Goal: Task Accomplishment & Management: Manage account settings

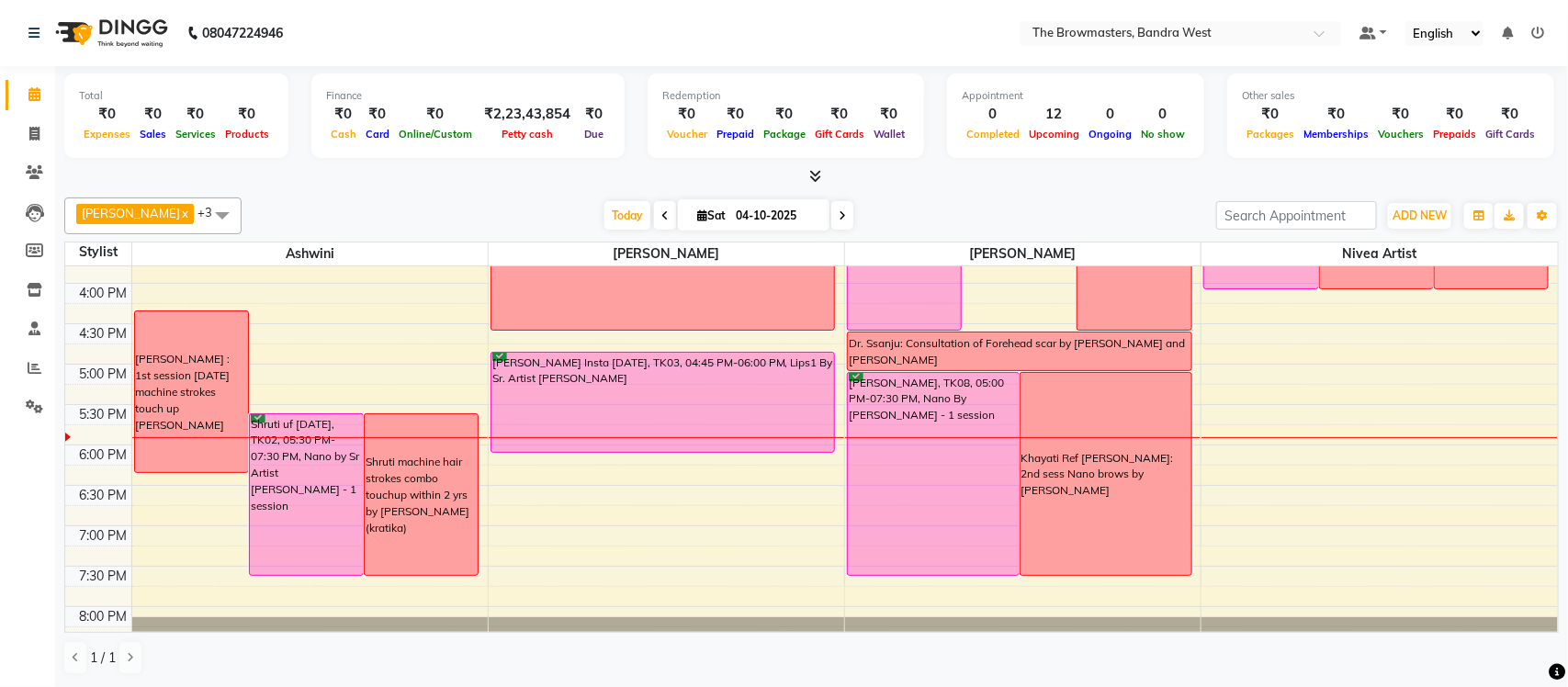
scroll to position [608, 0]
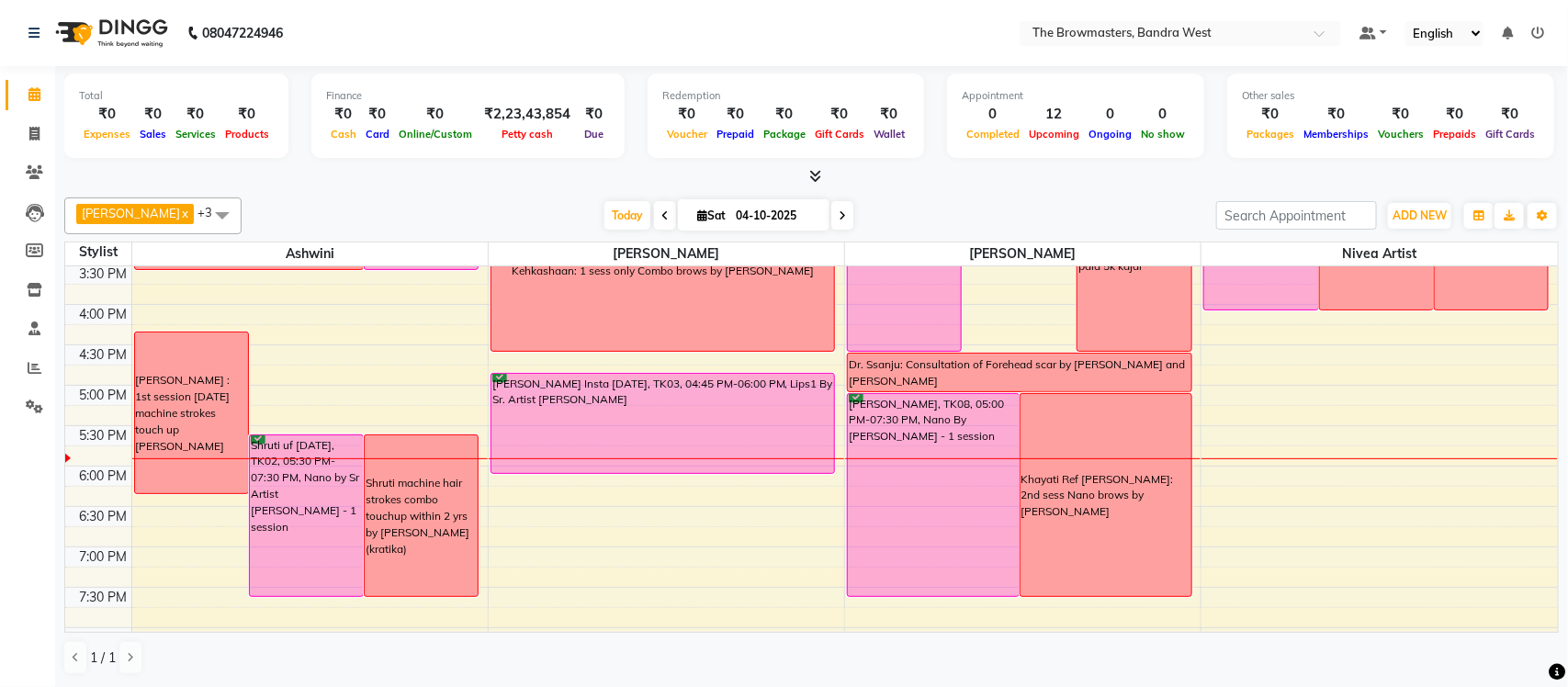
click at [1439, 326] on div "8:00 AM 8:30 AM 9:00 AM 9:30 AM 10:00 AM 10:30 AM 11:00 AM 11:30 AM 12:00 PM 12…" at bounding box center [811, 183] width 1492 height 1049
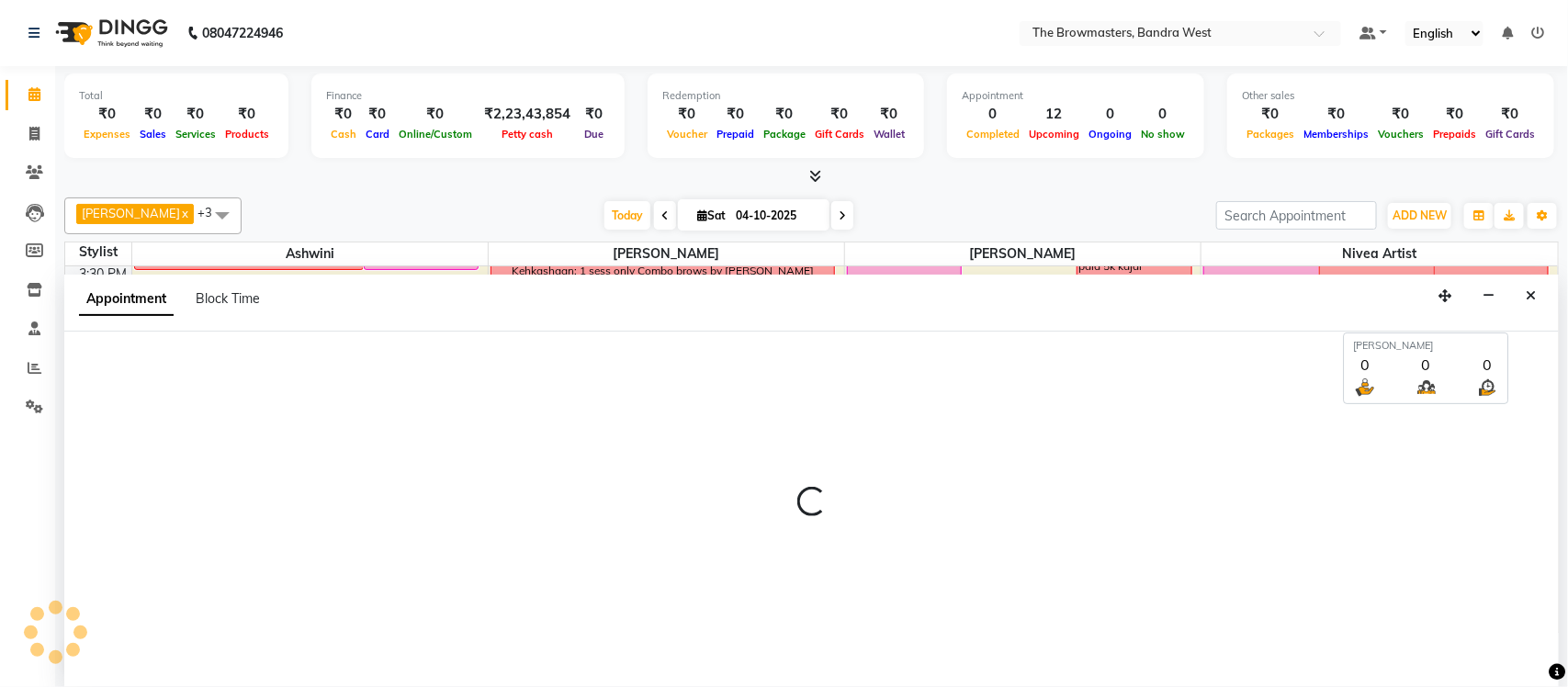
select select "88429"
select select "960"
select select "tentative"
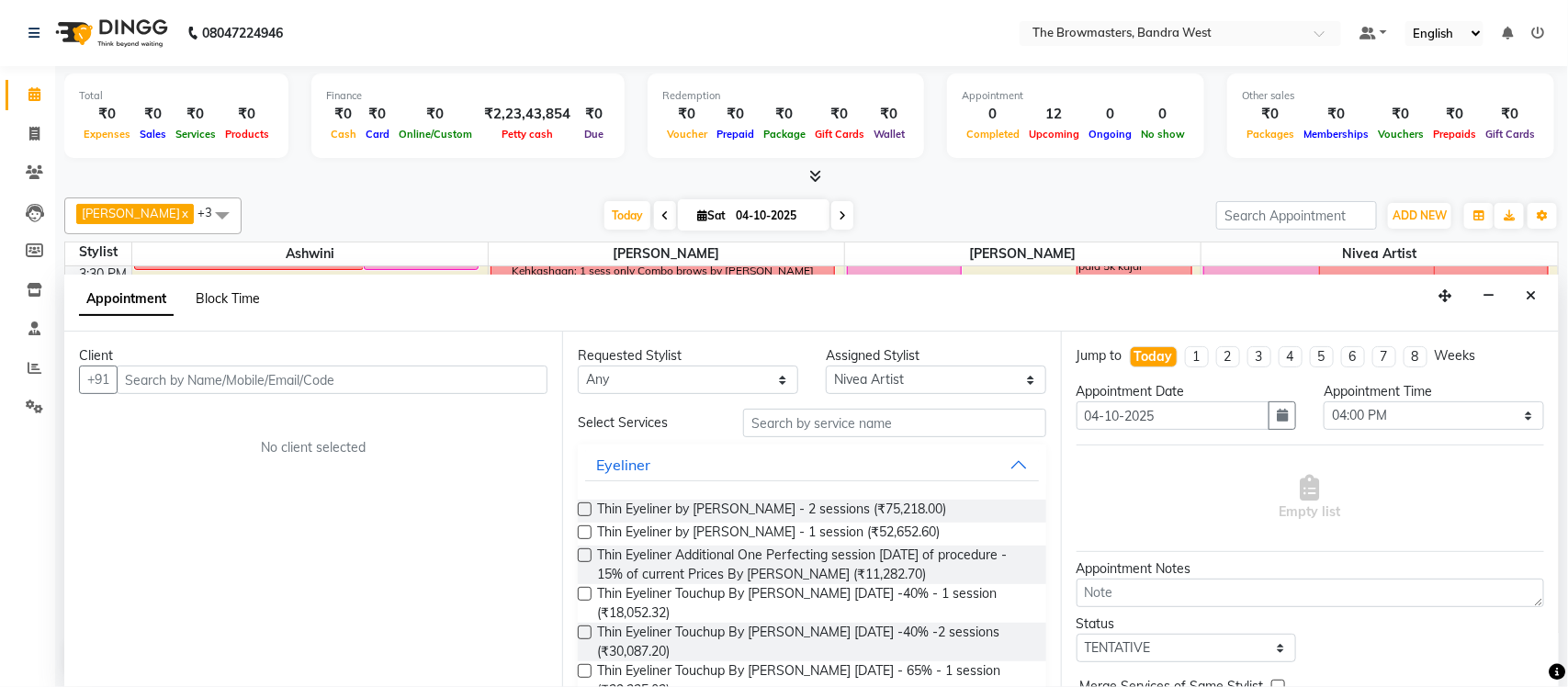
click at [231, 304] on span "Block Time" at bounding box center [227, 298] width 65 height 16
select select "88429"
select select "960"
select select "975"
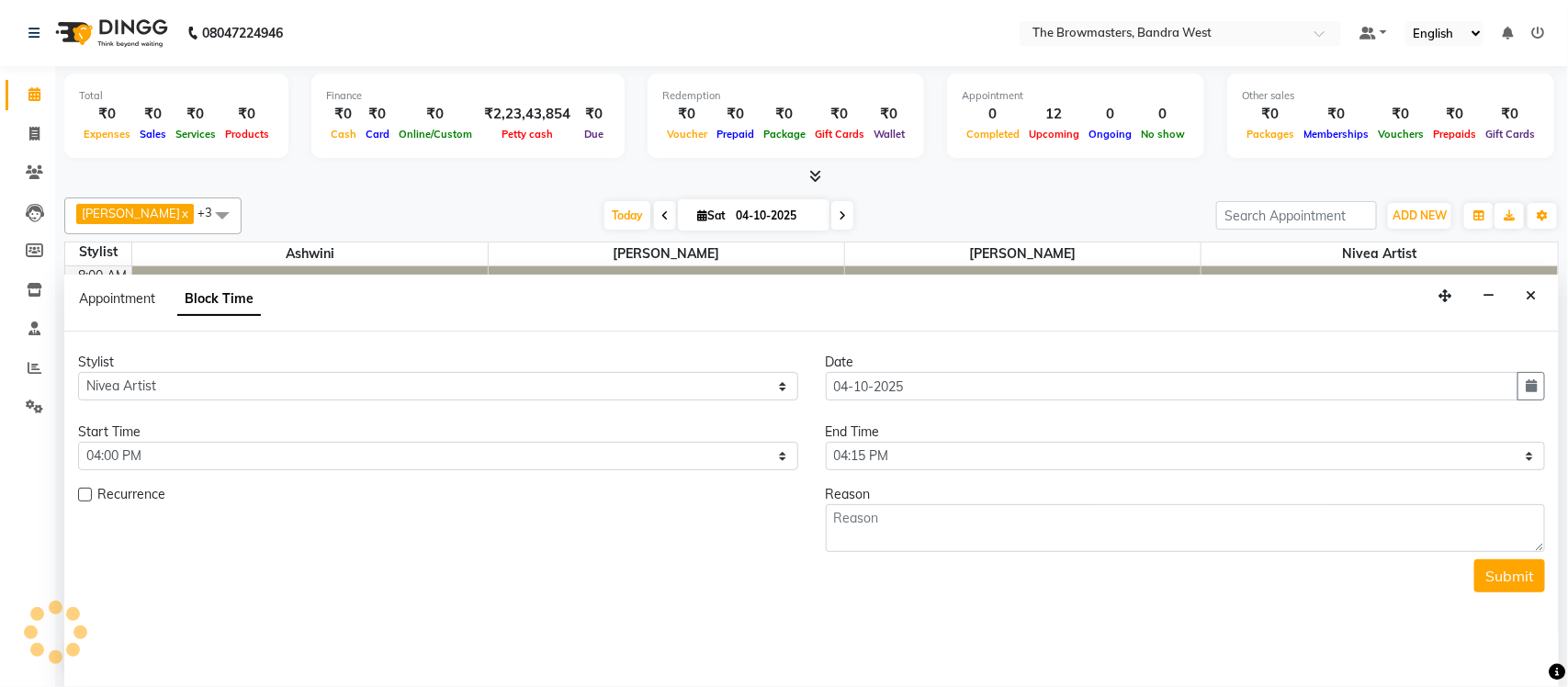
scroll to position [696, 0]
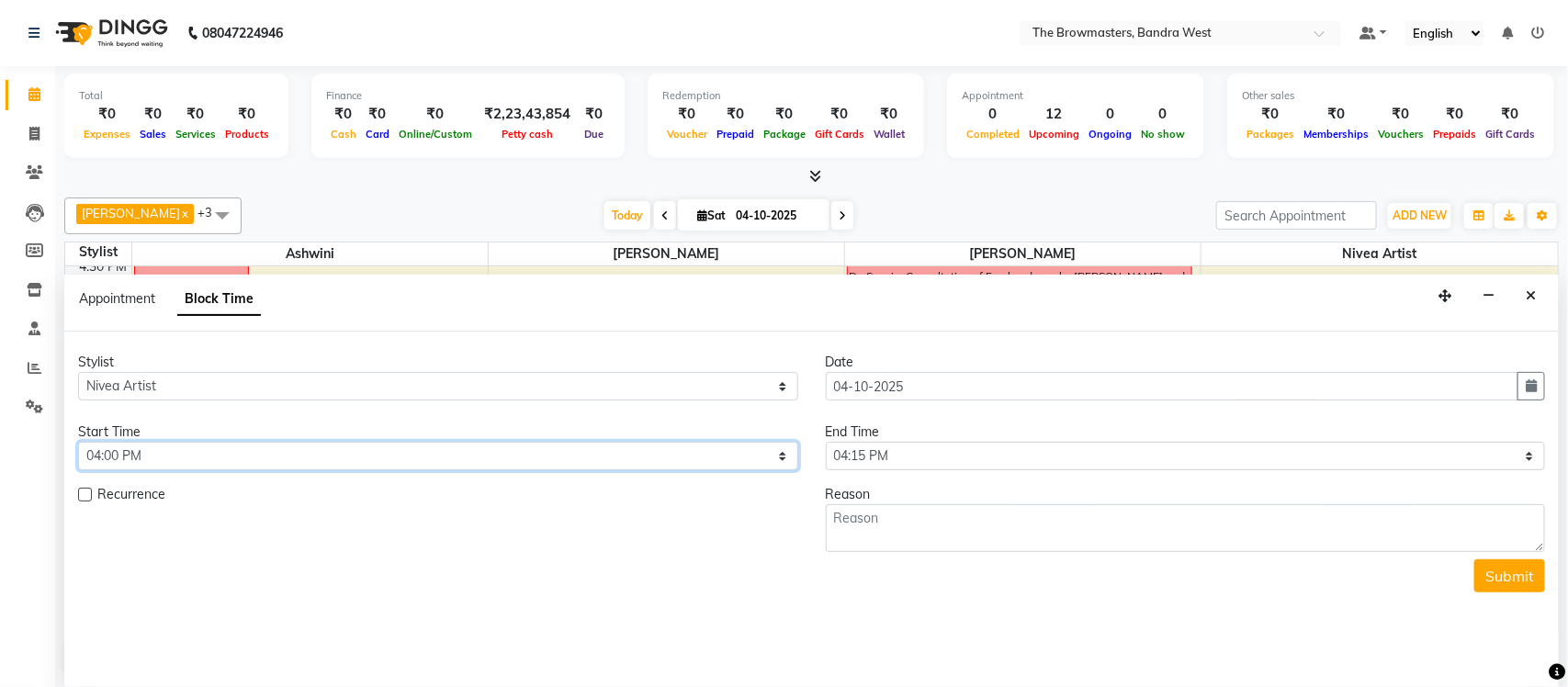
click at [417, 463] on select "Select 09:00 AM 09:15 AM 09:30 AM 09:45 AM 10:00 AM 10:15 AM 10:30 AM 10:45 AM …" at bounding box center [438, 456] width 720 height 29
select select "840"
click at [78, 442] on select "Select 09:00 AM 09:15 AM 09:30 AM 09:45 AM 10:00 AM 10:15 AM 10:30 AM 10:45 AM …" at bounding box center [438, 456] width 720 height 29
click at [898, 457] on select "Select 09:00 AM 09:15 AM 09:30 AM 09:45 AM 10:00 AM 10:15 AM 10:30 AM 10:45 AM …" at bounding box center [1185, 456] width 720 height 29
select select "960"
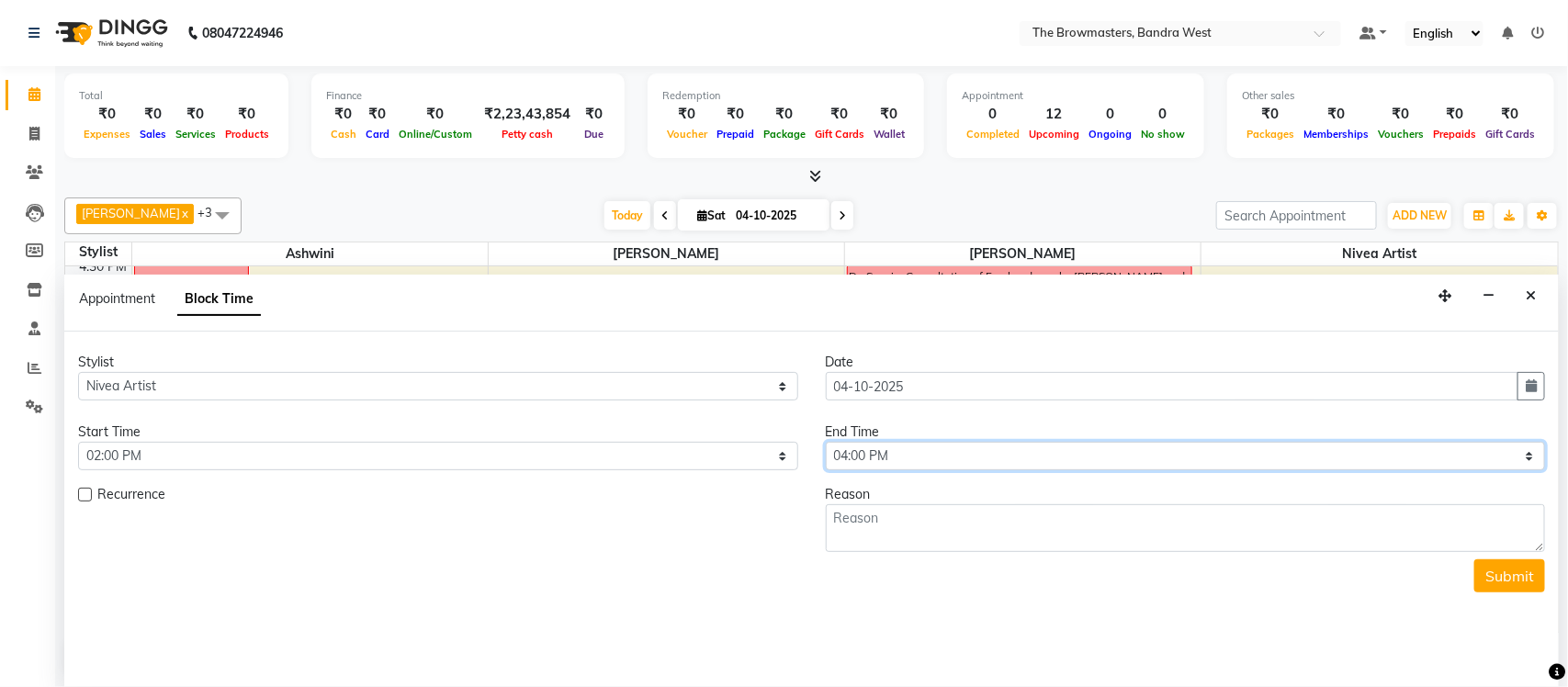
click at [826, 442] on select "Select 09:00 AM 09:15 AM 09:30 AM 09:45 AM 10:00 AM 10:15 AM 10:30 AM 10:45 AM …" at bounding box center [1185, 456] width 720 height 29
click at [870, 542] on textarea at bounding box center [1185, 528] width 720 height 48
click at [832, 541] on textarea "bare 1st pass [PERSON_NAME]'s rose 2nd pass" at bounding box center [1185, 528] width 720 height 48
click at [1067, 511] on textarea "bare 1st pass [PERSON_NAME]'s rose 2nd pass" at bounding box center [1185, 528] width 720 height 48
click at [827, 510] on textarea "bare 1st pass [PERSON_NAME]'s rose 2nd pass [PERSON_NAME]" at bounding box center [1185, 528] width 720 height 48
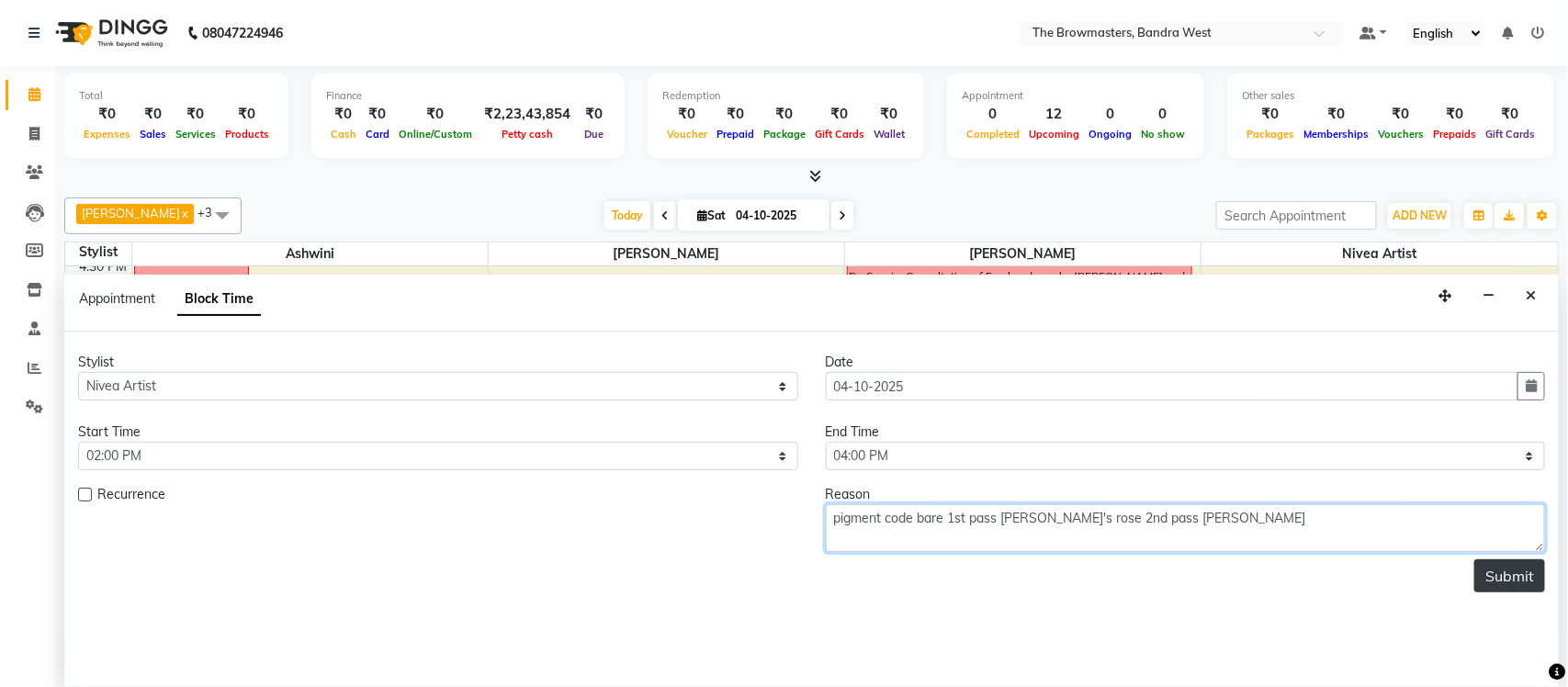
type textarea "pigment code bare 1st pass [PERSON_NAME]'s rose 2nd pass [PERSON_NAME]"
click at [1505, 578] on button "Submit" at bounding box center [1508, 575] width 70 height 33
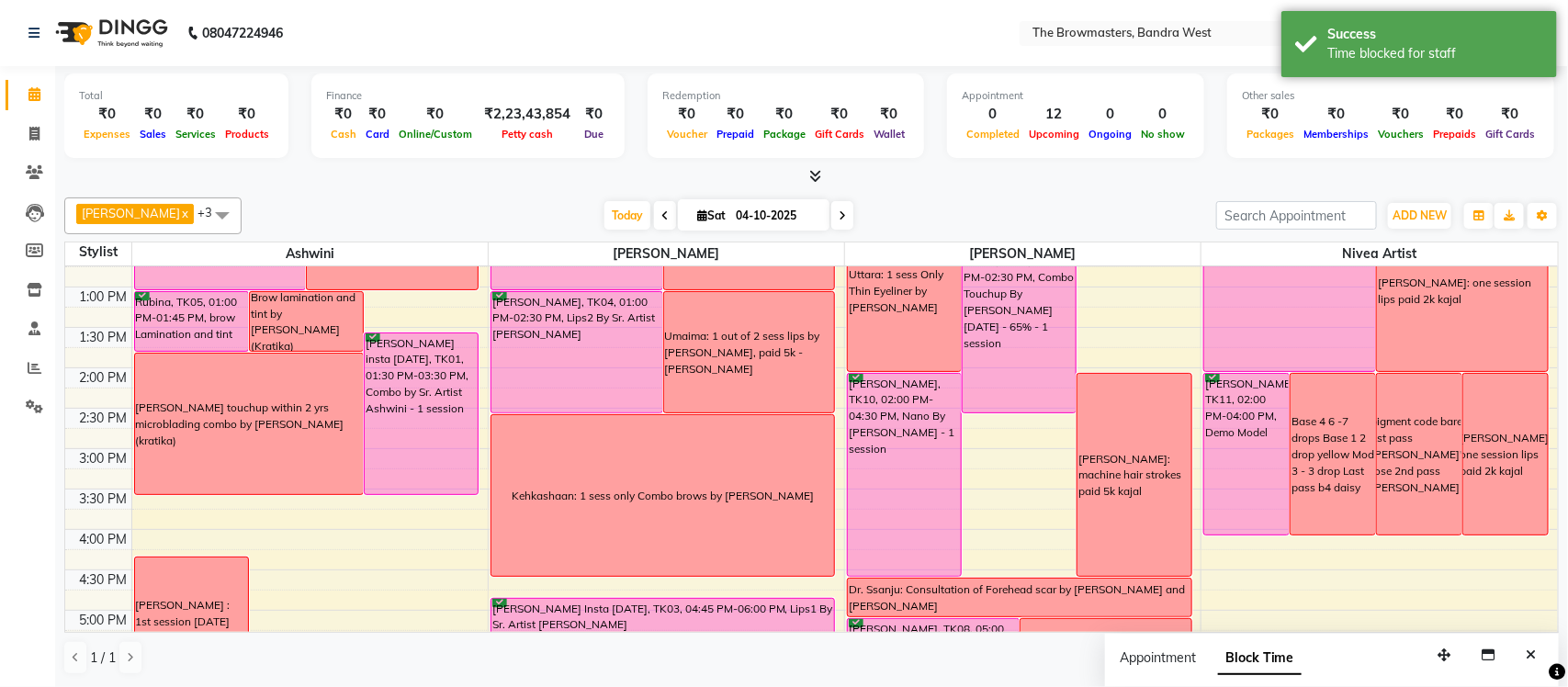
scroll to position [359, 0]
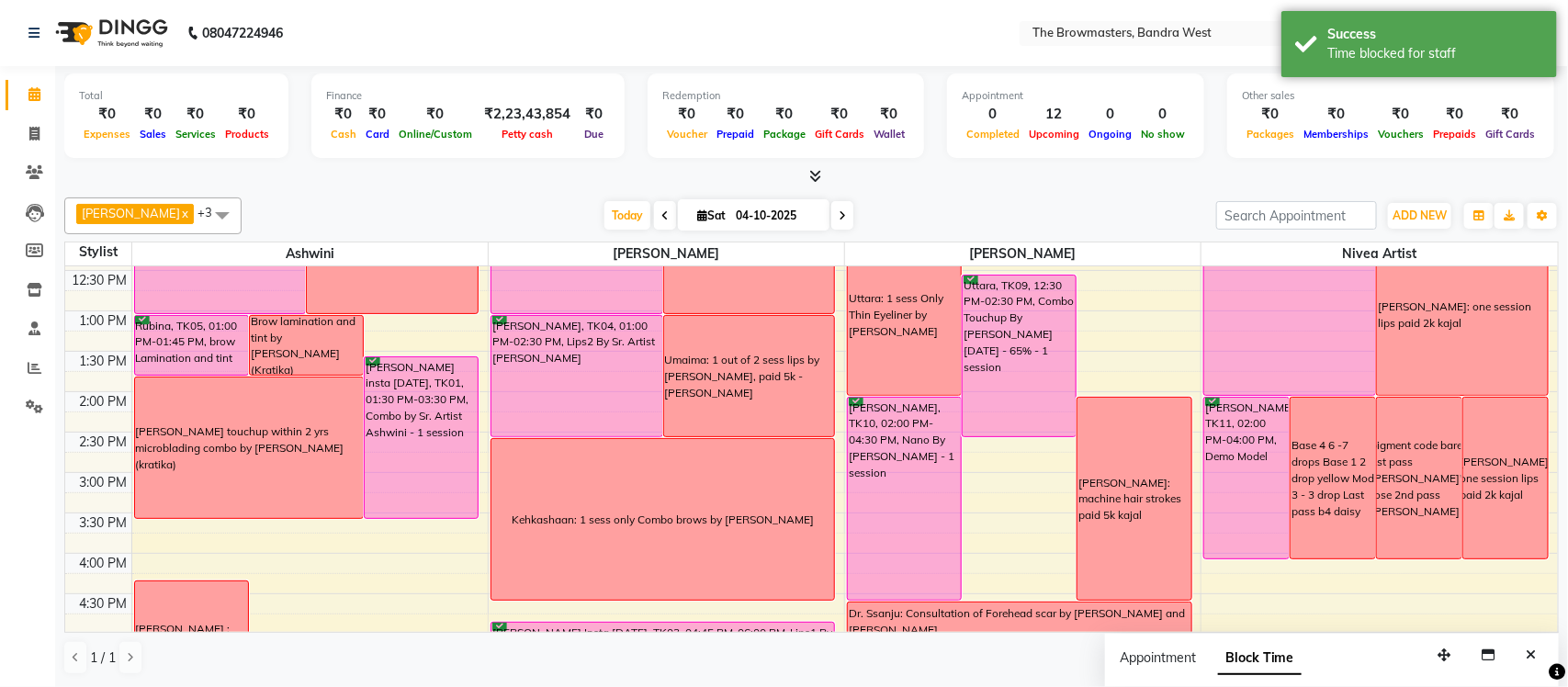
click at [1317, 492] on div "Base 4 6 -7 drops Base 1 2 drop yellow Mod 3 - 3 drop Last pass b4 daisy" at bounding box center [1333, 478] width 83 height 82
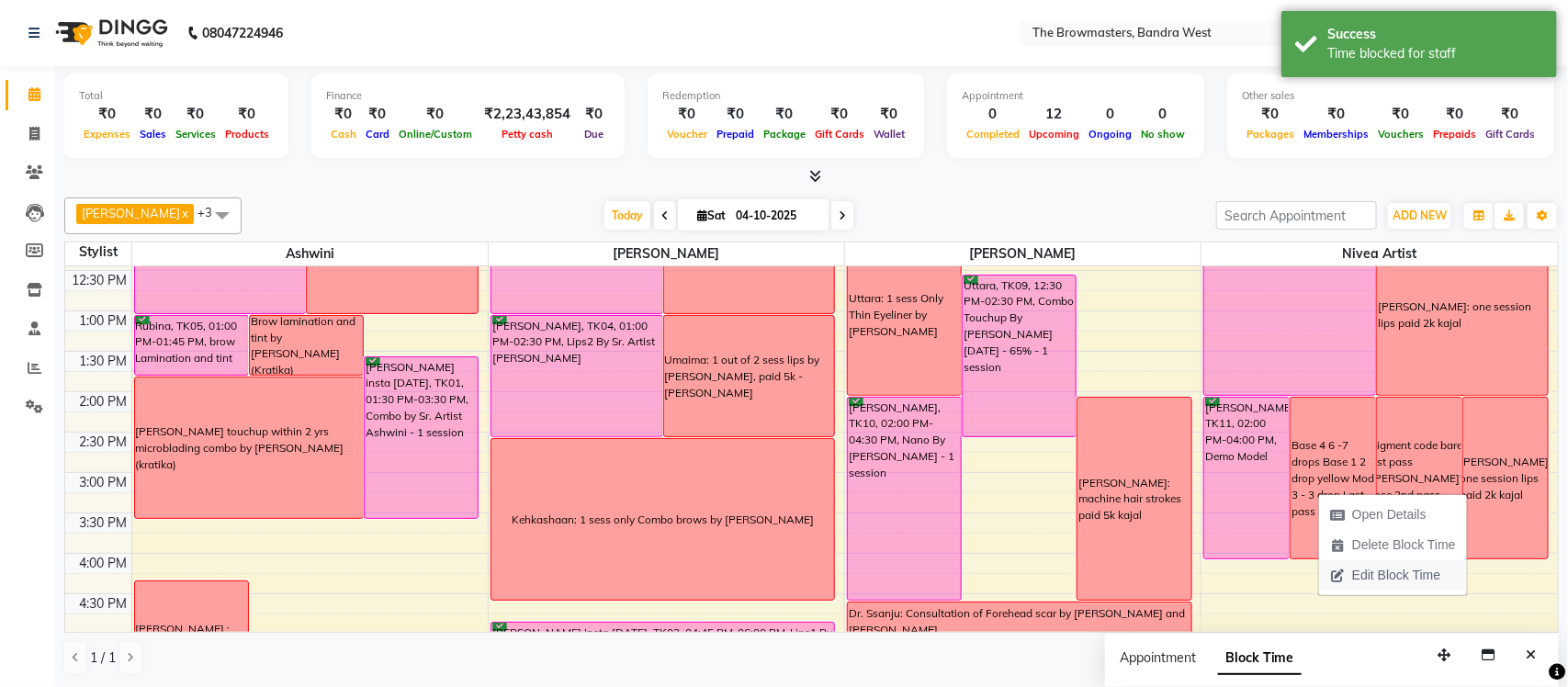
click at [1360, 574] on span "Edit Block Time" at bounding box center [1395, 575] width 88 height 19
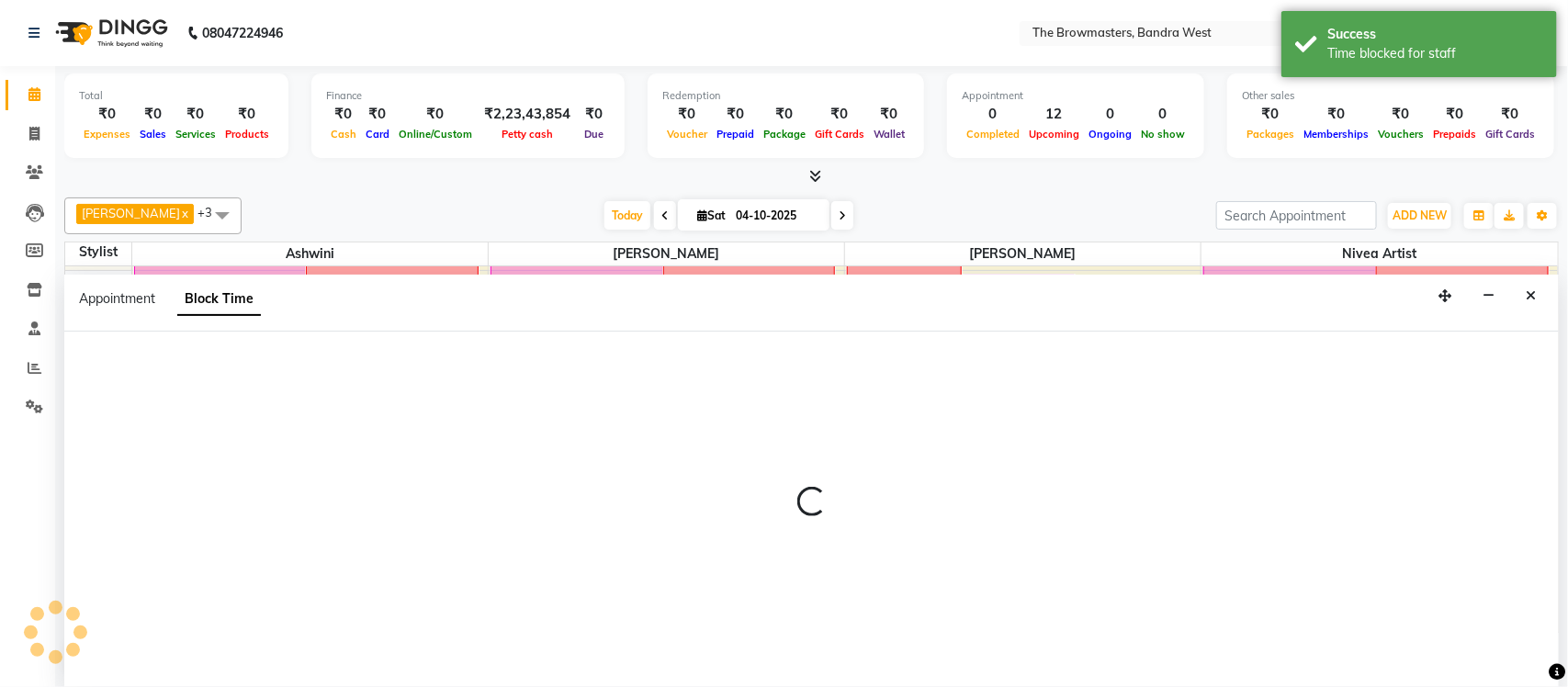
select select "88429"
select select "840"
select select "960"
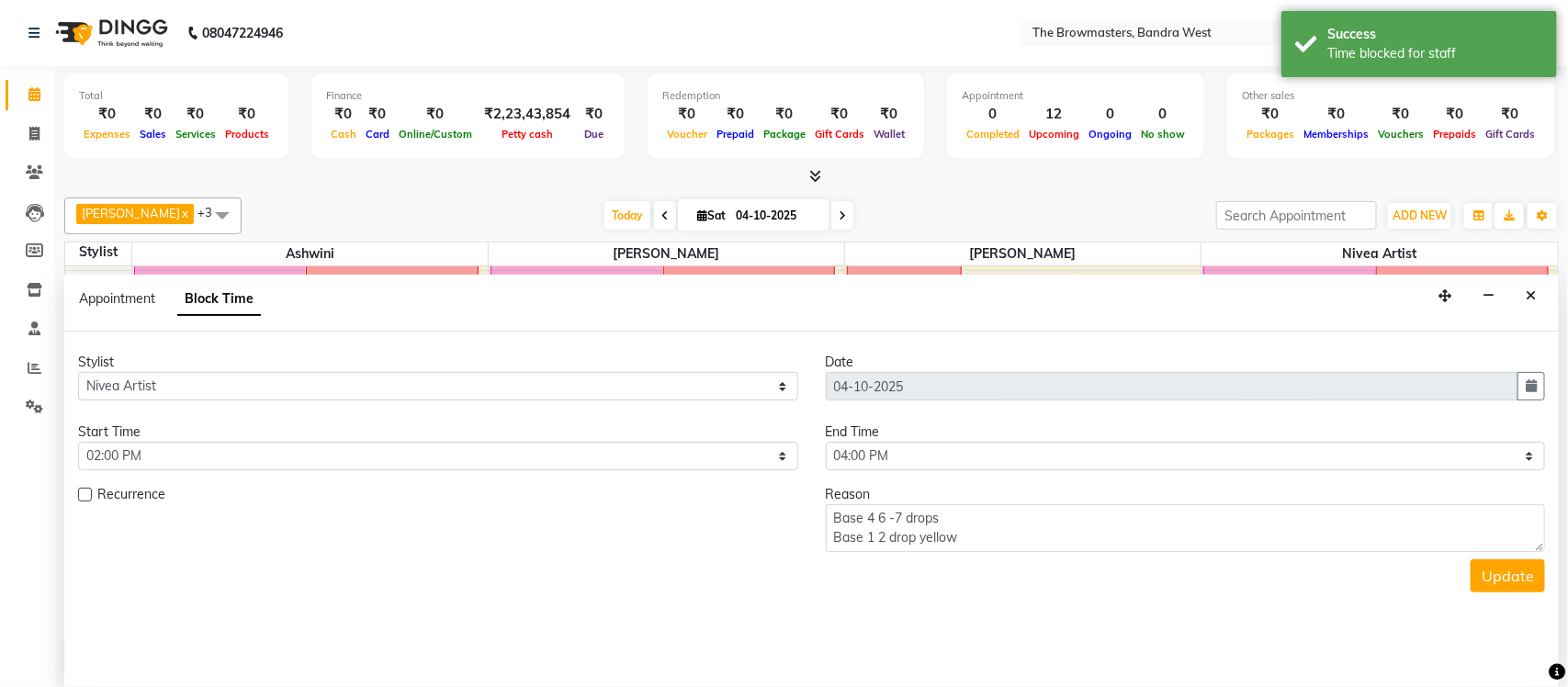
scroll to position [696, 0]
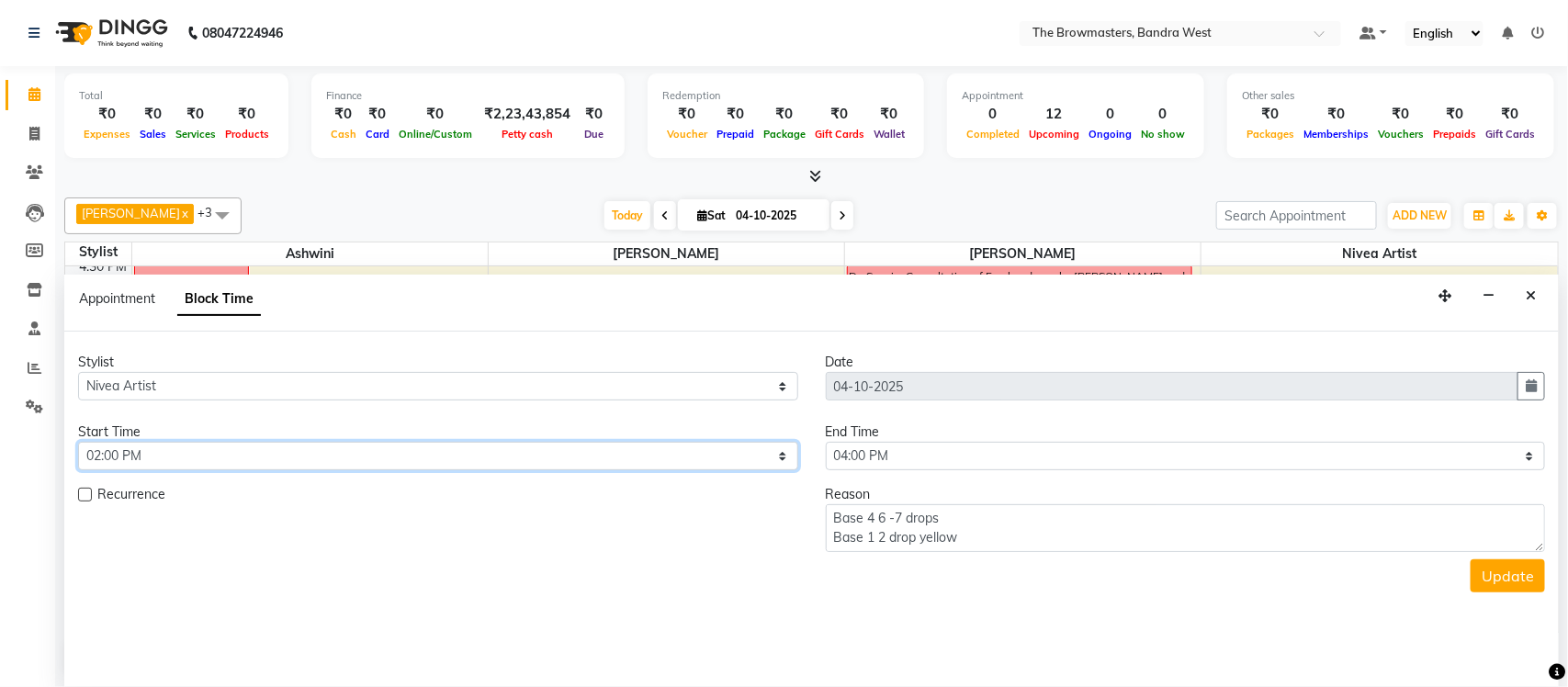
click at [185, 461] on select "Select 09:00 AM 09:15 AM 09:30 AM 09:45 AM 10:00 AM 10:15 AM 10:30 AM 10:45 AM …" at bounding box center [438, 456] width 720 height 29
select select "720"
click at [78, 442] on select "Select 09:00 AM 09:15 AM 09:30 AM 09:45 AM 10:00 AM 10:15 AM 10:30 AM 10:45 AM …" at bounding box center [438, 456] width 720 height 29
click at [845, 440] on div "End Time" at bounding box center [1185, 432] width 720 height 19
click at [846, 450] on select "Select 09:00 AM 09:15 AM 09:30 AM 09:45 AM 10:00 AM 10:15 AM 10:30 AM 10:45 AM …" at bounding box center [1185, 456] width 720 height 29
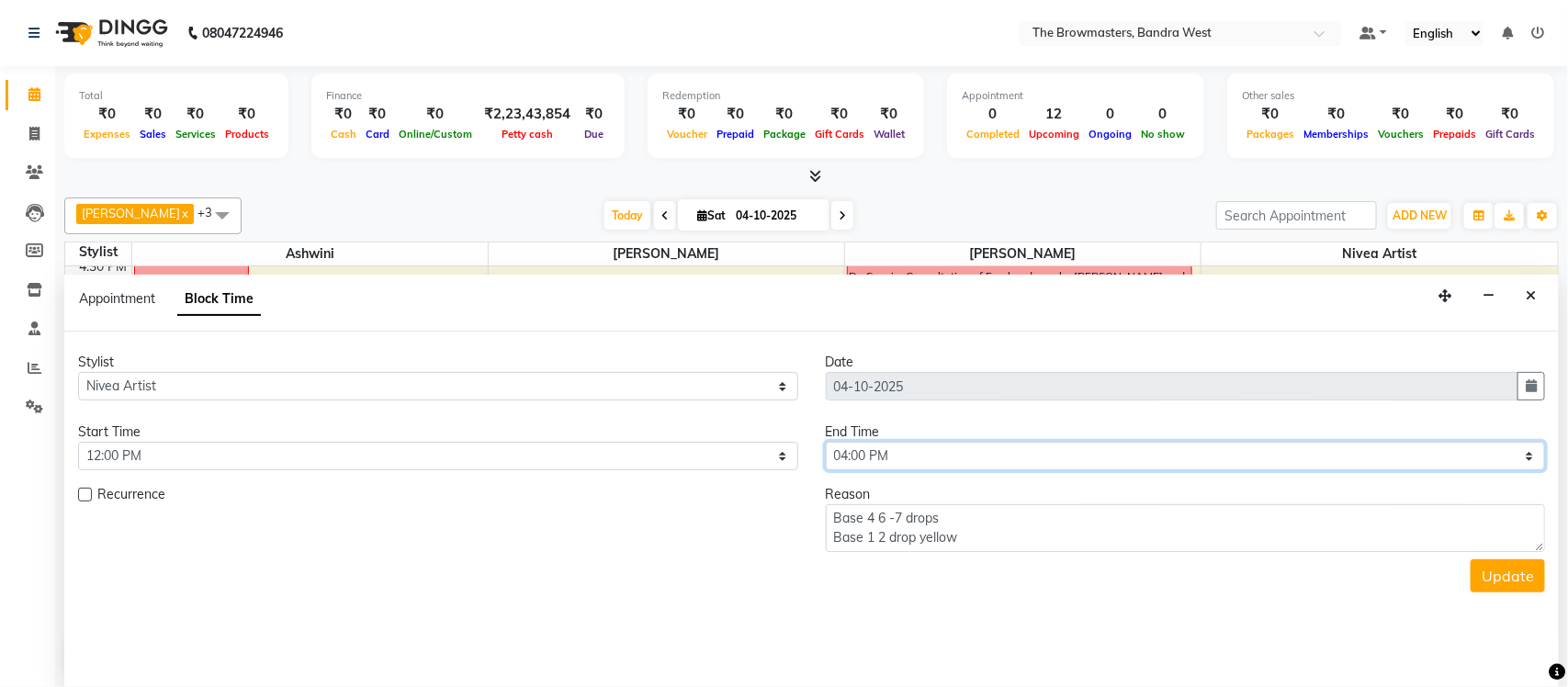
select select "840"
click at [826, 442] on select "Select 09:00 AM 09:15 AM 09:30 AM 09:45 AM 10:00 AM 10:15 AM 10:30 AM 10:45 AM …" at bounding box center [1185, 456] width 720 height 29
click at [1506, 579] on button "Update" at bounding box center [1507, 575] width 74 height 33
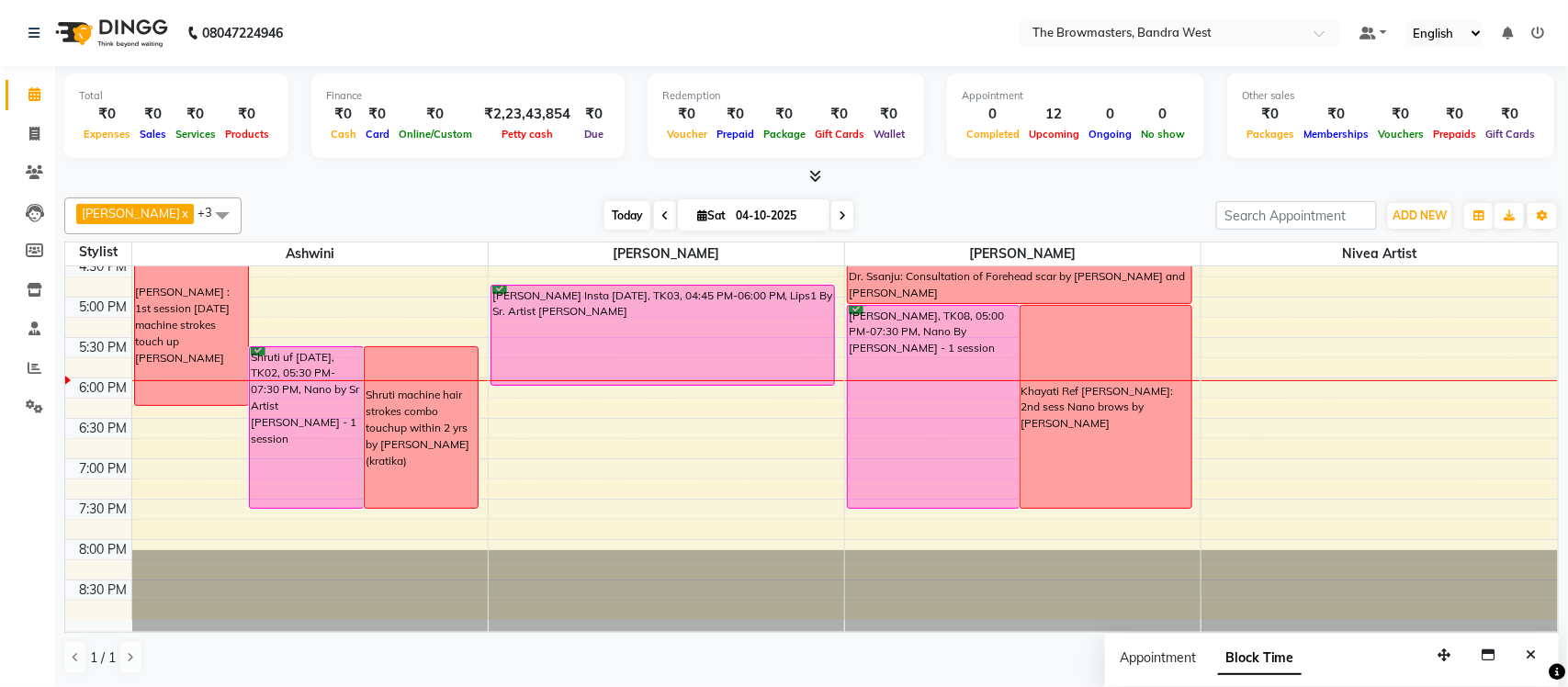
click at [616, 222] on span "Today" at bounding box center [627, 216] width 46 height 29
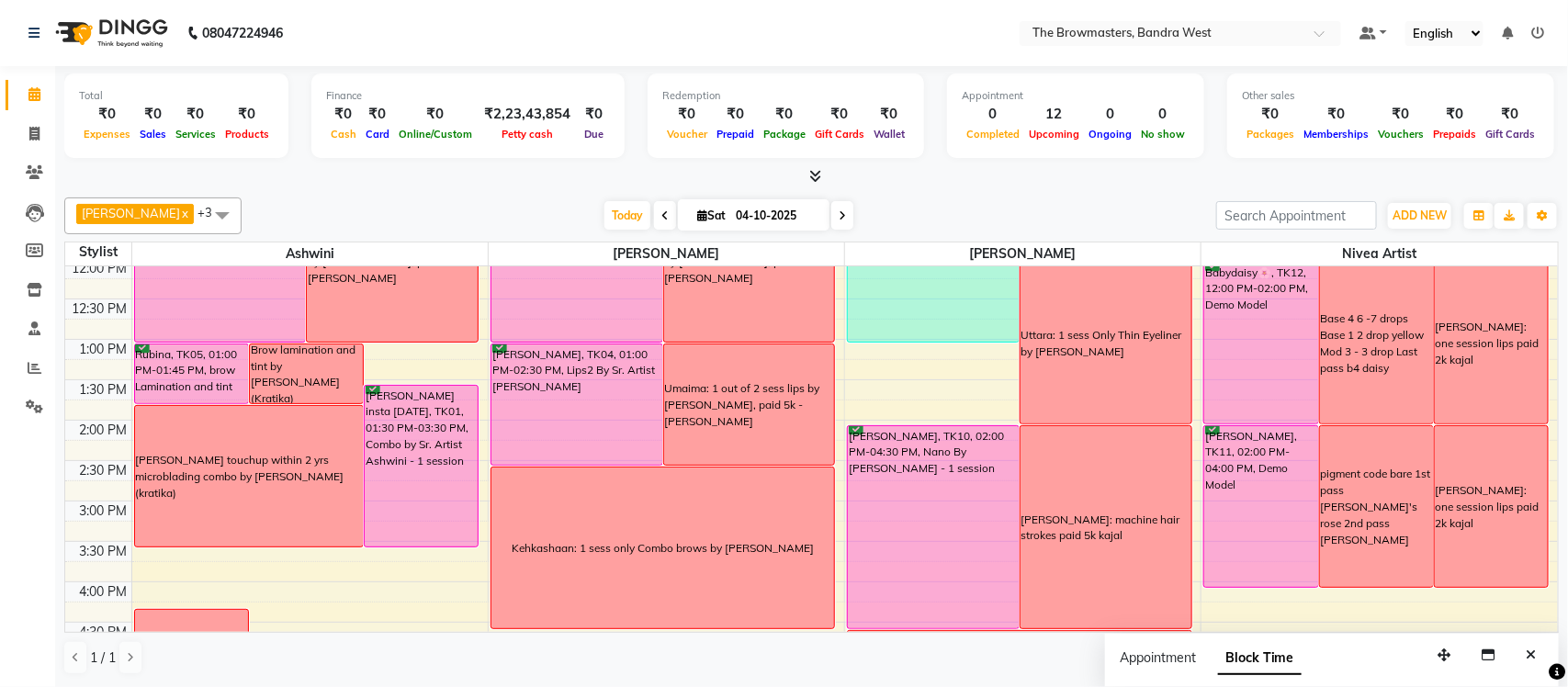
scroll to position [304, 0]
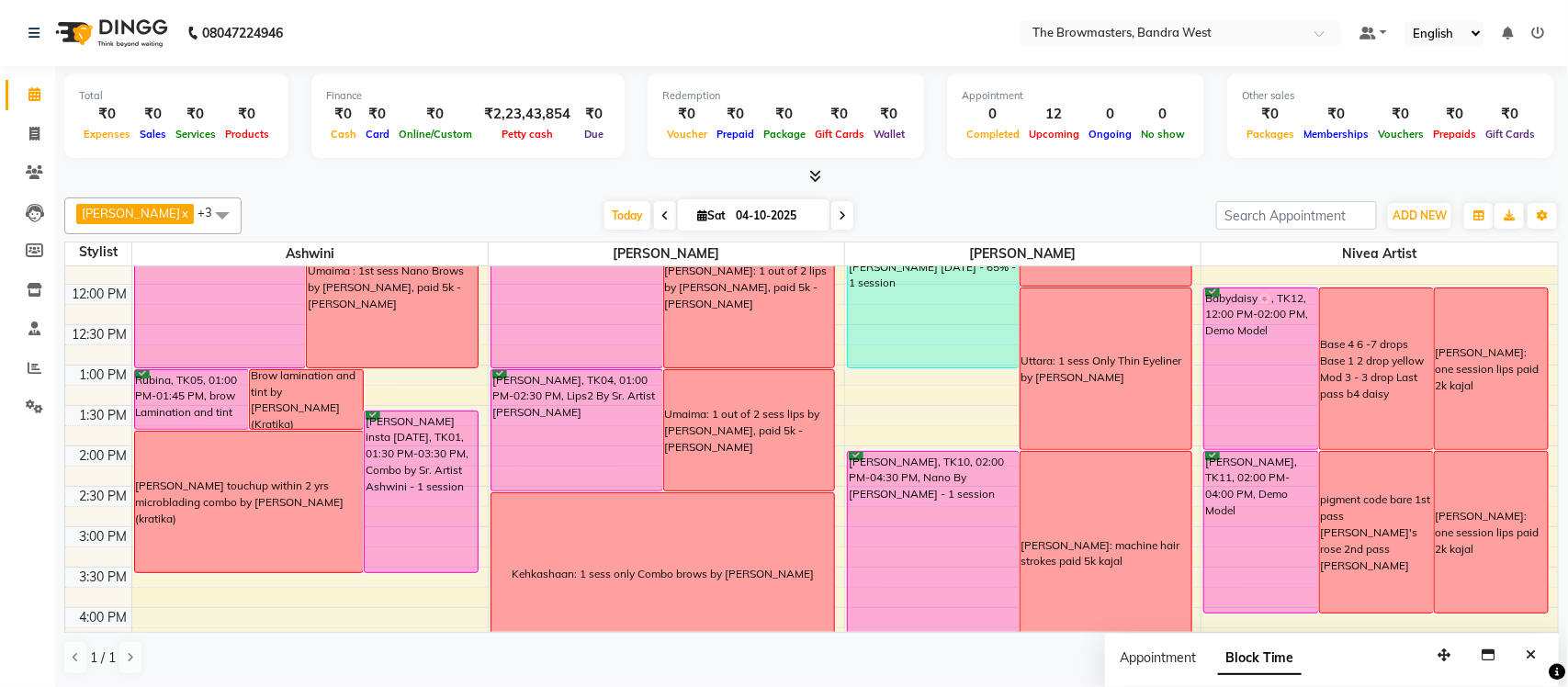
click at [795, 220] on input "04-10-2025" at bounding box center [776, 216] width 92 height 28
select select "10"
select select "2025"
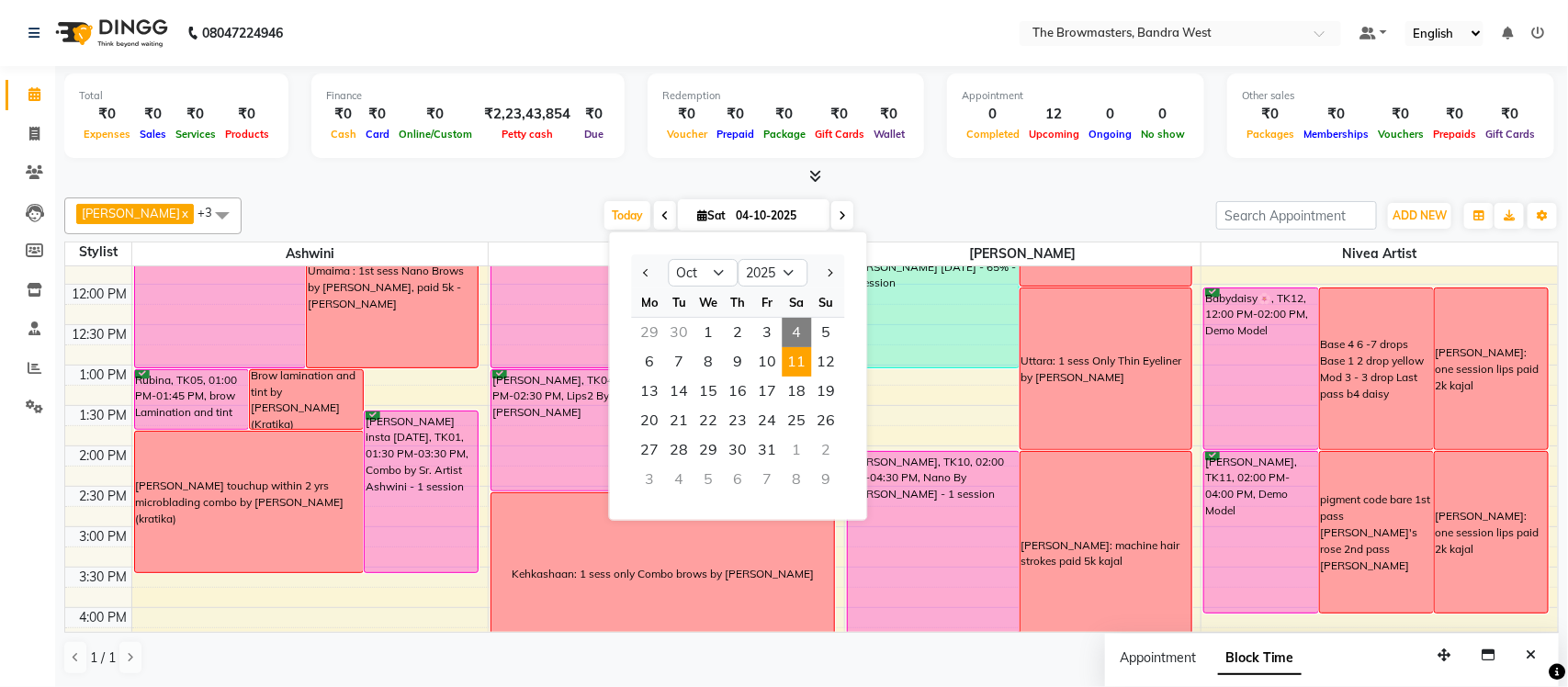
click at [794, 368] on span "11" at bounding box center [797, 361] width 29 height 29
type input "[DATE]"
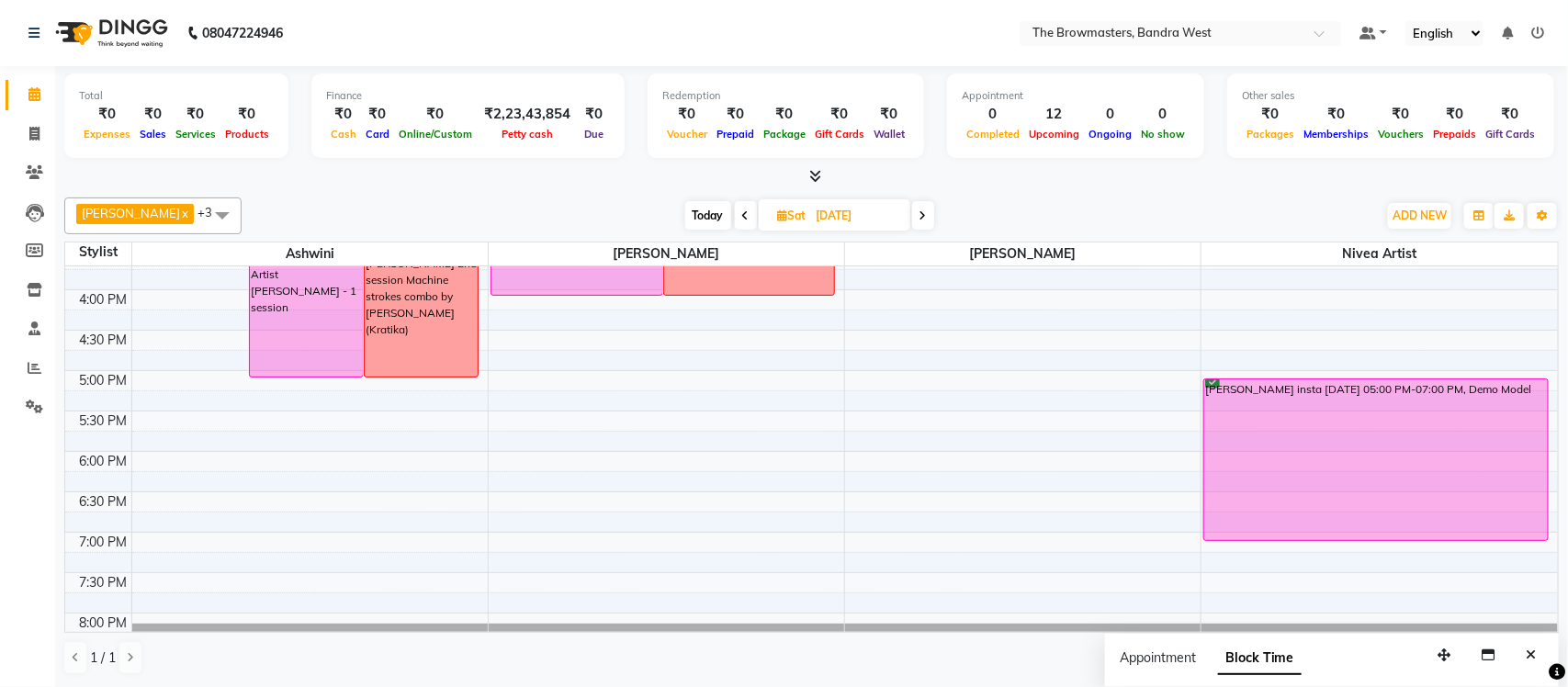
scroll to position [620, 0]
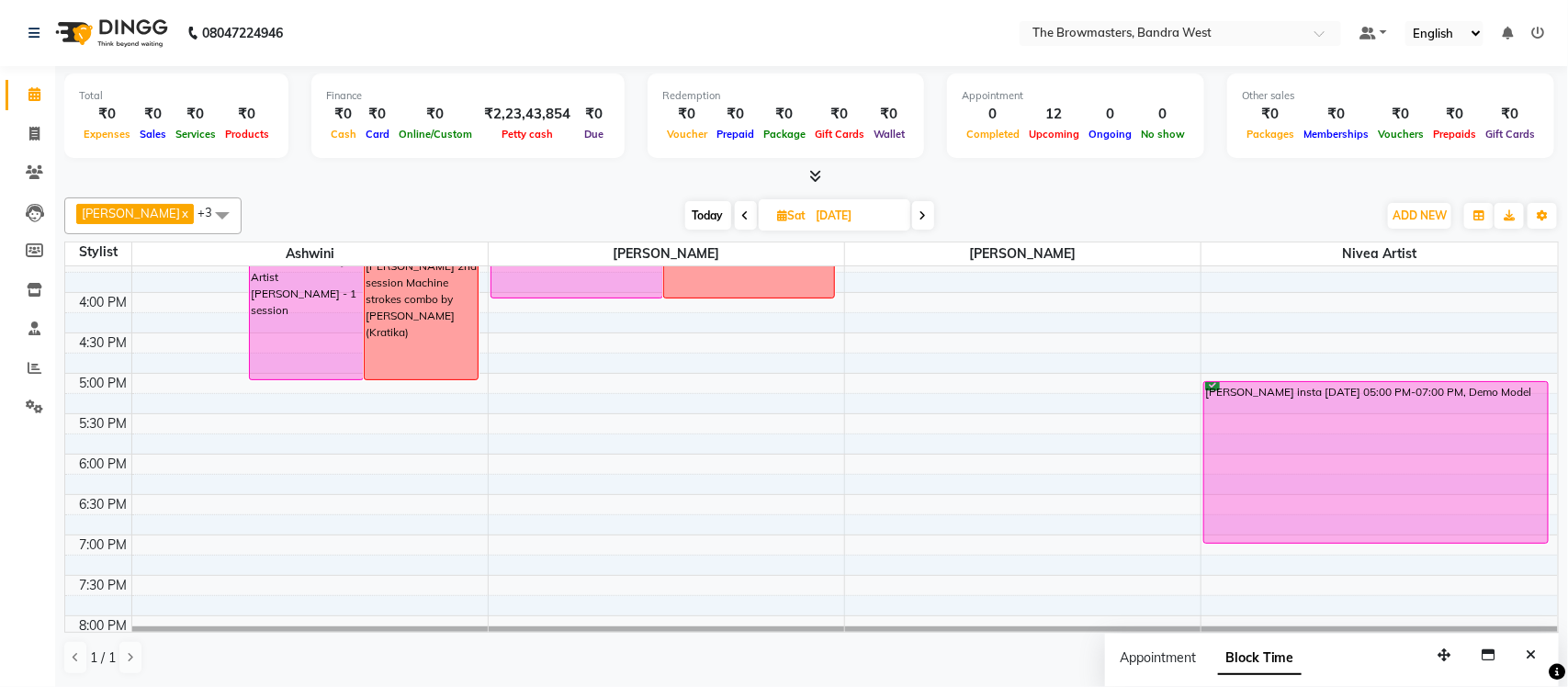
click at [1520, 361] on td at bounding box center [844, 362] width 1426 height 20
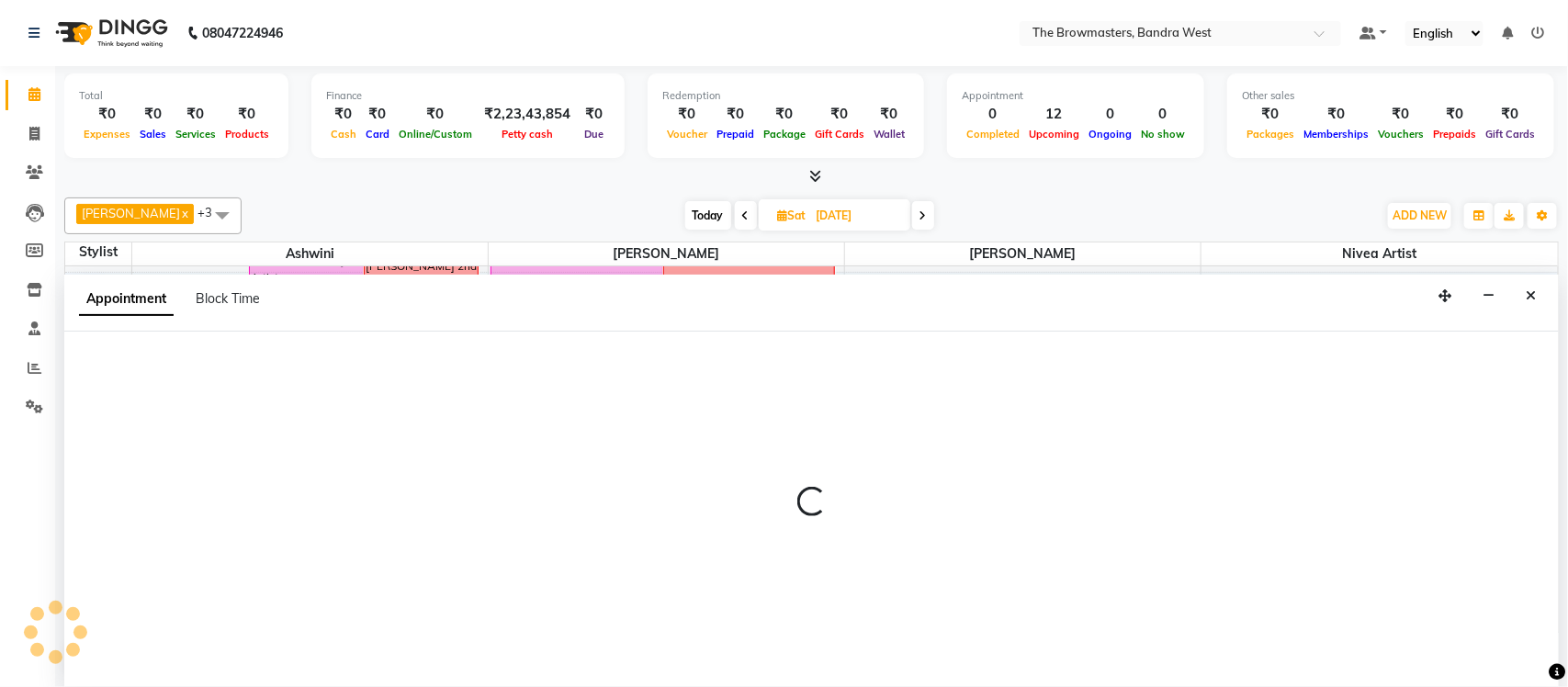
select select "88429"
select select "990"
select select "tentative"
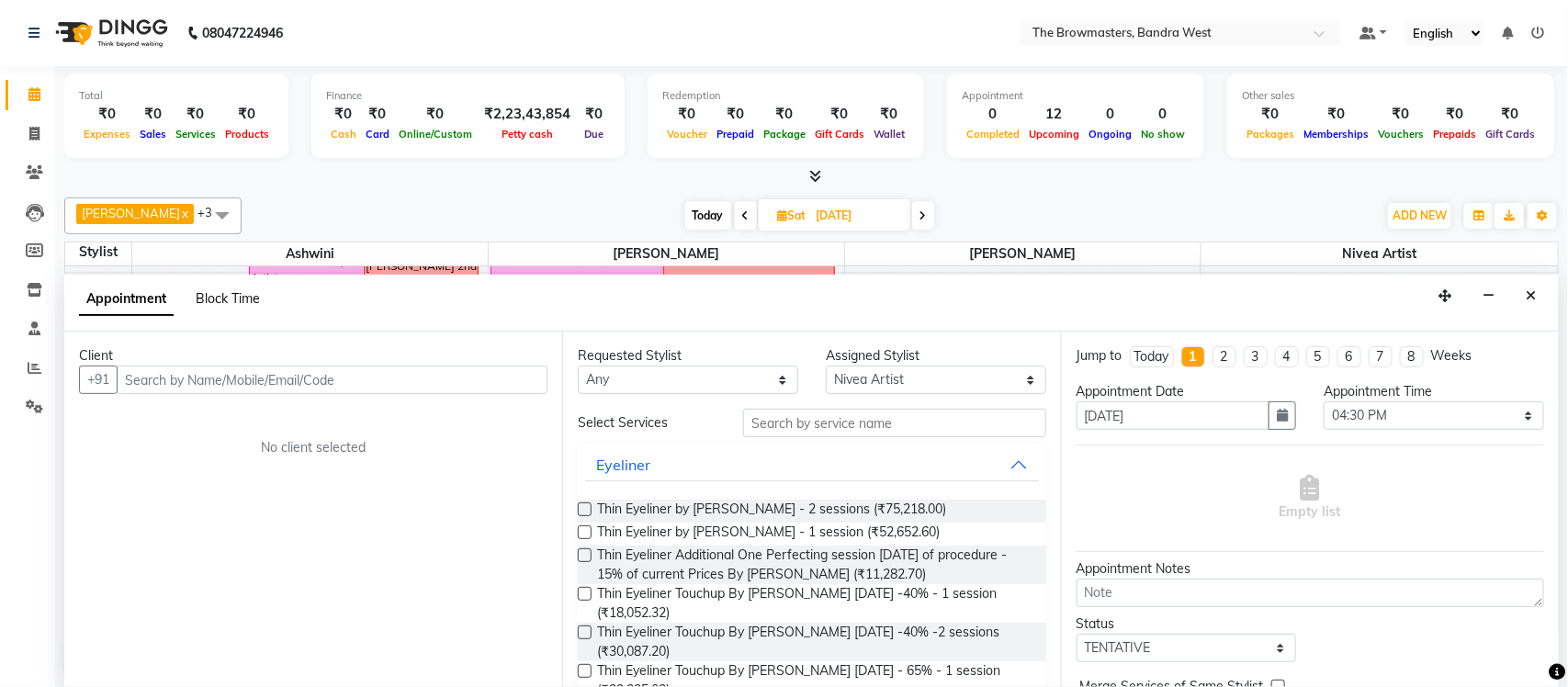
click at [252, 304] on span "Block Time" at bounding box center [227, 298] width 65 height 16
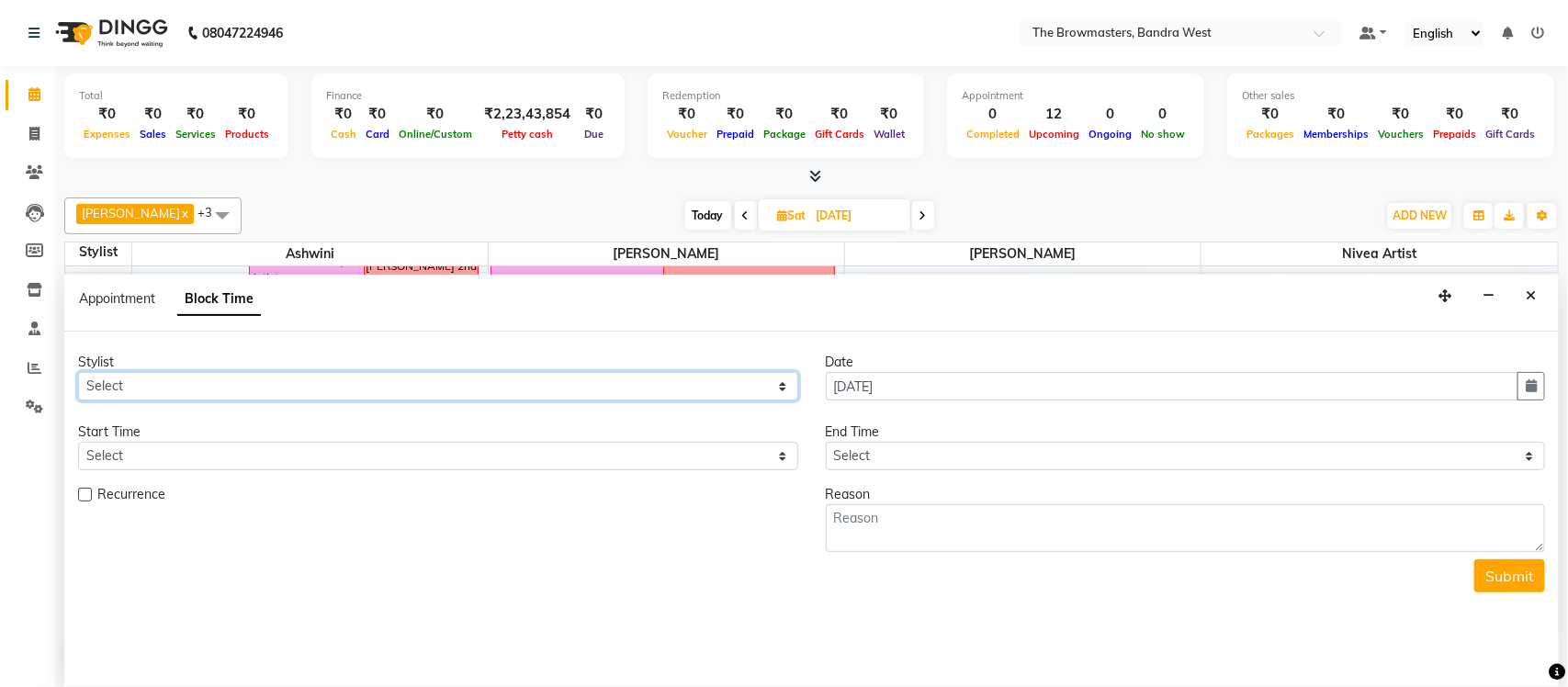
click at [213, 372] on select "Select Ashmeey Singghai Ashwini [PERSON_NAME] Jyoti Kajal [PERSON_NAME] [PERSON…" at bounding box center [438, 386] width 720 height 29
select select "88429"
click at [78, 372] on select "Select Ashmeey Singghai Ashwini [PERSON_NAME] Jyoti Kajal [PERSON_NAME] [PERSON…" at bounding box center [438, 386] width 720 height 29
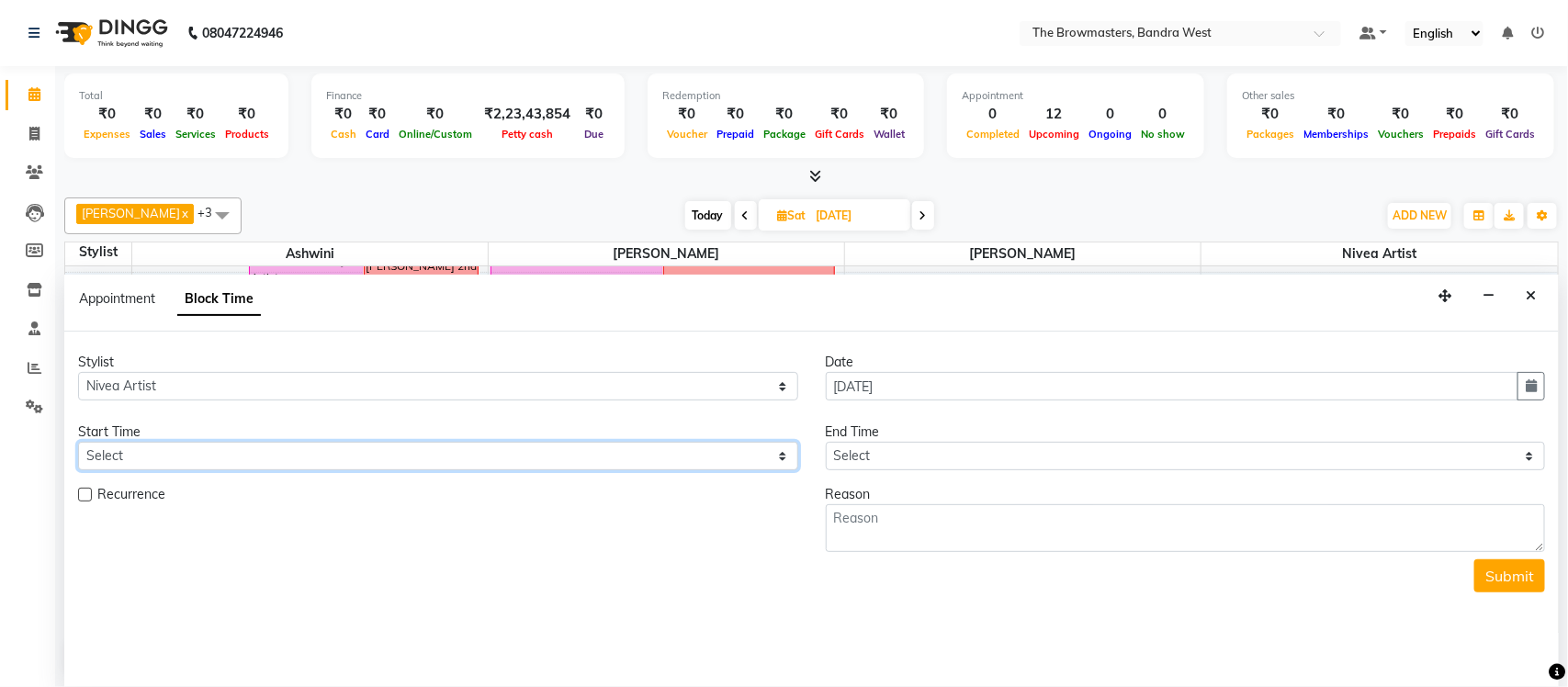
click at [155, 456] on select "Select" at bounding box center [438, 456] width 720 height 29
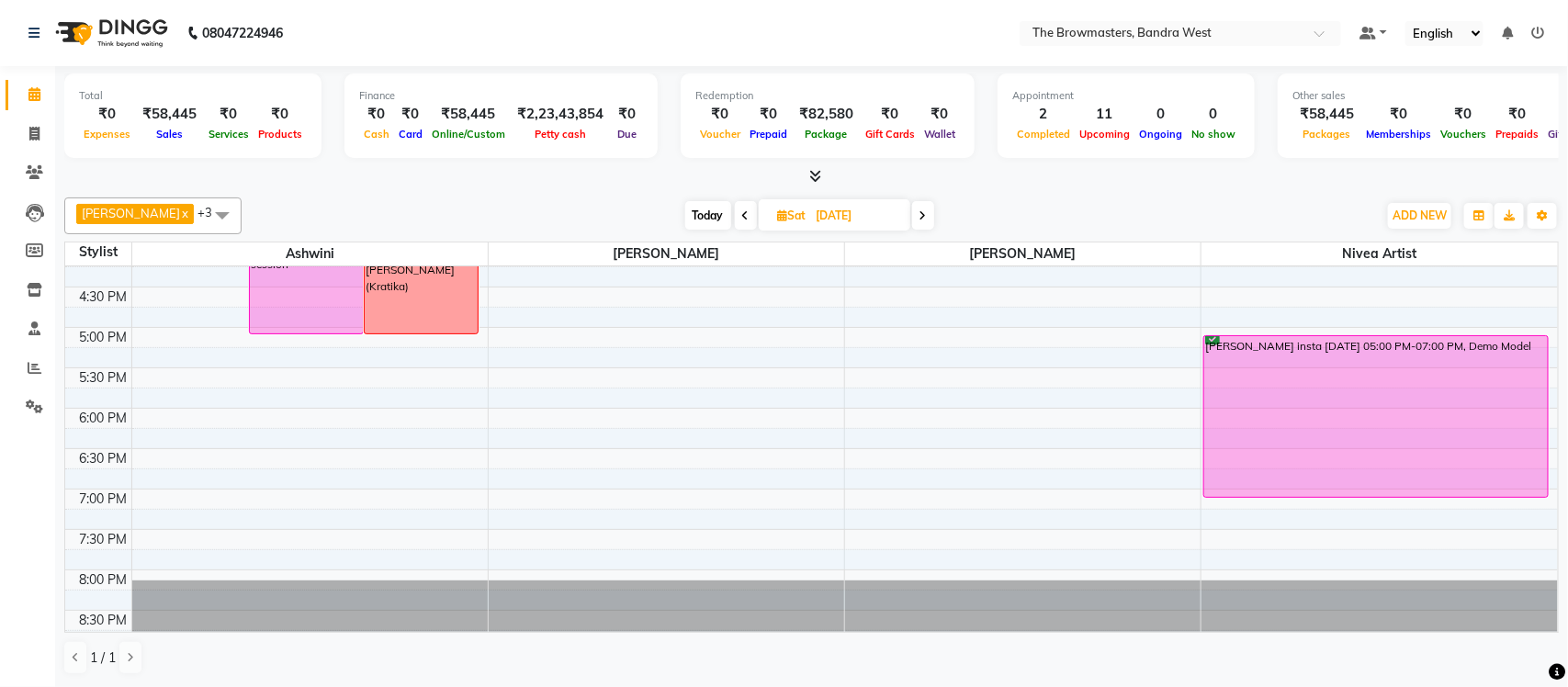
scroll to position [662, 0]
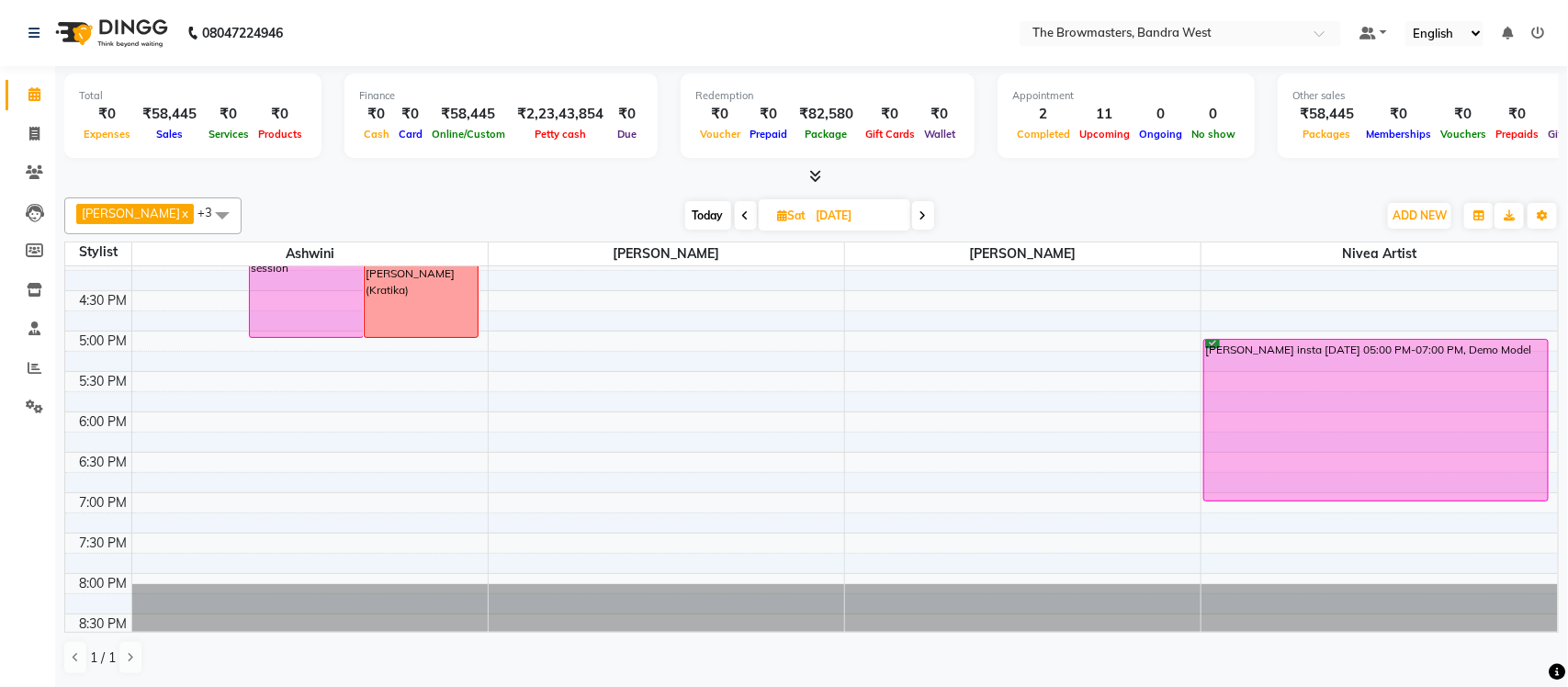
click at [1334, 314] on div "8:00 AM 8:30 AM 9:00 AM 9:30 AM 10:00 AM 10:30 AM 11:00 AM 11:30 AM 12:00 PM 12…" at bounding box center [811, 128] width 1492 height 1049
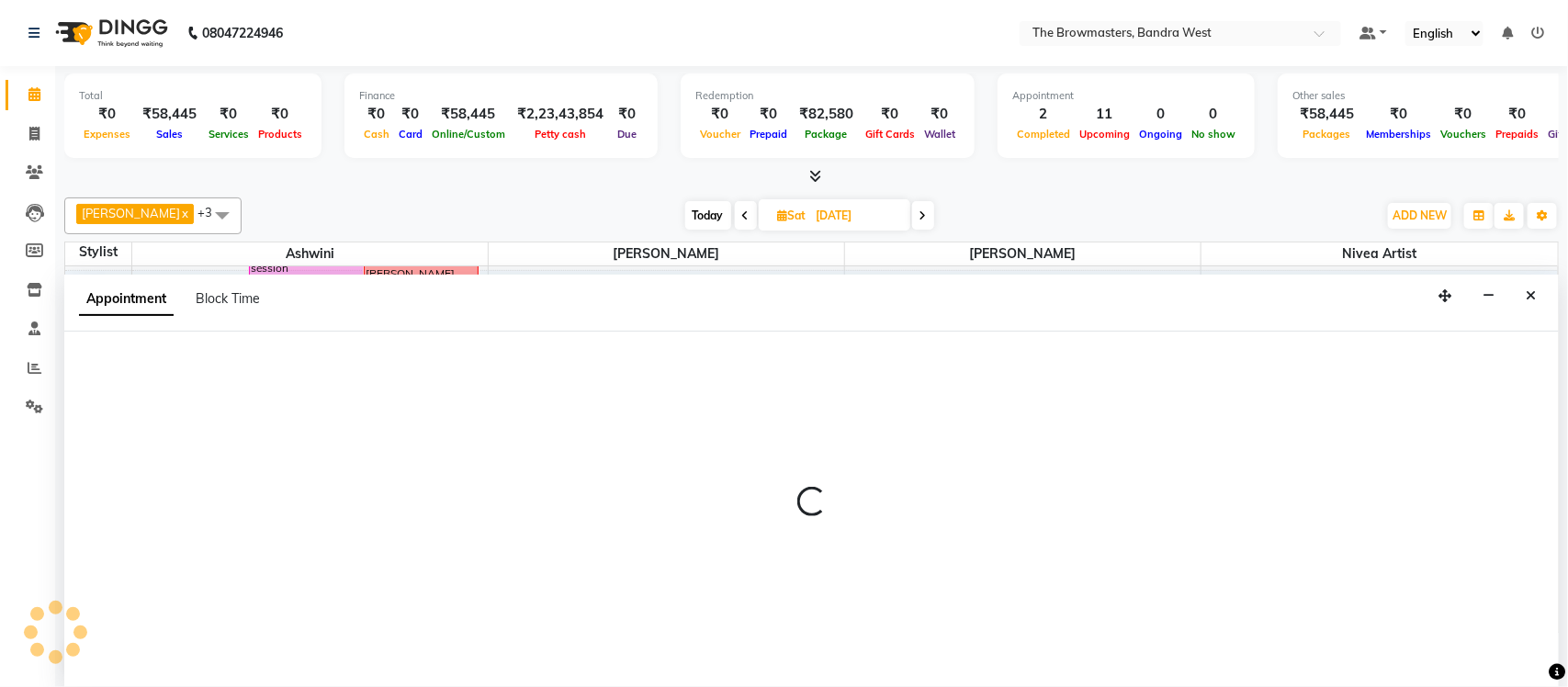
select select "88429"
select select "990"
select select "tentative"
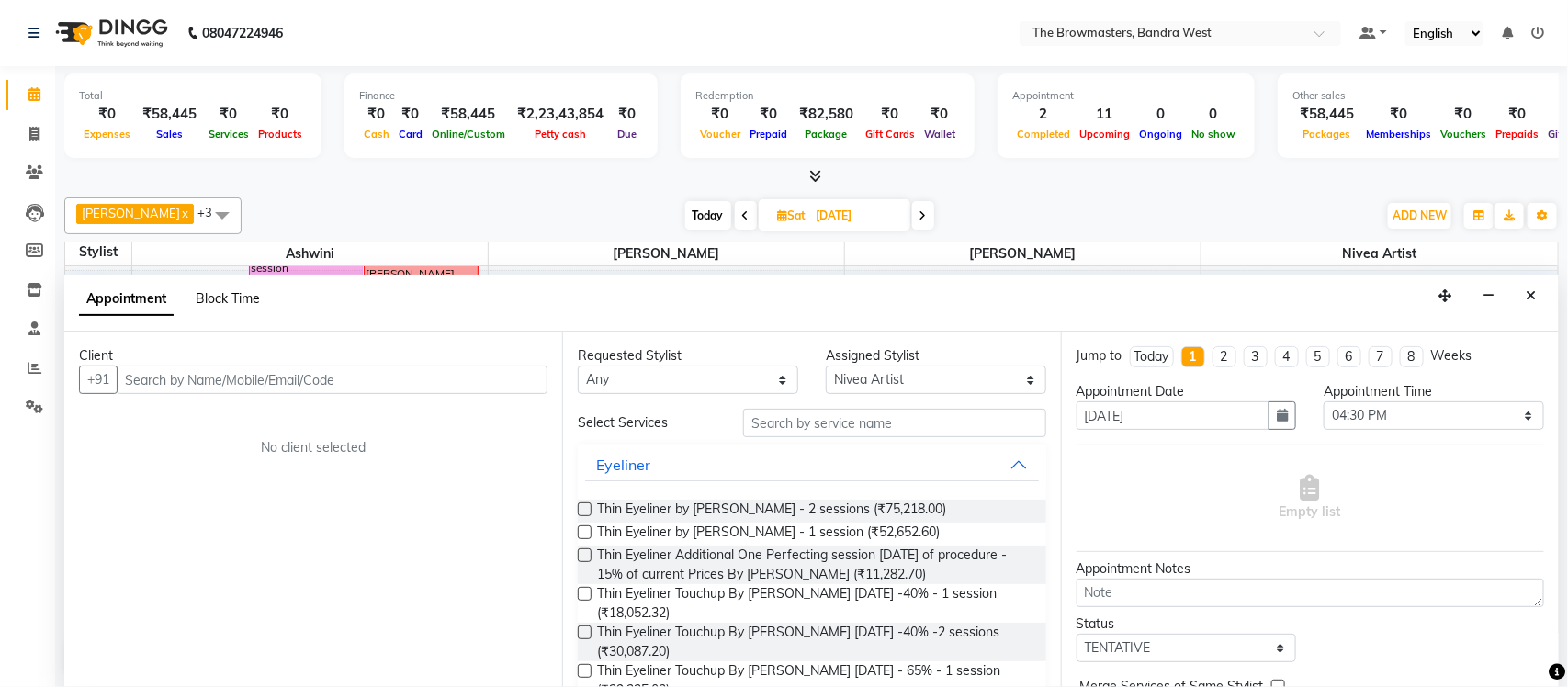
click at [229, 302] on span "Block Time" at bounding box center [227, 298] width 65 height 16
select select "88429"
select select "990"
select select "1005"
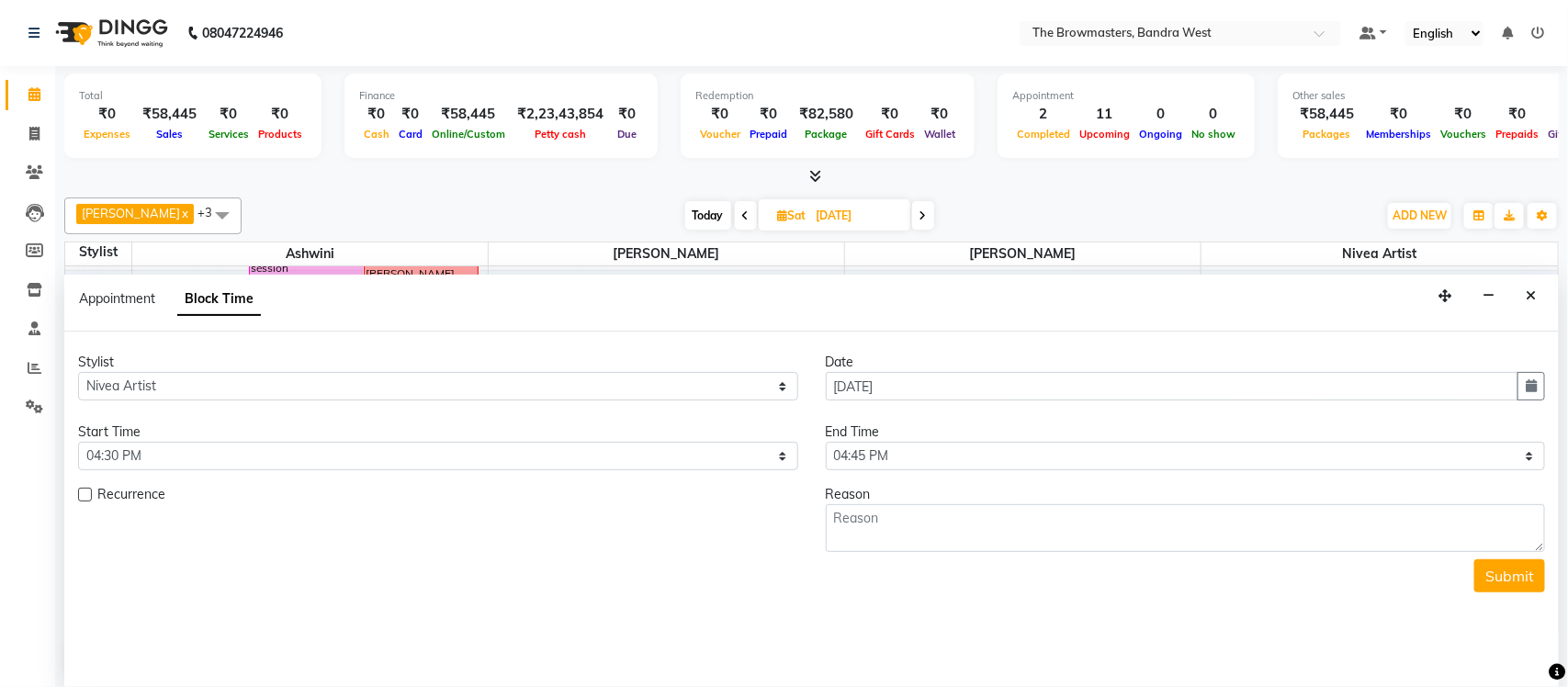
scroll to position [696, 0]
click at [183, 469] on select "Select 09:00 AM 09:15 AM 09:30 AM 09:45 AM 10:00 AM 10:15 AM 10:30 AM 10:45 AM …" at bounding box center [438, 456] width 720 height 29
click at [78, 442] on select "Select 09:00 AM 09:15 AM 09:30 AM 09:45 AM 10:00 AM 10:15 AM 10:30 AM 10:45 AM …" at bounding box center [438, 456] width 720 height 29
click at [180, 457] on select "Select 09:00 AM 09:15 AM 09:30 AM 09:45 AM 10:00 AM 10:15 AM 10:30 AM 10:45 AM …" at bounding box center [438, 456] width 720 height 29
select select "1020"
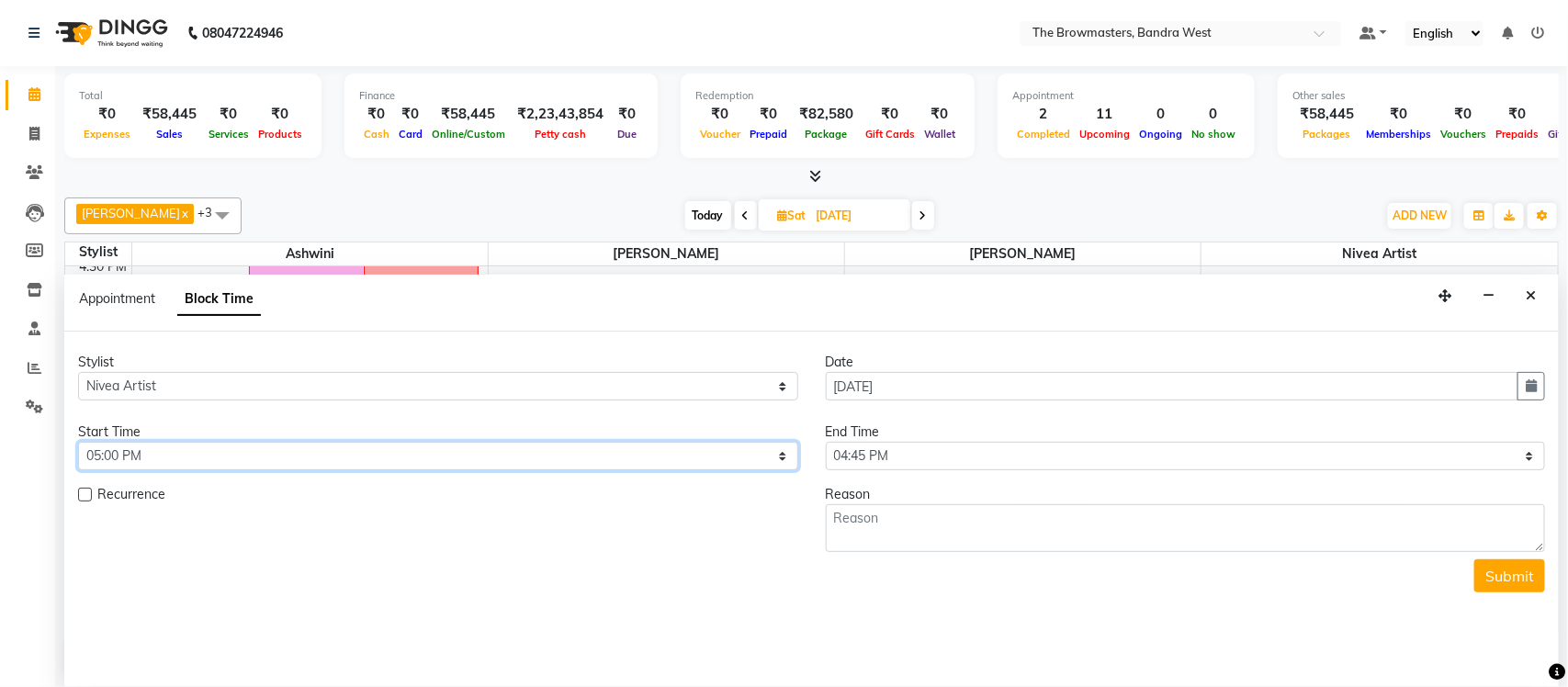
click at [78, 442] on select "Select 09:00 AM 09:15 AM 09:30 AM 09:45 AM 10:00 AM 10:15 AM 10:30 AM 10:45 AM …" at bounding box center [438, 456] width 720 height 29
click at [866, 444] on select "Select 09:00 AM 09:15 AM 09:30 AM 09:45 AM 10:00 AM 10:15 AM 10:30 AM 10:45 AM …" at bounding box center [1185, 456] width 720 height 29
select select "1140"
click at [826, 442] on select "Select 09:00 AM 09:15 AM 09:30 AM 09:45 AM 10:00 AM 10:15 AM 10:30 AM 10:45 AM …" at bounding box center [1185, 456] width 720 height 29
click at [923, 547] on textarea at bounding box center [1185, 528] width 720 height 48
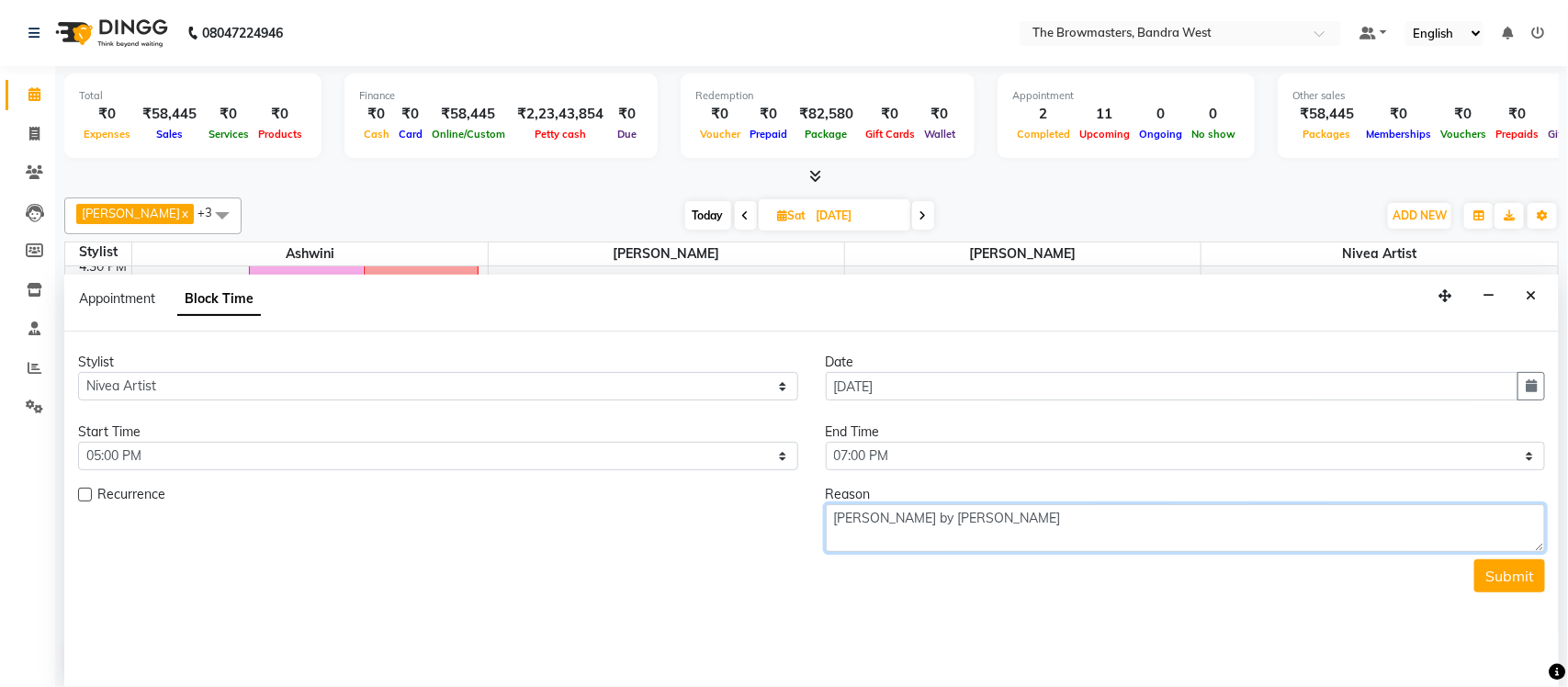
click at [1083, 516] on textarea "Janet lips by nivea" at bounding box center [1185, 528] width 720 height 48
click at [929, 522] on textarea "Janet lips by nivea 13k pending 2k paid" at bounding box center [1185, 528] width 720 height 48
click at [1120, 512] on textarea "Janet lips by nivea 13k pending 2k paid" at bounding box center [1185, 528] width 720 height 48
type textarea "Janet lips by nivea 13k pending 2k paid - nivea"
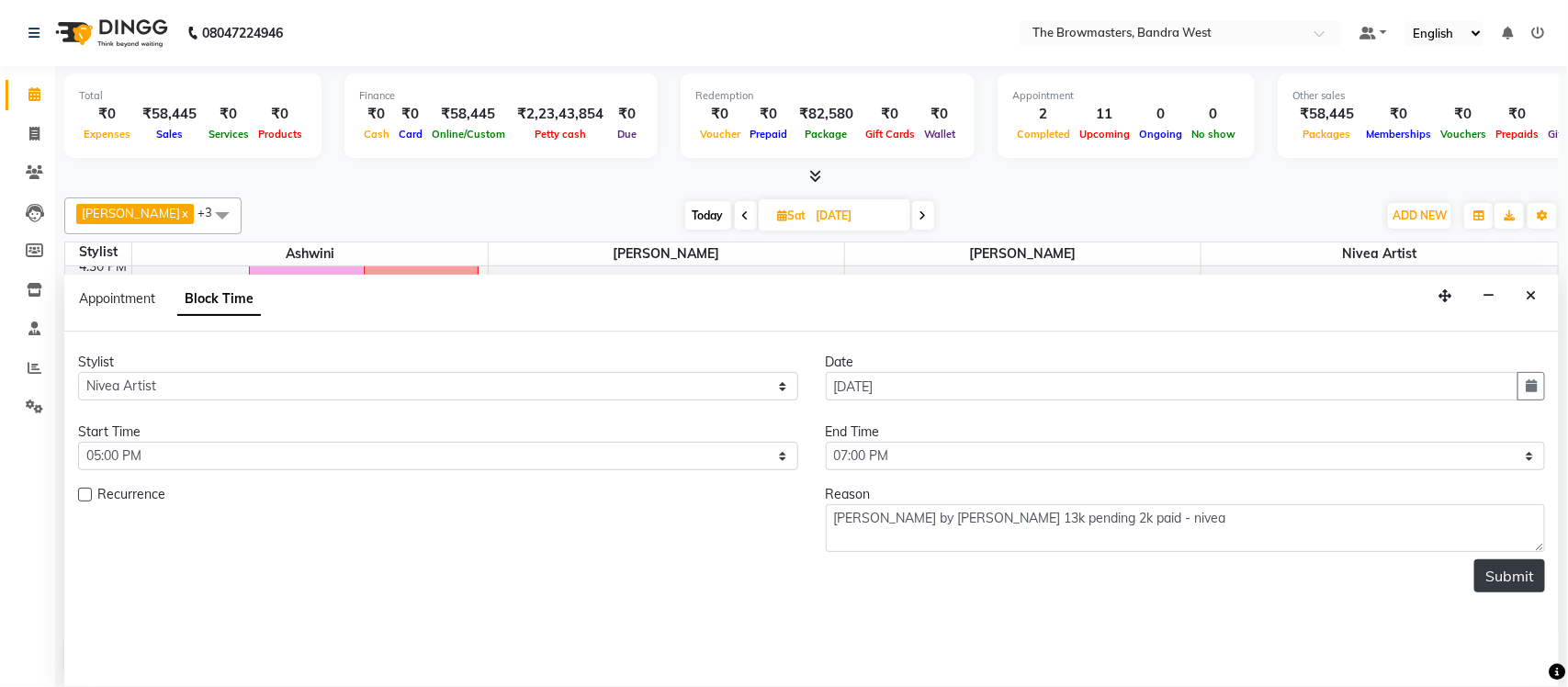
click at [1514, 567] on button "Submit" at bounding box center [1508, 575] width 70 height 33
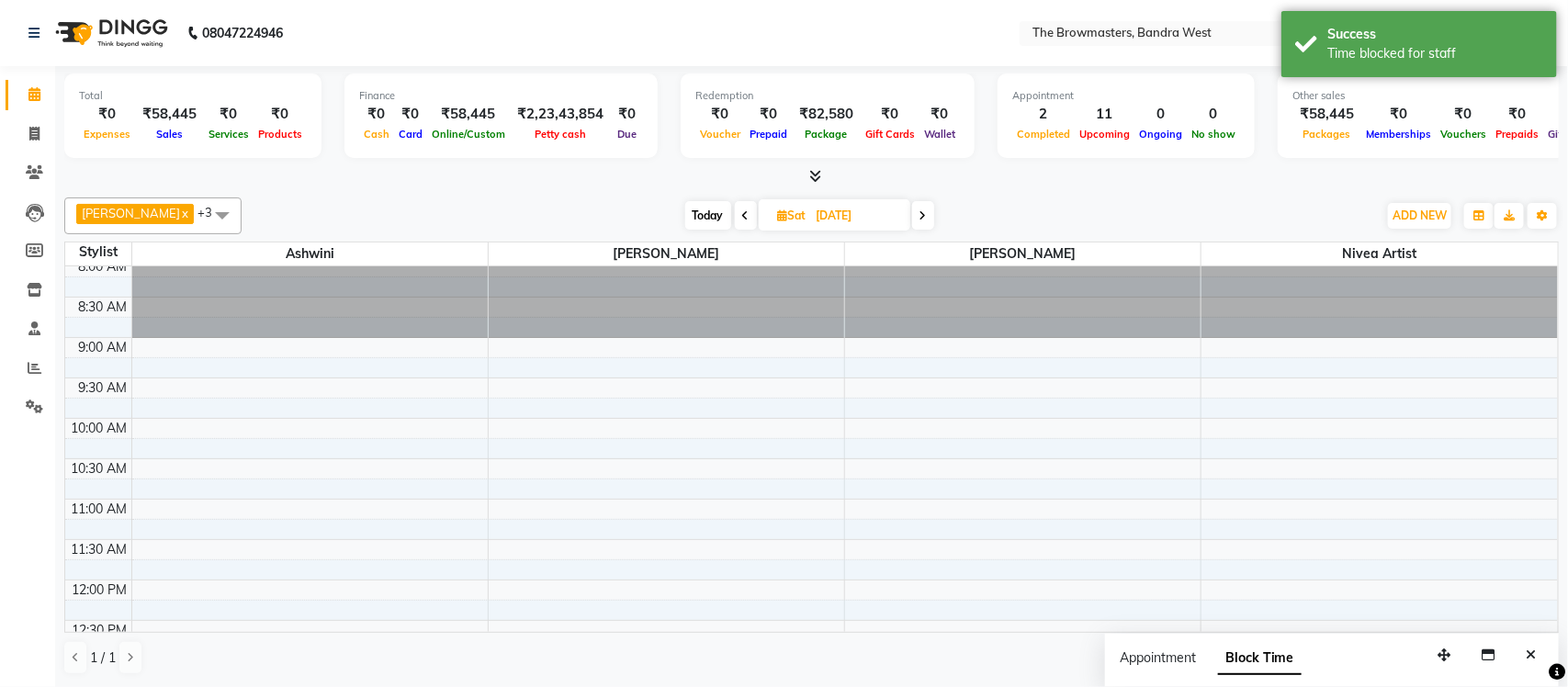
scroll to position [0, 0]
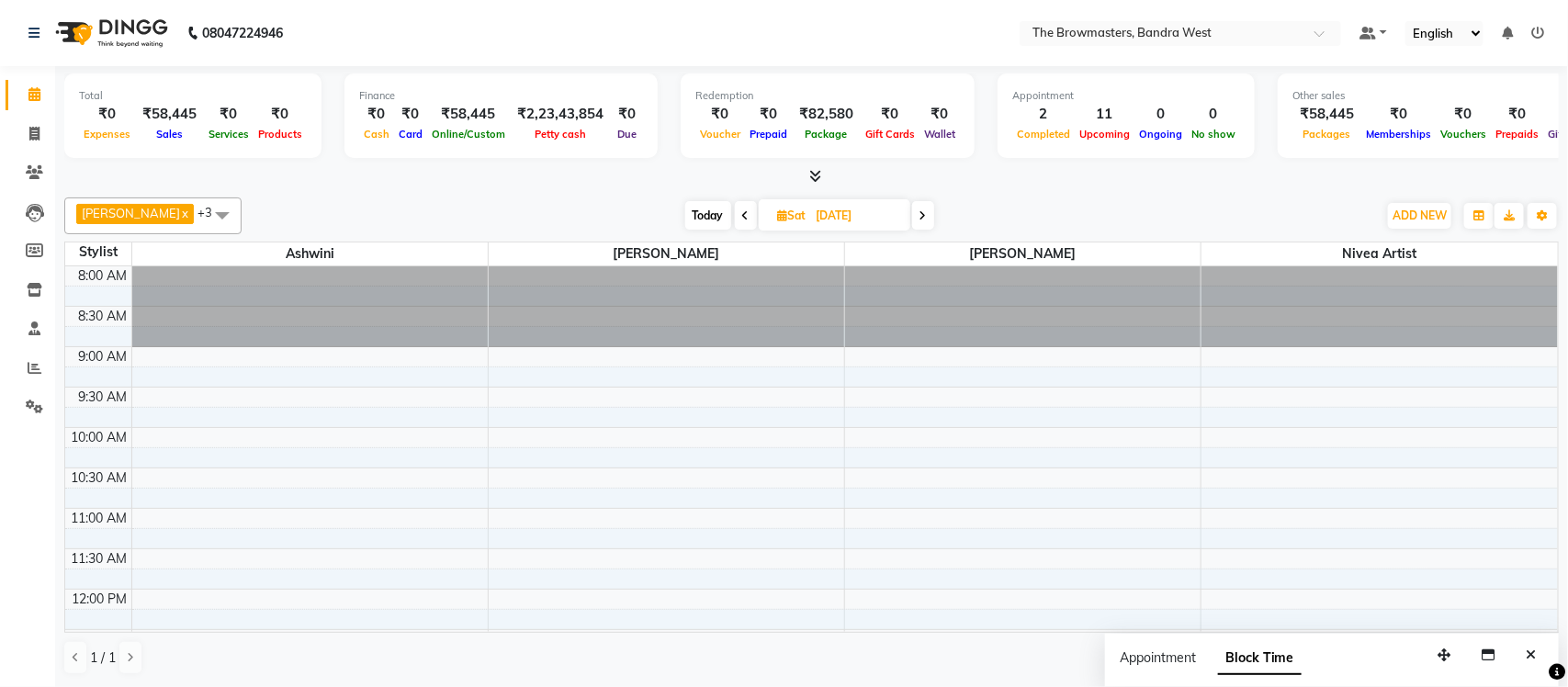
click at [711, 210] on span "Today" at bounding box center [708, 216] width 46 height 29
type input "04-10-2025"
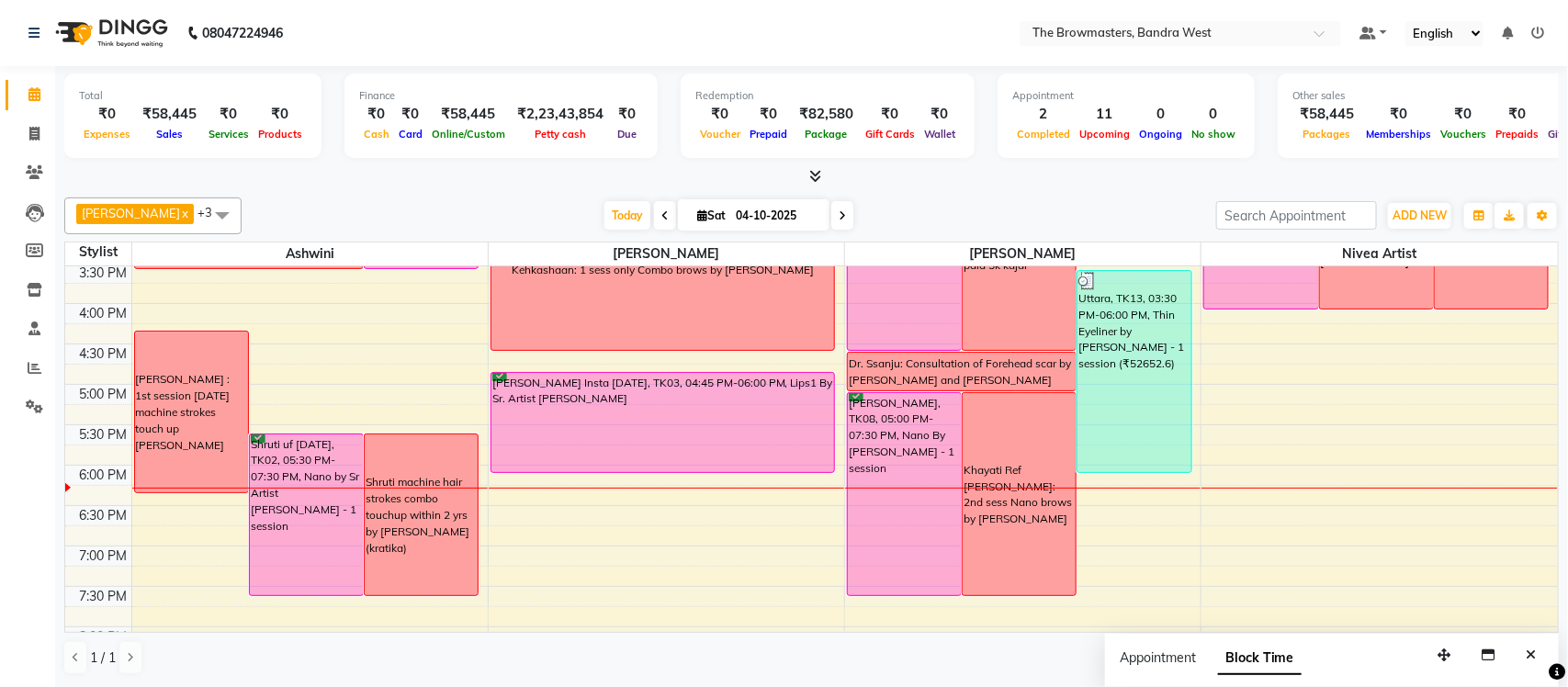
scroll to position [611, 0]
click at [715, 401] on div "[PERSON_NAME] Insta [DATE], TK03, 04:45 PM-06:00 PM, Lips1 By Sr. Artist [PERSO…" at bounding box center [663, 420] width 343 height 99
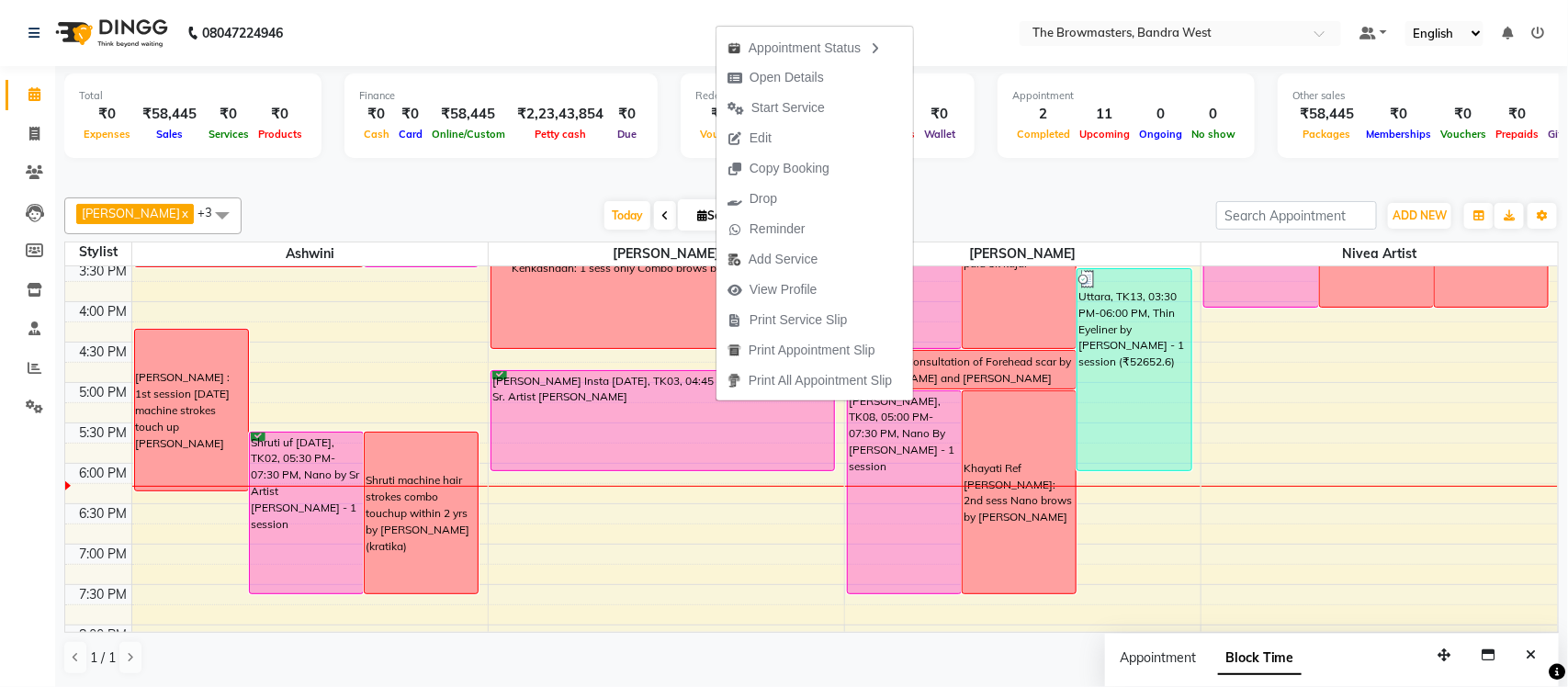
click at [724, 507] on div "8:00 AM 8:30 AM 9:00 AM 9:30 AM 10:00 AM 10:30 AM 11:00 AM 11:30 AM 12:00 PM 12…" at bounding box center [811, 180] width 1492 height 1049
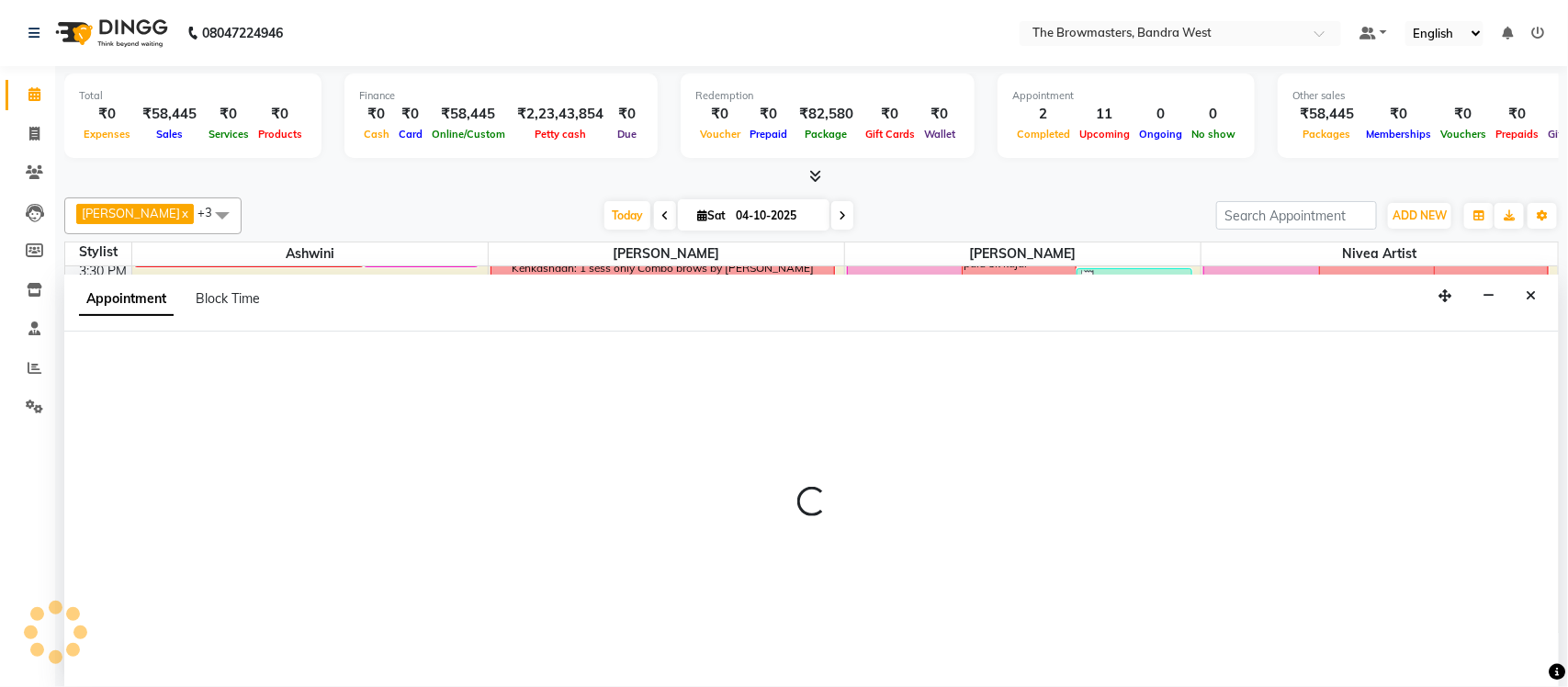
select select "64307"
select select "1095"
select select "tentative"
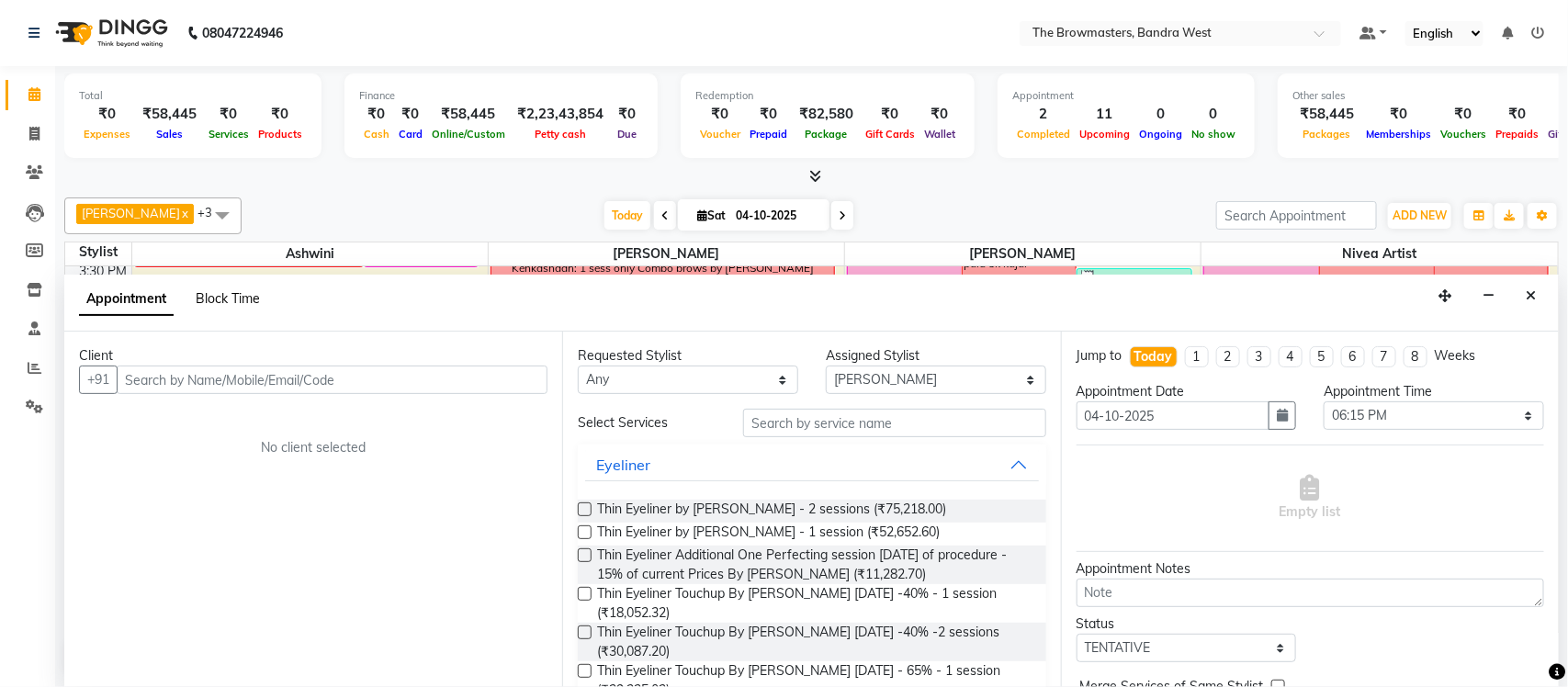
click at [204, 303] on span "Block Time" at bounding box center [227, 298] width 65 height 16
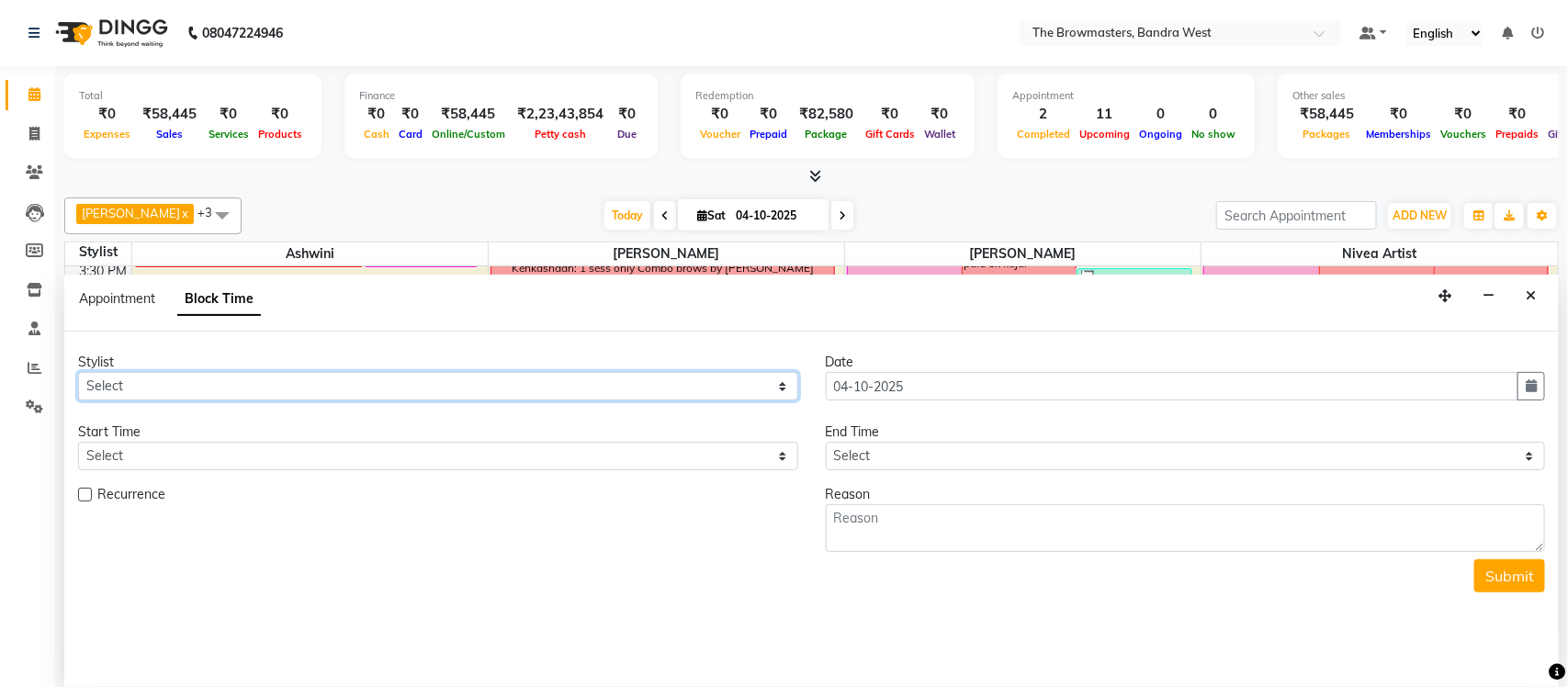
click at [225, 393] on select "Select Ashmeey Singghai Ashwini [PERSON_NAME] Jyoti Kajal [PERSON_NAME] [PERSON…" at bounding box center [438, 386] width 720 height 29
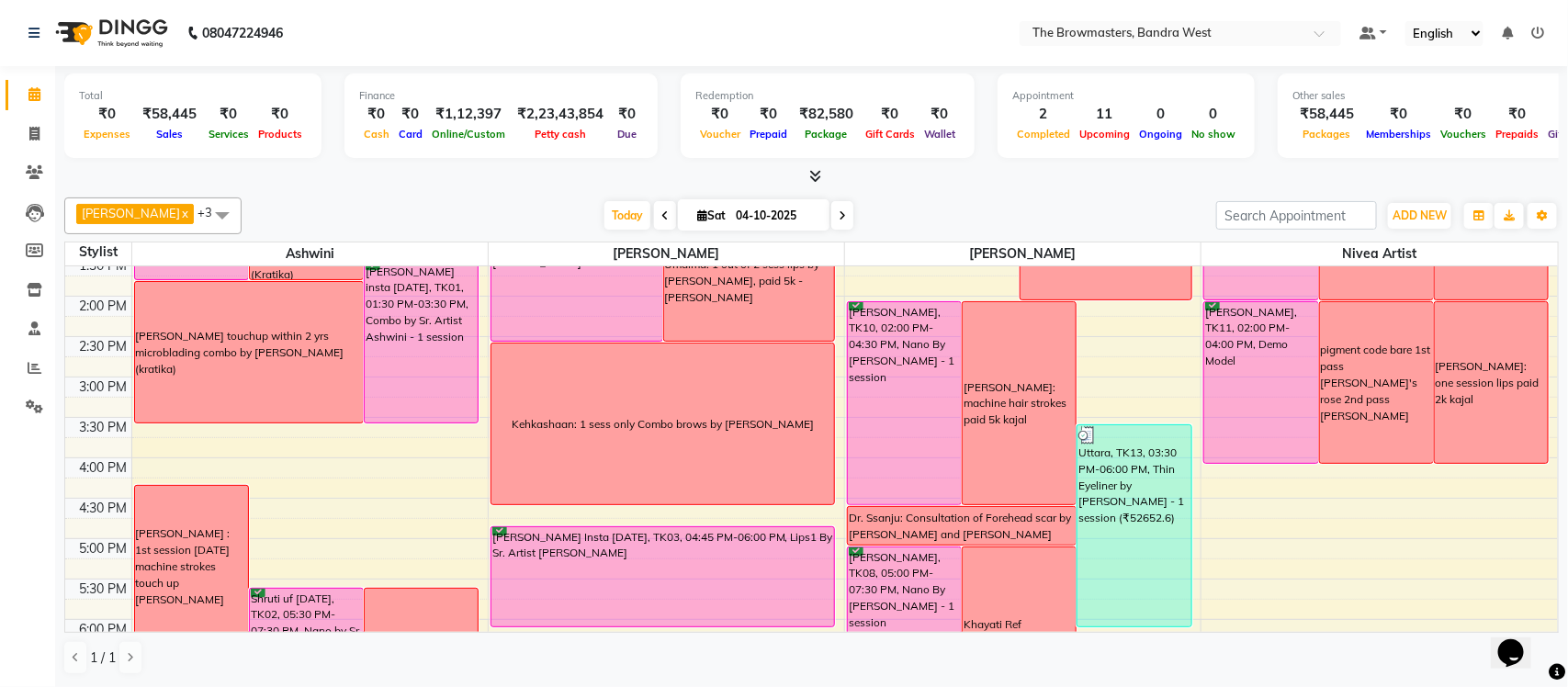
scroll to position [553, 0]
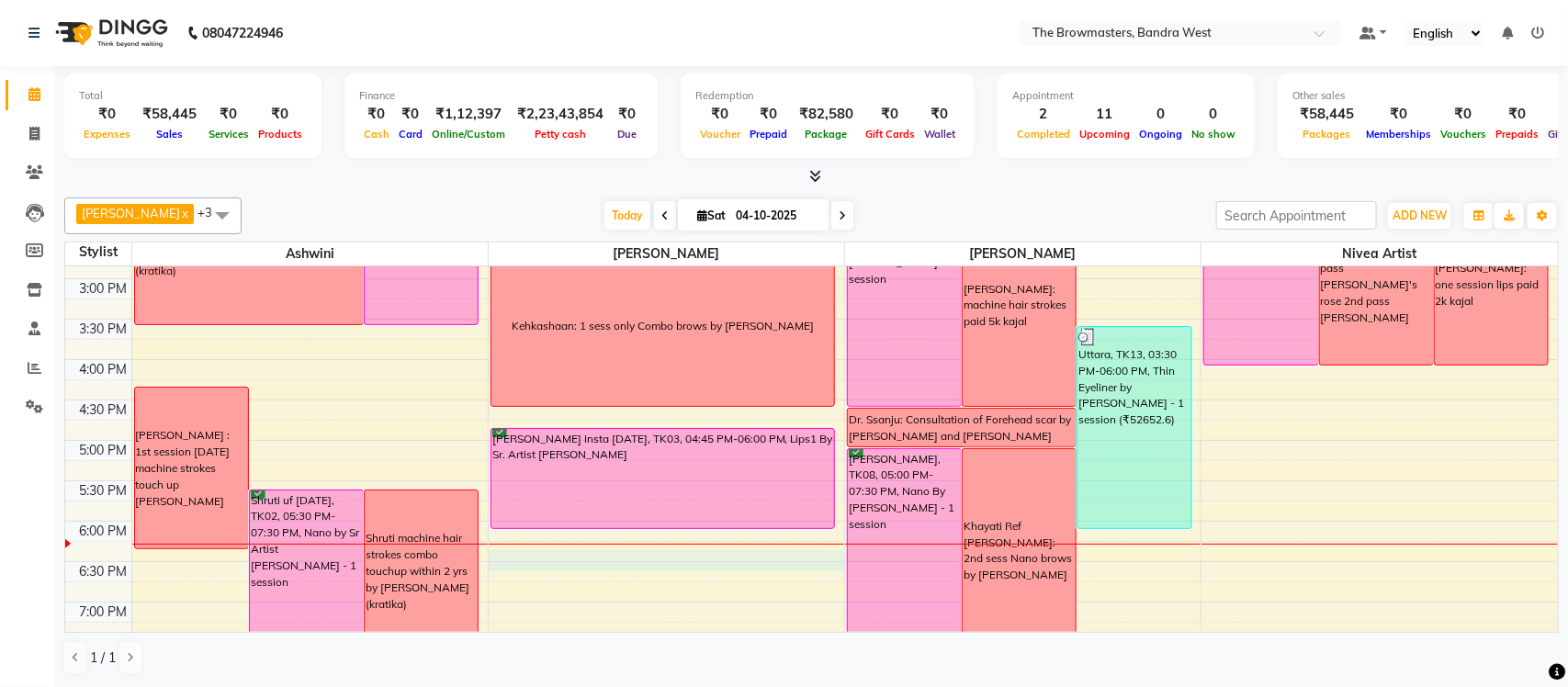
click at [690, 552] on div "8:00 AM 8:30 AM 9:00 AM 9:30 AM 10:00 AM 10:30 AM 11:00 AM 11:30 AM 12:00 PM 12…" at bounding box center [811, 238] width 1492 height 1049
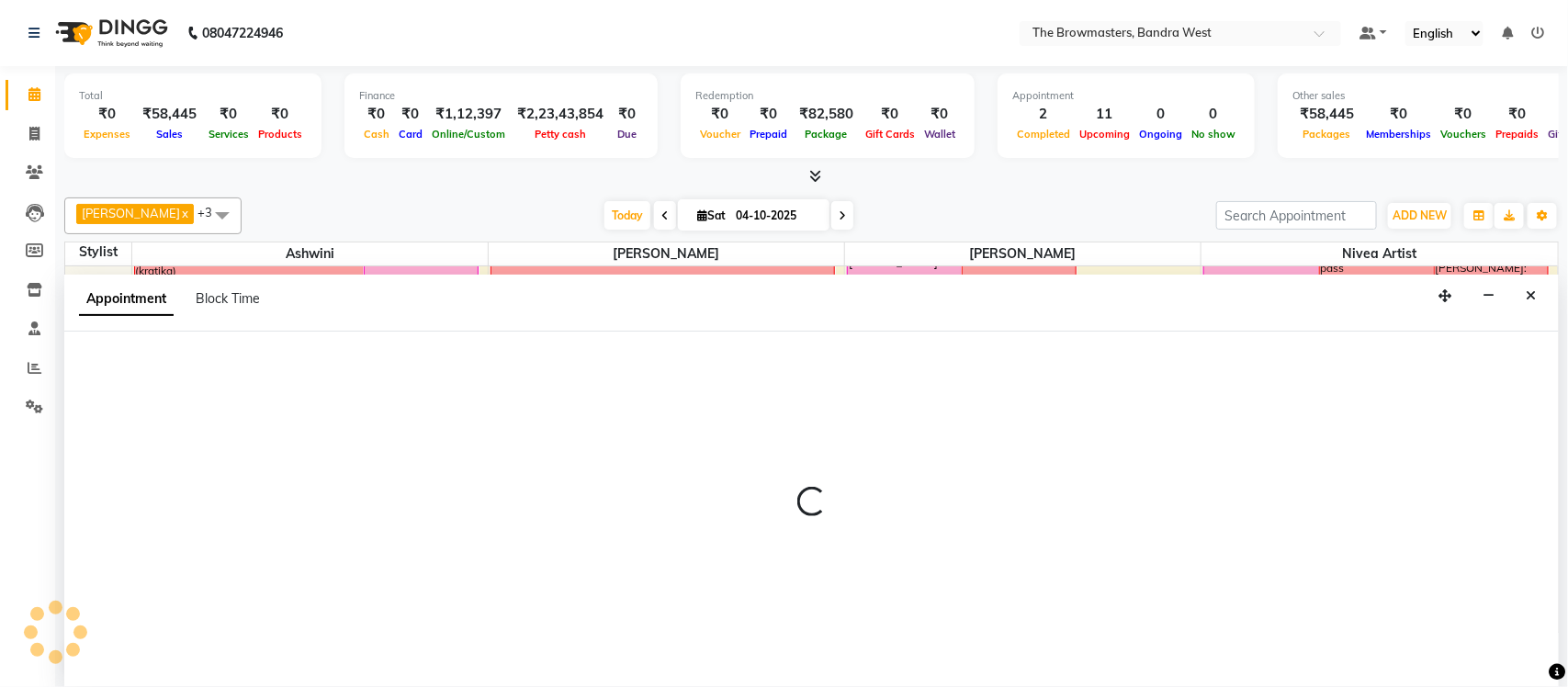
select select "64307"
select select "tentative"
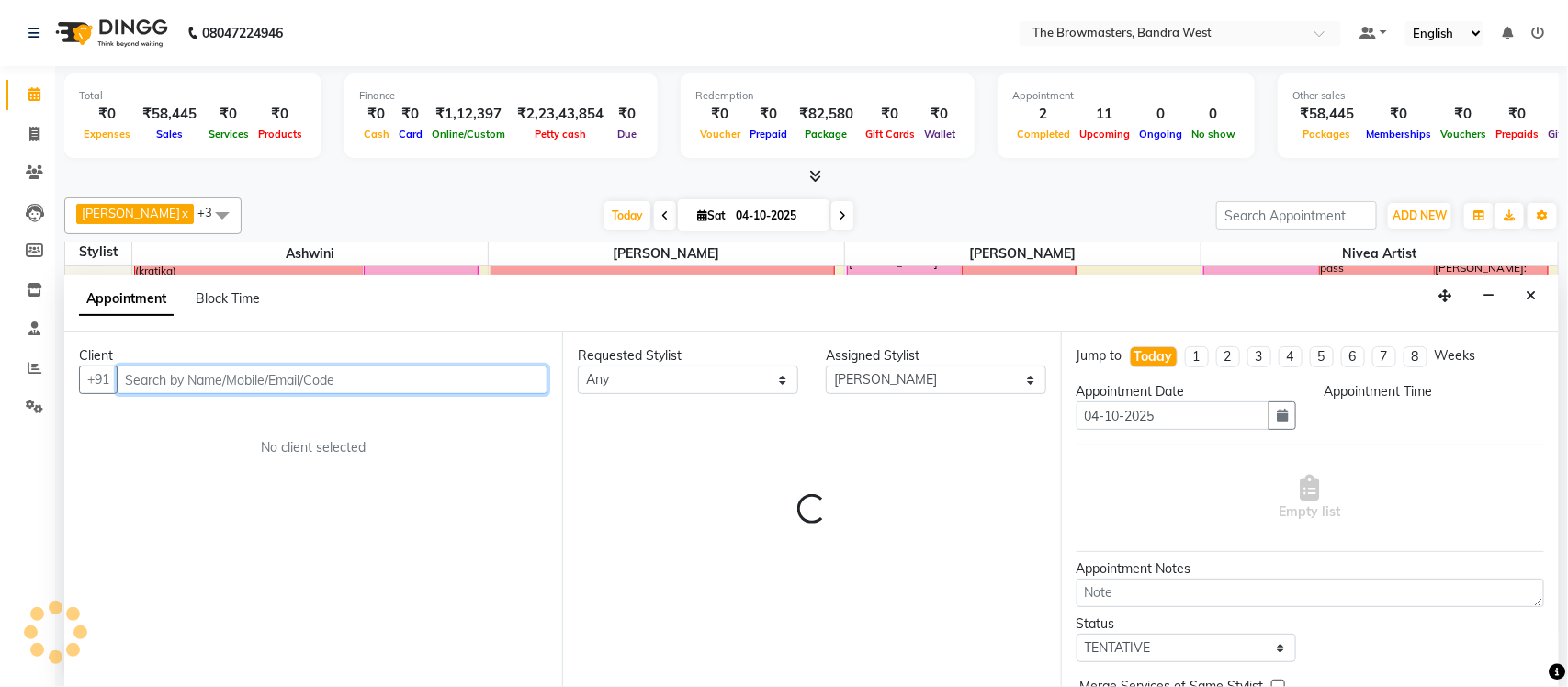
select select "1095"
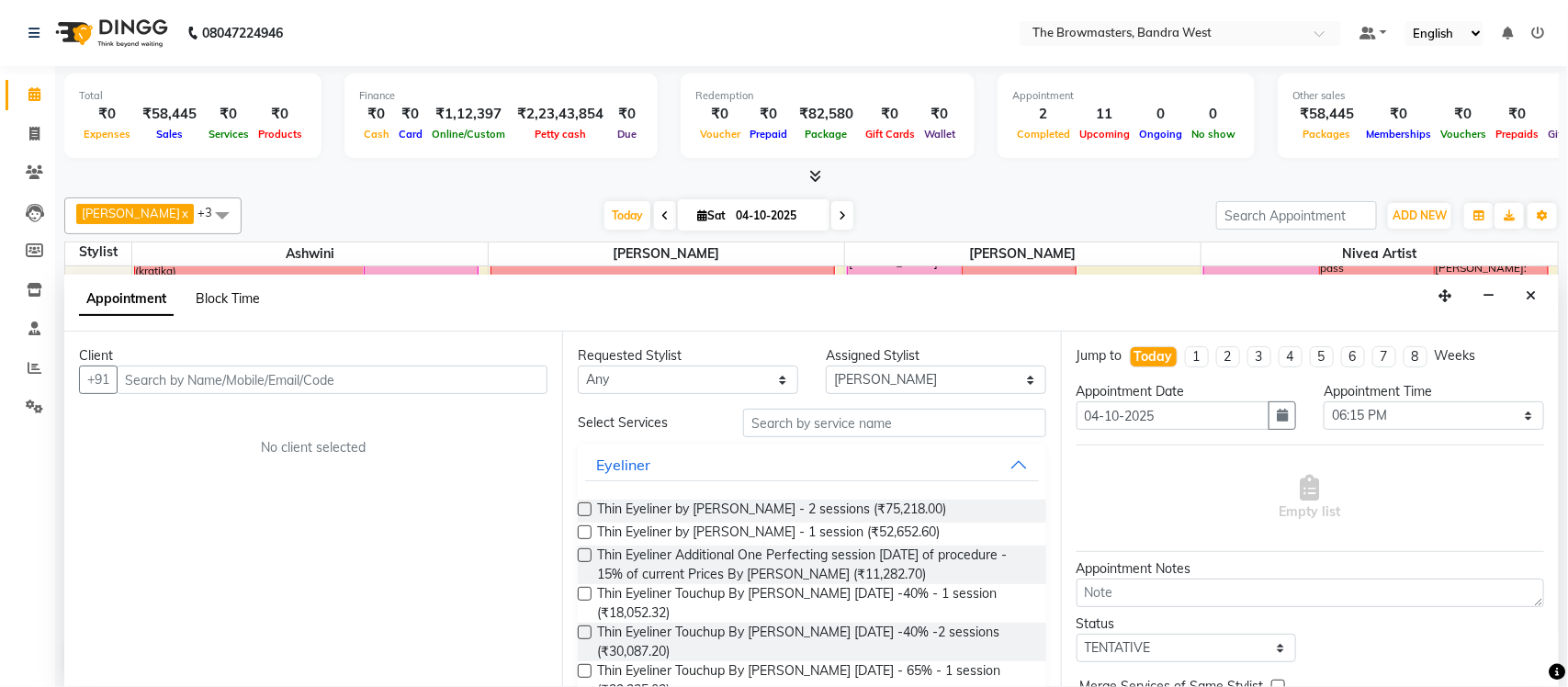
click at [224, 293] on span "Block Time" at bounding box center [227, 298] width 65 height 16
select select "64307"
select select "1095"
select select "1110"
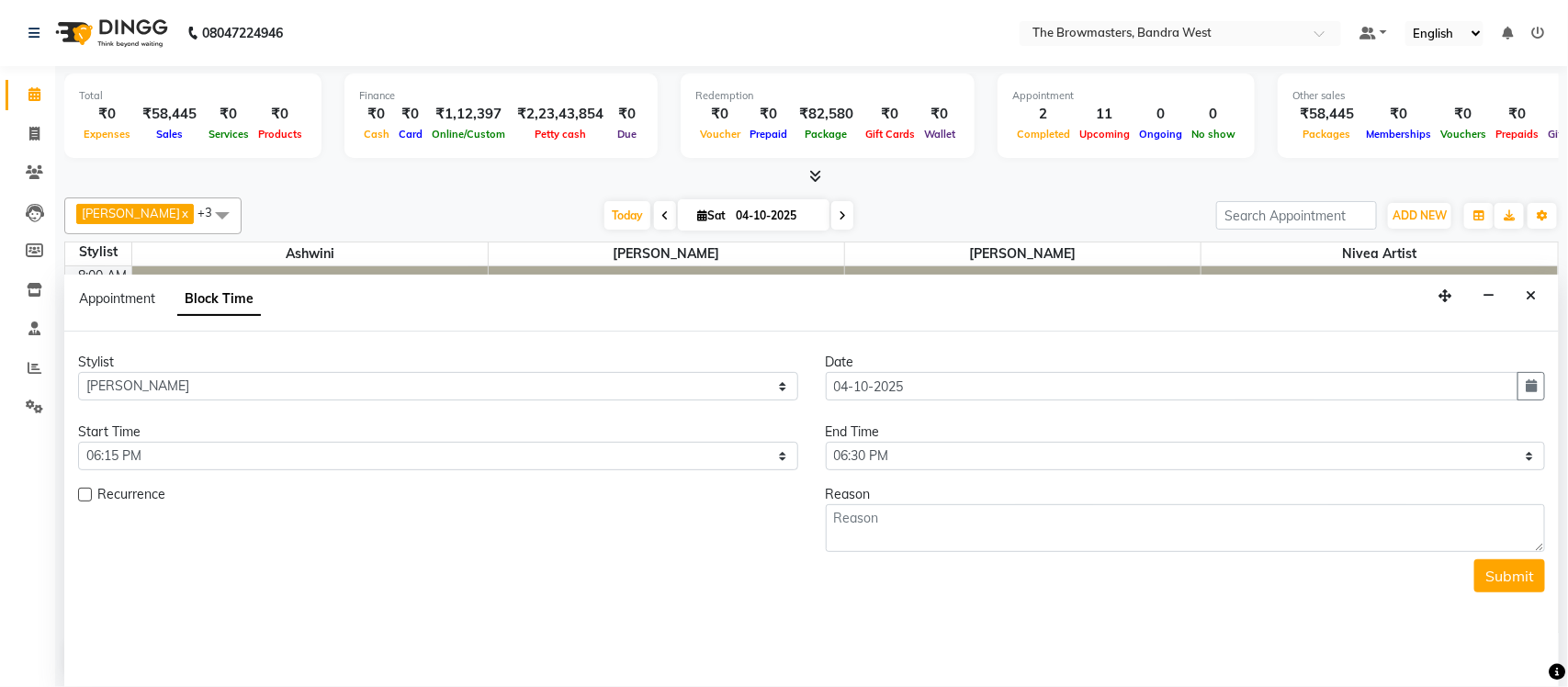
scroll to position [696, 0]
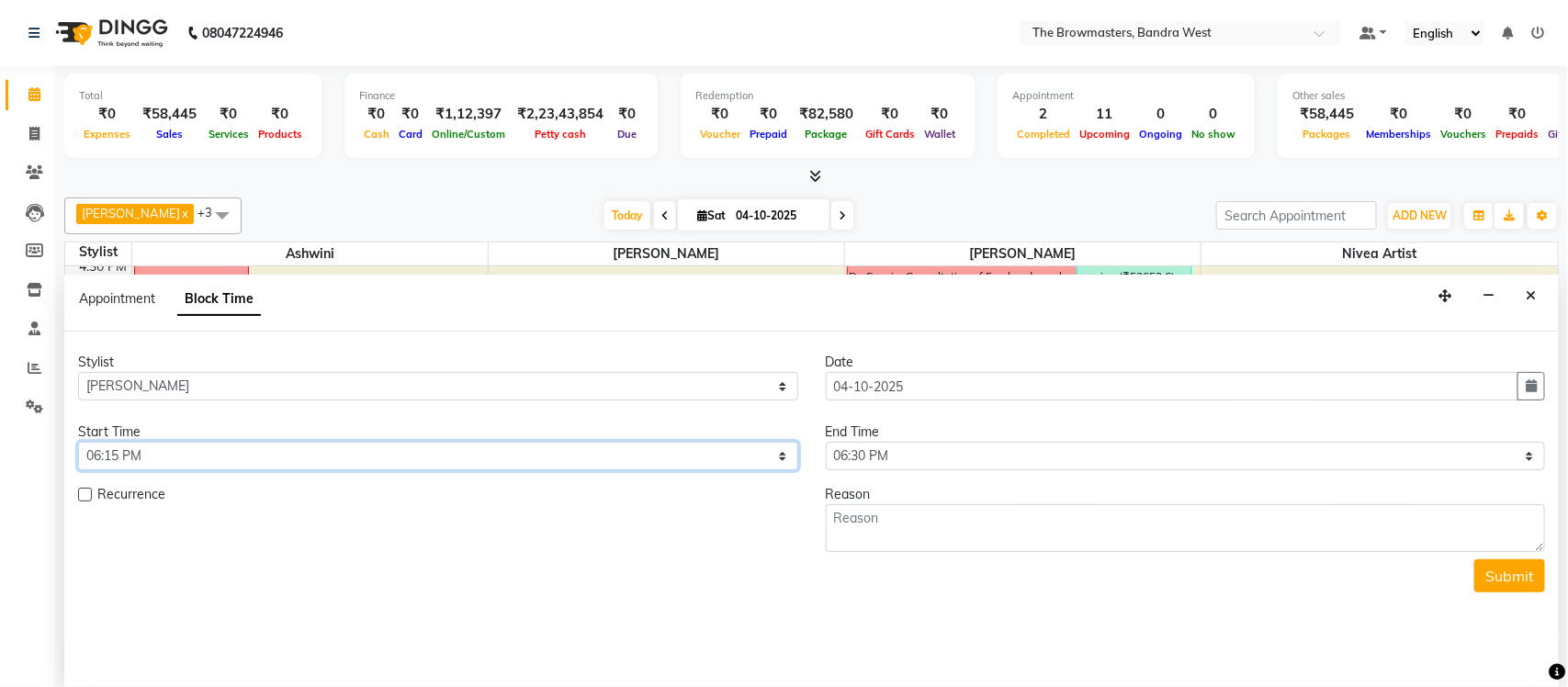
click at [283, 448] on select "Select 09:00 AM 09:15 AM 09:30 AM 09:45 AM 10:00 AM 10:15 AM 10:30 AM 10:45 AM …" at bounding box center [438, 456] width 720 height 29
click at [1527, 300] on icon "Close" at bounding box center [1530, 295] width 10 height 13
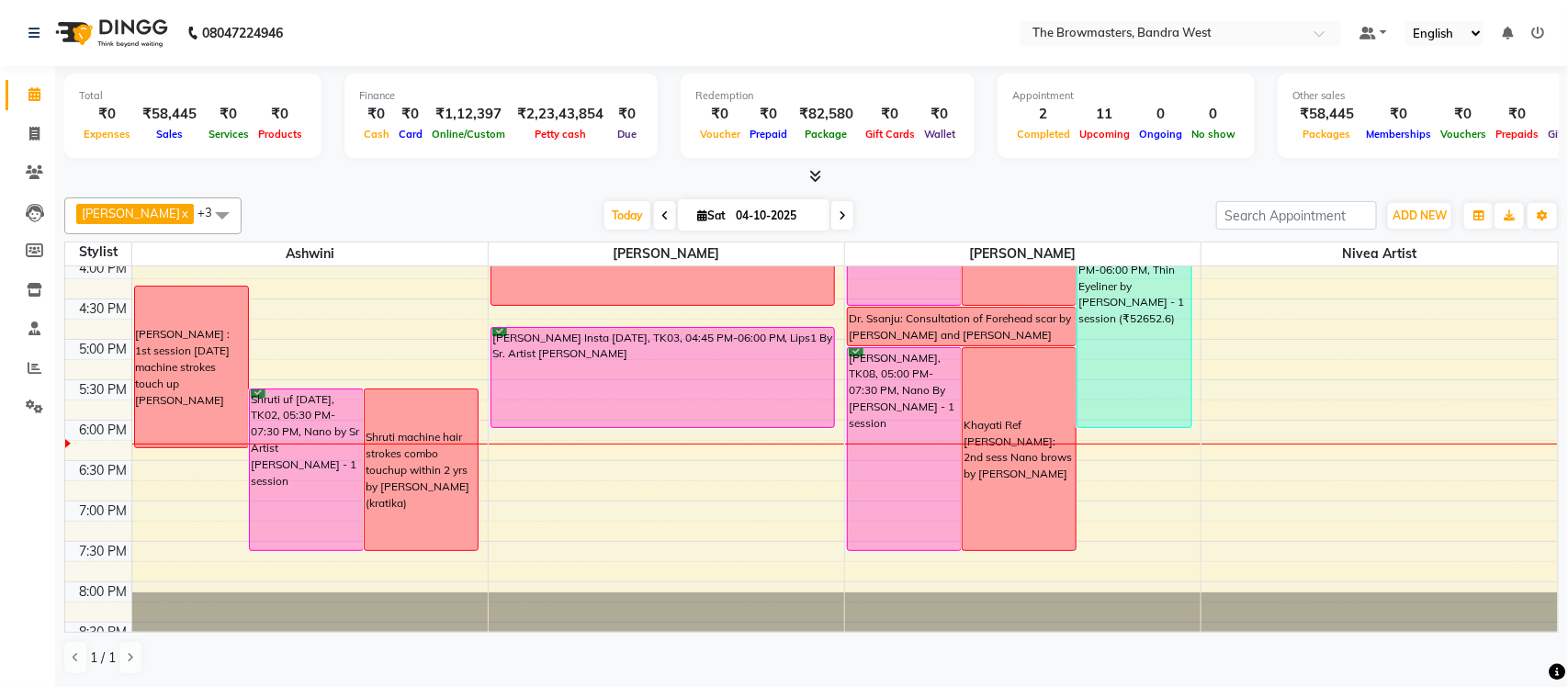
scroll to position [656, 0]
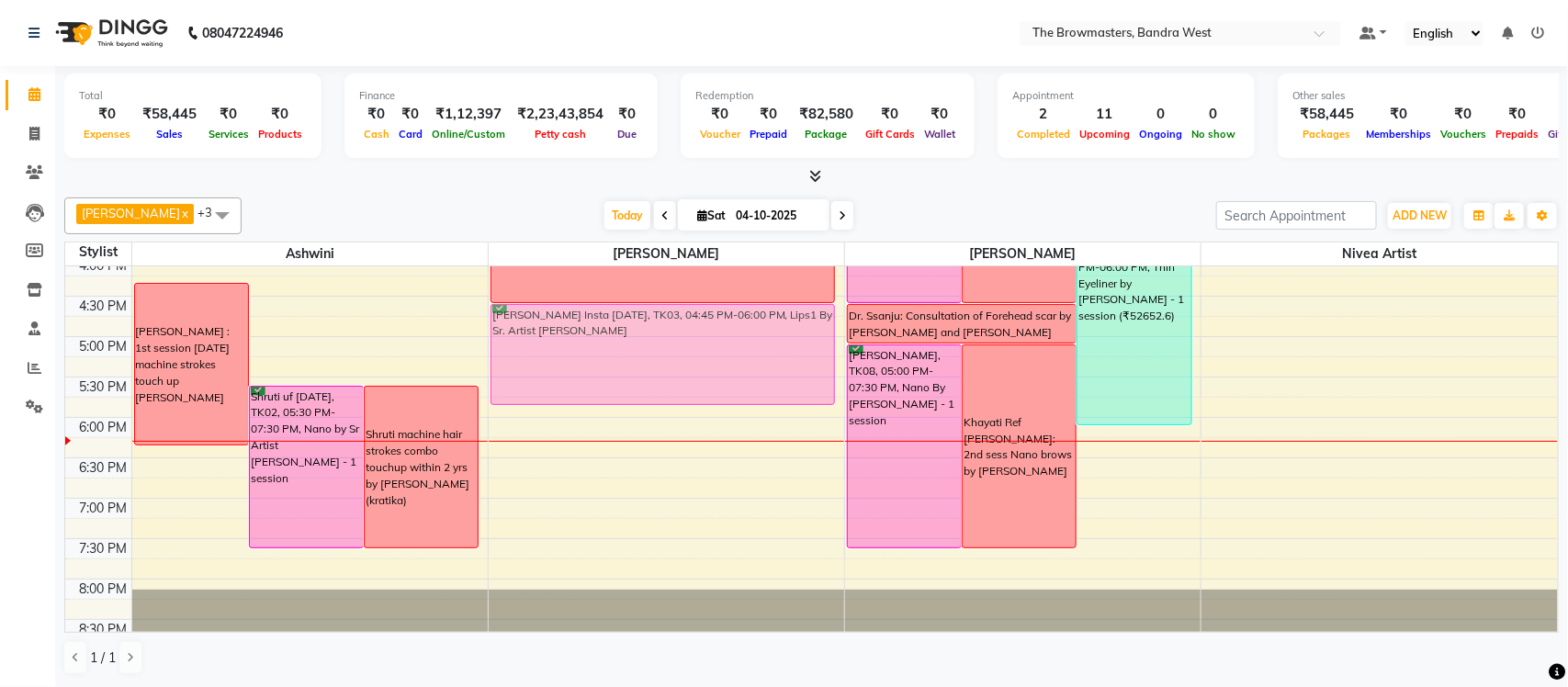
click at [585, 374] on div "Mahajabeen Lookmanji, TK07, 11:00 AM-01:00 PM, Lips2 By Sr. Artist Roshani Maha…" at bounding box center [666, 134] width 356 height 1049
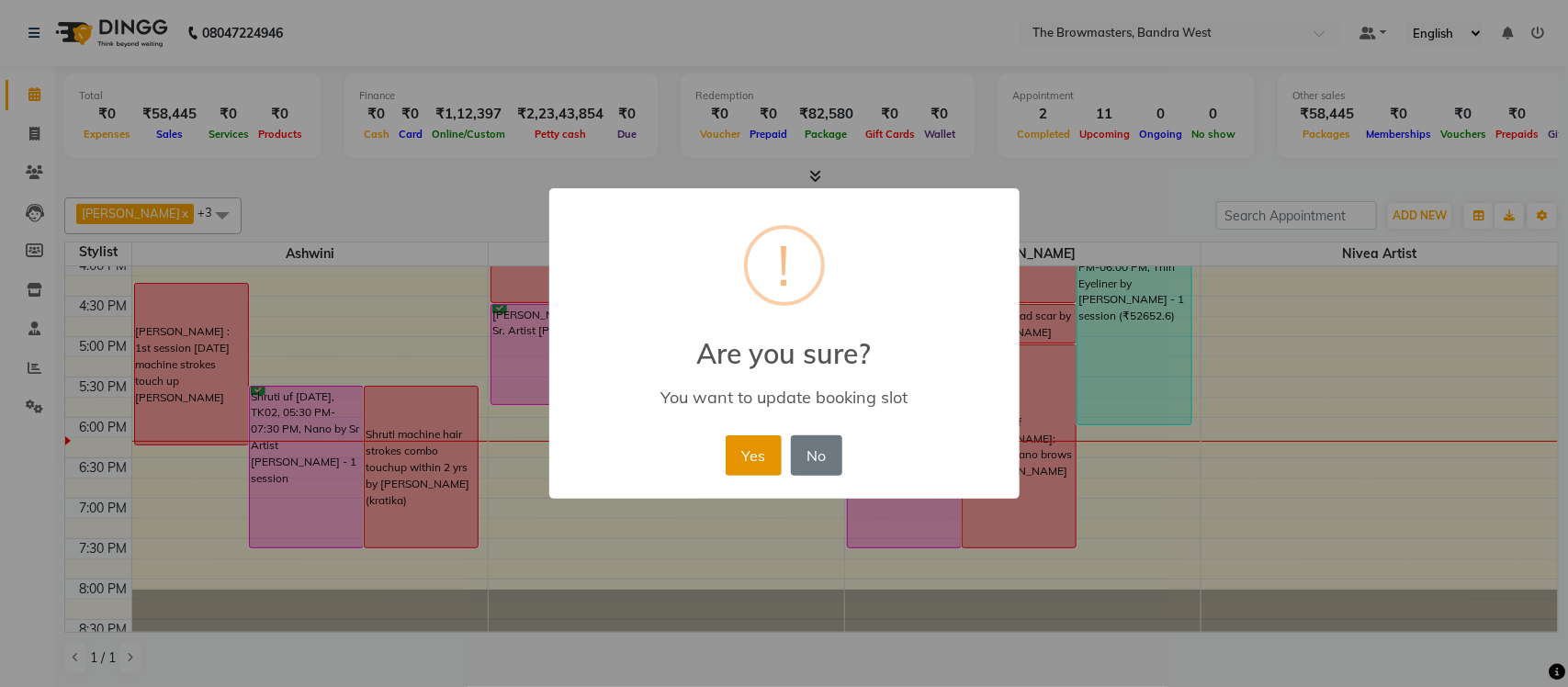
click at [752, 445] on button "Yes" at bounding box center [754, 456] width 56 height 40
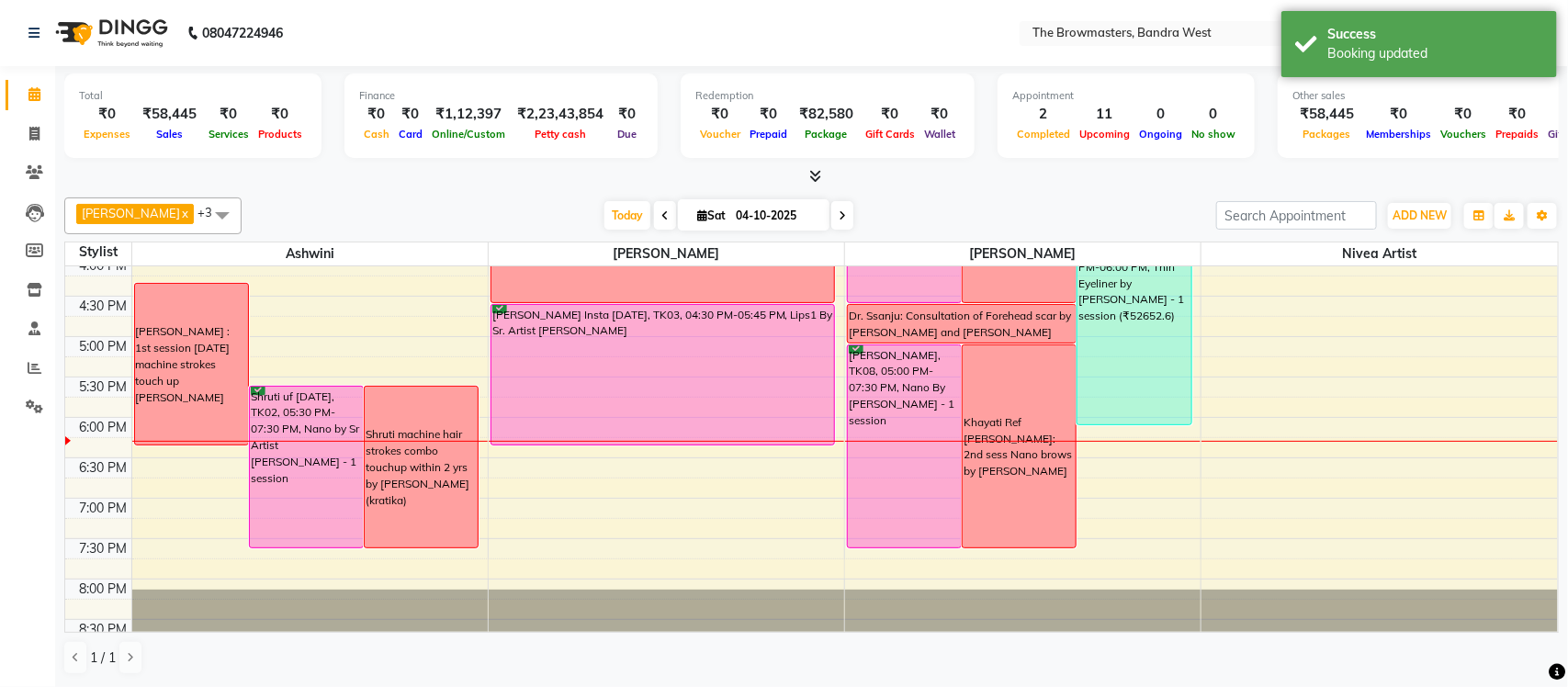
drag, startPoint x: 672, startPoint y: 405, endPoint x: 674, endPoint y: 429, distance: 24.1
click at [674, 429] on div "Mahajabeen Lookmanji, TK07, 11:00 AM-01:00 PM, Lips2 By Sr. Artist Roshani Maha…" at bounding box center [666, 134] width 356 height 1049
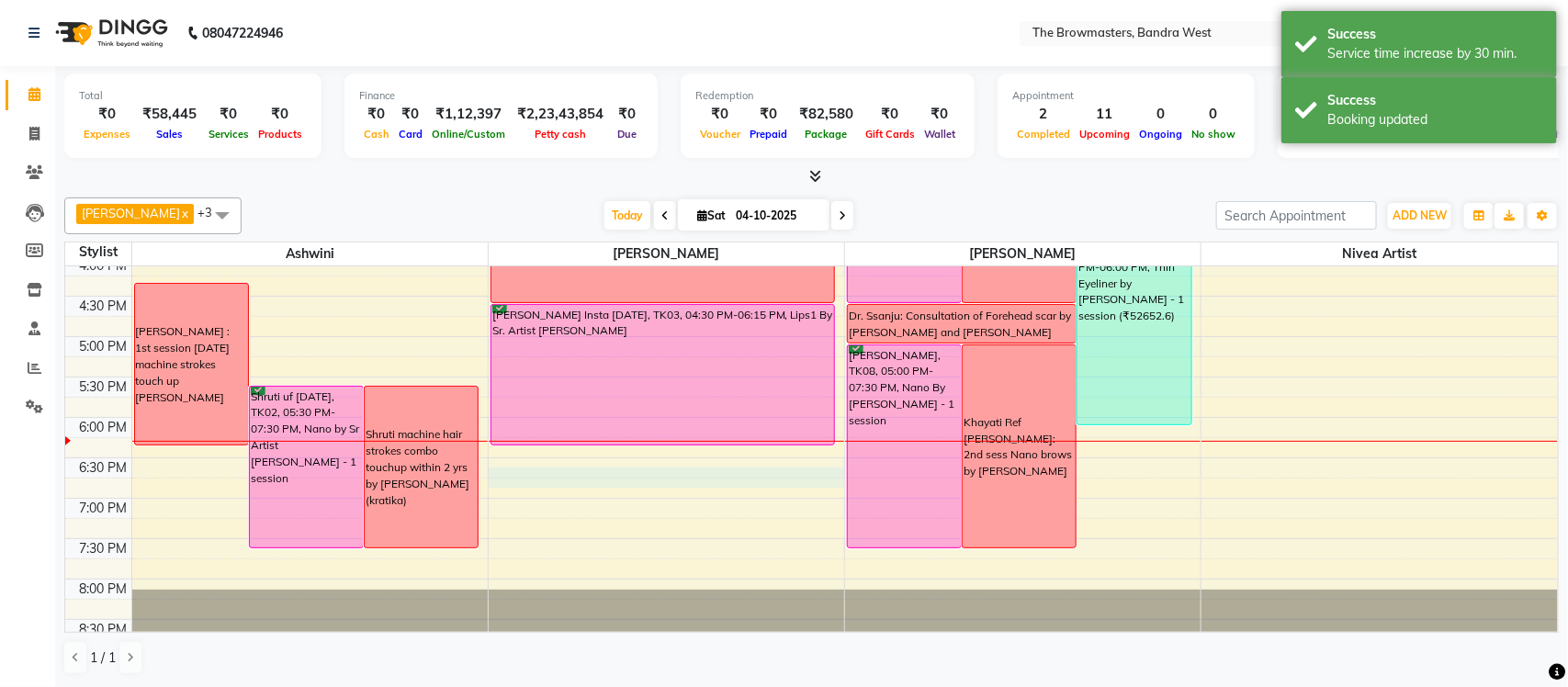
click at [696, 484] on div "8:00 AM 8:30 AM 9:00 AM 9:30 AM 10:00 AM 10:30 AM 11:00 AM 11:30 AM 12:00 PM 12…" at bounding box center [811, 134] width 1492 height 1049
select select "64307"
select select "1110"
select select "tentative"
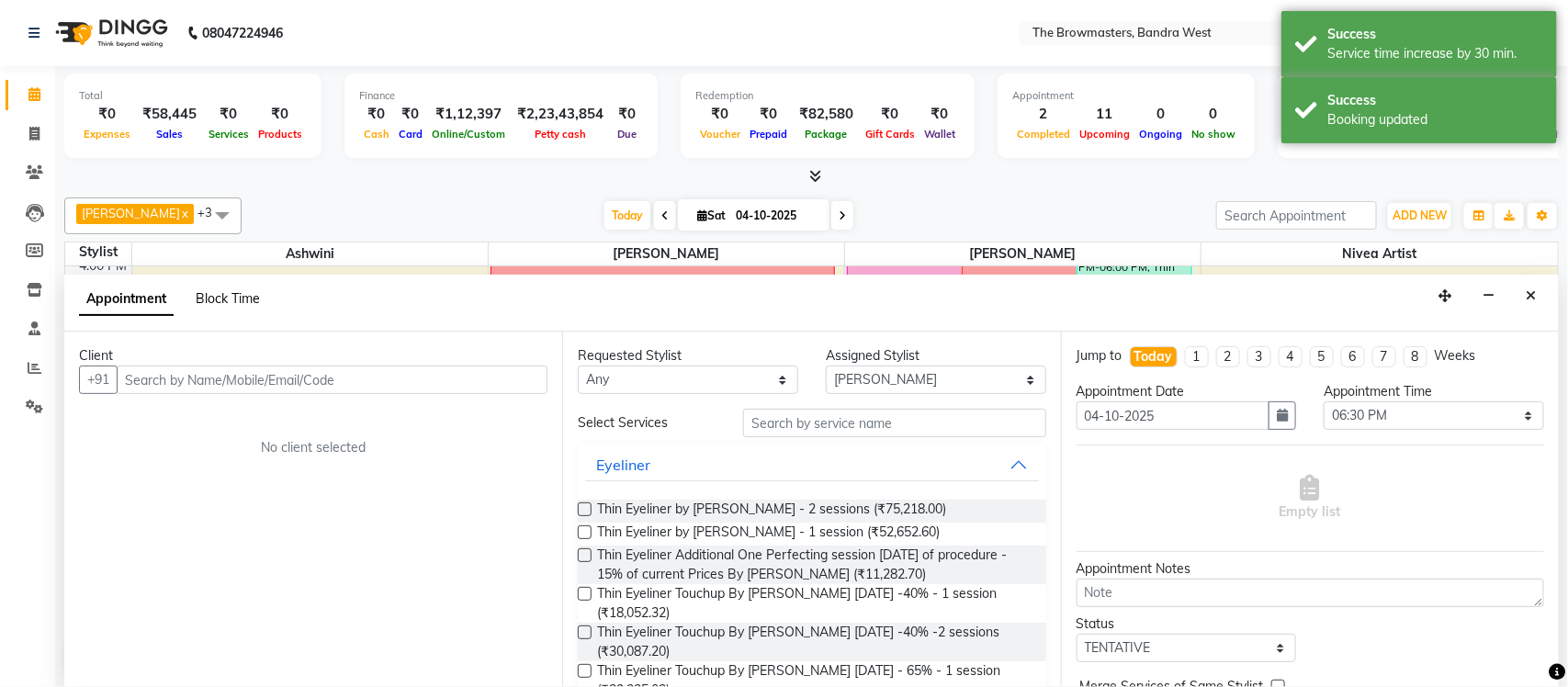
click at [234, 306] on span "Block Time" at bounding box center [227, 298] width 65 height 16
select select "64307"
select select "1110"
select select "1125"
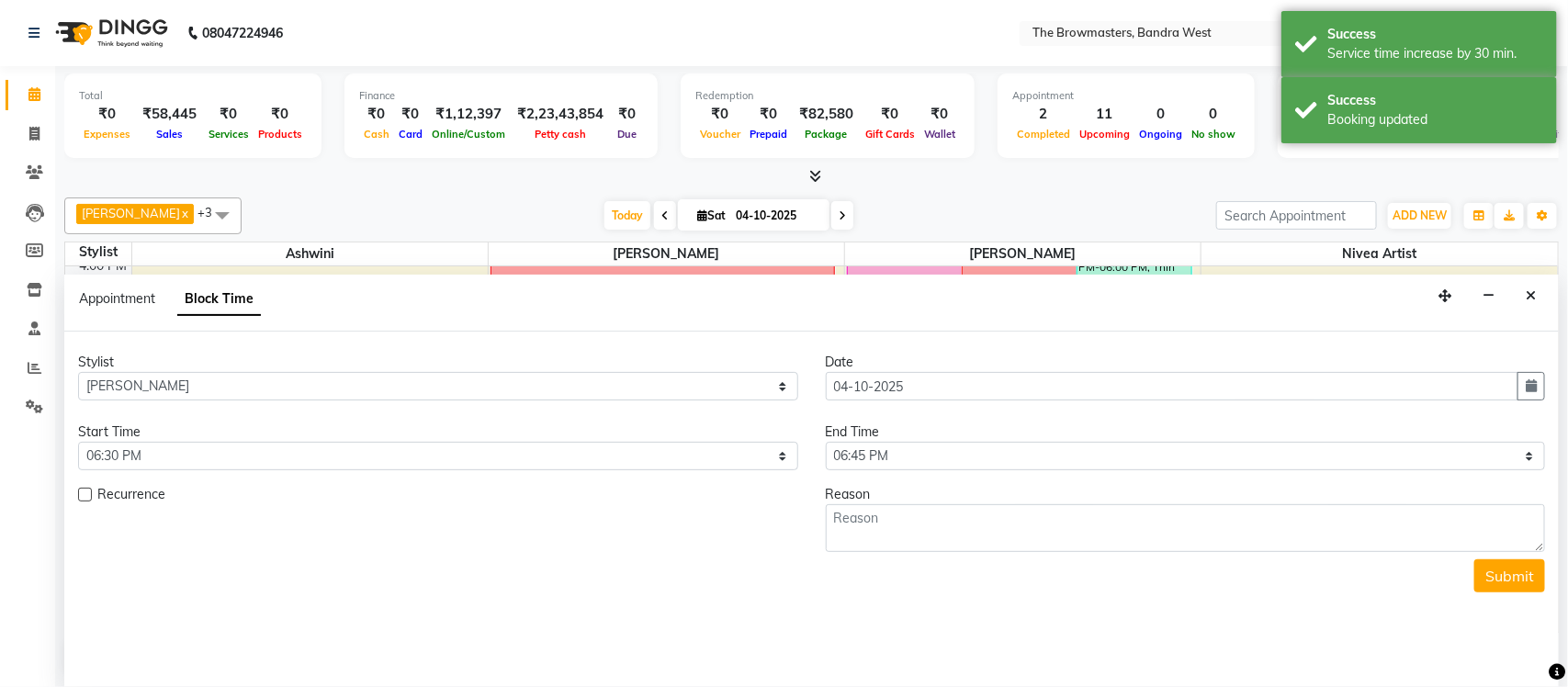
scroll to position [696, 0]
click at [233, 302] on span "Block Time" at bounding box center [219, 299] width 84 height 33
click at [241, 449] on select "Select 09:00 AM 09:15 AM 09:30 AM 09:45 AM 10:00 AM 10:15 AM 10:30 AM 10:45 AM …" at bounding box center [438, 456] width 720 height 29
select select "990"
click at [78, 442] on select "Select 09:00 AM 09:15 AM 09:30 AM 09:45 AM 10:00 AM 10:15 AM 10:30 AM 10:45 AM …" at bounding box center [438, 456] width 720 height 29
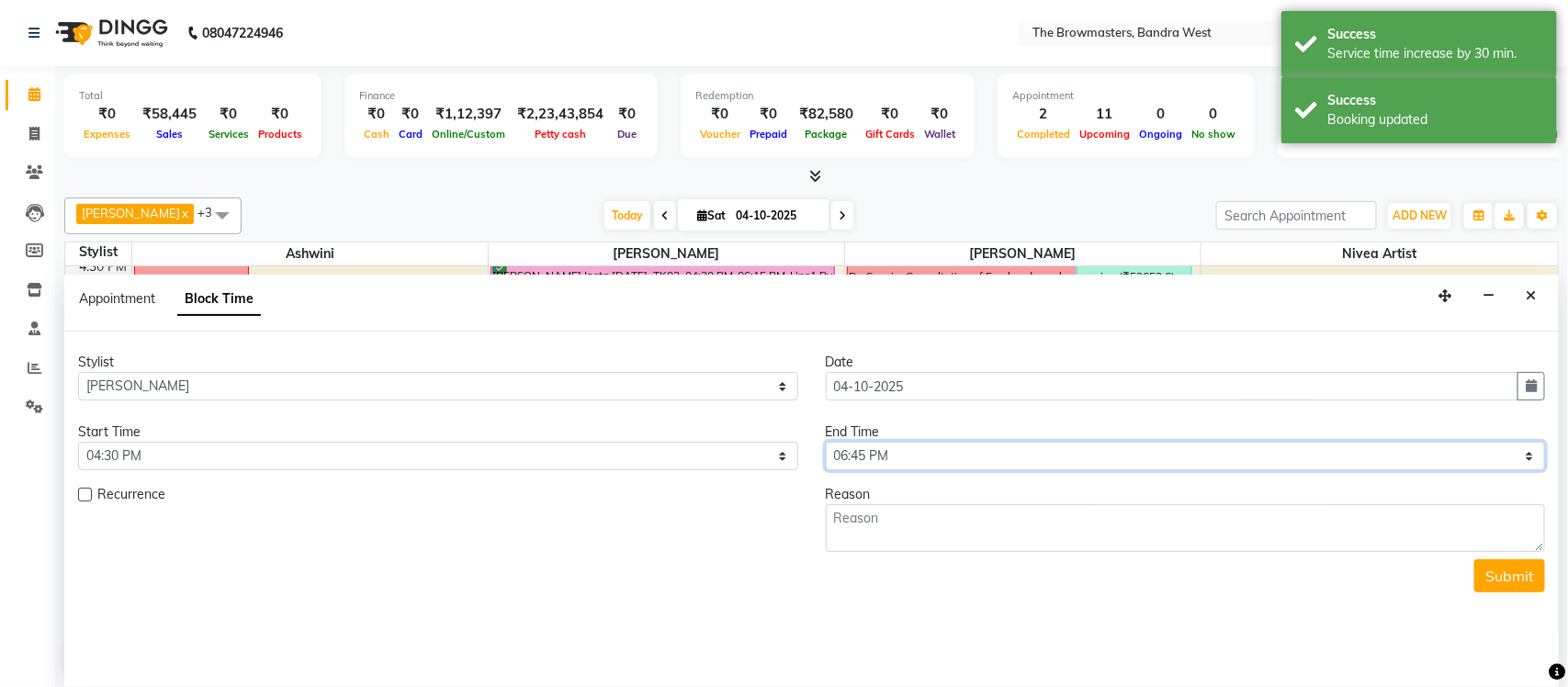
click at [904, 468] on select "Select 09:00 AM 09:15 AM 09:30 AM 09:45 AM 10:00 AM 10:15 AM 10:30 AM 10:45 AM …" at bounding box center [1185, 456] width 720 height 29
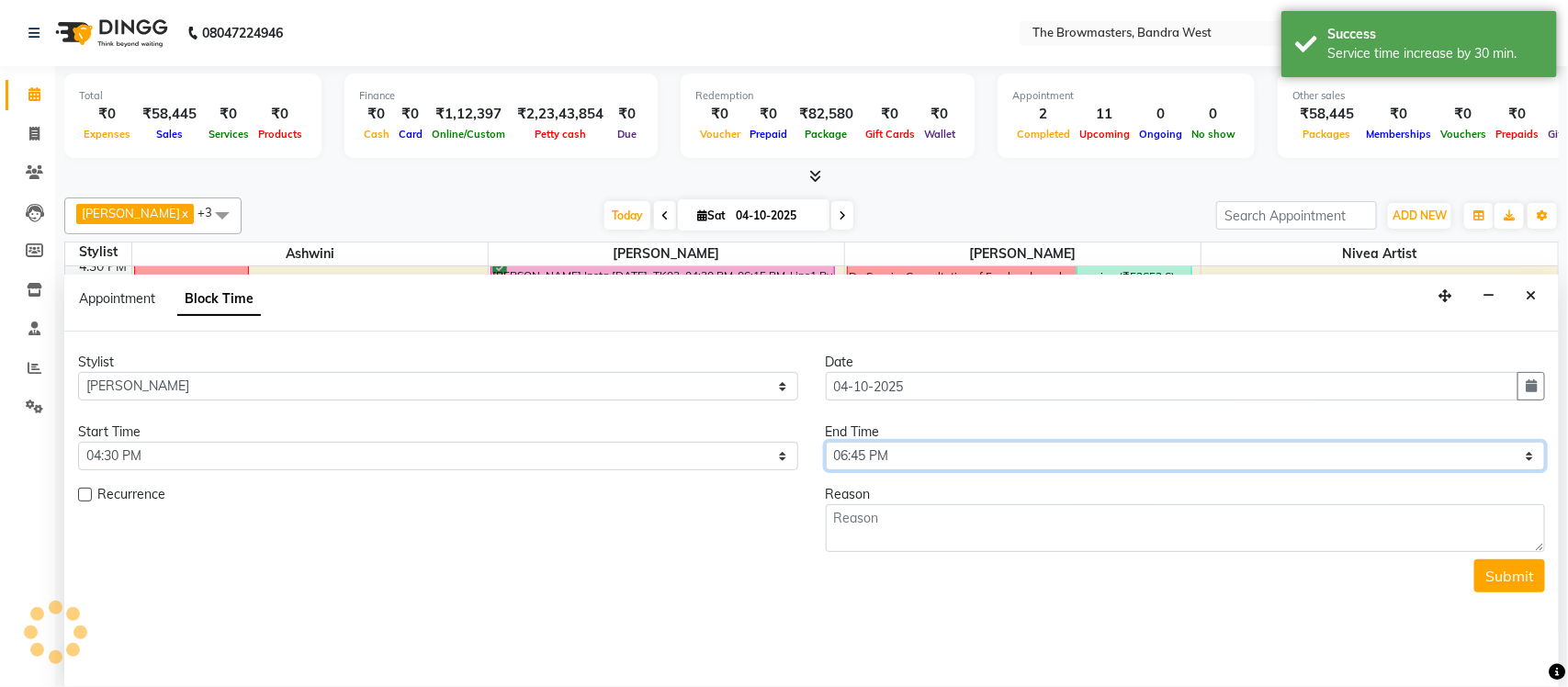
select select "1080"
click at [826, 442] on select "Select 09:00 AM 09:15 AM 09:30 AM 09:45 AM 10:00 AM 10:15 AM 10:30 AM 10:45 AM …" at bounding box center [1185, 456] width 720 height 29
click at [861, 529] on textarea at bounding box center [1185, 528] width 720 height 48
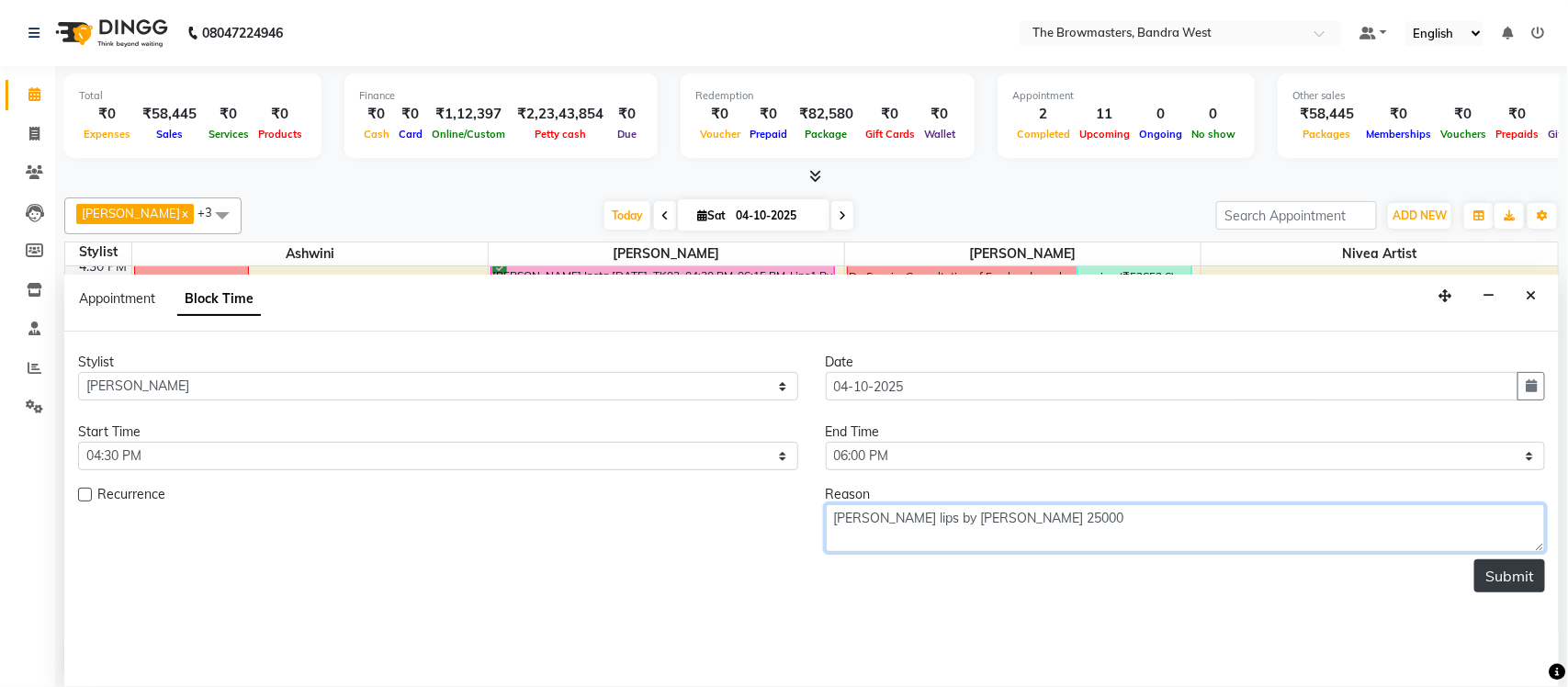
type textarea "Tanya lips by Roshni Nivea 25000"
click at [1490, 578] on button "Submit" at bounding box center [1508, 575] width 70 height 33
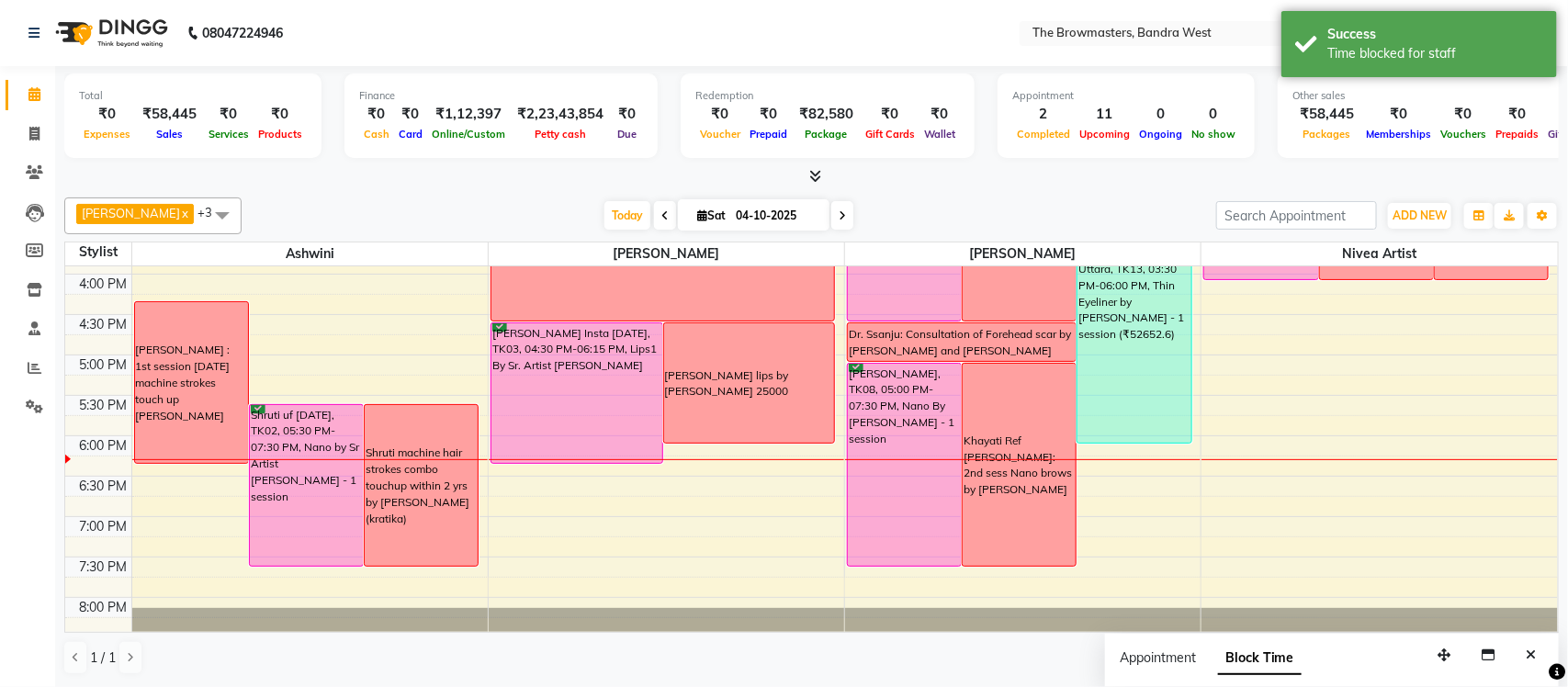
scroll to position [621, 0]
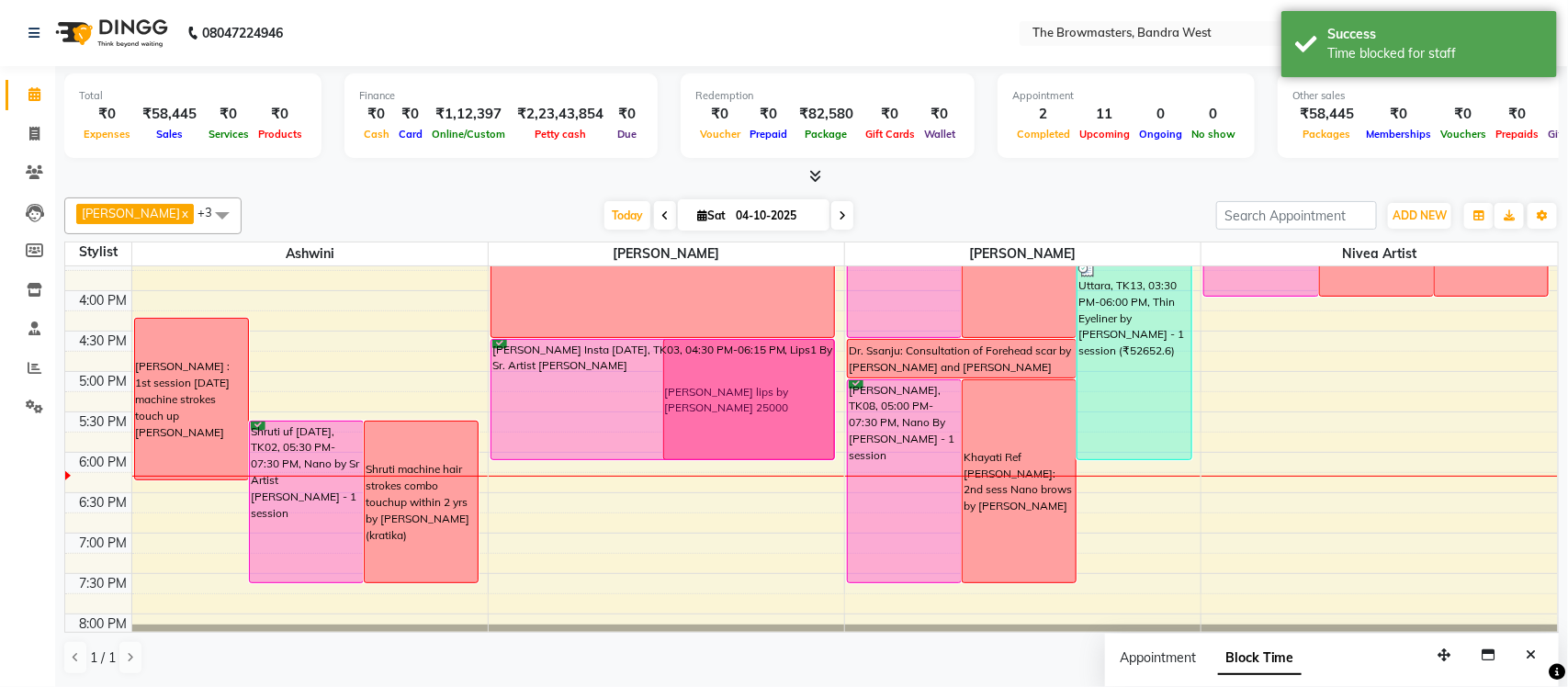
click at [614, 460] on div "Mahajabeen Lookmanji, TK07, 11:00 AM-01:00 PM, Lips2 By Sr. Artist Roshani Maha…" at bounding box center [666, 169] width 356 height 1049
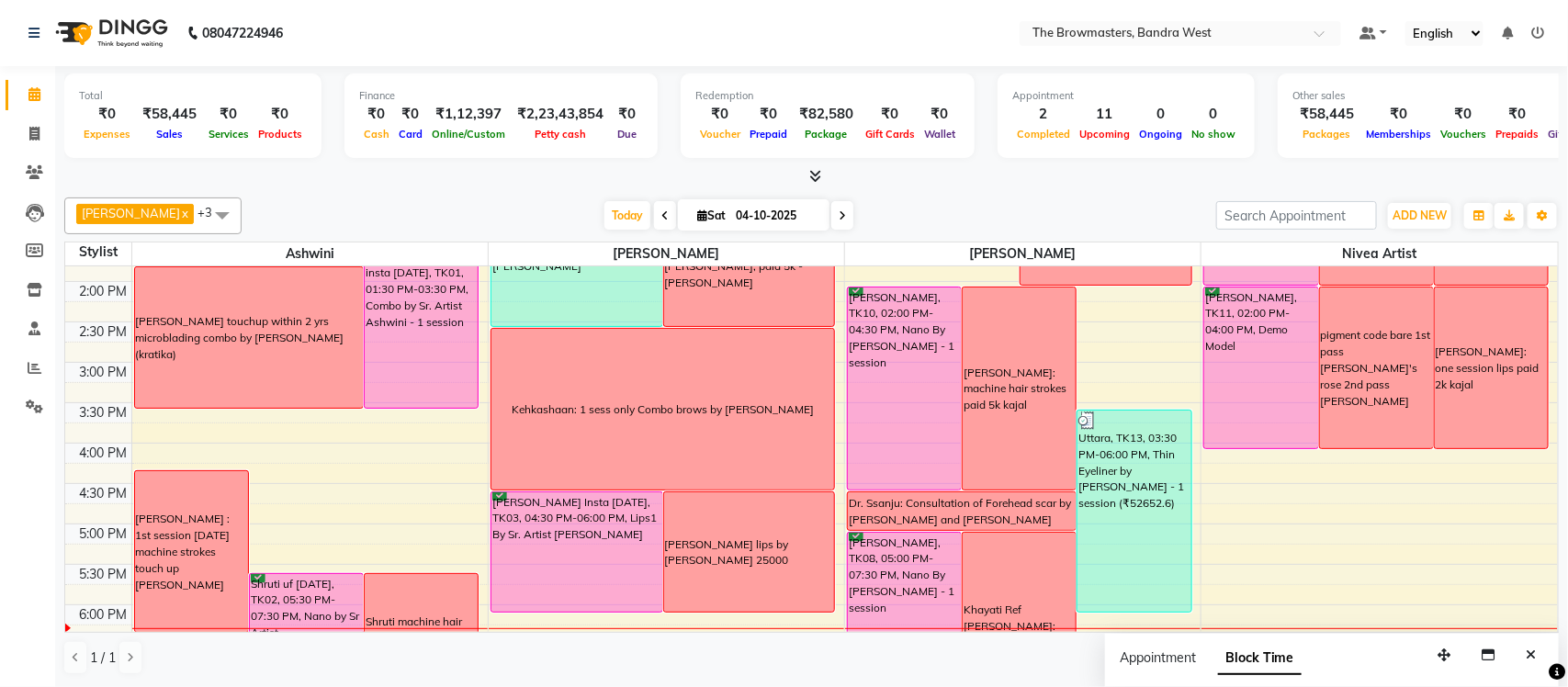
scroll to position [557, 0]
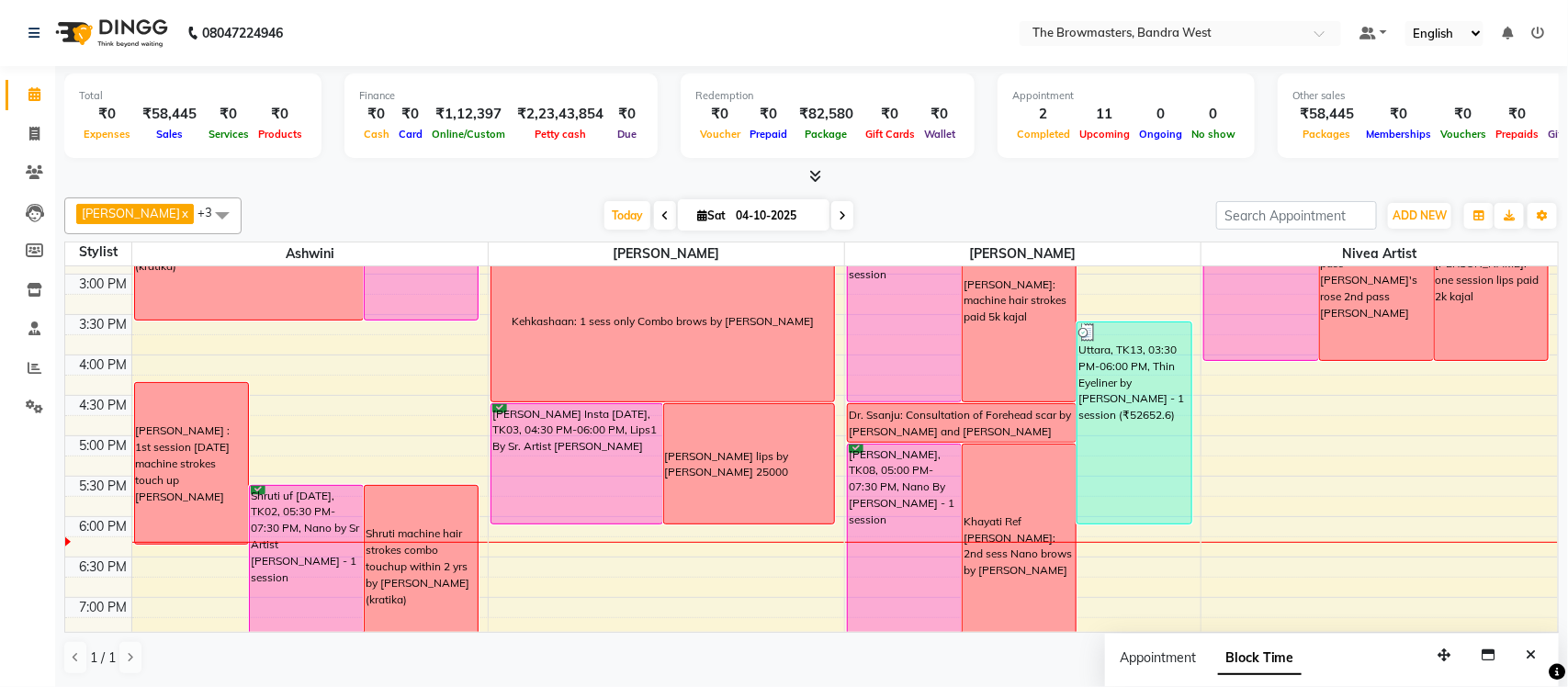
click at [844, 218] on span at bounding box center [841, 216] width 22 height 29
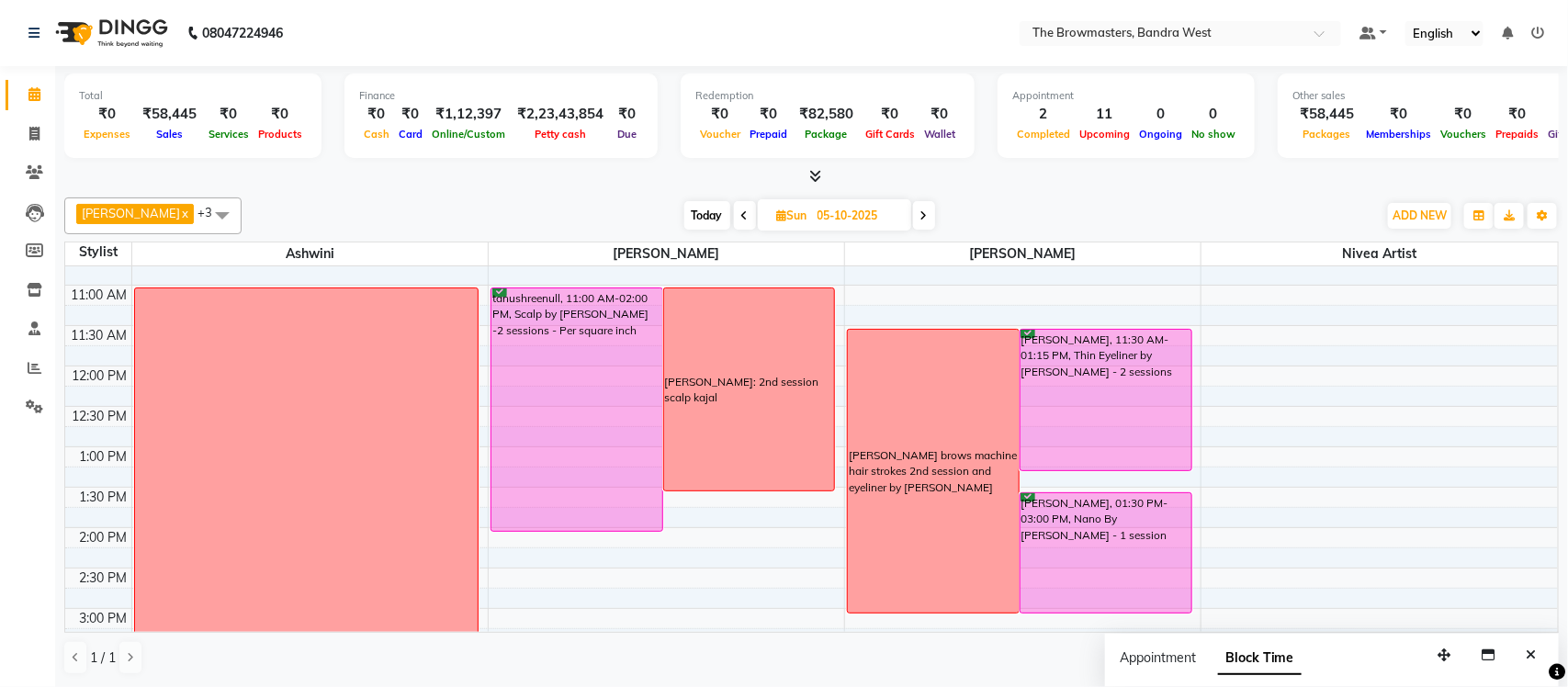
scroll to position [208, 0]
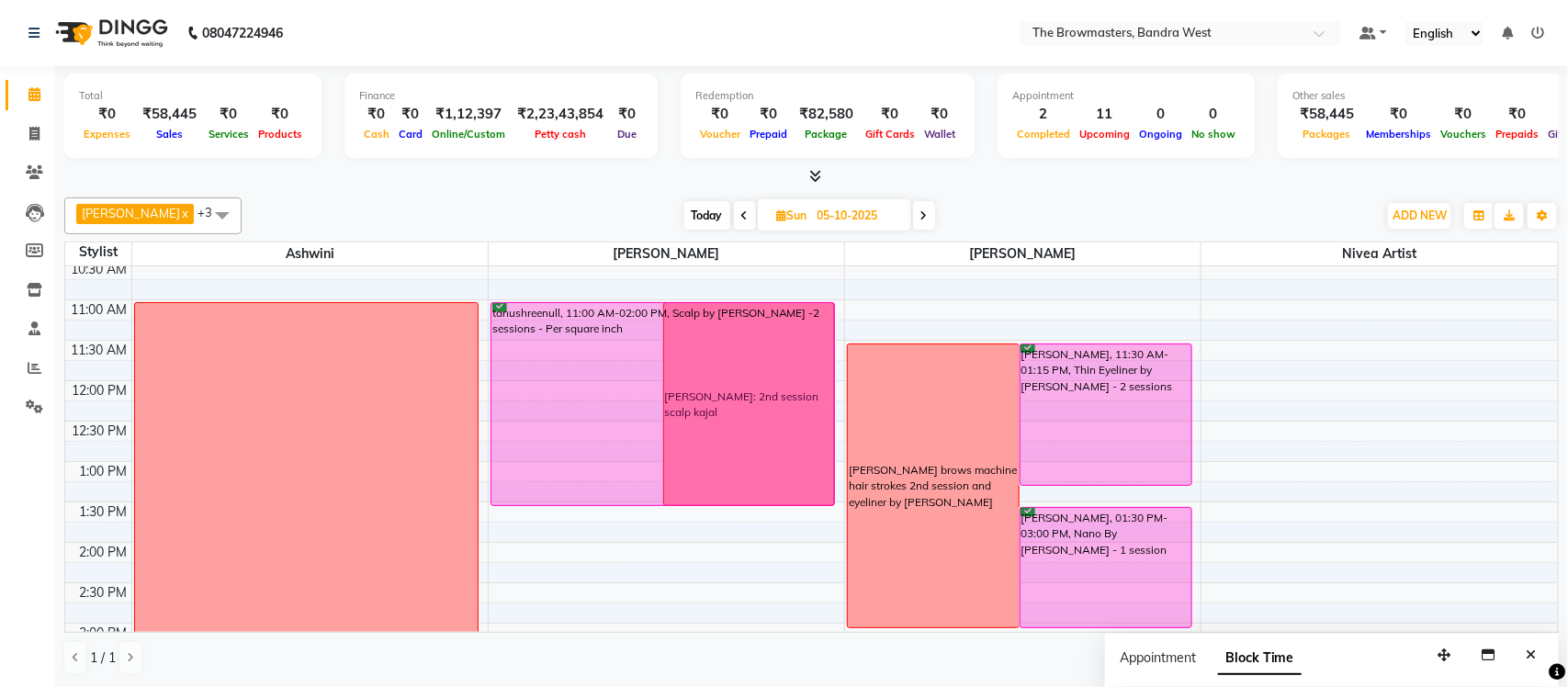
drag, startPoint x: 603, startPoint y: 545, endPoint x: 608, endPoint y: 501, distance: 44.3
click at [608, 501] on div "tanushreenull, 11:00 AM-02:00 PM, Scalp by Ashmi -2 sessions - Per square inch …" at bounding box center [666, 582] width 356 height 1049
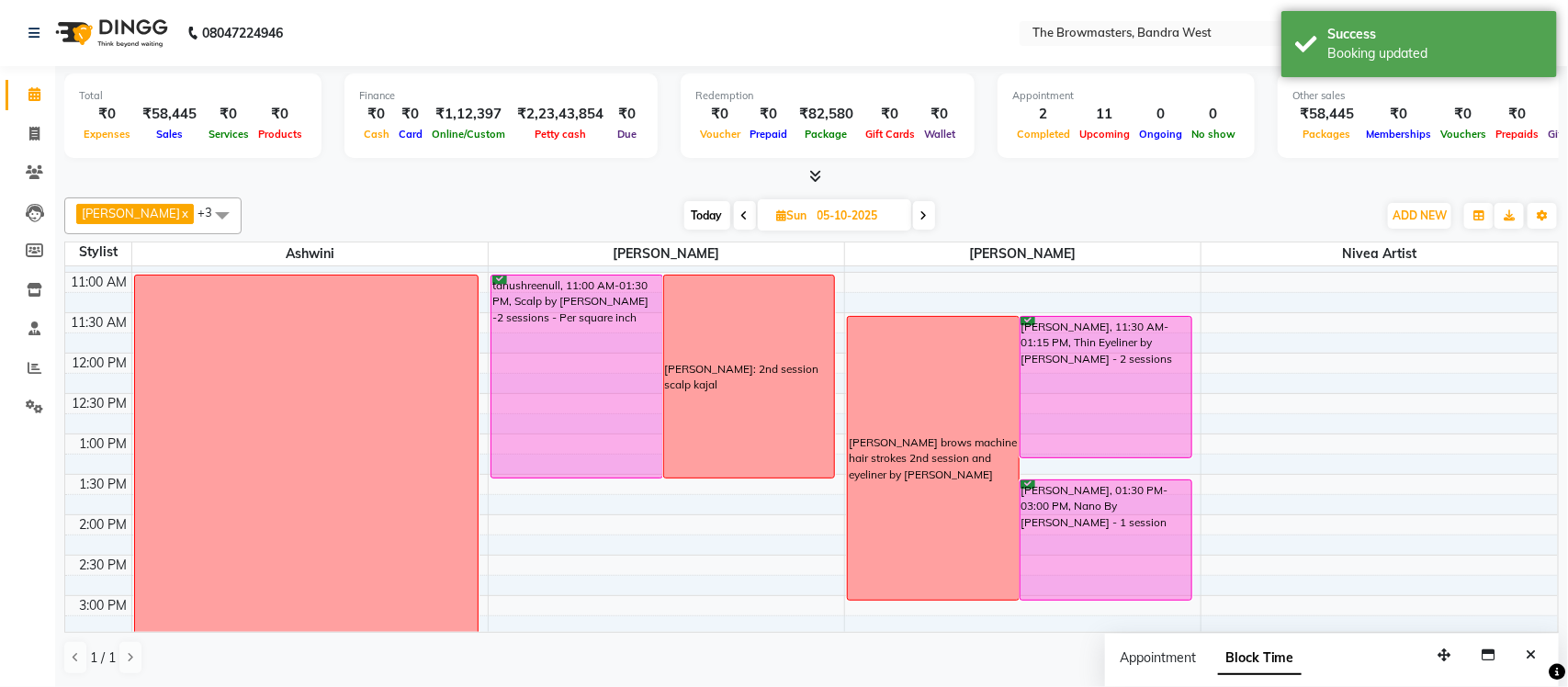
scroll to position [244, 0]
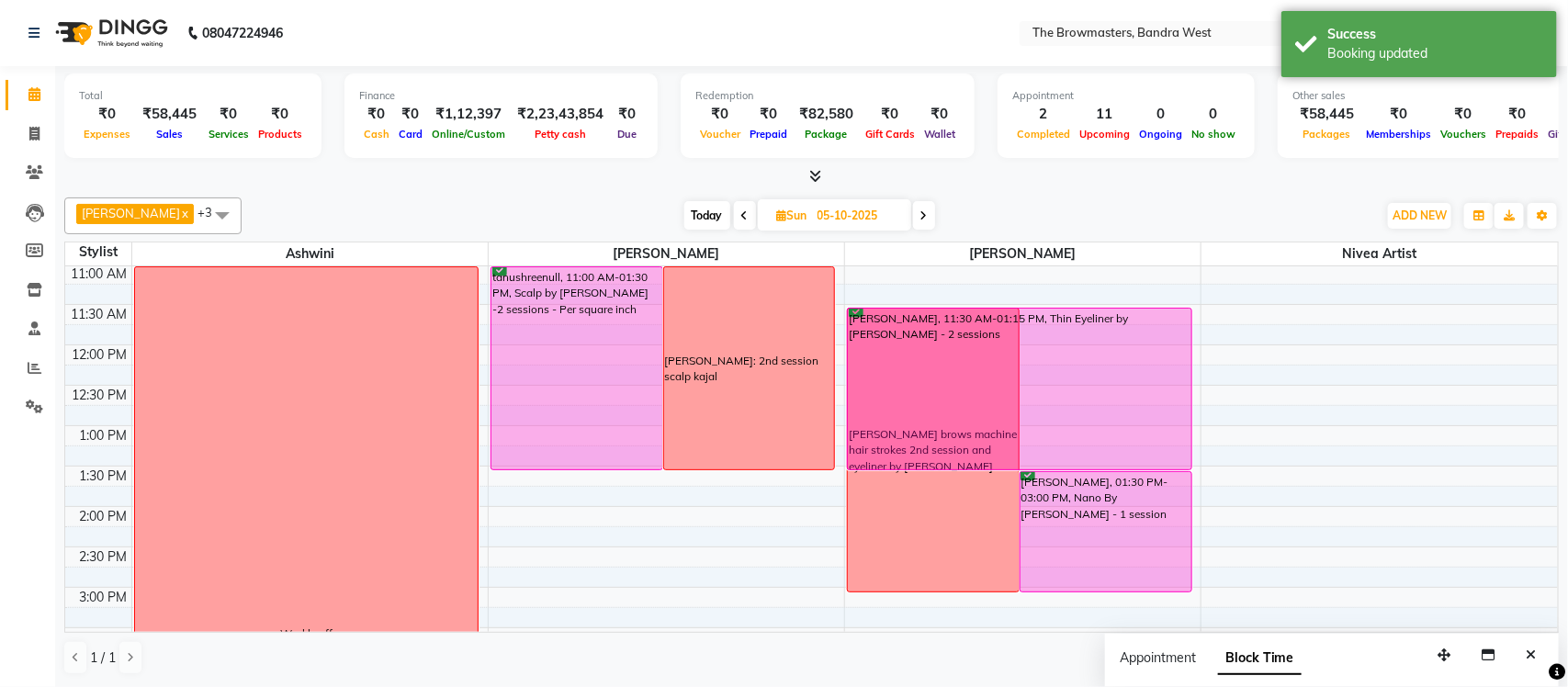
click at [1112, 468] on div "Dr Geetanjali Shetty brows machine hair strokes 2nd session and eyeliner by Ash…" at bounding box center [1023, 546] width 356 height 1049
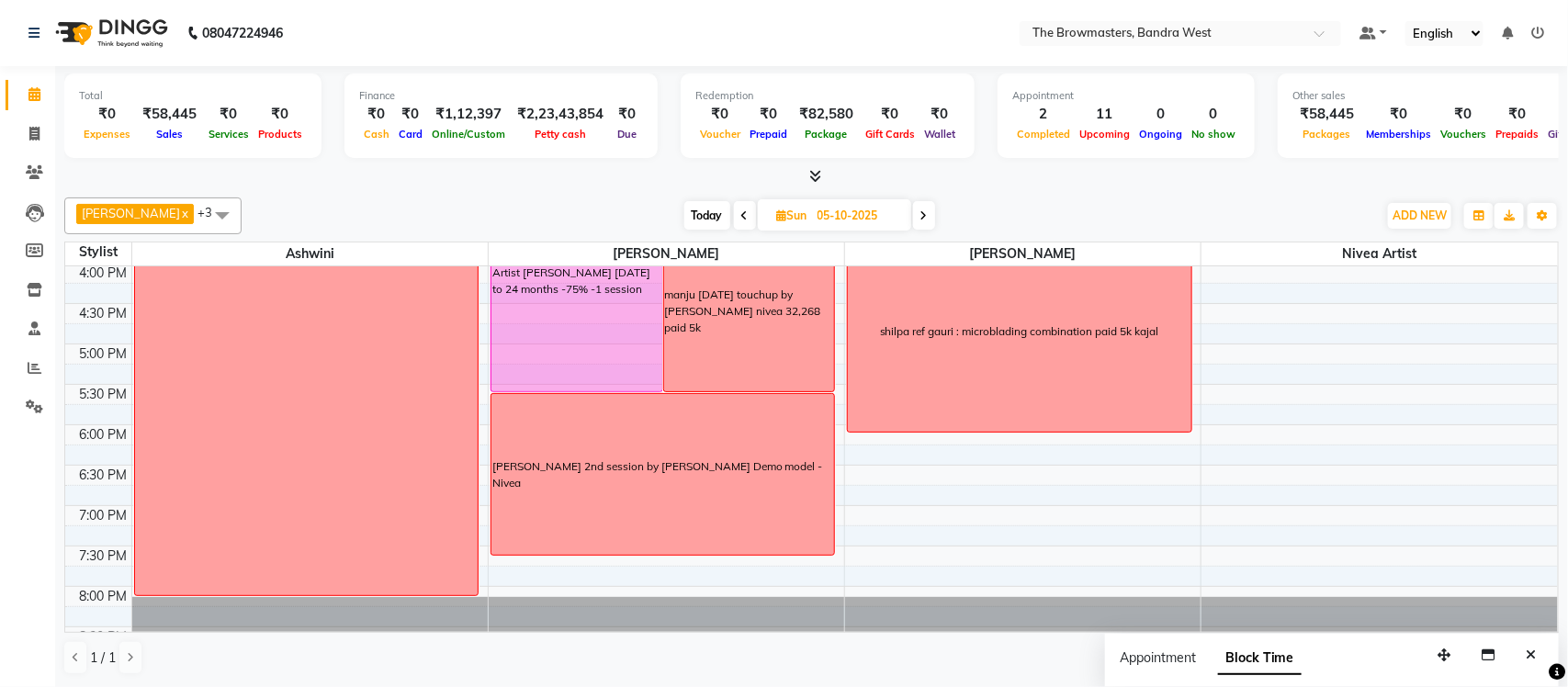
scroll to position [696, 0]
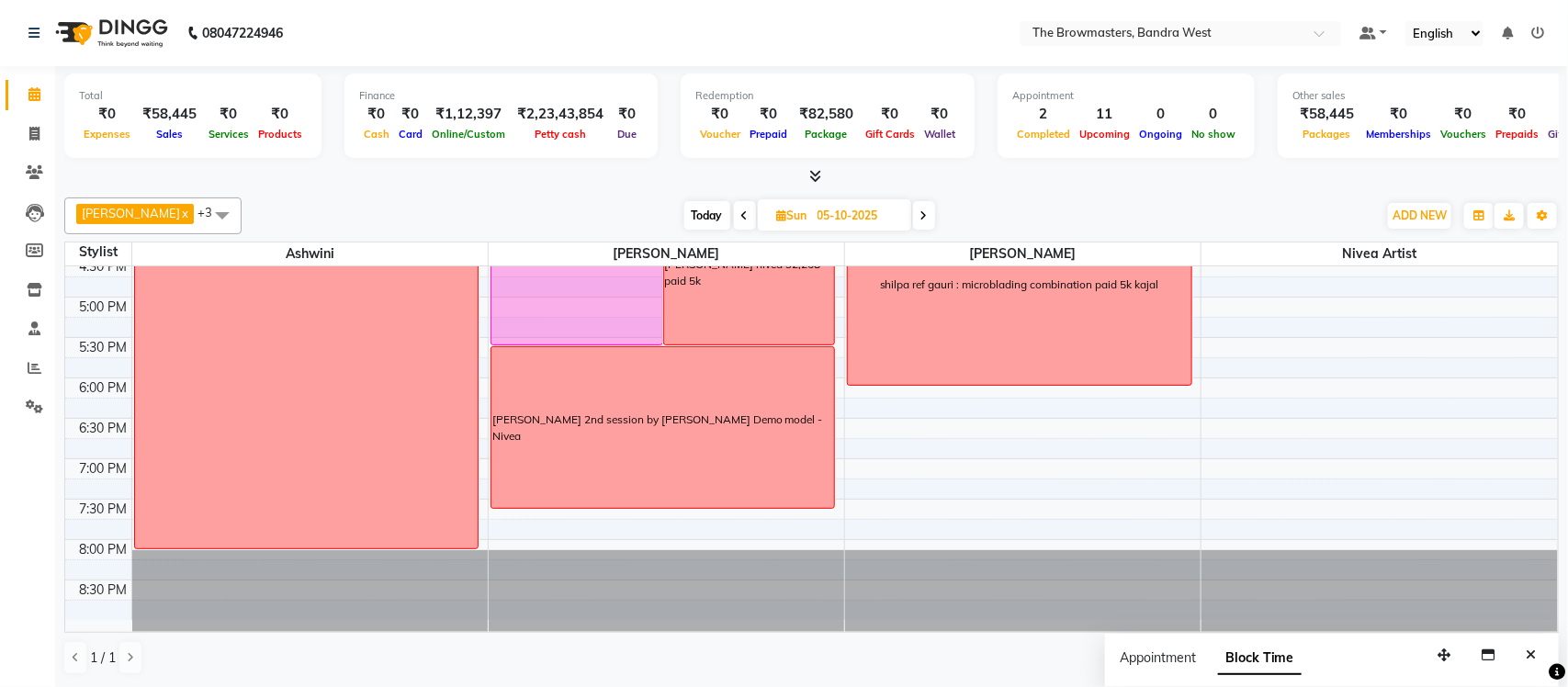
click at [937, 215] on div "Today Sun 05-10-2025" at bounding box center [810, 216] width 254 height 28
click at [932, 217] on span at bounding box center [923, 216] width 22 height 29
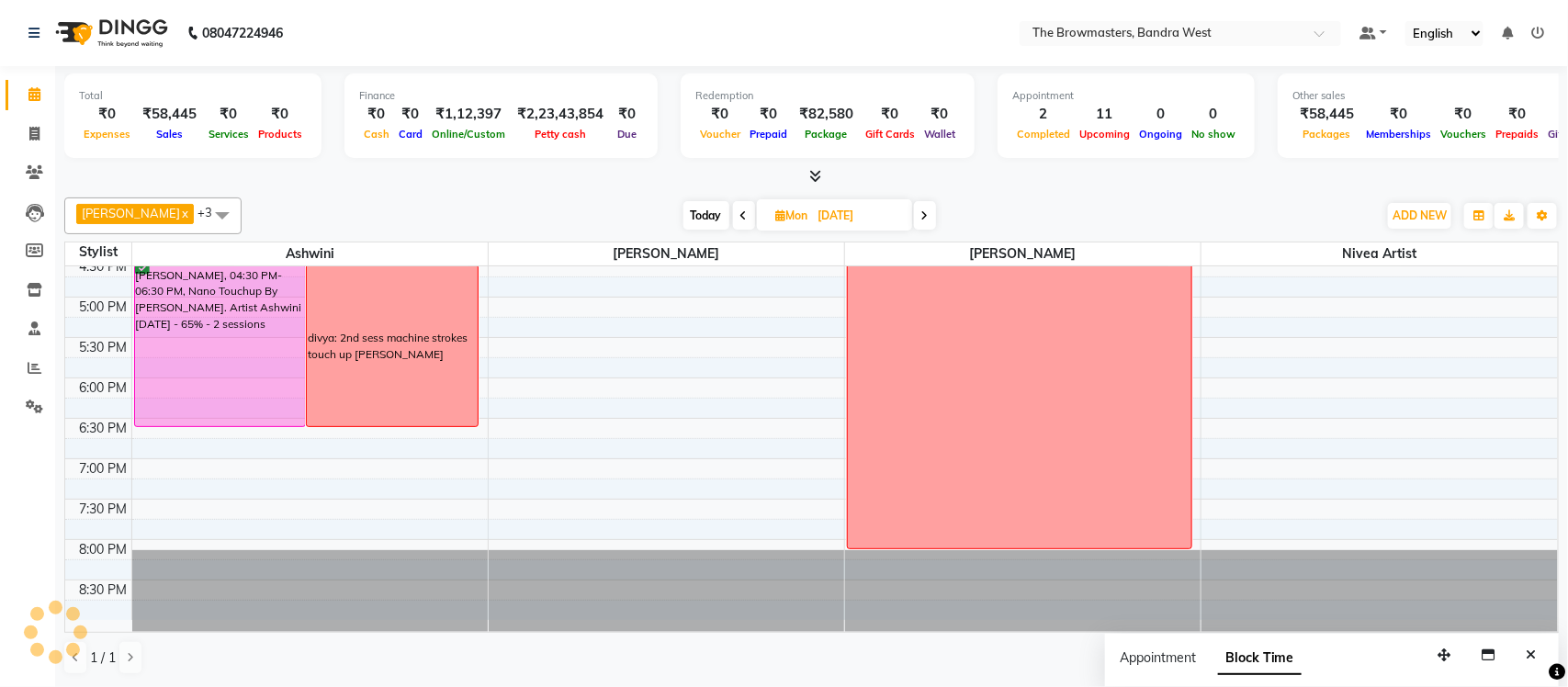
click at [928, 217] on icon at bounding box center [925, 215] width 8 height 11
type input "07-10-2025"
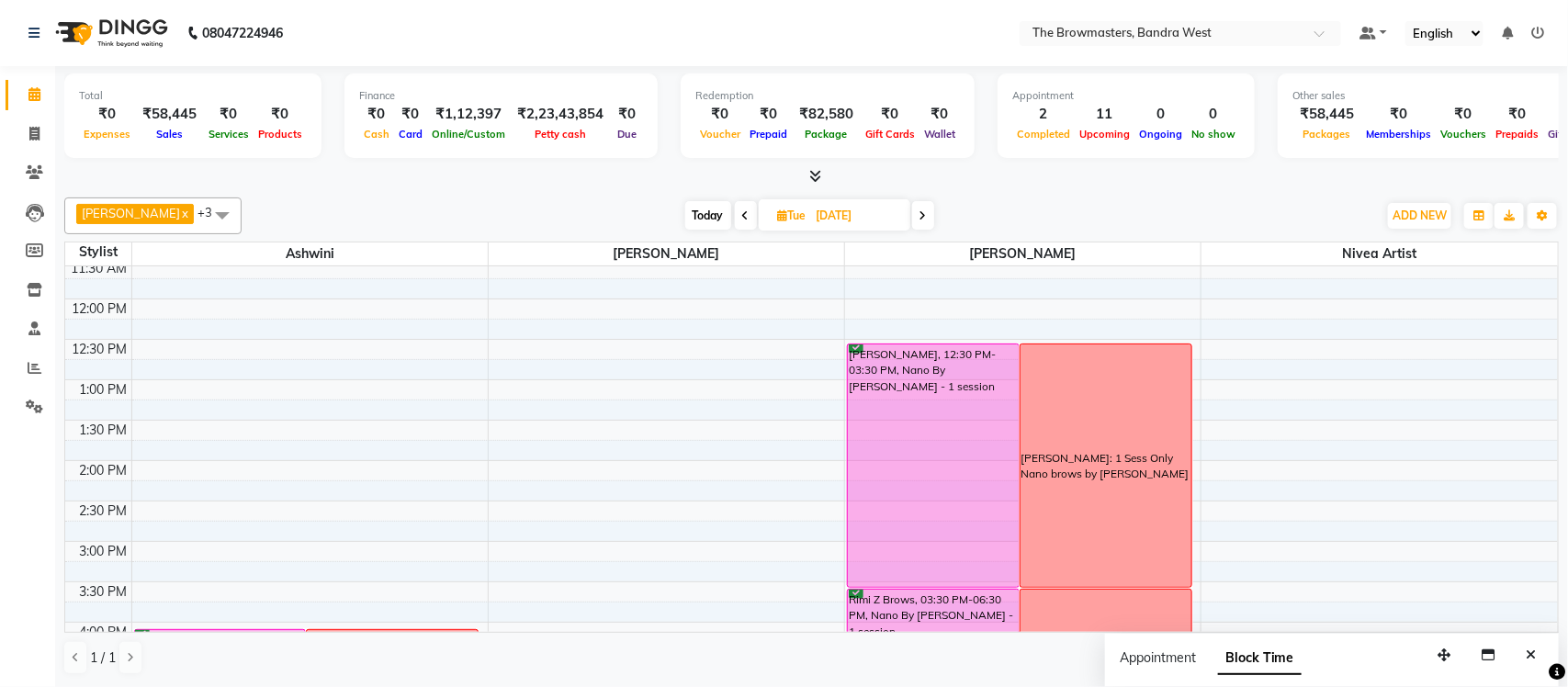
scroll to position [84, 0]
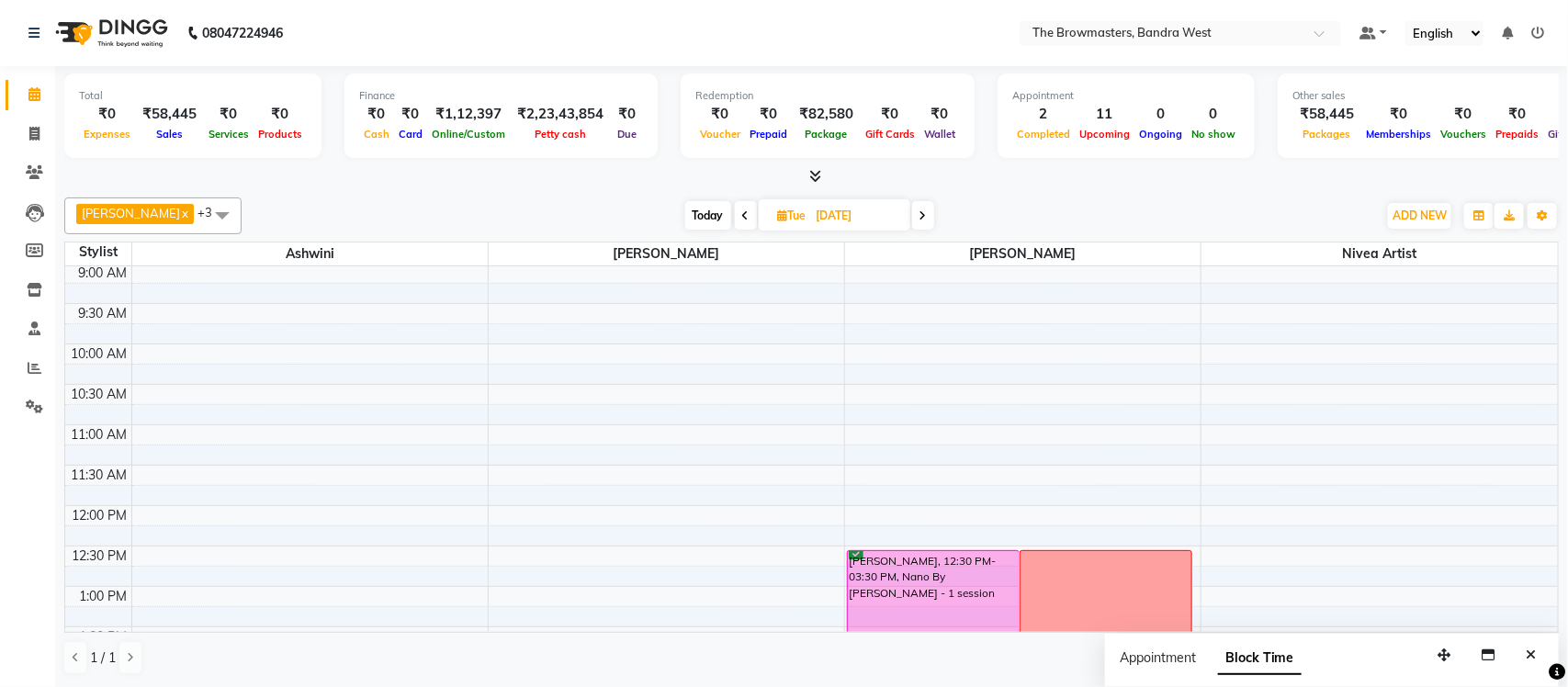
click at [875, 222] on input "07-10-2025" at bounding box center [856, 216] width 92 height 28
select select "10"
select select "2025"
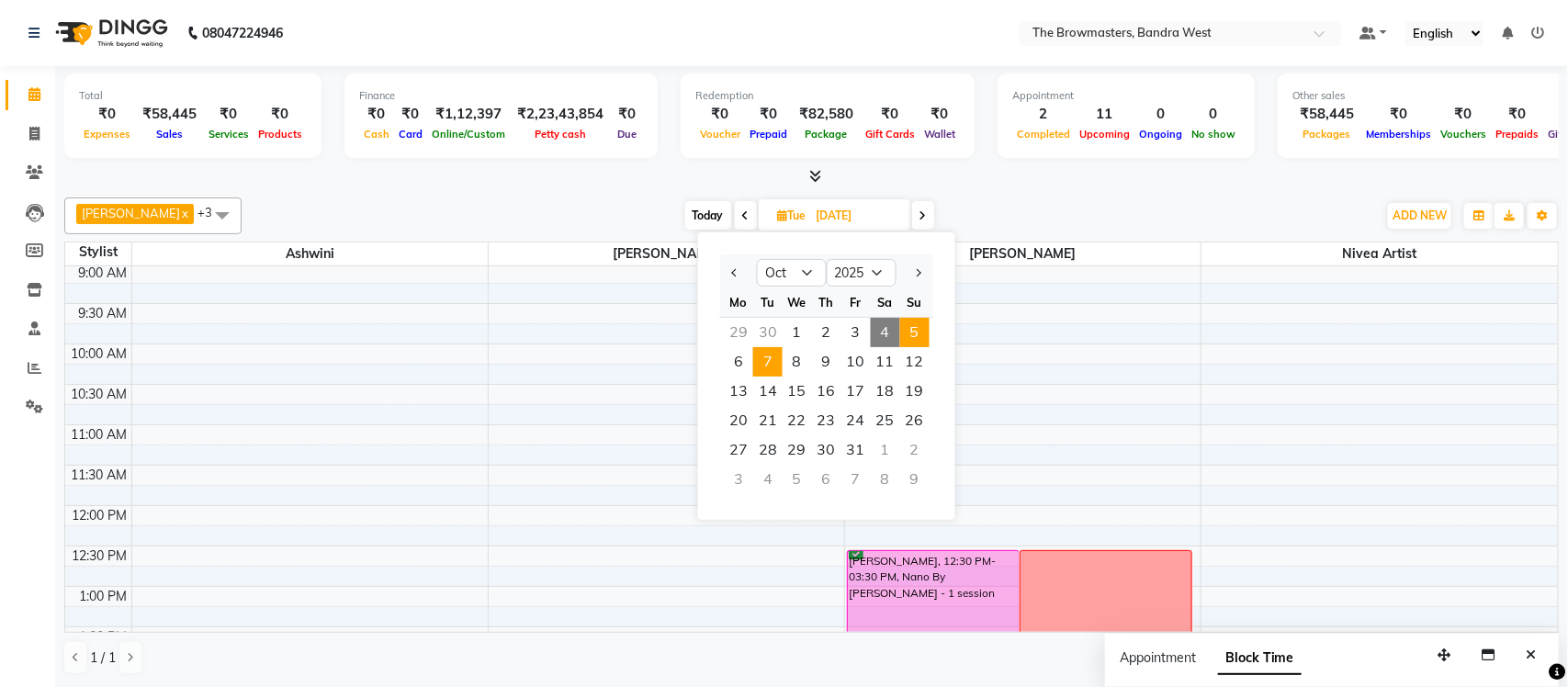
click at [912, 329] on span "5" at bounding box center [915, 332] width 29 height 29
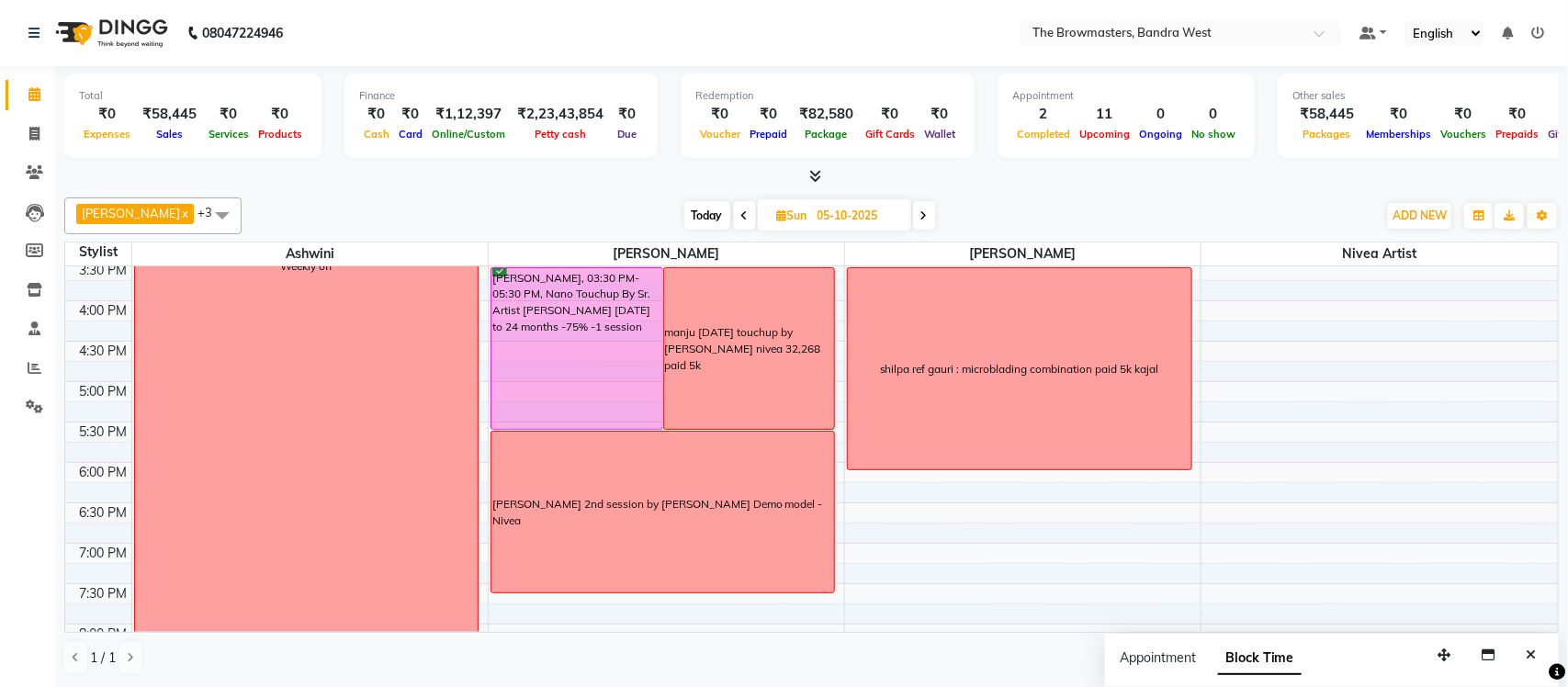
scroll to position [629, 0]
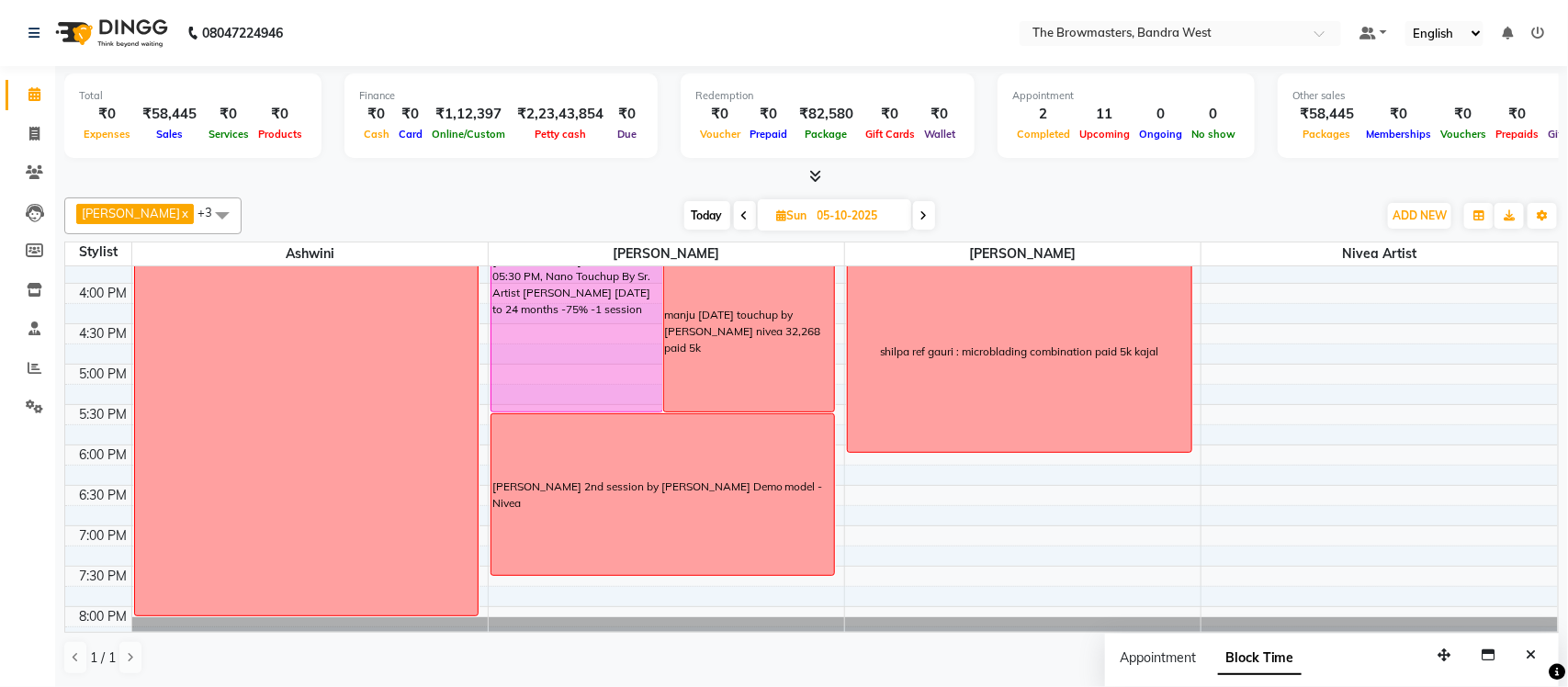
click at [751, 203] on span at bounding box center [744, 216] width 22 height 29
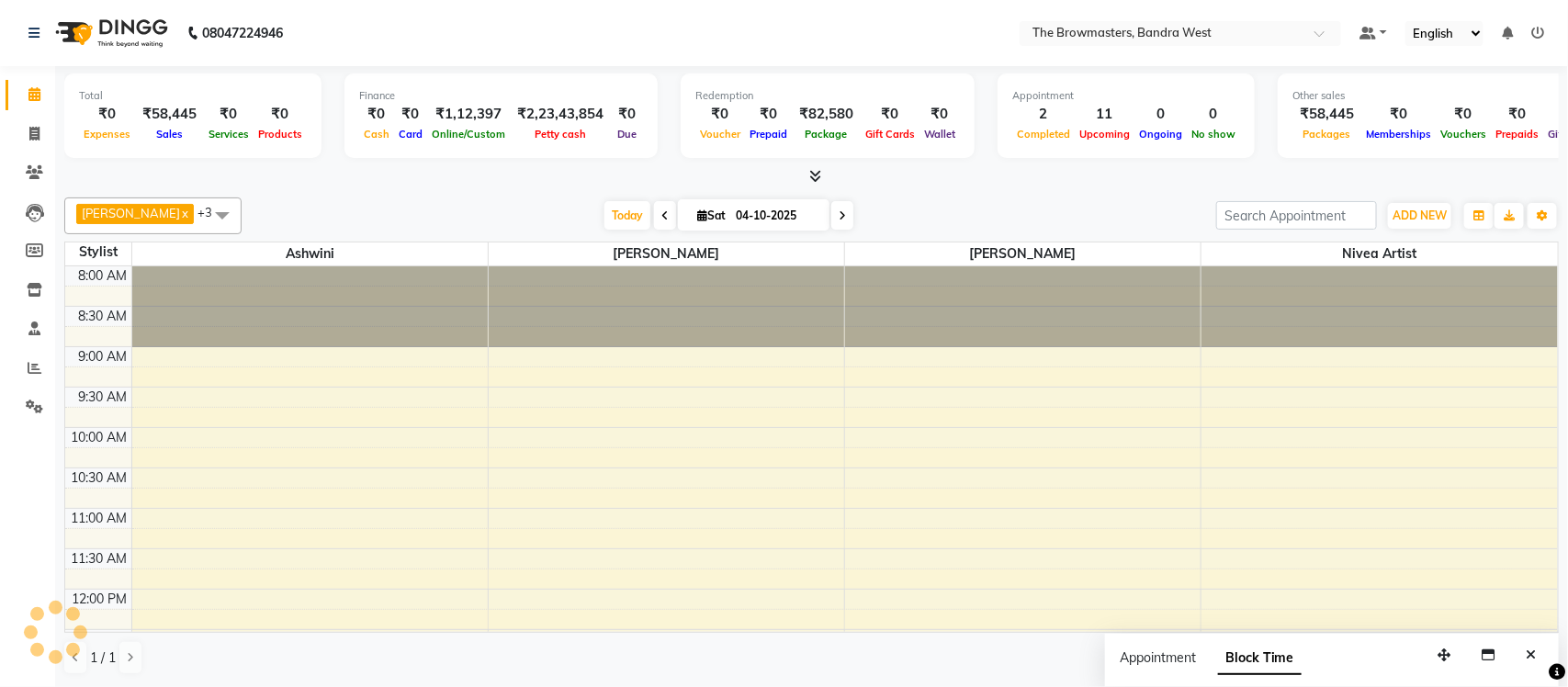
scroll to position [696, 0]
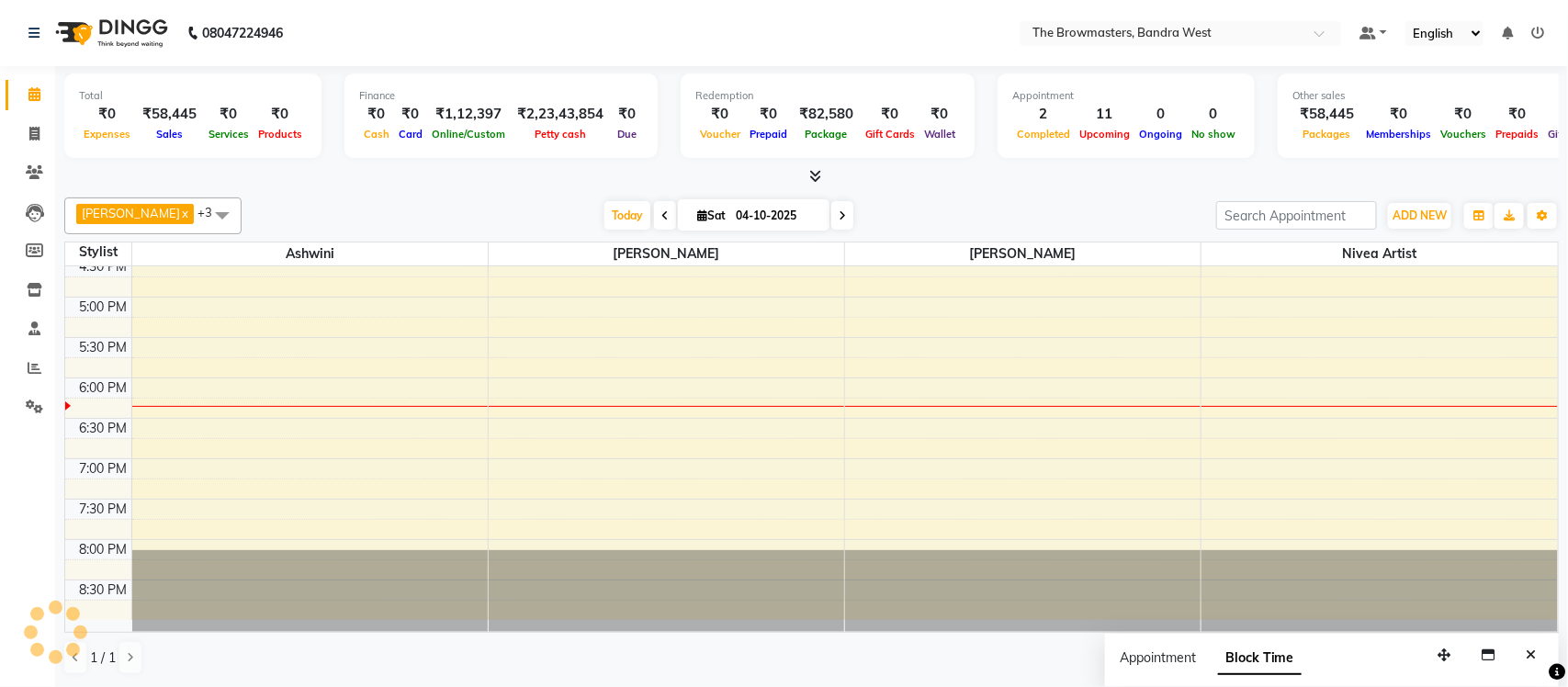
click at [661, 214] on icon at bounding box center [665, 215] width 8 height 11
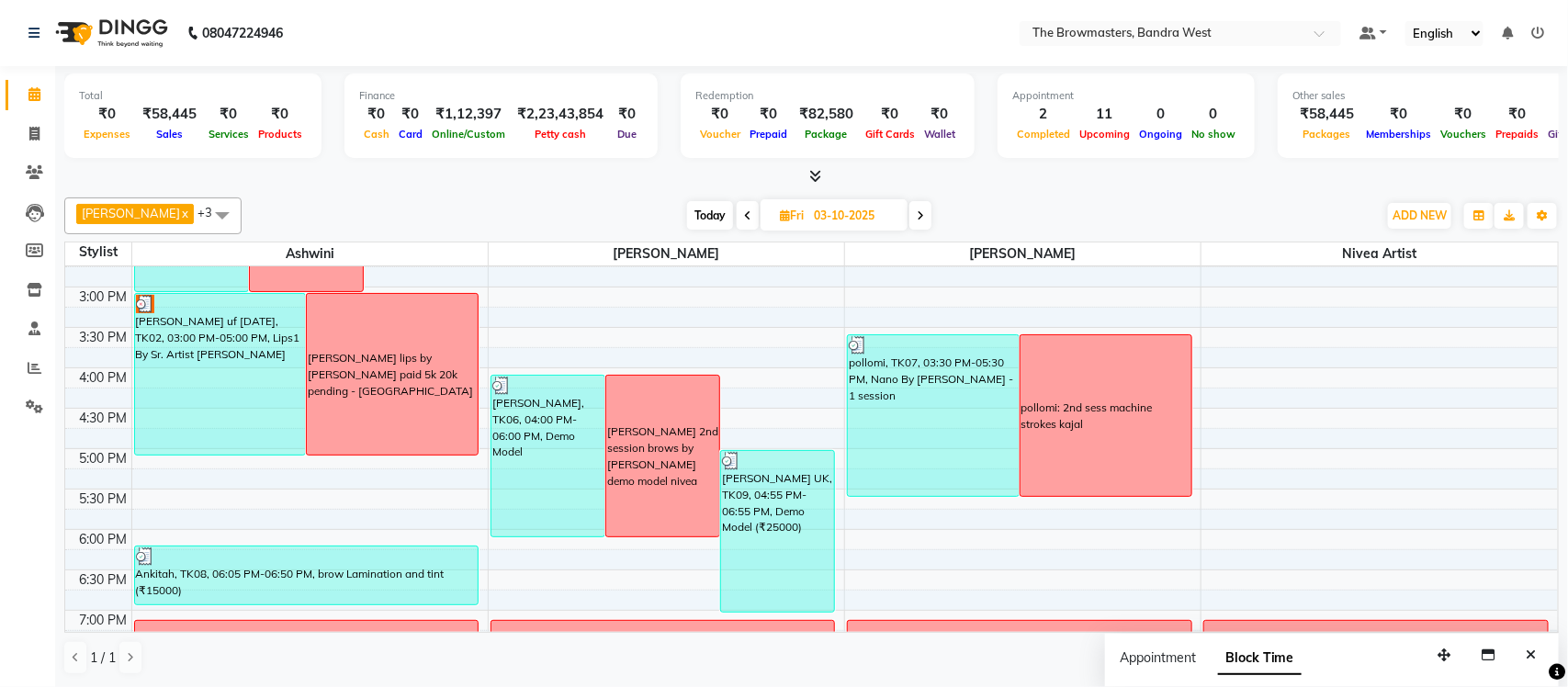
scroll to position [555, 0]
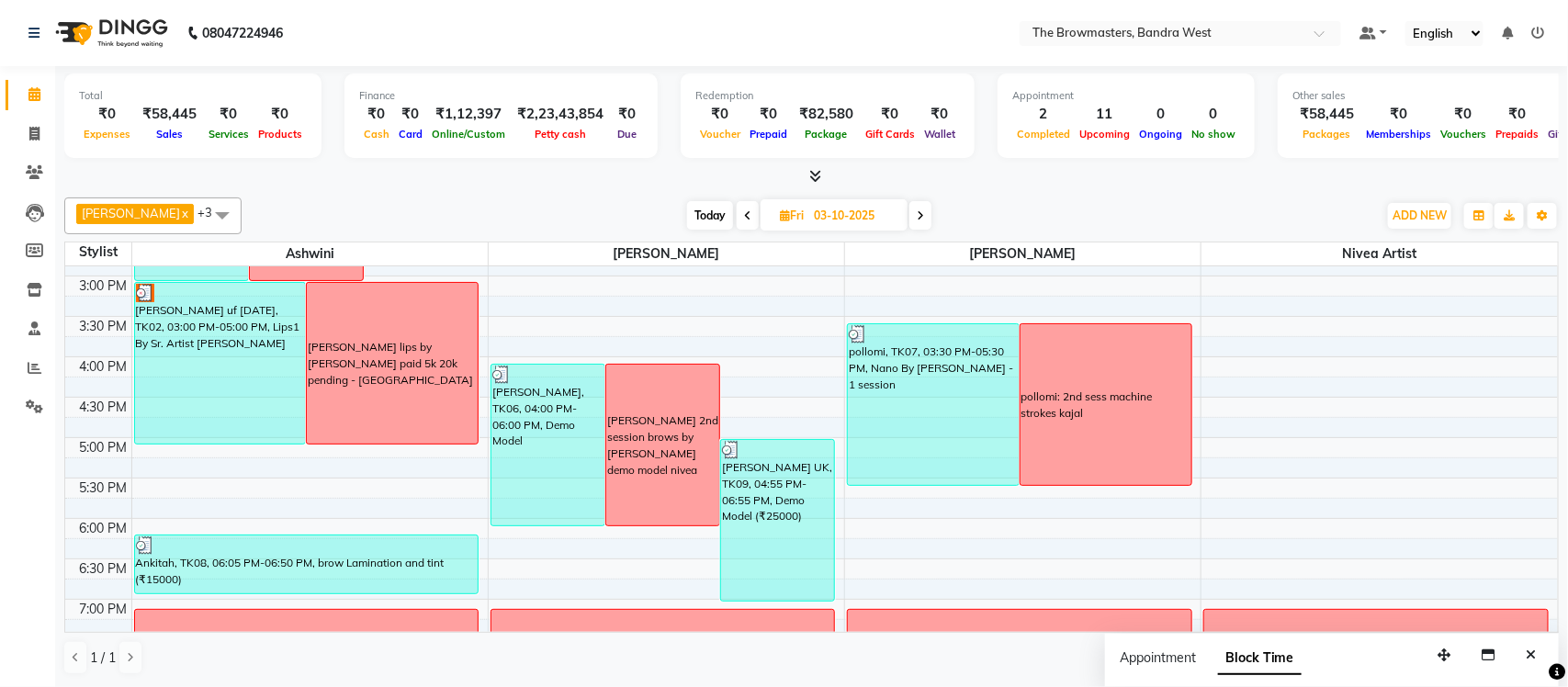
click at [771, 499] on div "Ritu Jones UK, TK09, 04:55 PM-06:55 PM, Demo Model (₹25000)" at bounding box center [777, 519] width 113 height 161
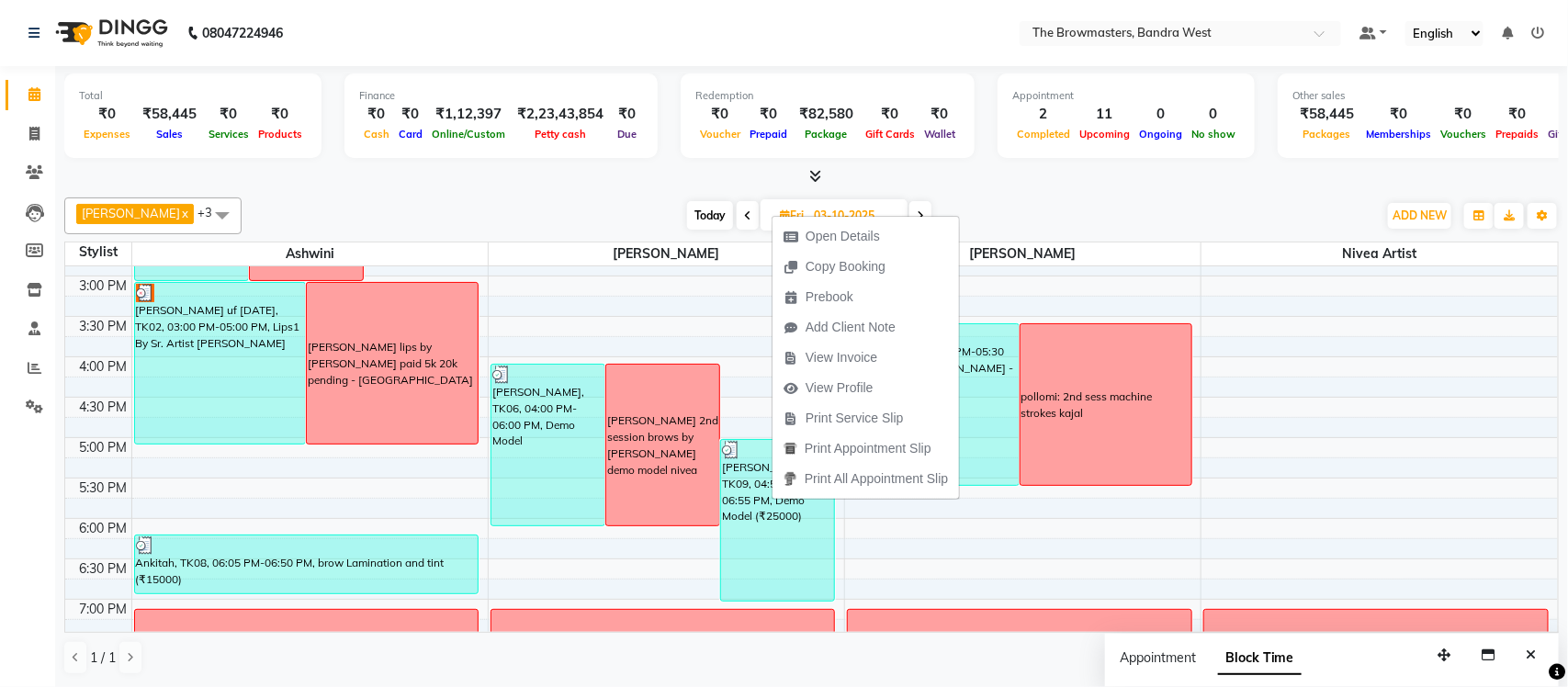
click at [1020, 198] on div "Ashmeey Singghai x Ashwini x Roshani x Nivea Artist x +3 Select All Ashmeey Sin…" at bounding box center [811, 216] width 1494 height 37
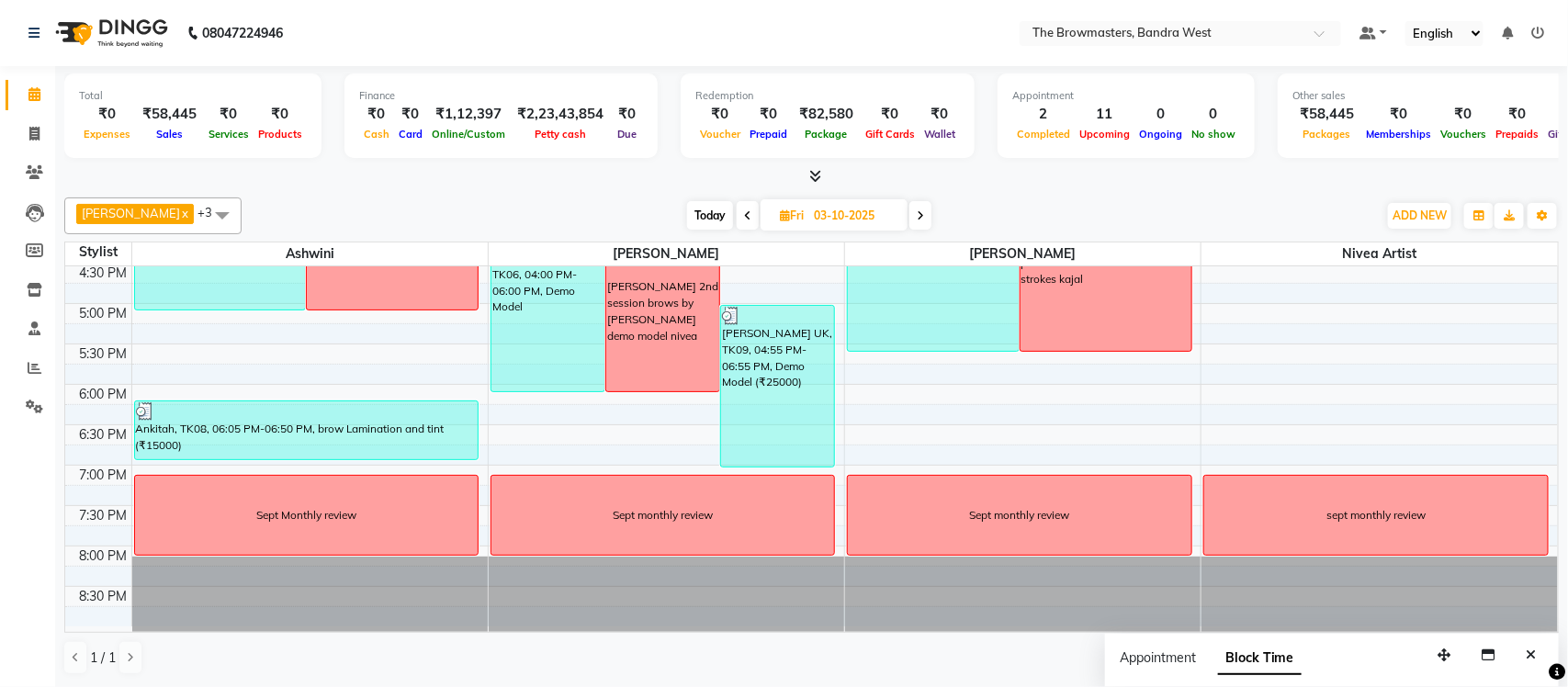
scroll to position [696, 0]
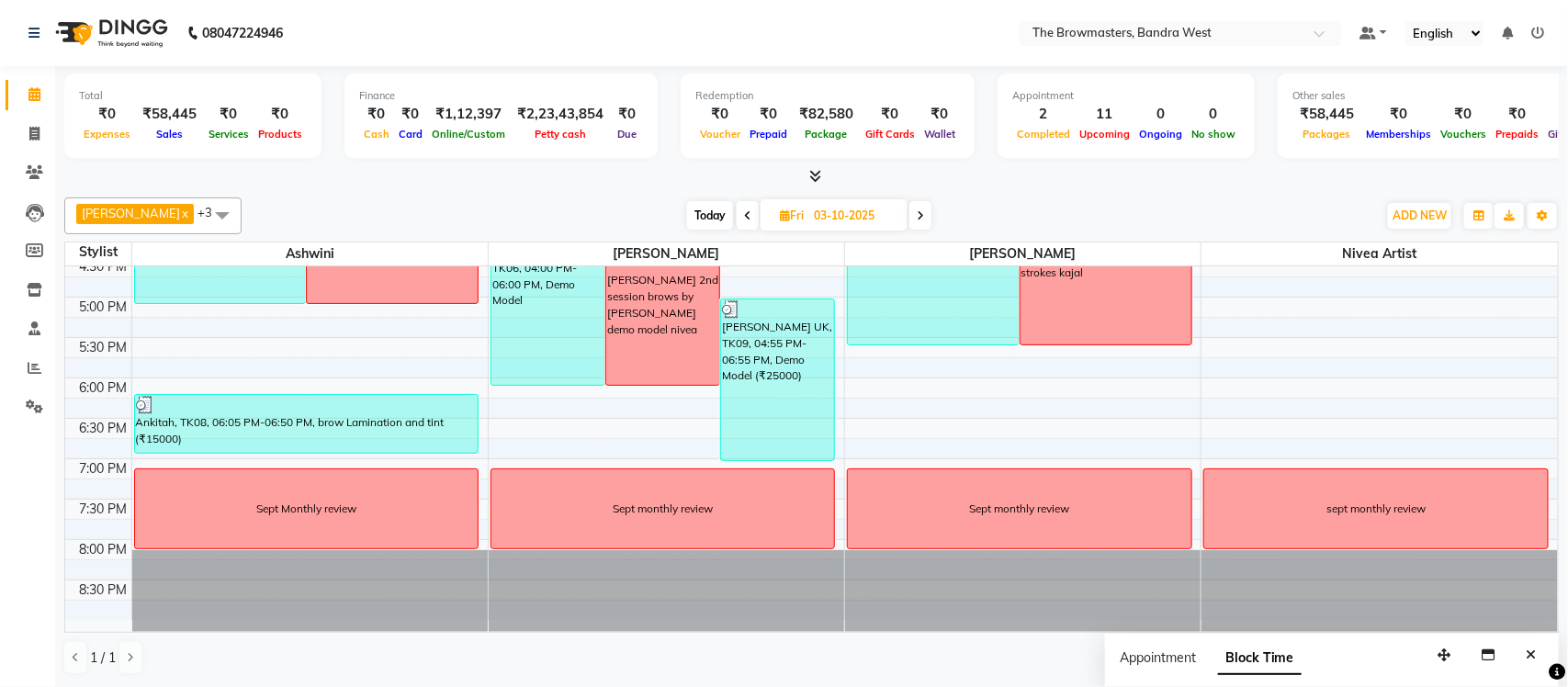
click at [923, 219] on icon at bounding box center [920, 215] width 8 height 11
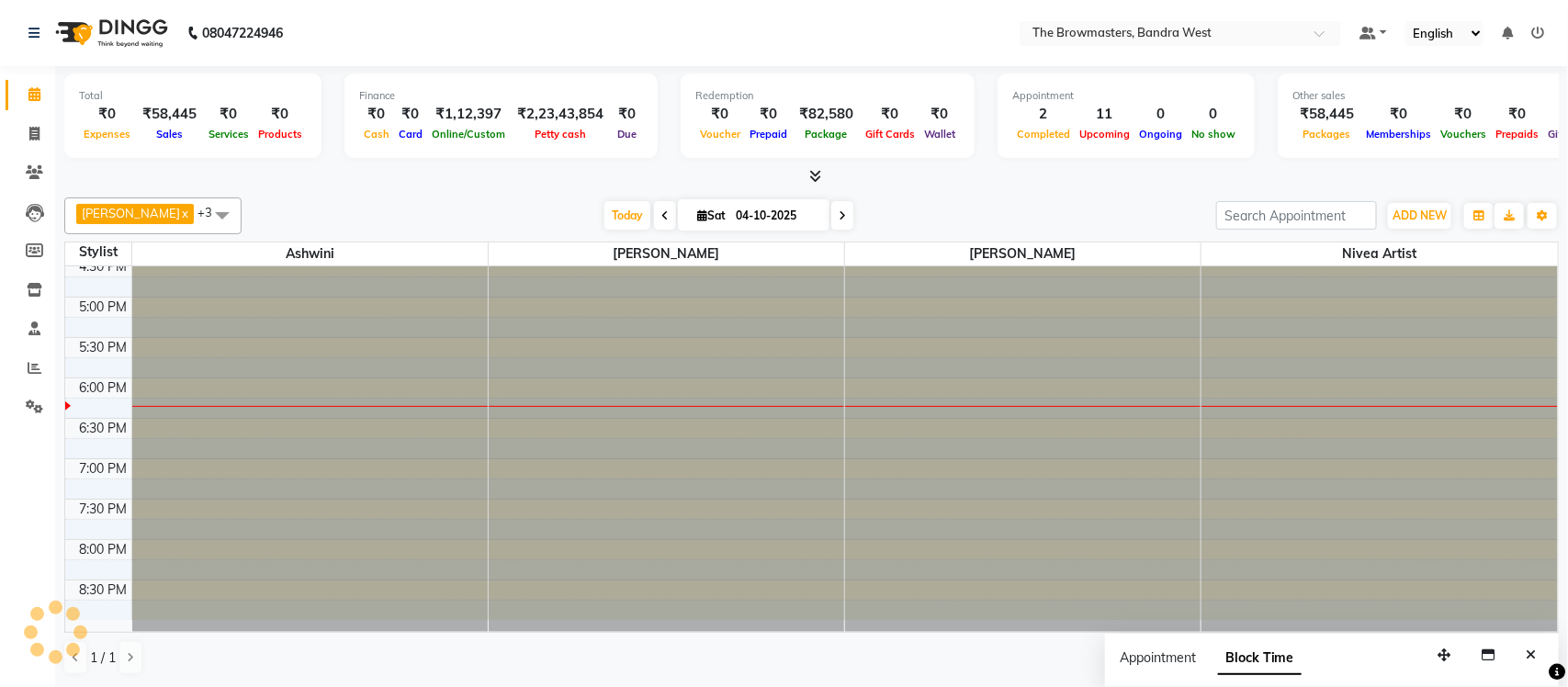
click at [923, 219] on div "Today Sat 04-10-2025" at bounding box center [729, 216] width 956 height 28
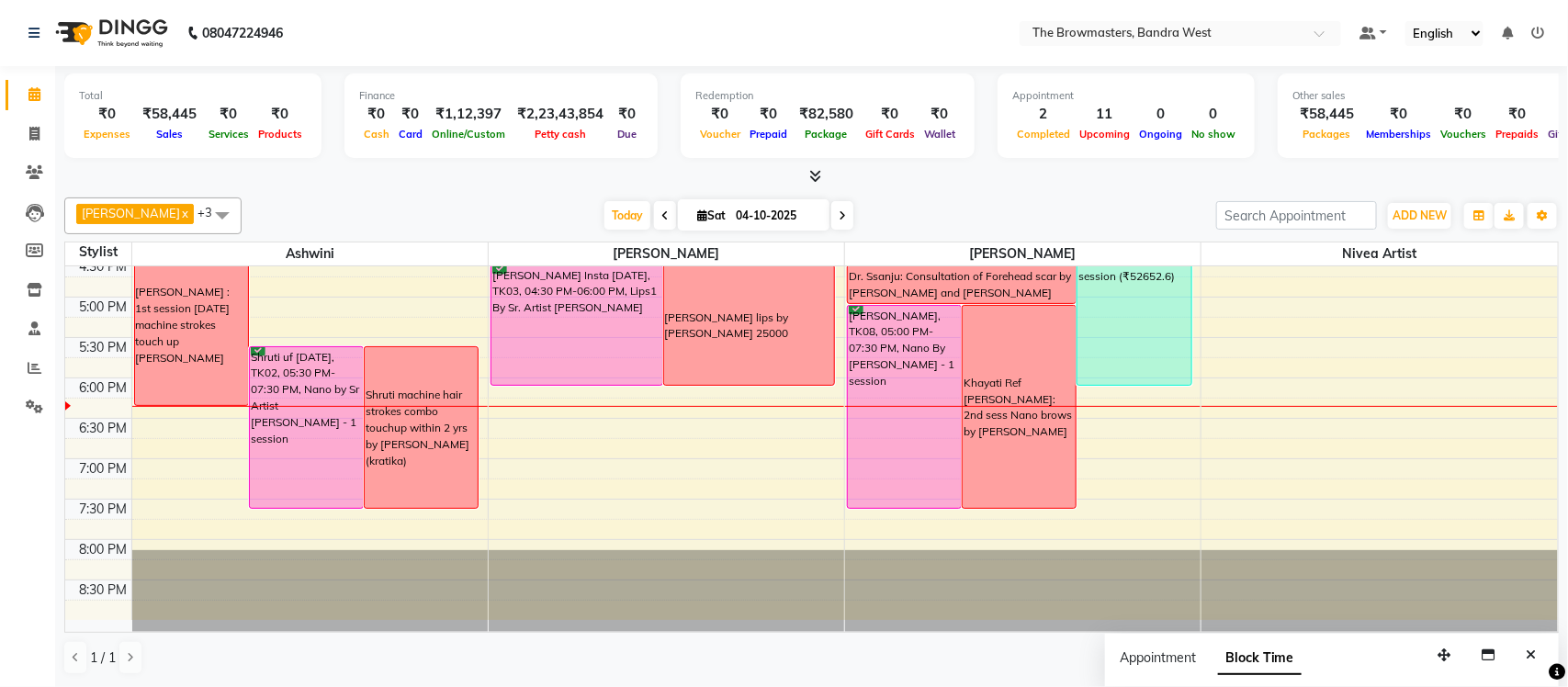
click at [846, 217] on span at bounding box center [841, 216] width 22 height 29
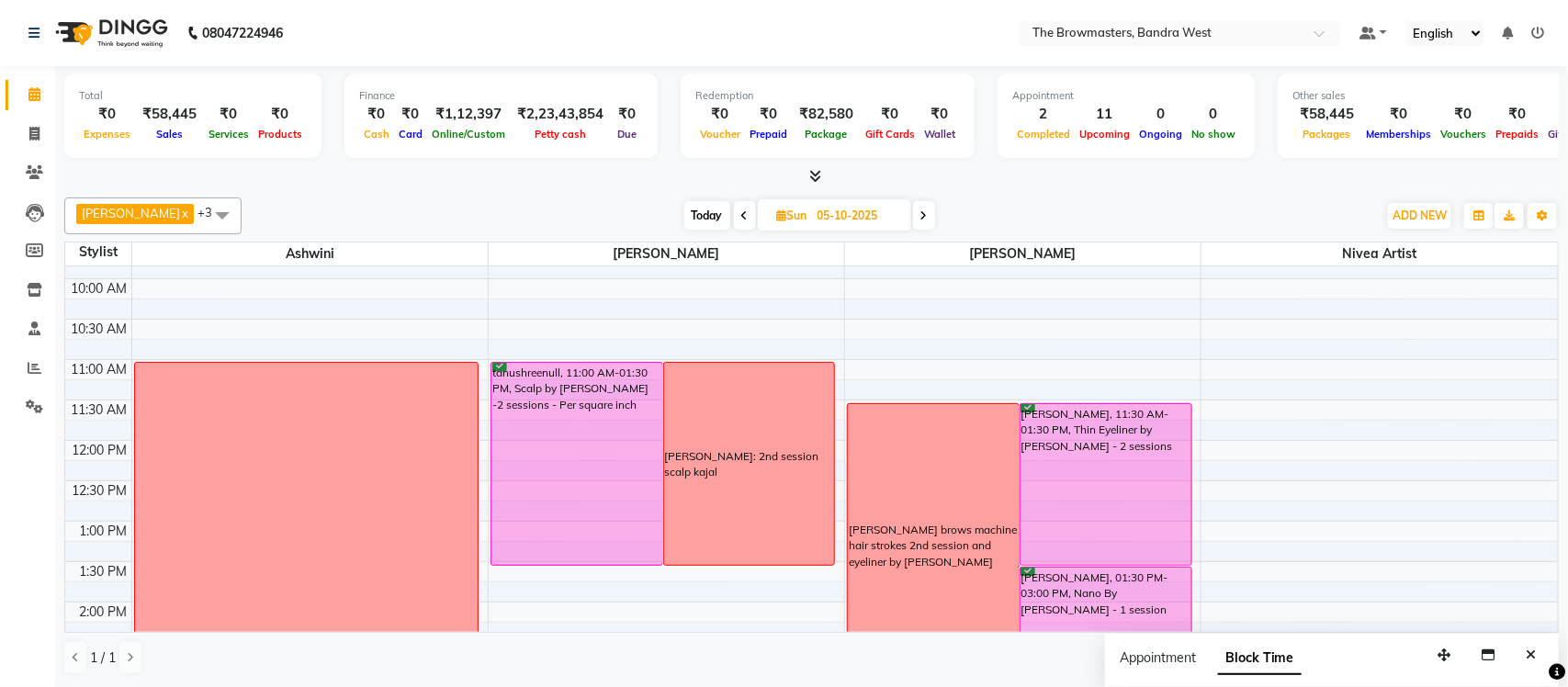
scroll to position [682, 0]
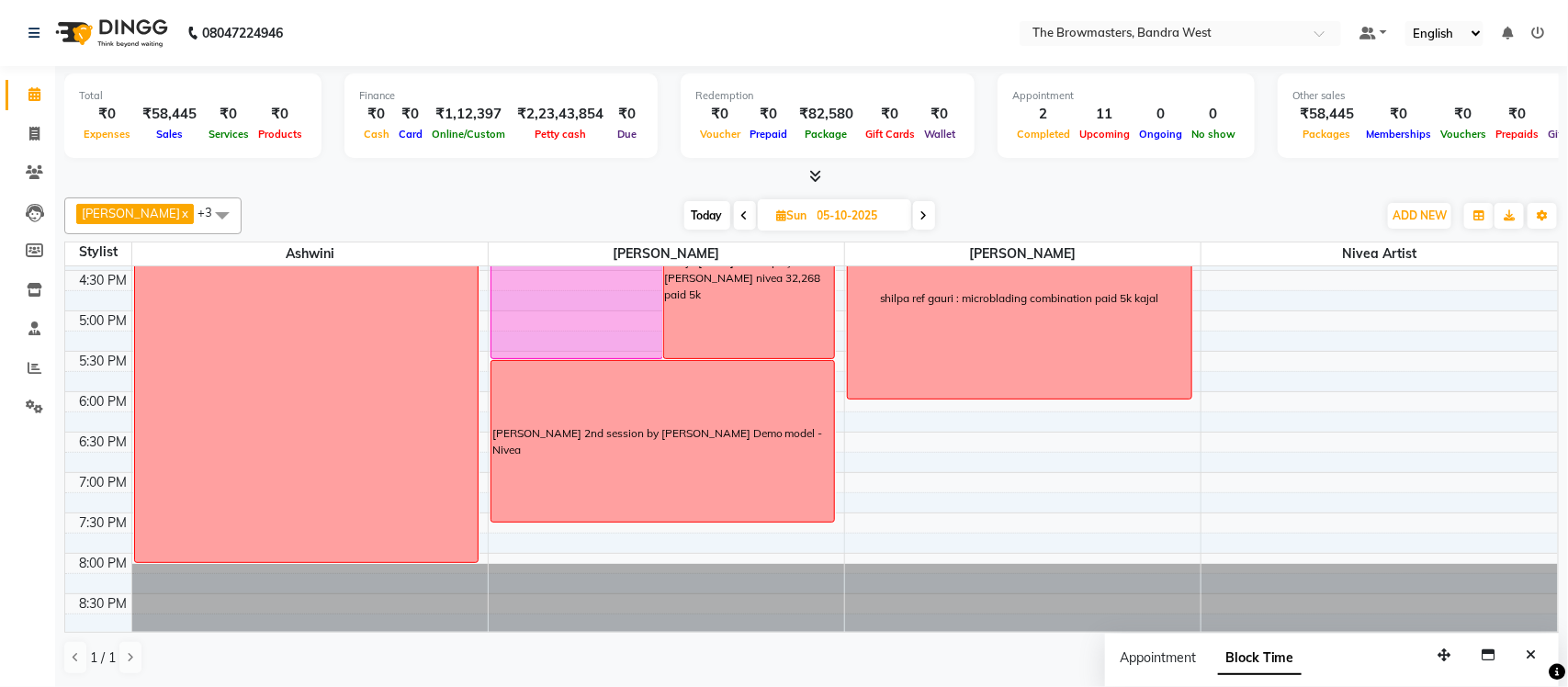
click at [927, 224] on span at bounding box center [923, 216] width 22 height 29
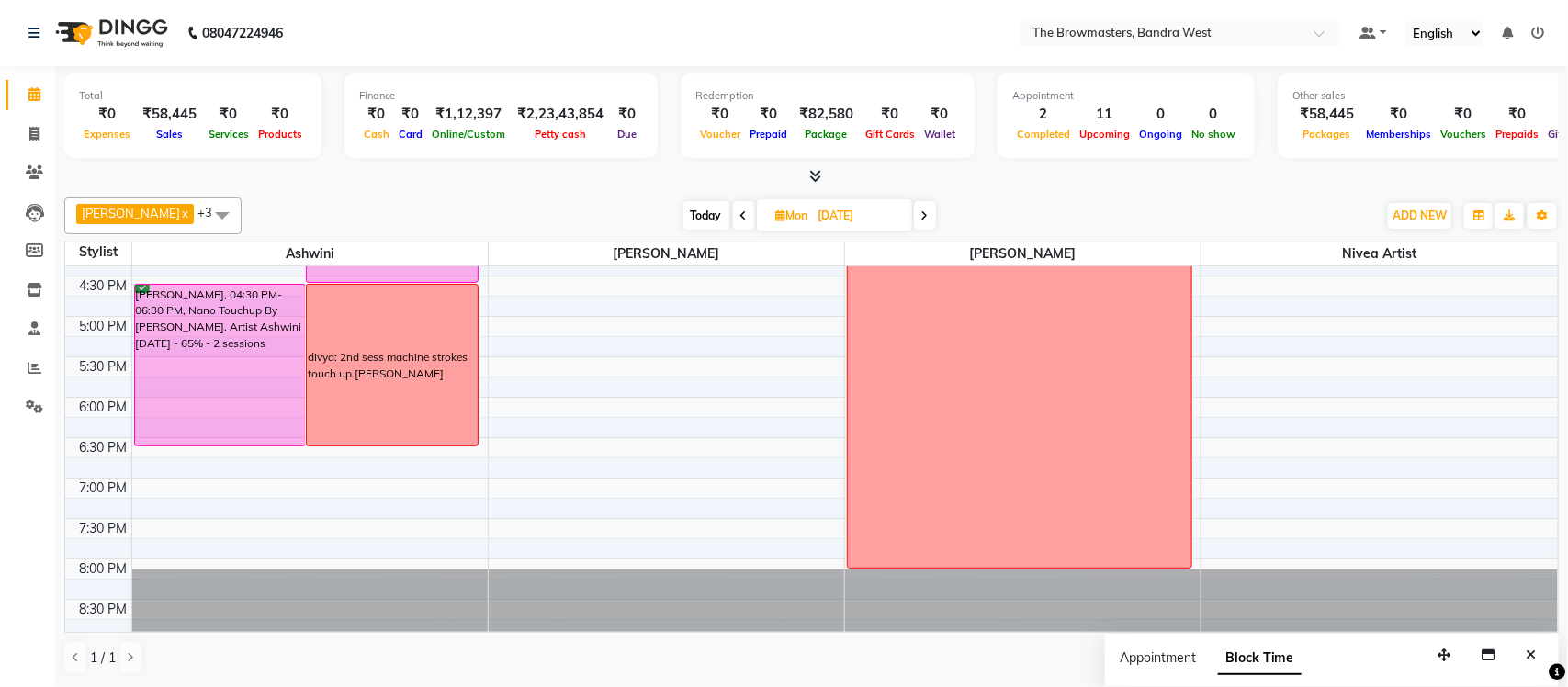
scroll to position [696, 0]
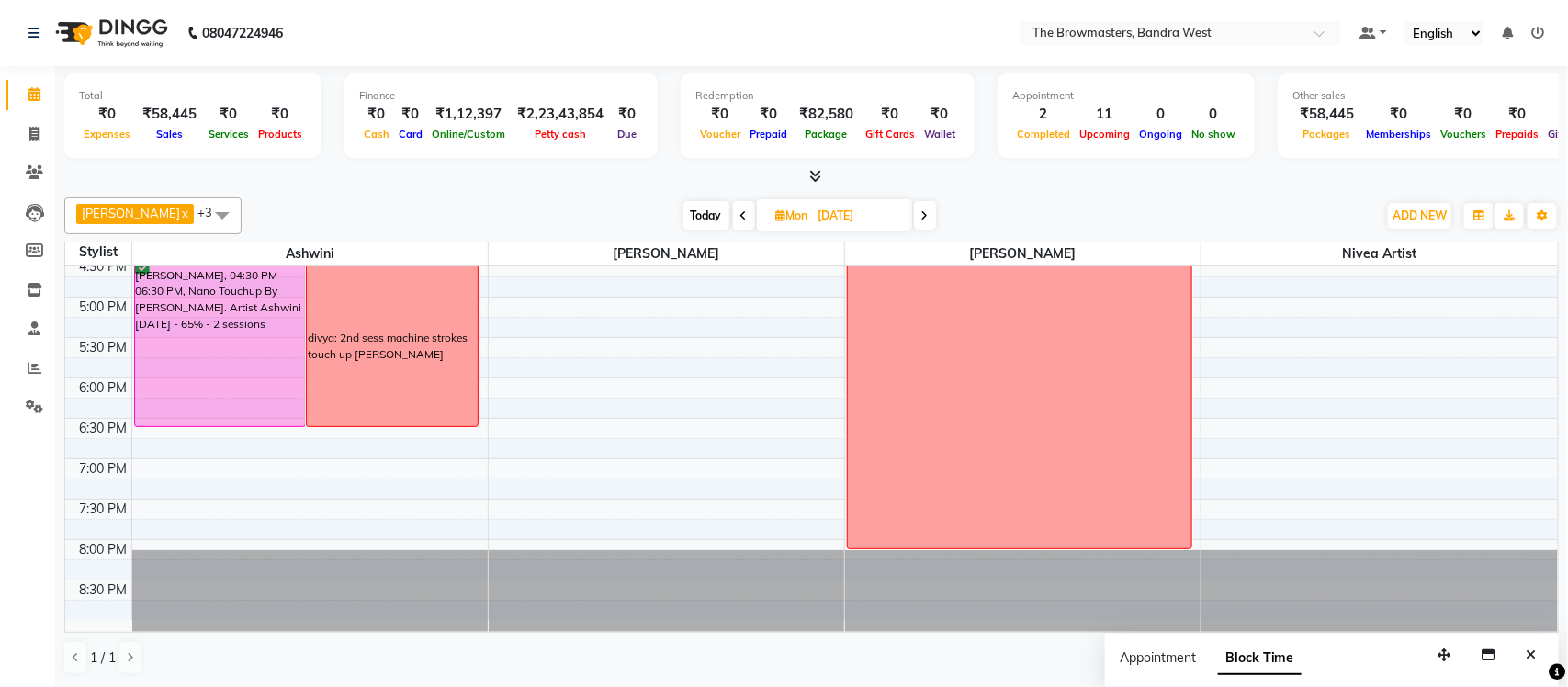
click at [743, 221] on icon at bounding box center [744, 215] width 8 height 11
type input "05-10-2025"
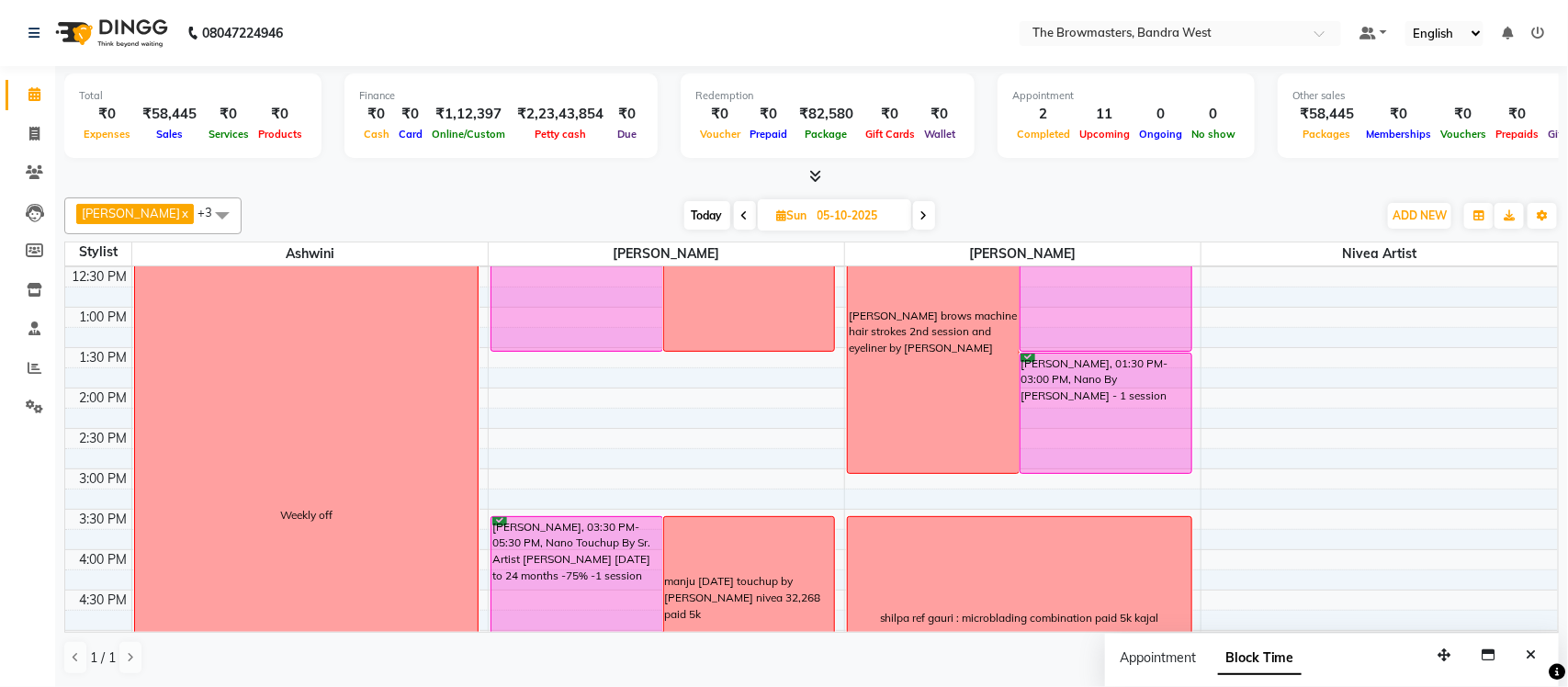
scroll to position [375, 0]
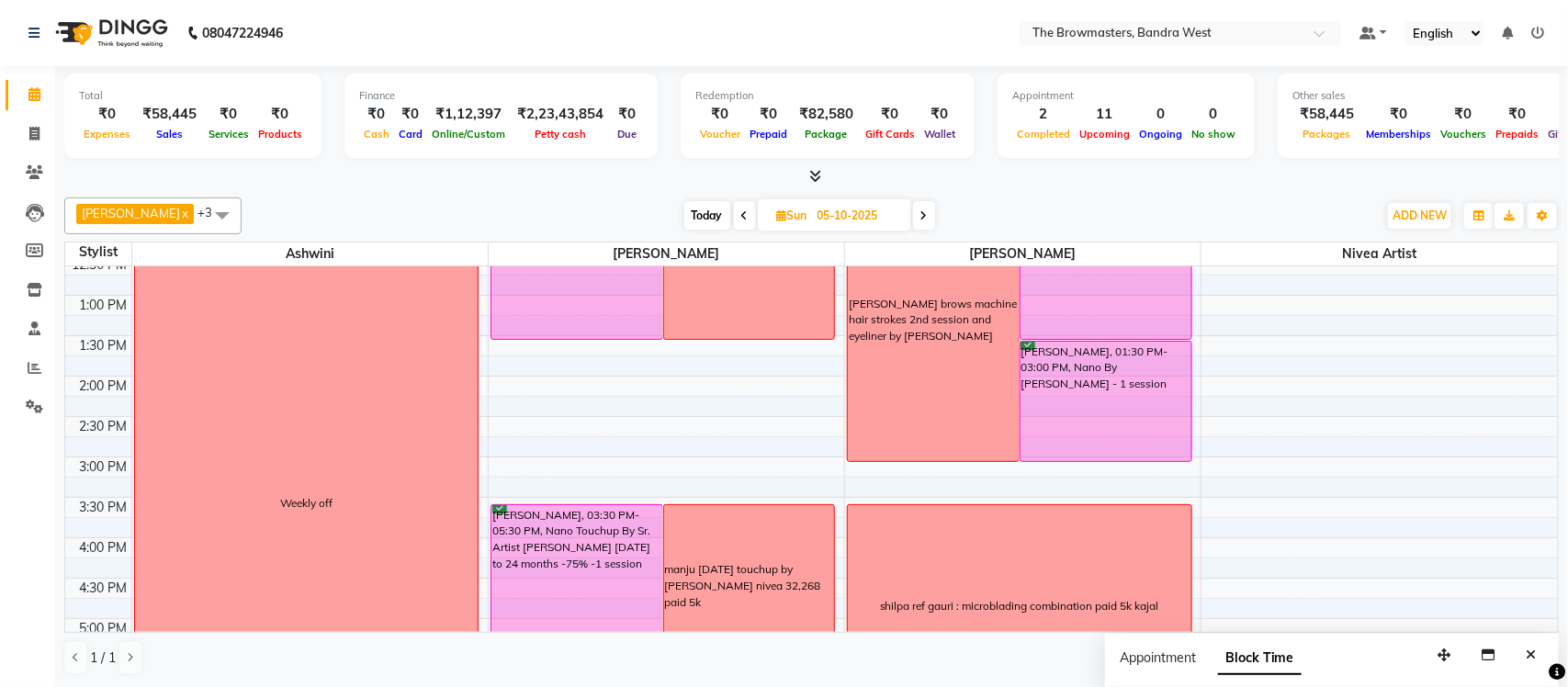
click at [785, 586] on div "manju within one year touchup by Roshni nivea 32,268 paid 5k" at bounding box center [749, 585] width 169 height 49
click at [857, 556] on span "Edit Block Time" at bounding box center [863, 565] width 88 height 19
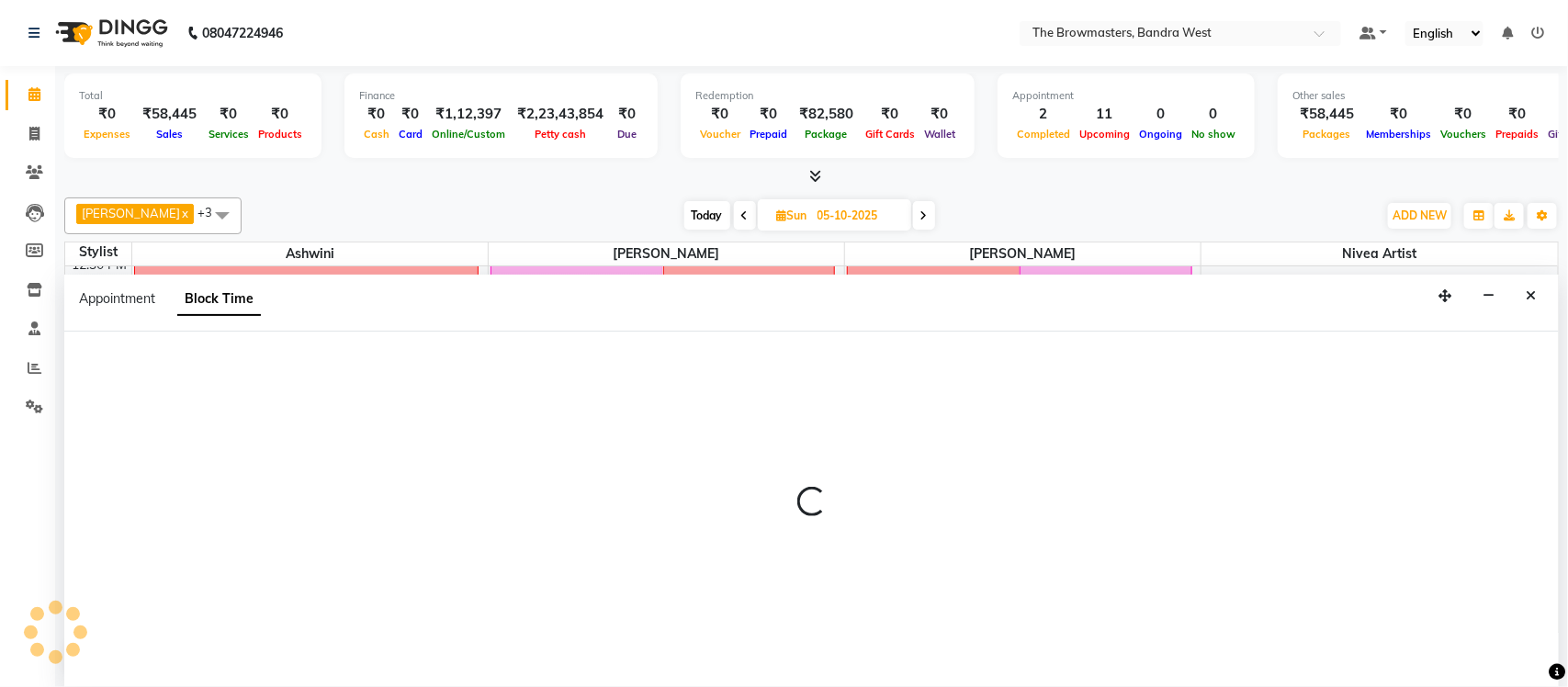
select select "64307"
select select "930"
select select "1050"
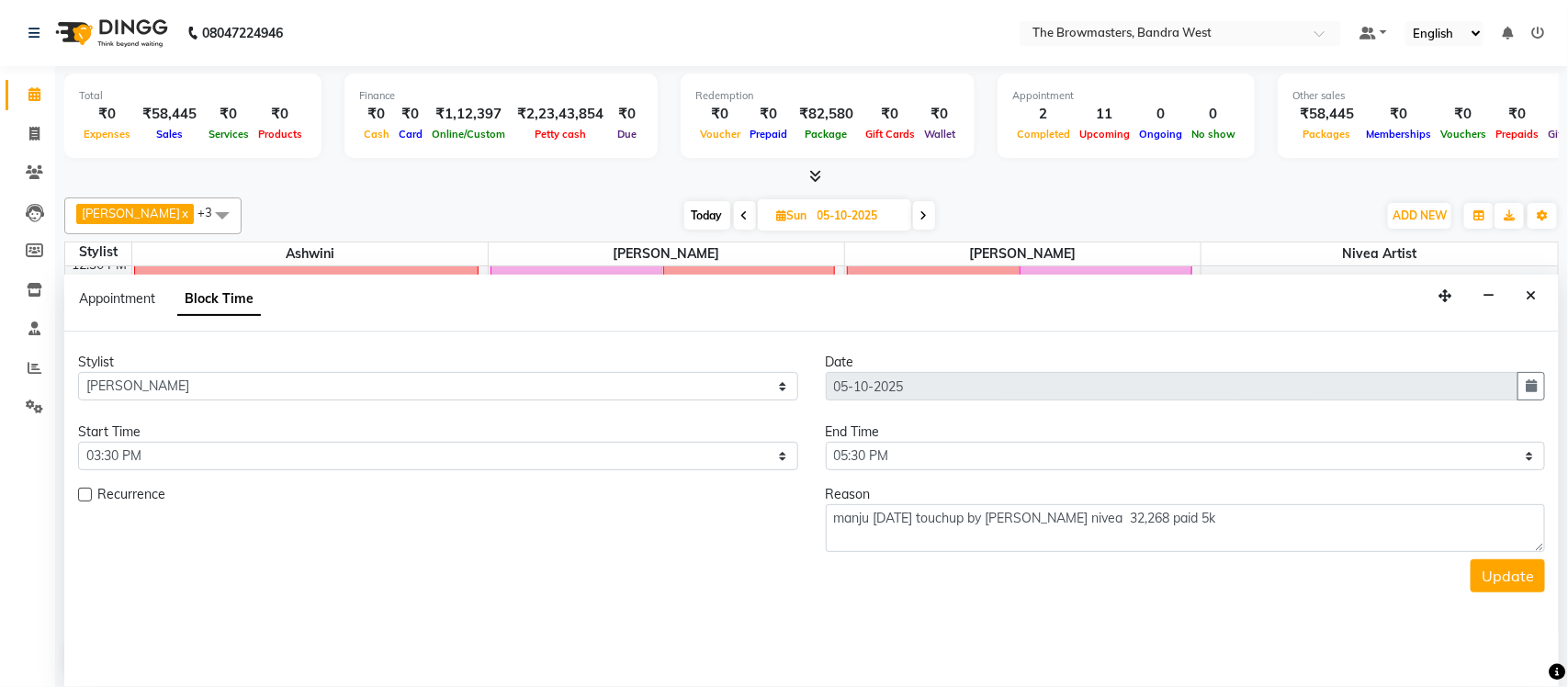
scroll to position [696, 0]
click at [1141, 520] on textarea "manju within one year touchup by Roshni nivea 32,268 paid 5k" at bounding box center [1185, 528] width 720 height 48
click at [1310, 522] on textarea "manju within one year touchup by Roshni nivea 27,268 pending paid 5k" at bounding box center [1185, 528] width 720 height 48
click at [1095, 515] on textarea "manju within one year touchup by Roshni nivea 27,268 pending paid 5k nivea" at bounding box center [1185, 528] width 720 height 48
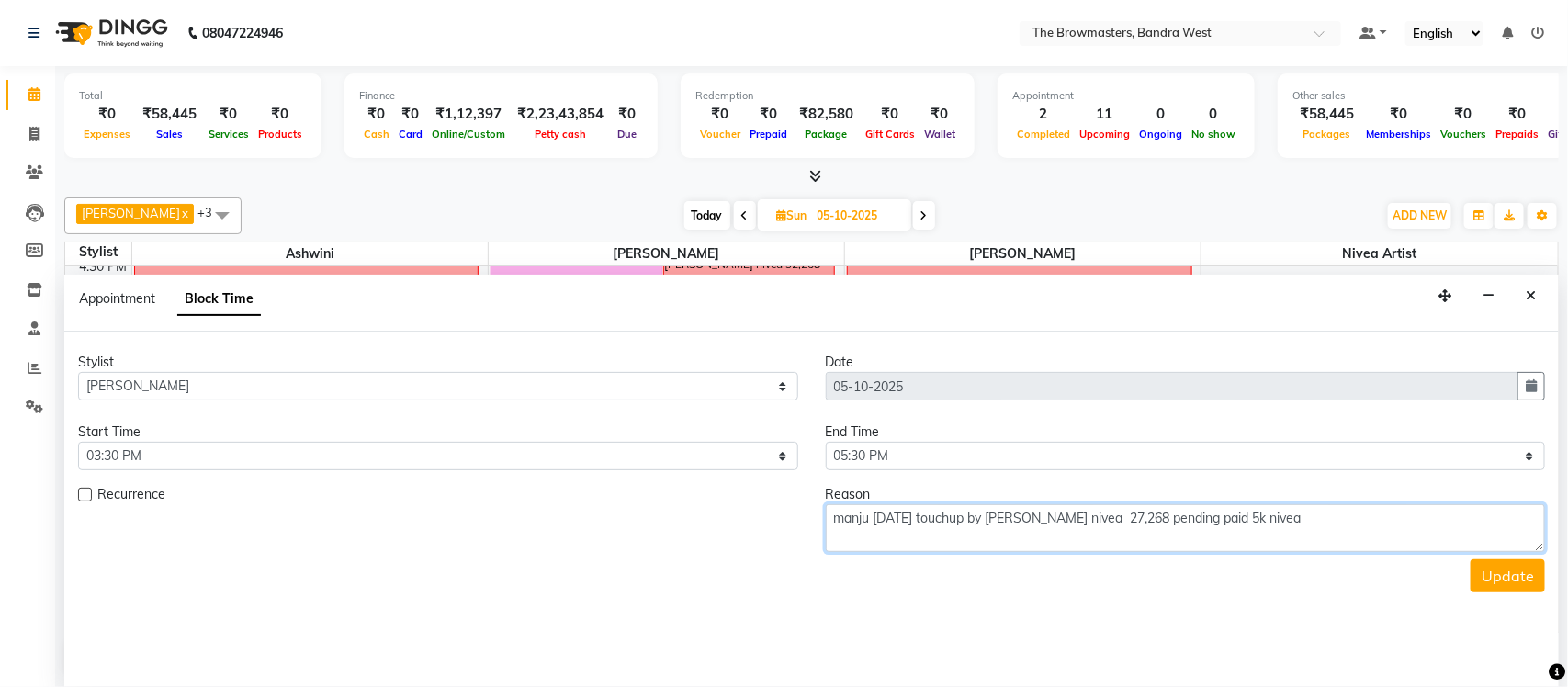
click at [1095, 515] on textarea "manju within one year touchup by Roshni nivea 27,268 pending paid 5k nivea" at bounding box center [1185, 528] width 720 height 48
type textarea "manju within one year touchup by Roshni - 27,268 pending paid 5k nivea"
click at [1497, 585] on button "Update" at bounding box center [1507, 575] width 74 height 33
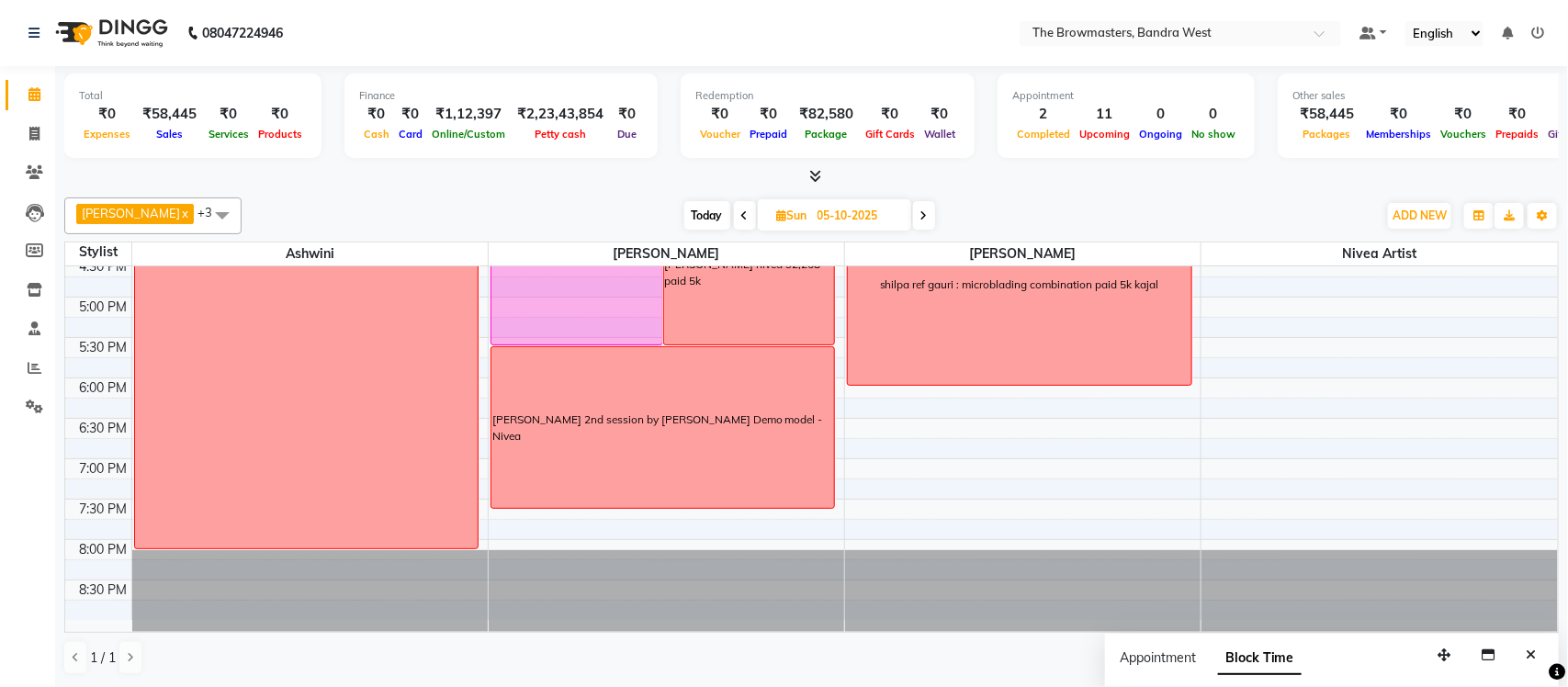
click at [932, 211] on span at bounding box center [923, 216] width 22 height 29
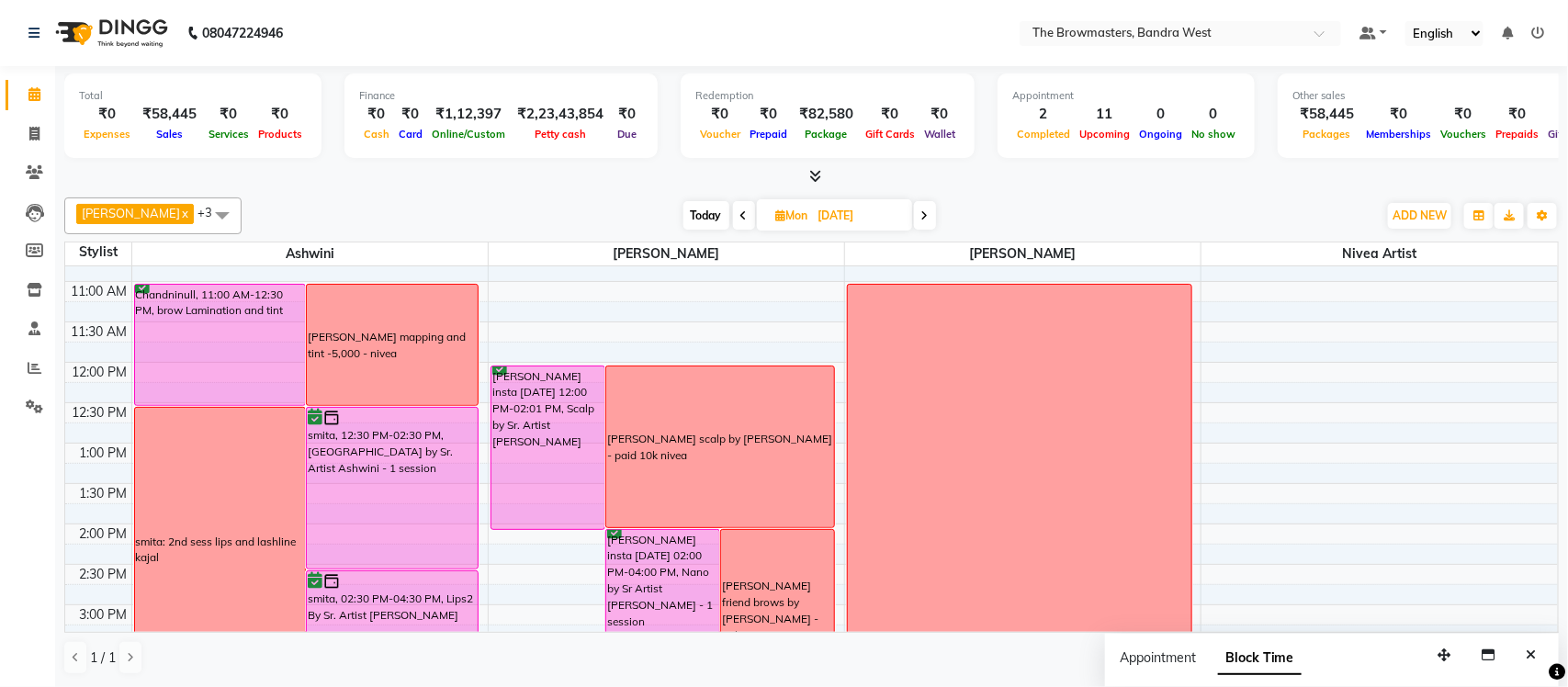
scroll to position [245, 0]
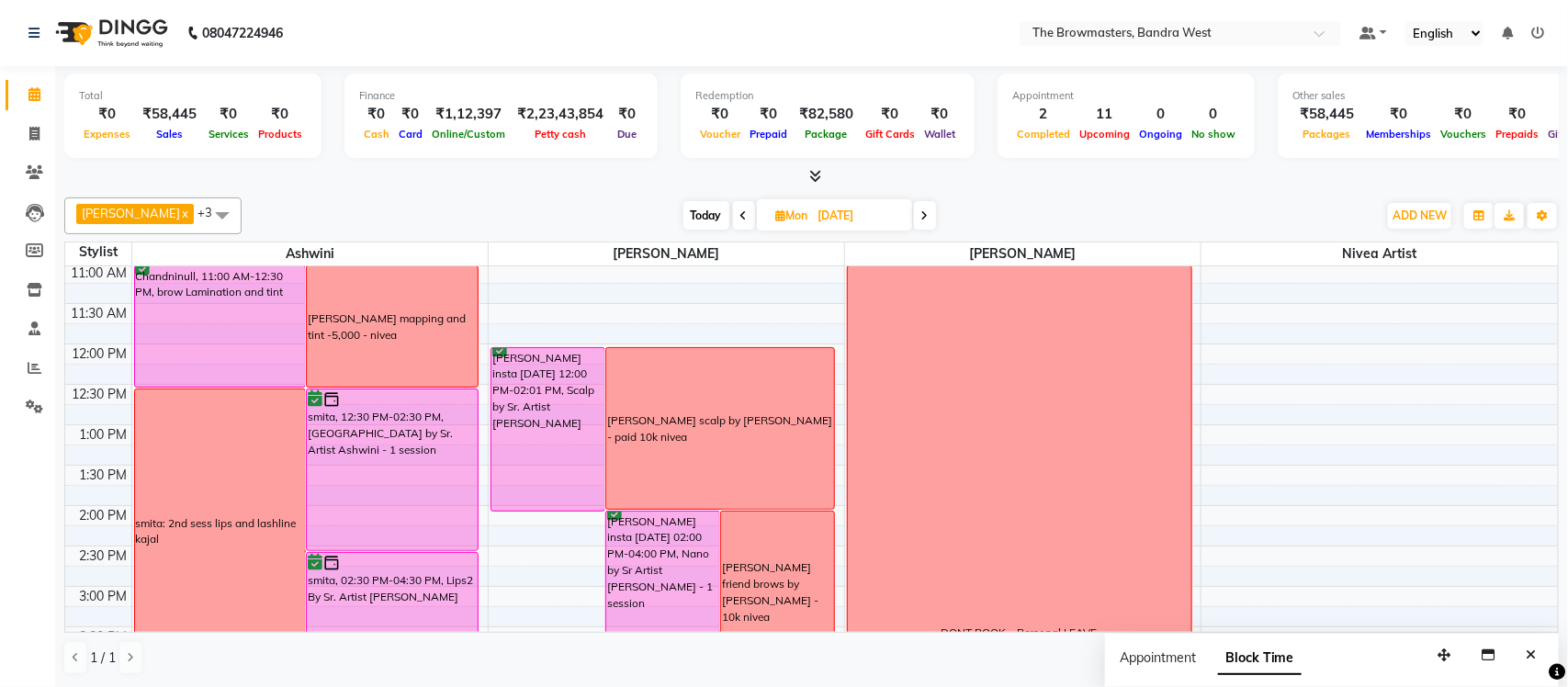
click at [933, 215] on span at bounding box center [924, 216] width 22 height 29
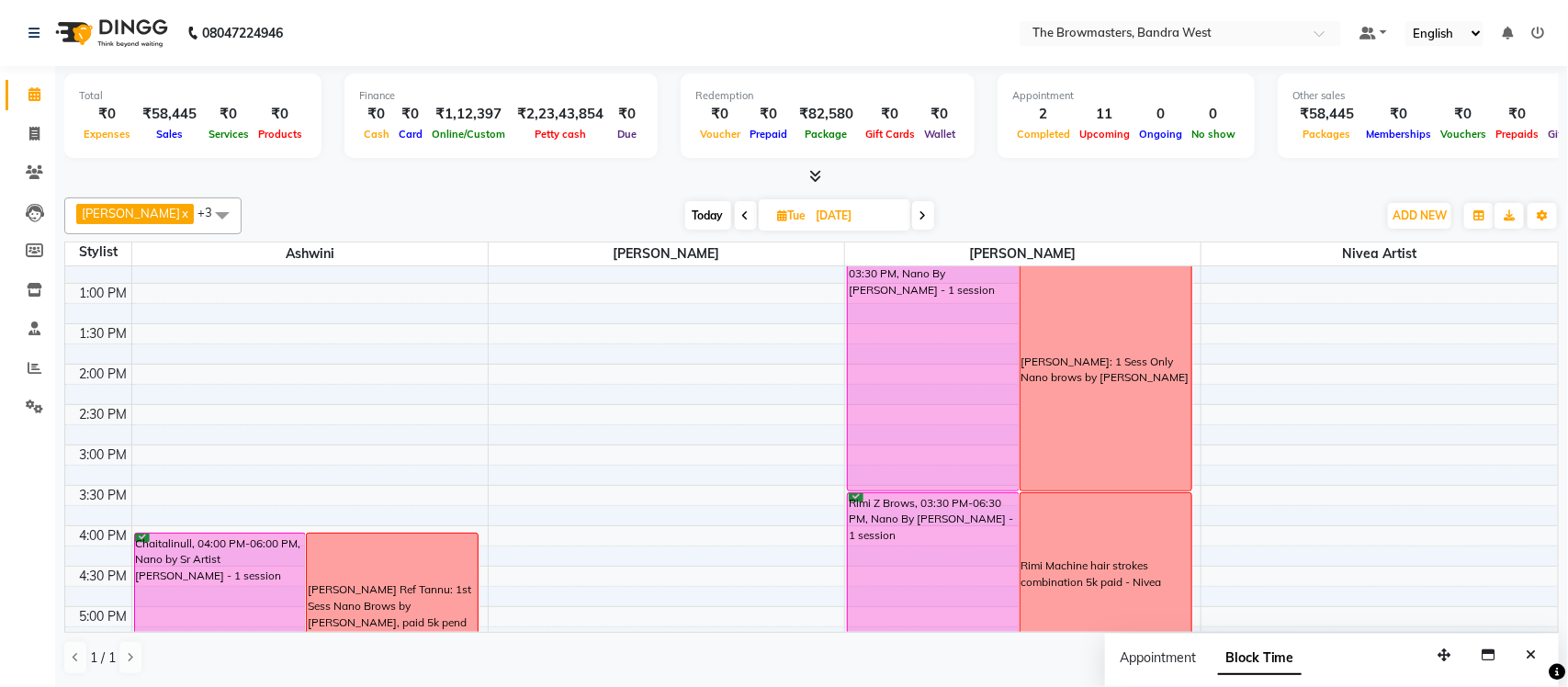
scroll to position [404, 0]
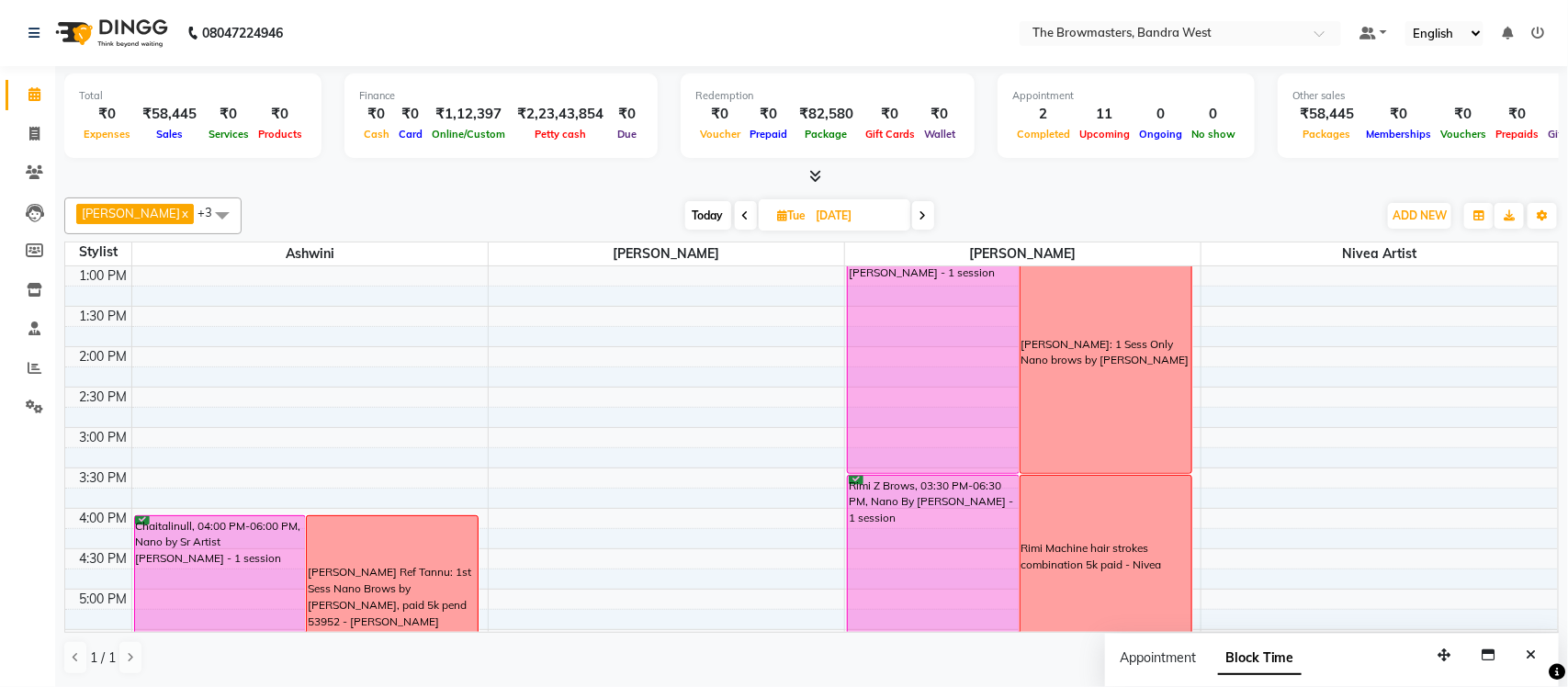
click at [934, 215] on span at bounding box center [922, 216] width 22 height 29
type input "08-10-2025"
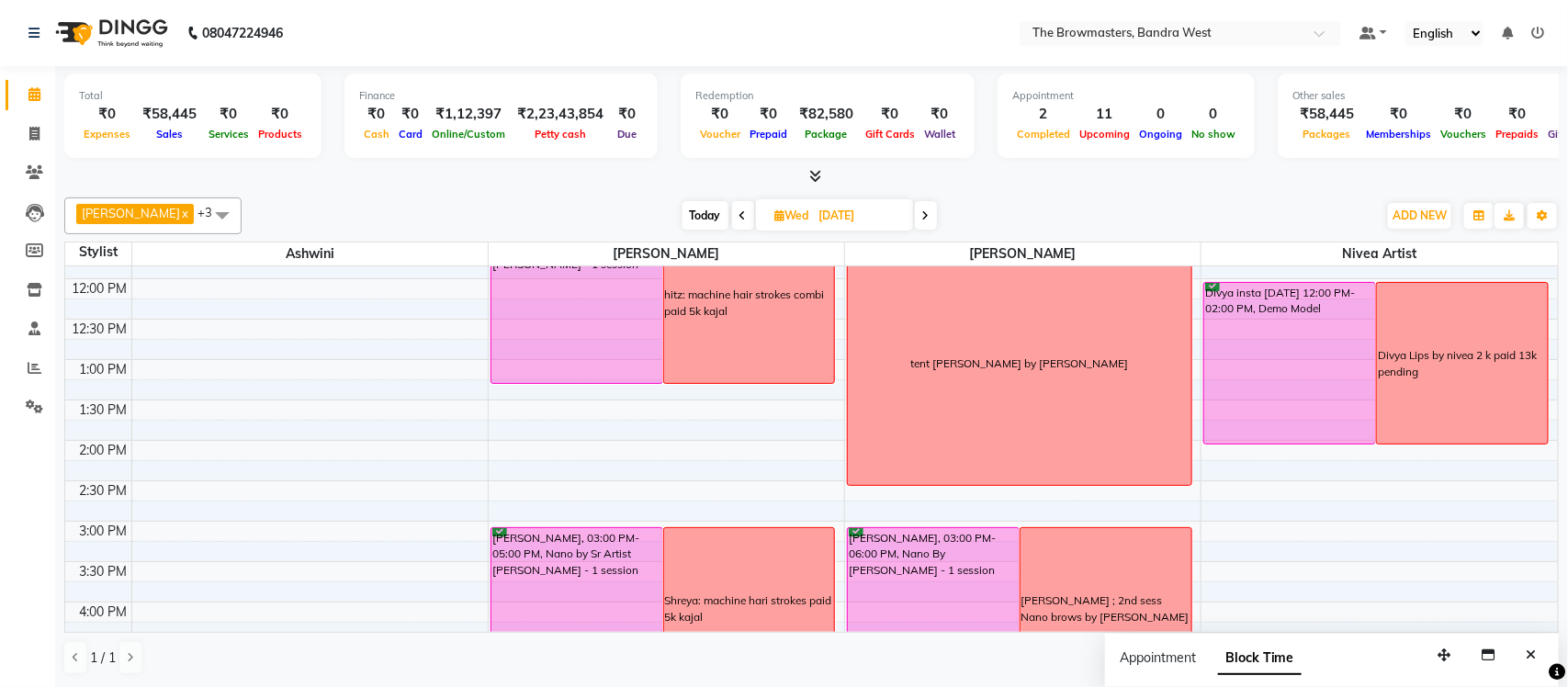
scroll to position [312, 0]
click at [965, 416] on div "tent Kirti by ashmeey nivea" at bounding box center [1019, 362] width 343 height 243
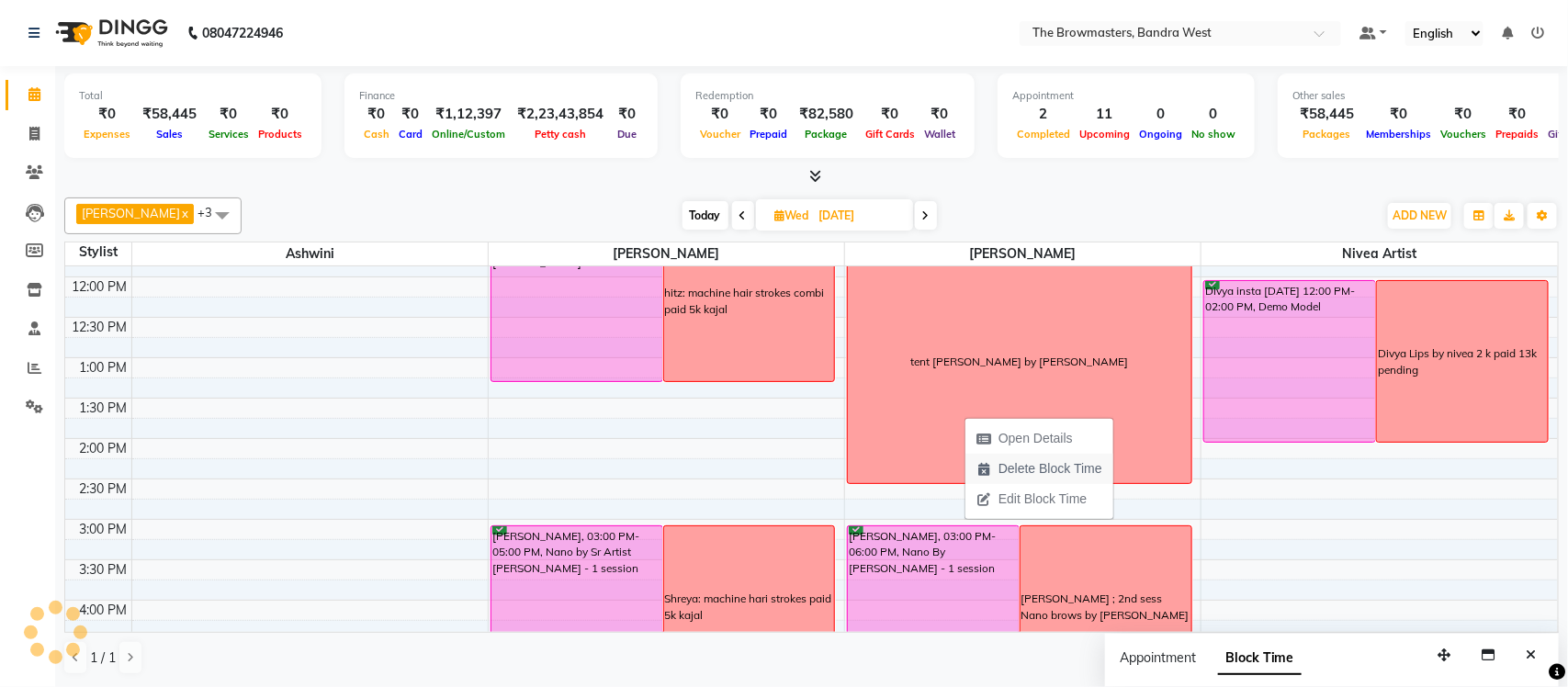
click at [1040, 462] on span "Delete Block Time" at bounding box center [1050, 468] width 104 height 19
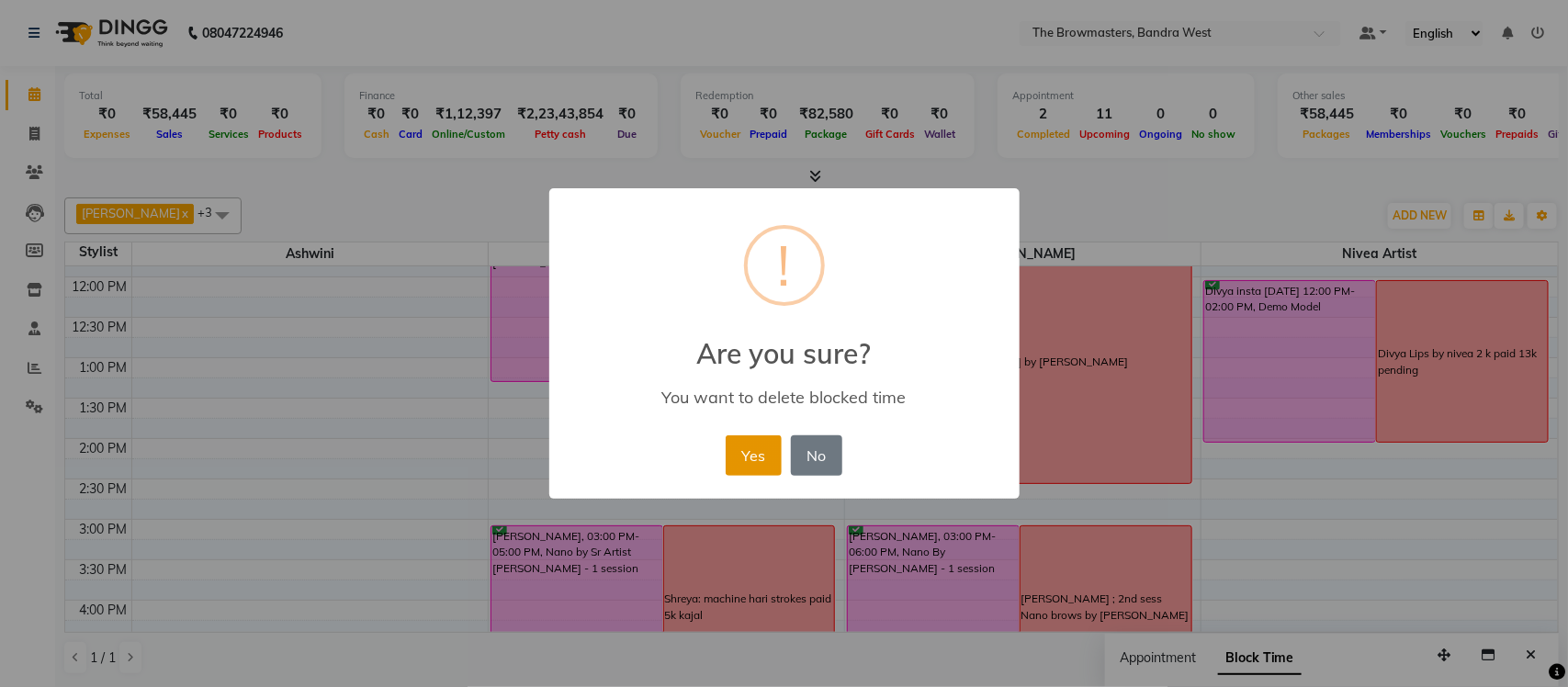
click at [736, 463] on button "Yes" at bounding box center [754, 456] width 56 height 40
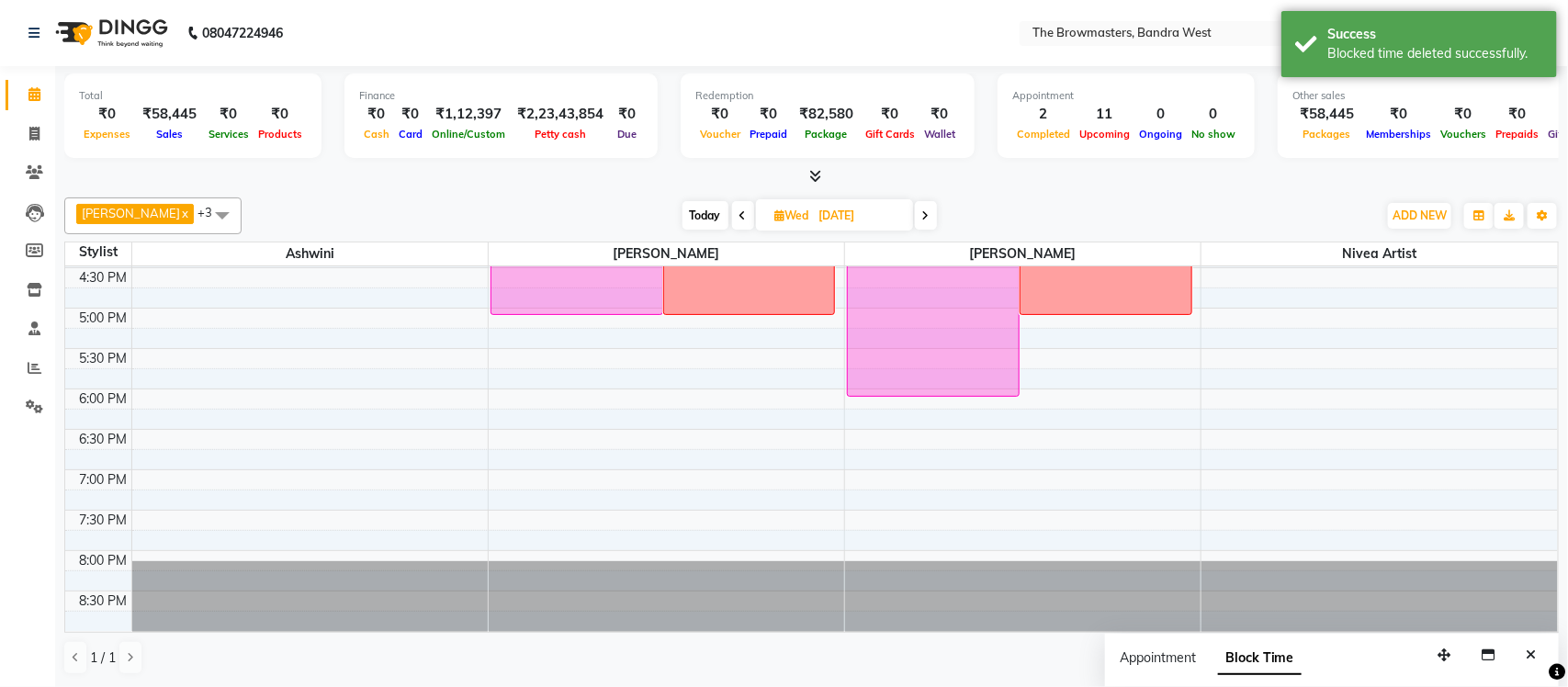
scroll to position [696, 0]
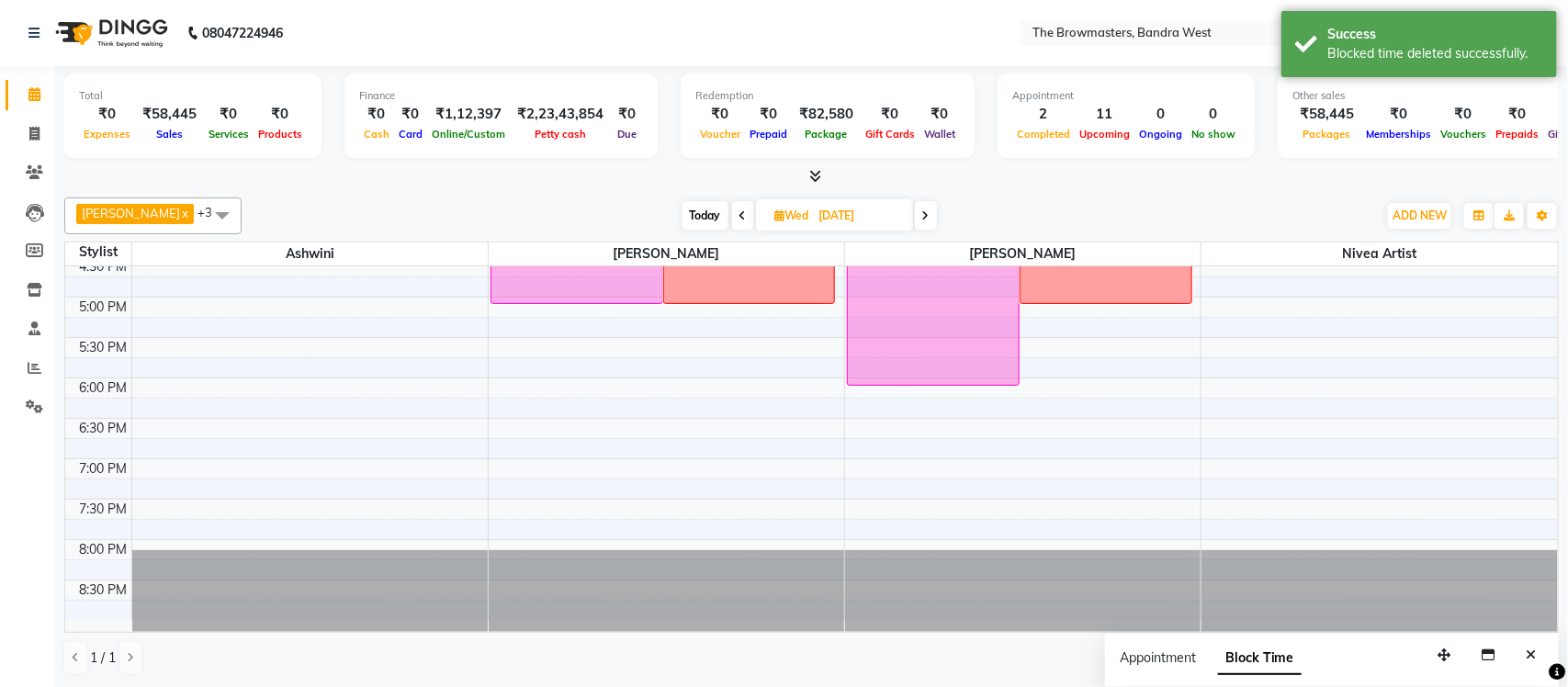
click at [933, 378] on div "Eesha Agarwal, 03:00 PM-06:00 PM, Nano By Ashmi - 1 session" at bounding box center [932, 264] width 171 height 243
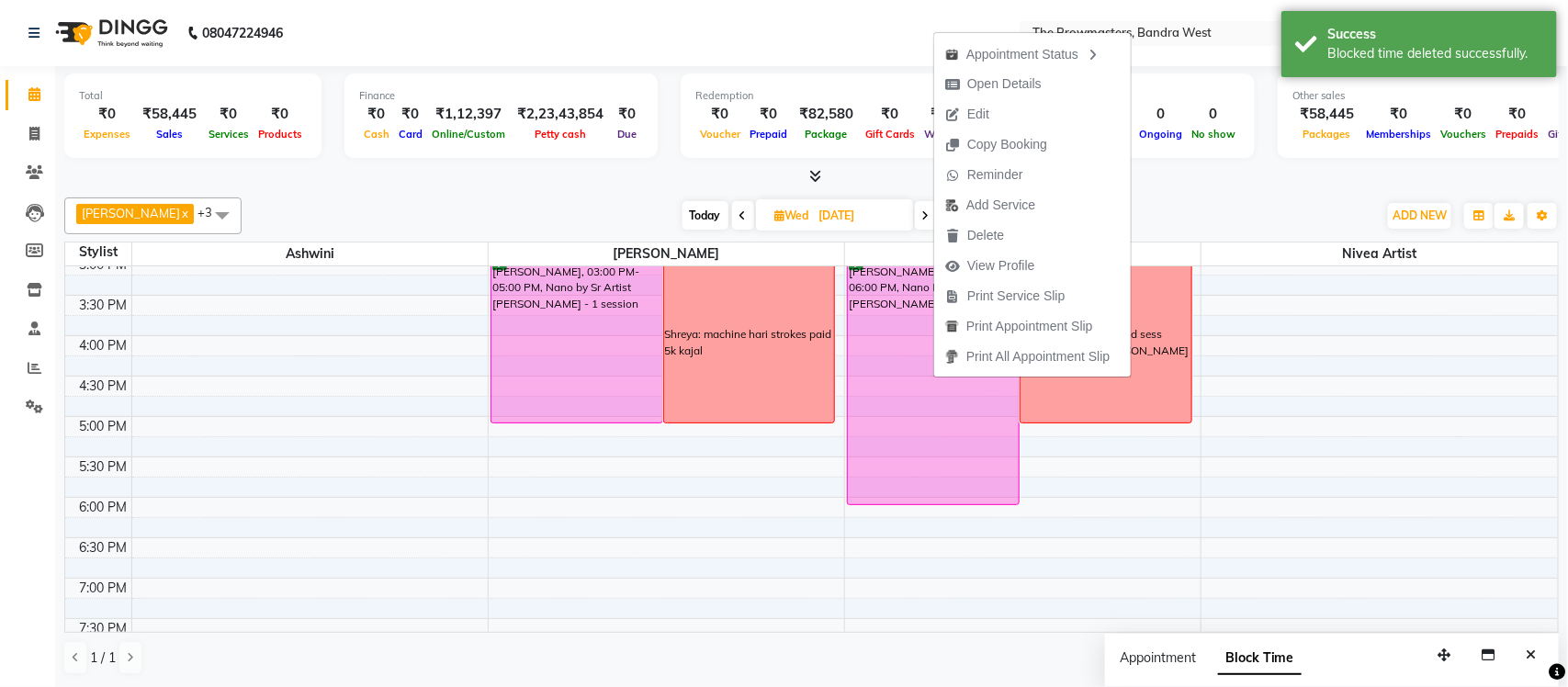
scroll to position [562, 0]
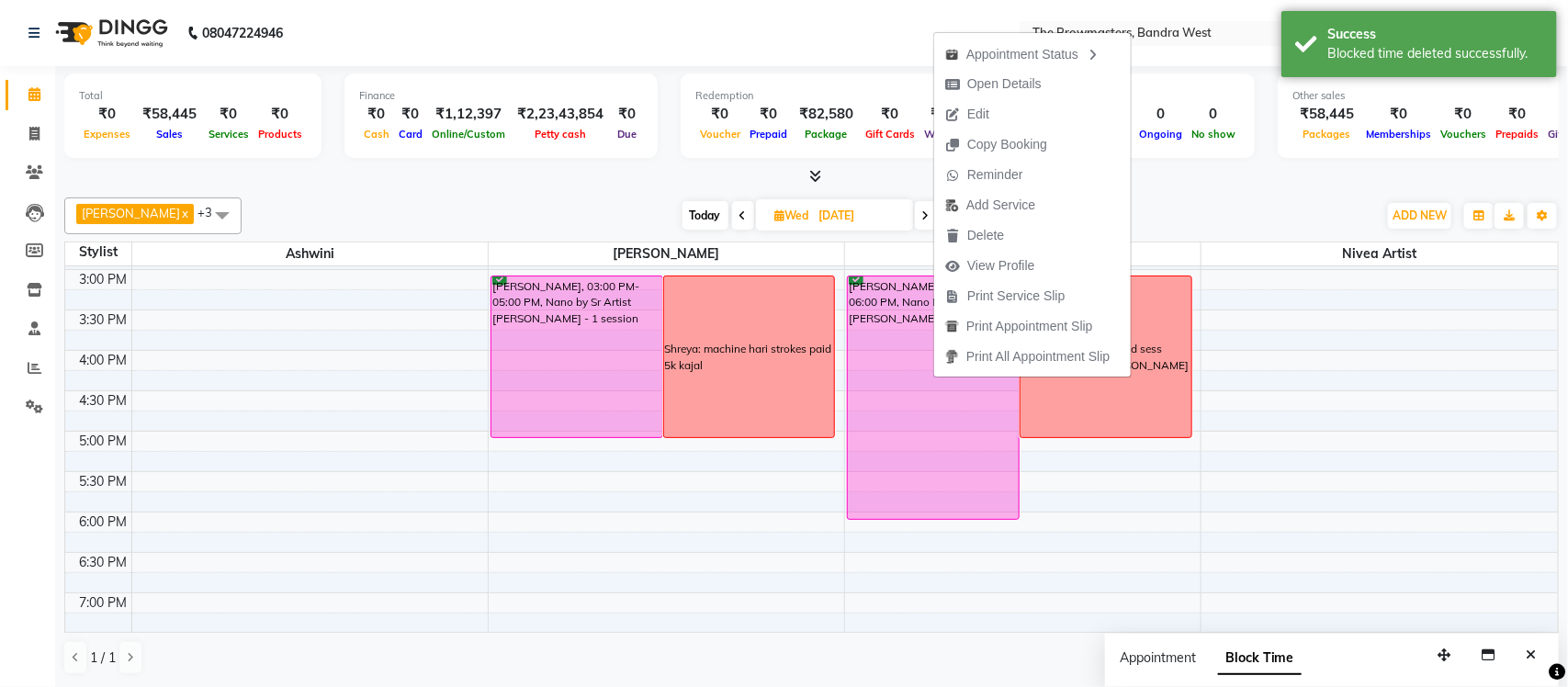
click at [1074, 500] on div "8:00 AM 8:30 AM 9:00 AM 9:30 AM 10:00 AM 10:30 AM 11:00 AM 11:30 AM 12:00 PM 12…" at bounding box center [811, 228] width 1492 height 1049
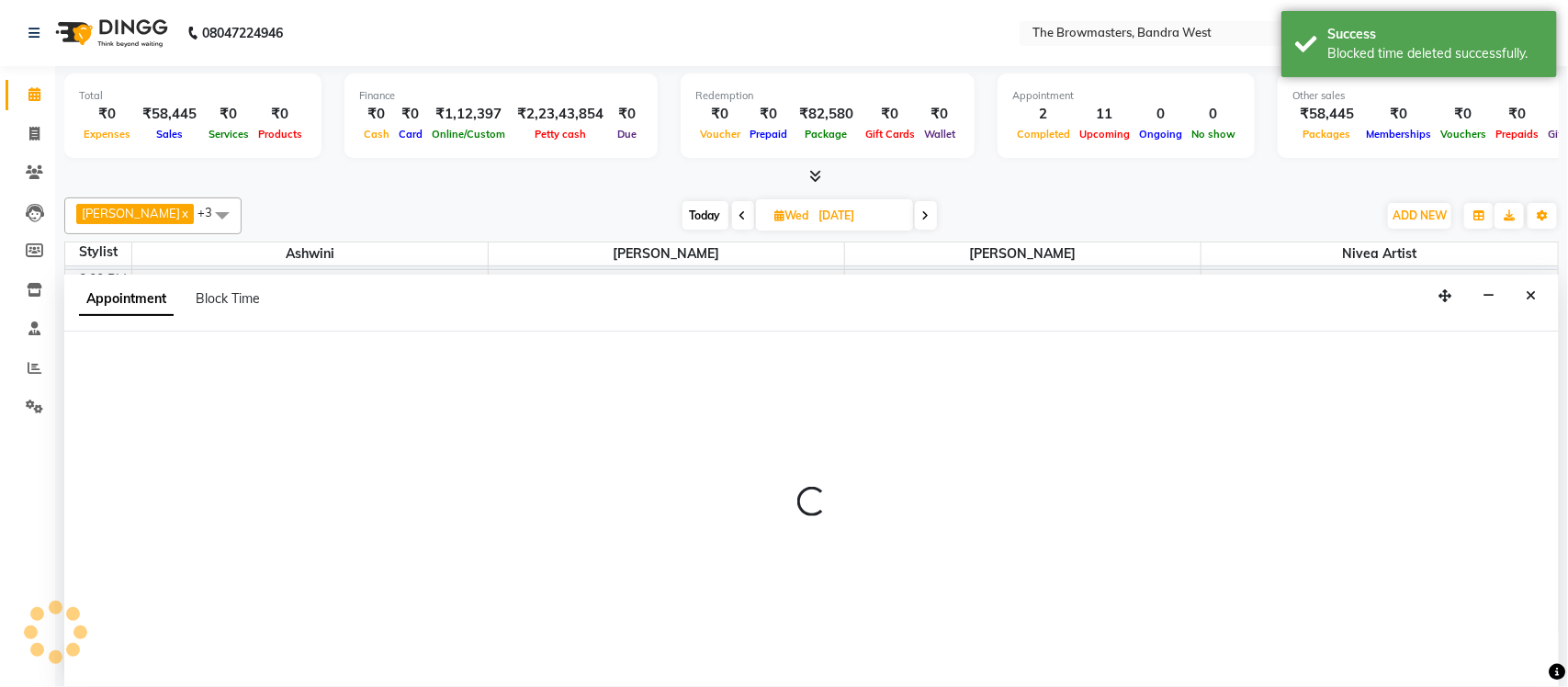
select select "64308"
select select "1050"
select select "tentative"
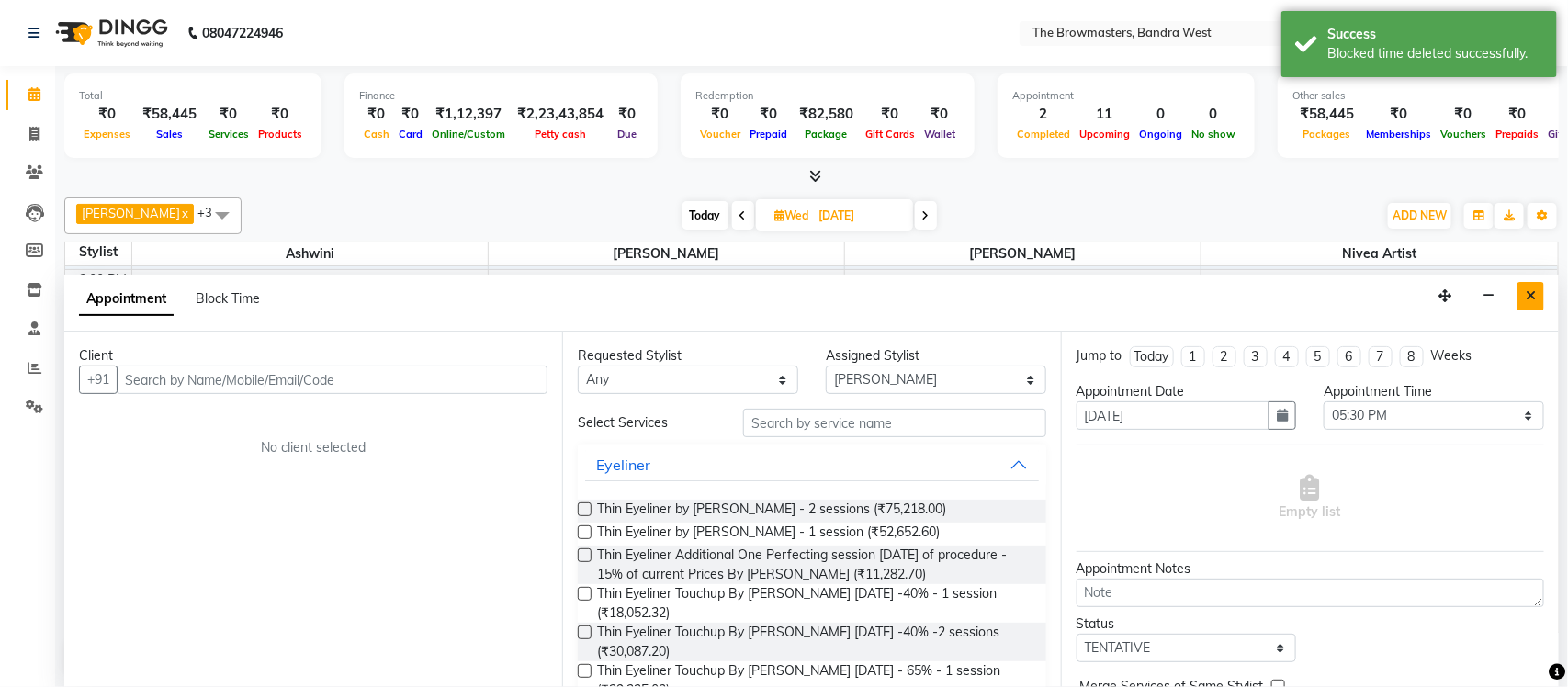
click at [1527, 304] on button "Close" at bounding box center [1530, 297] width 27 height 29
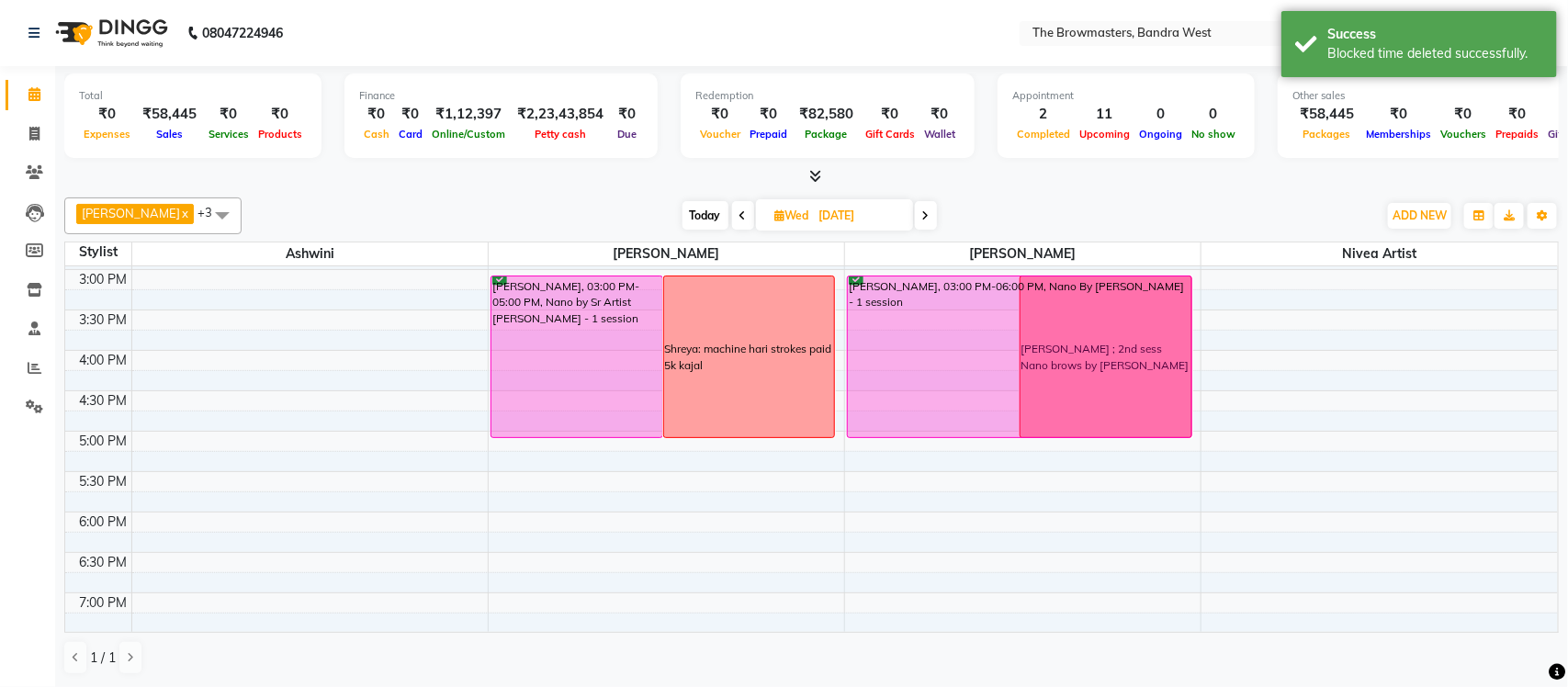
drag, startPoint x: 904, startPoint y: 521, endPoint x: 913, endPoint y: 454, distance: 67.6
click at [913, 454] on div "8:00 AM 8:30 AM 9:00 AM 9:30 AM 10:00 AM 10:30 AM 11:00 AM 11:30 AM 12:00 PM 12…" at bounding box center [811, 228] width 1492 height 1049
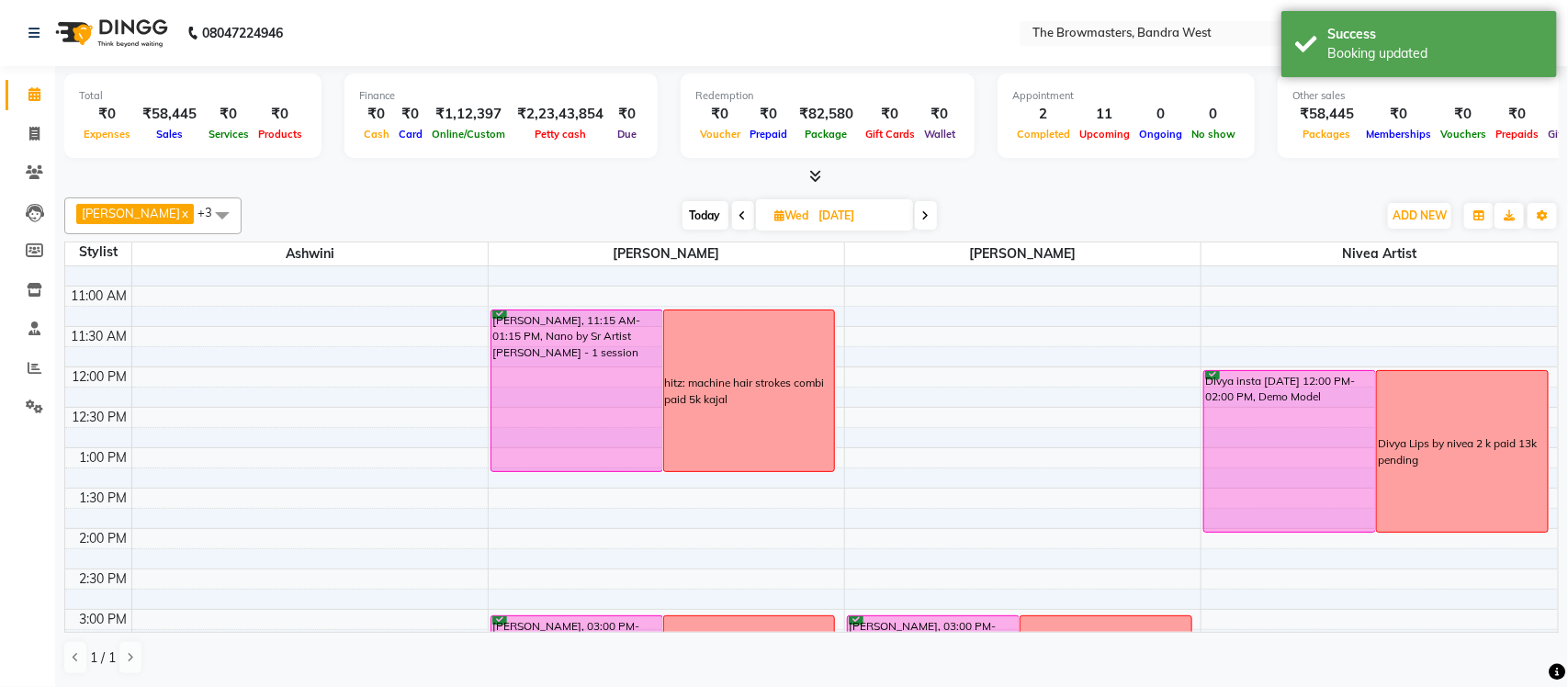
scroll to position [208, 0]
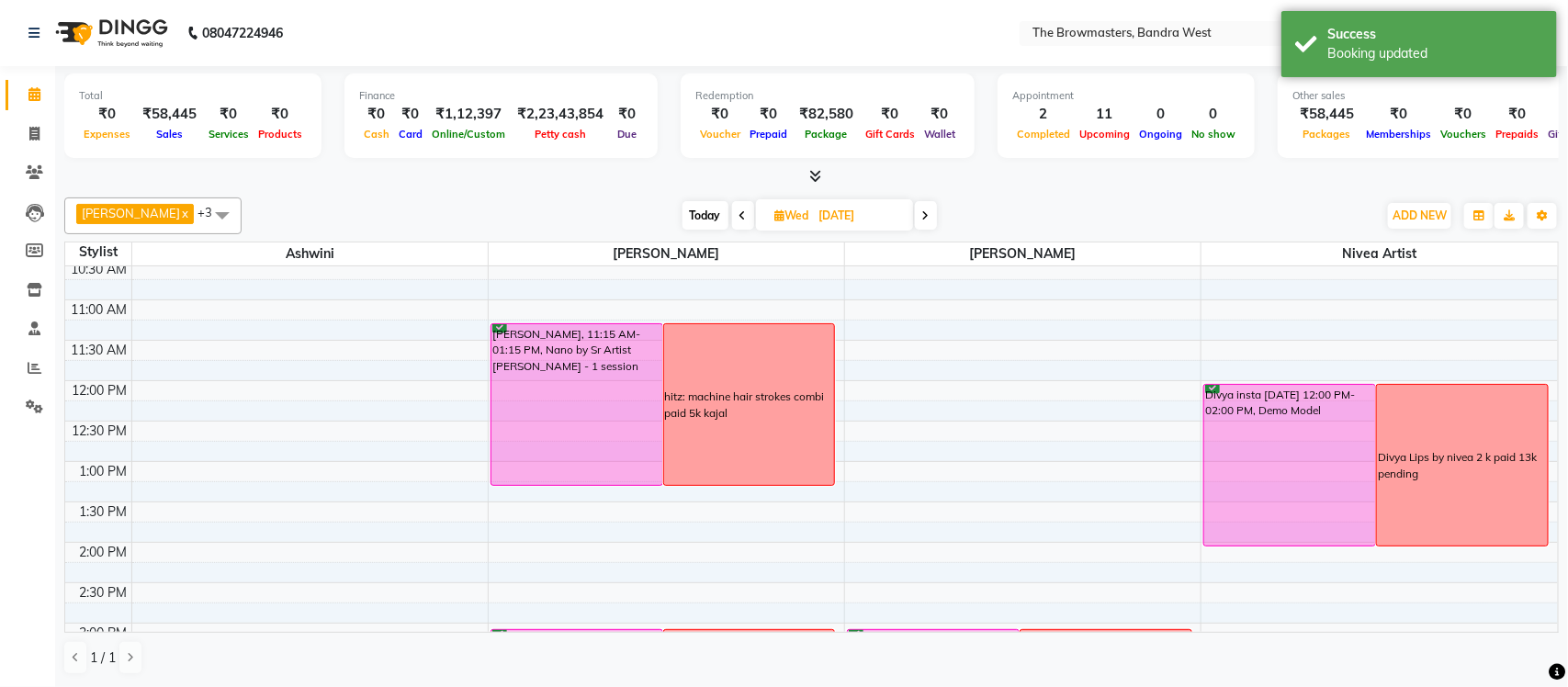
click at [1461, 477] on div "Divya Lips by nivea 2 k paid 13k pending" at bounding box center [1461, 465] width 169 height 33
click at [1457, 314] on div "8:00 AM 8:30 AM 9:00 AM 9:30 AM 10:00 AM 10:30 AM 11:00 AM 11:30 AM 12:00 PM 12…" at bounding box center [811, 582] width 1492 height 1049
select select "88429"
select select "tentative"
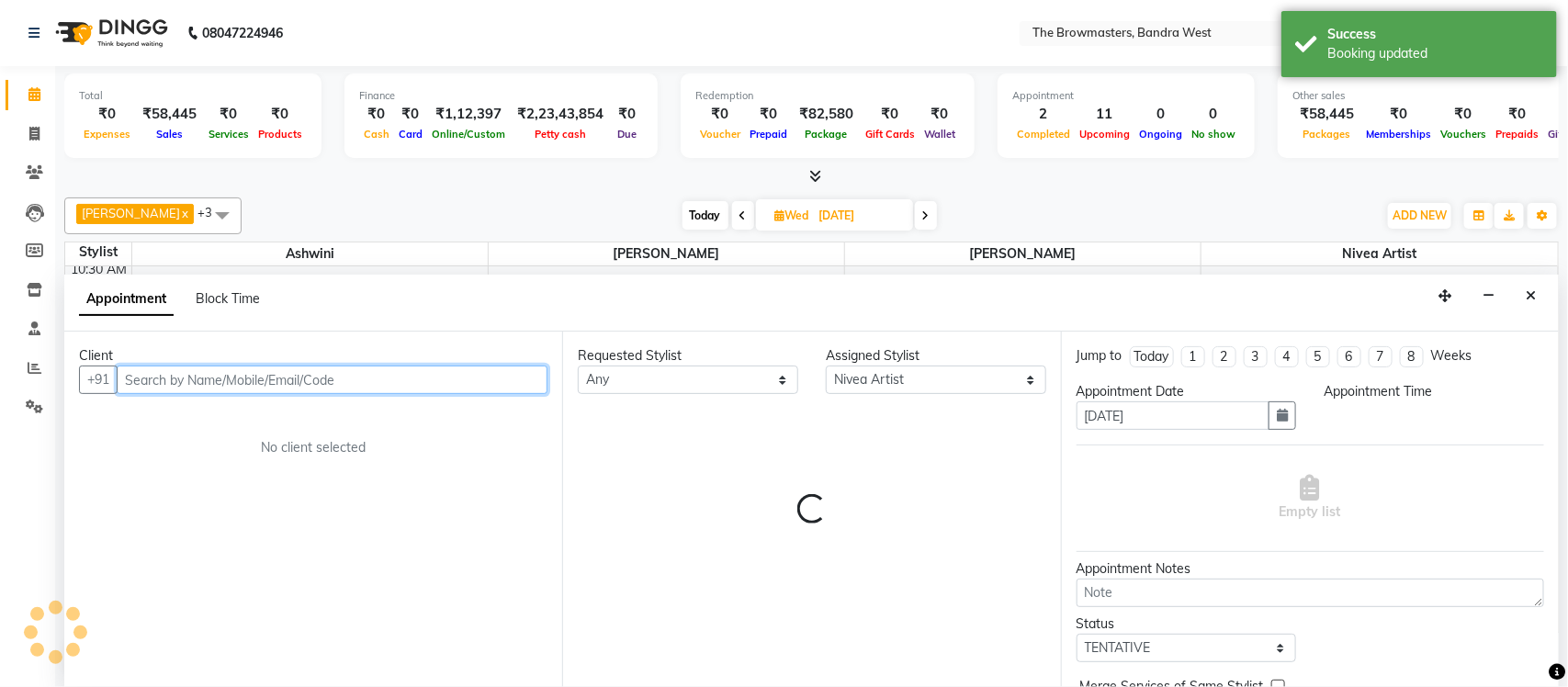
select select "660"
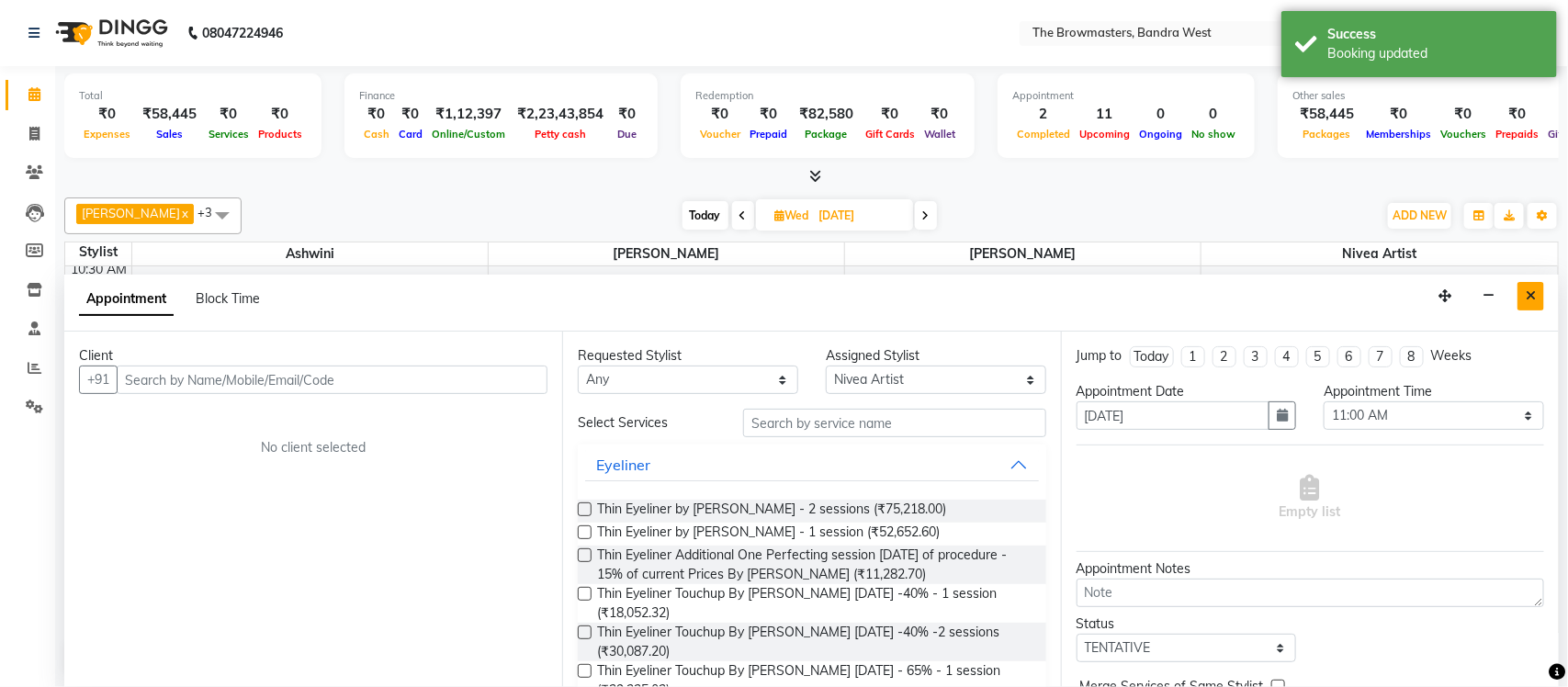
click at [1531, 302] on icon "Close" at bounding box center [1530, 295] width 10 height 13
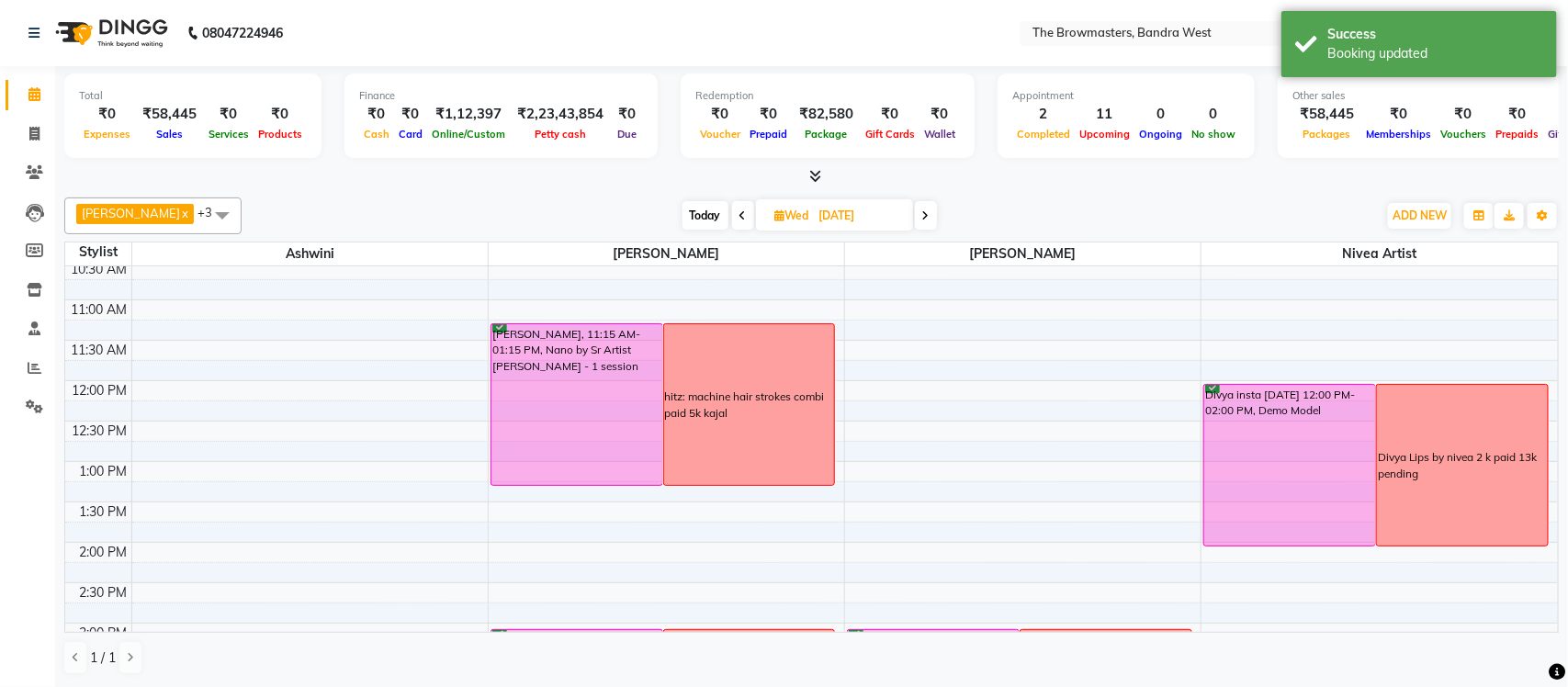
click at [1494, 461] on div "Divya Lips by nivea 2 k paid 13k pending" at bounding box center [1461, 465] width 169 height 33
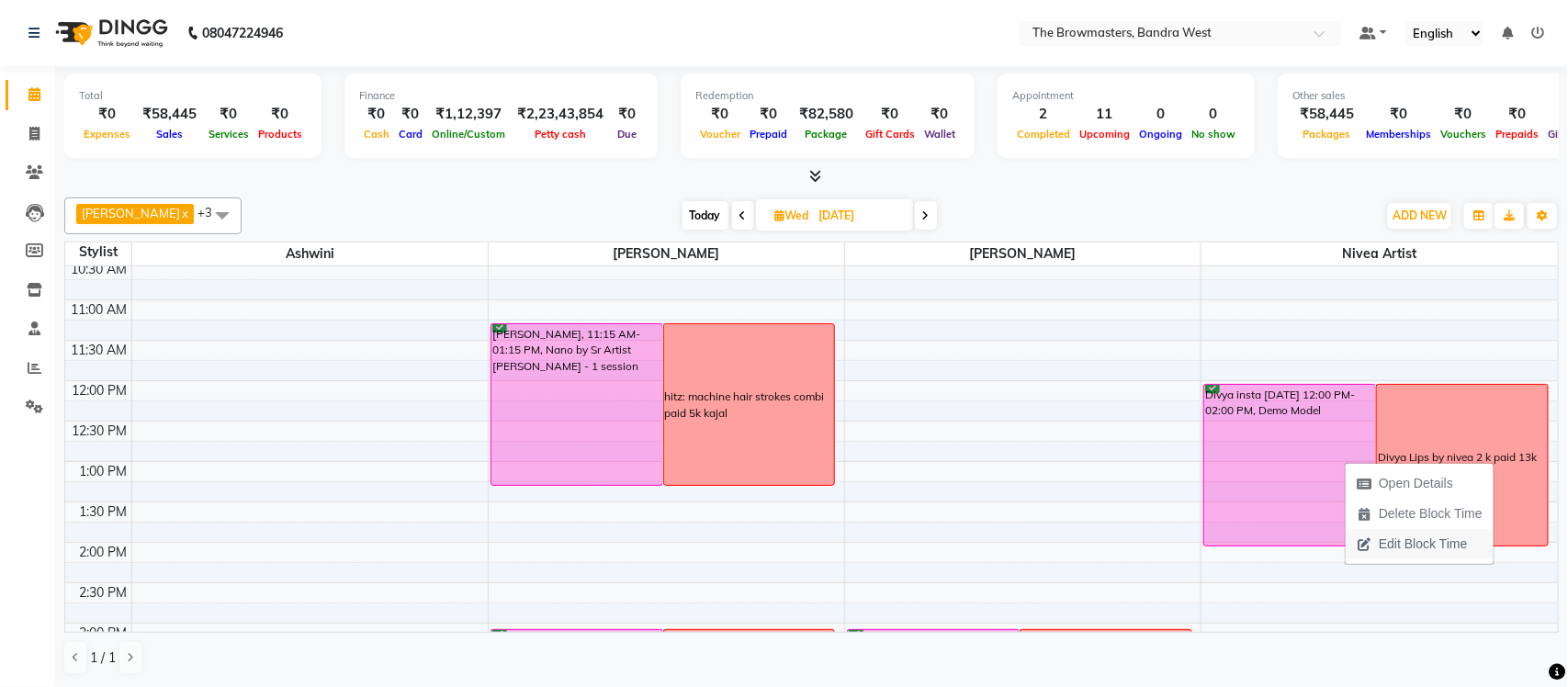
click at [1427, 542] on span "Edit Block Time" at bounding box center [1422, 544] width 88 height 19
select select "88429"
select select "720"
select select "840"
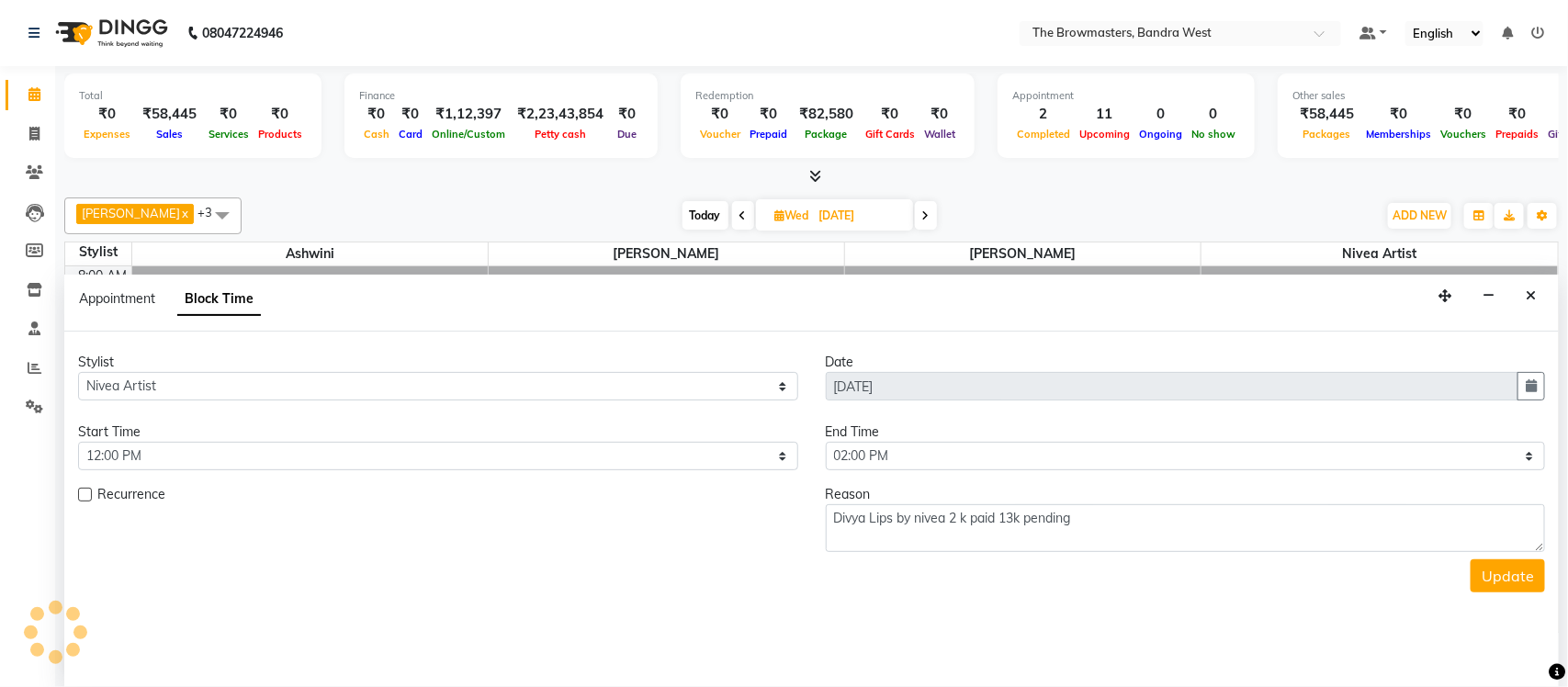
scroll to position [696, 0]
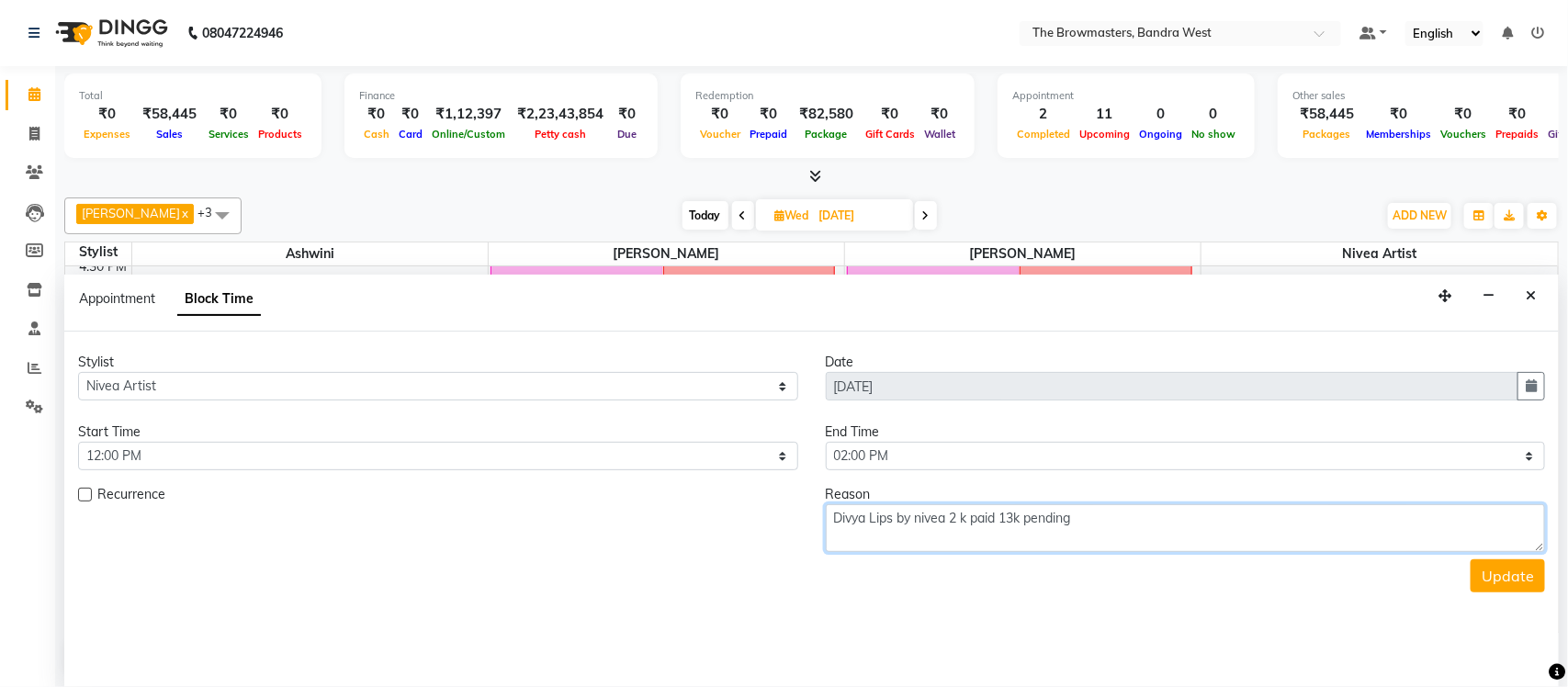
click at [1119, 527] on textarea "Divya Lips by nivea 2 k paid 13k pending" at bounding box center [1185, 528] width 720 height 48
type textarea "Divya Lips by nivea 2 k paid 13k pending - nivea"
click at [1483, 579] on button "Update" at bounding box center [1507, 575] width 74 height 33
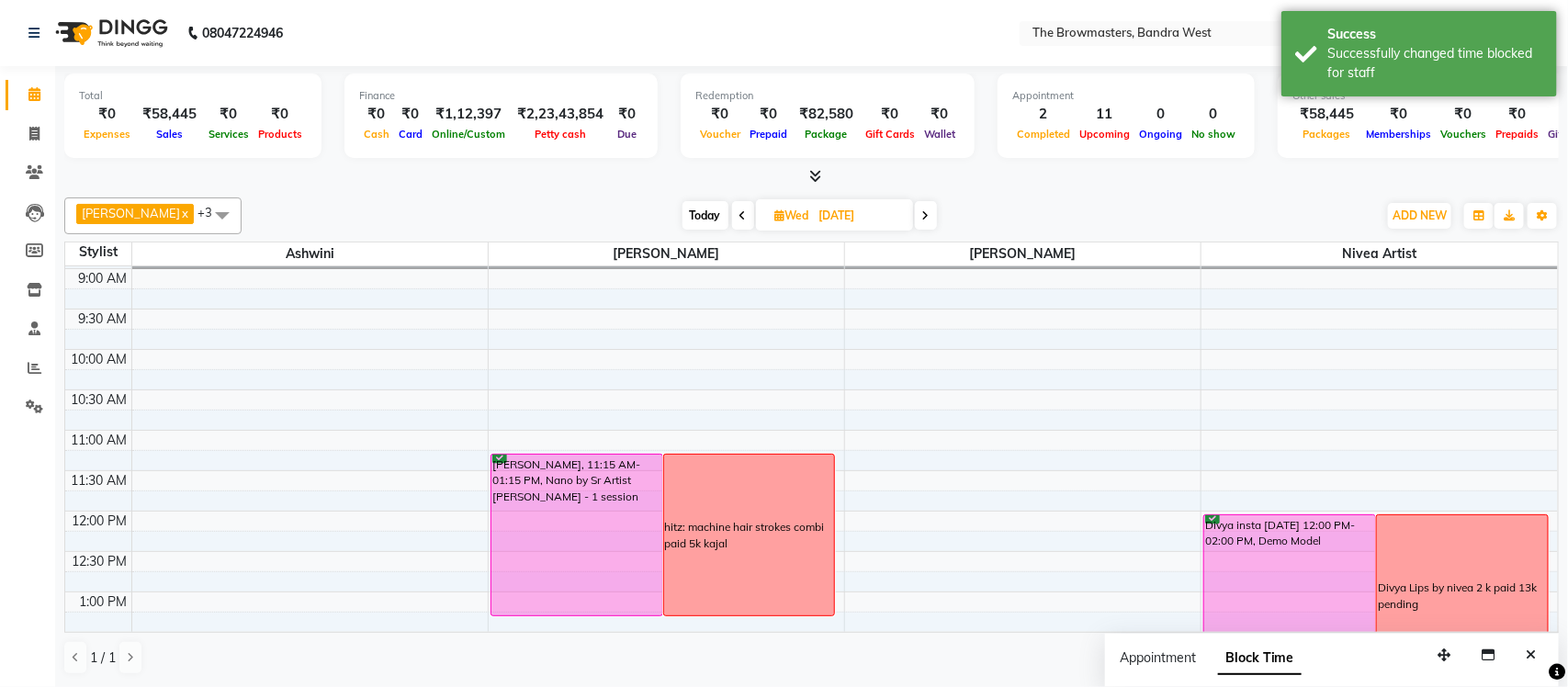
scroll to position [84, 0]
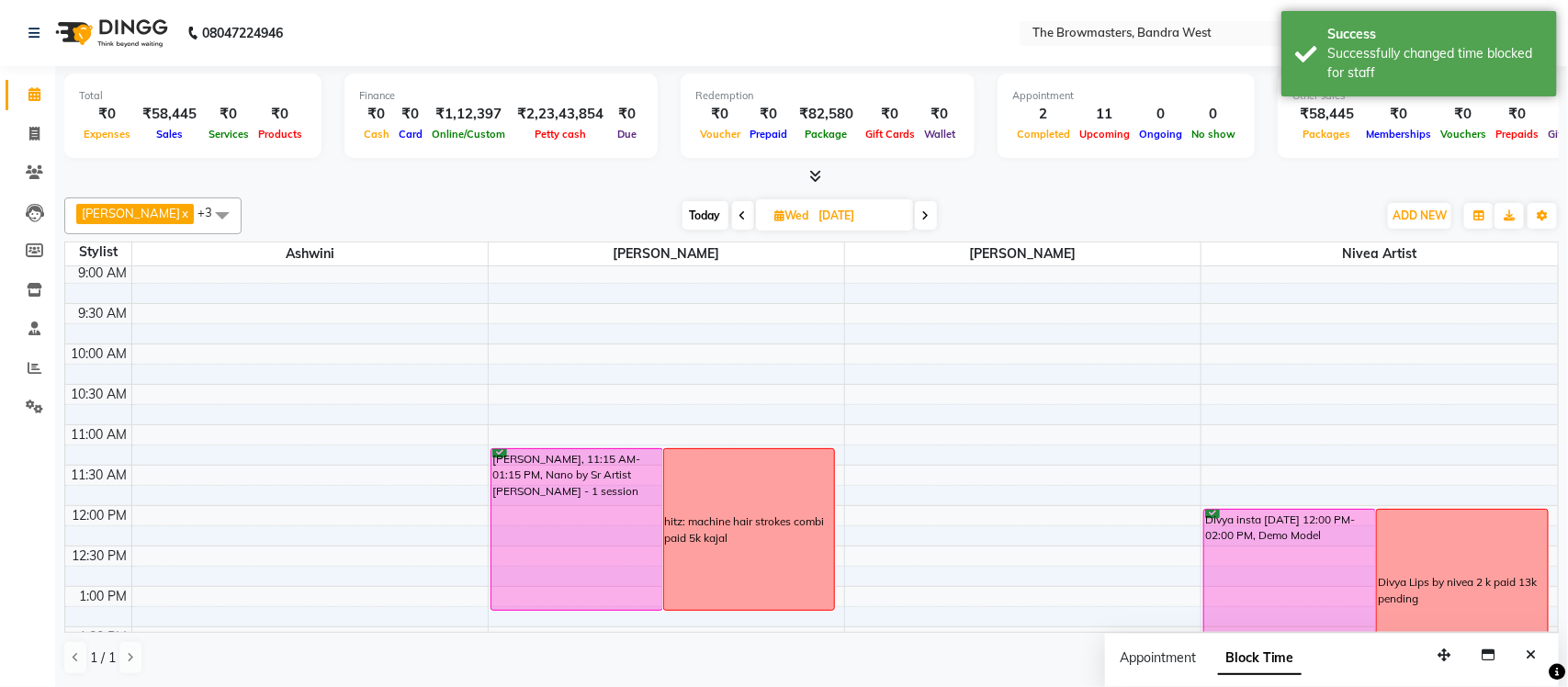
click at [750, 218] on span at bounding box center [742, 216] width 22 height 29
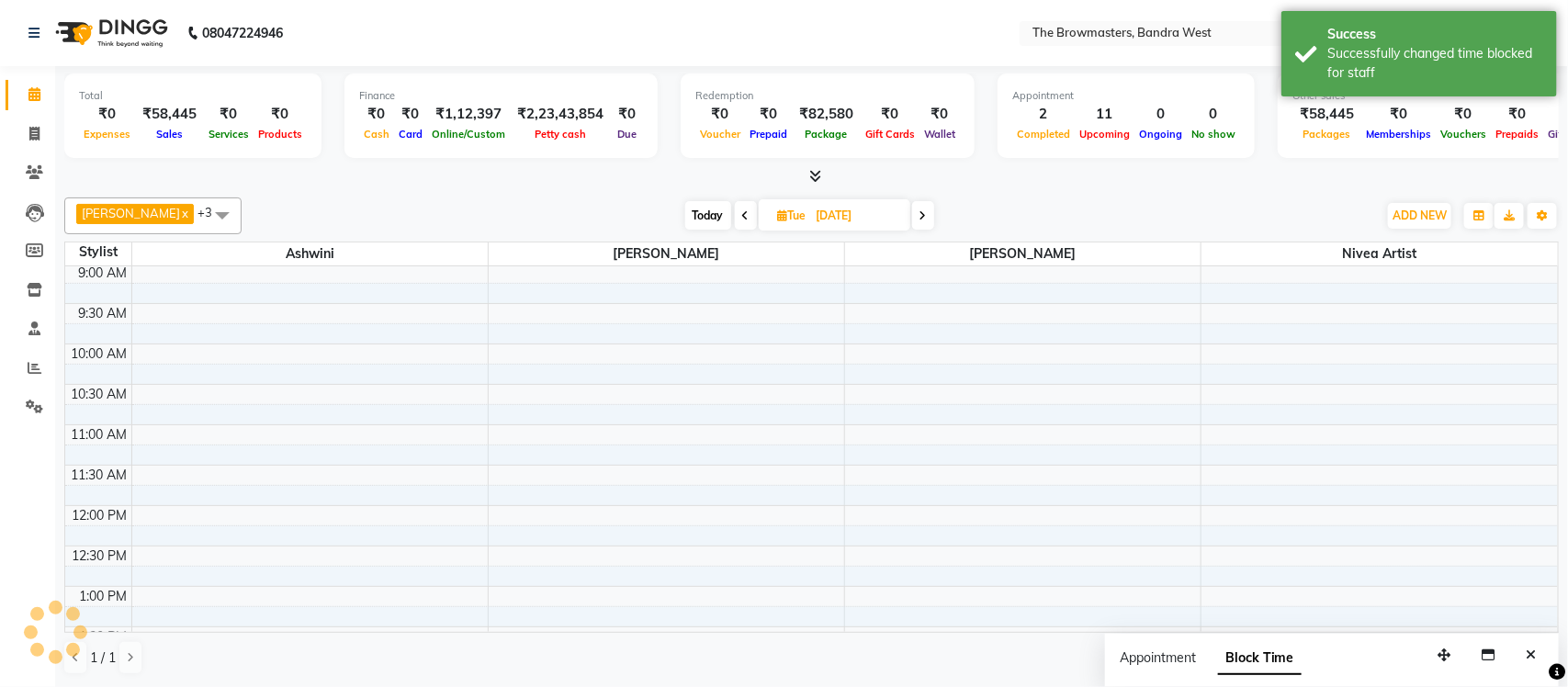
scroll to position [696, 0]
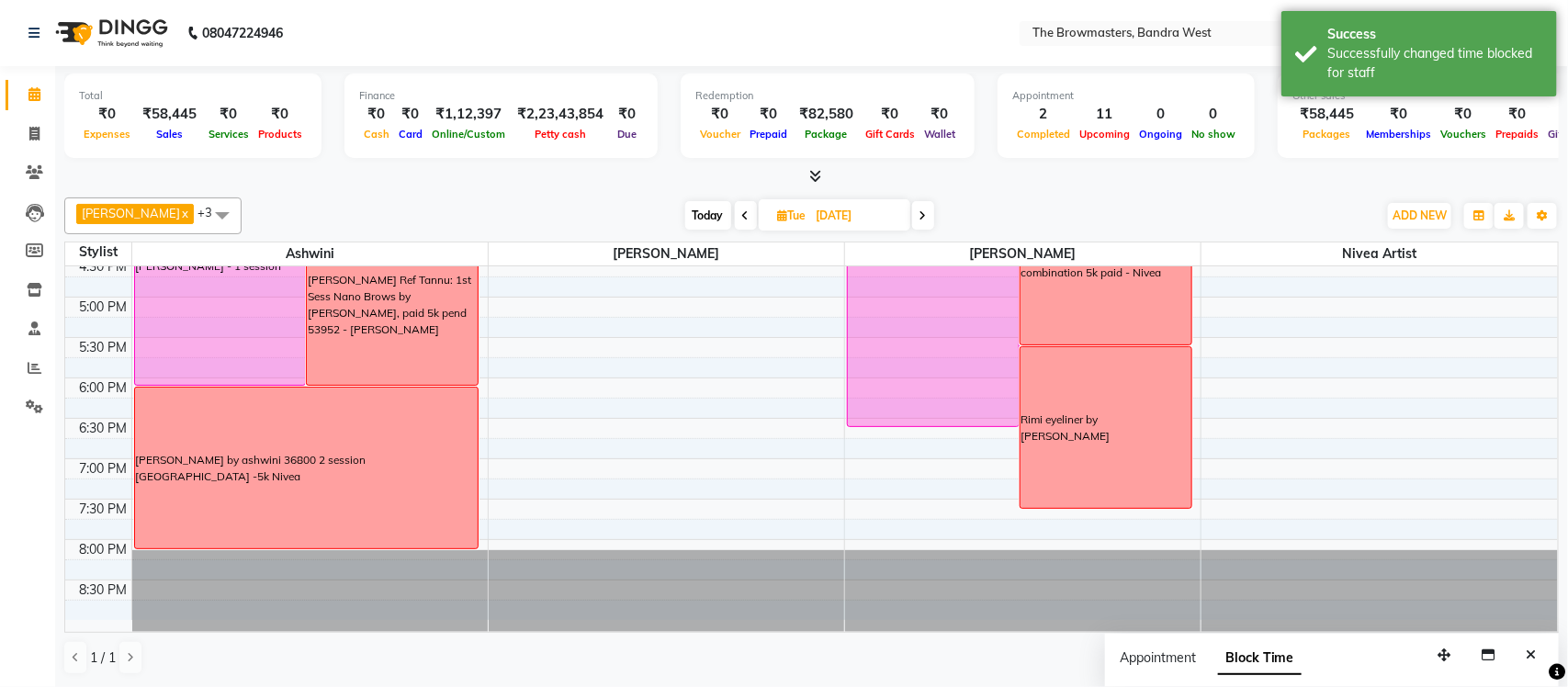
click at [745, 215] on icon at bounding box center [746, 215] width 8 height 11
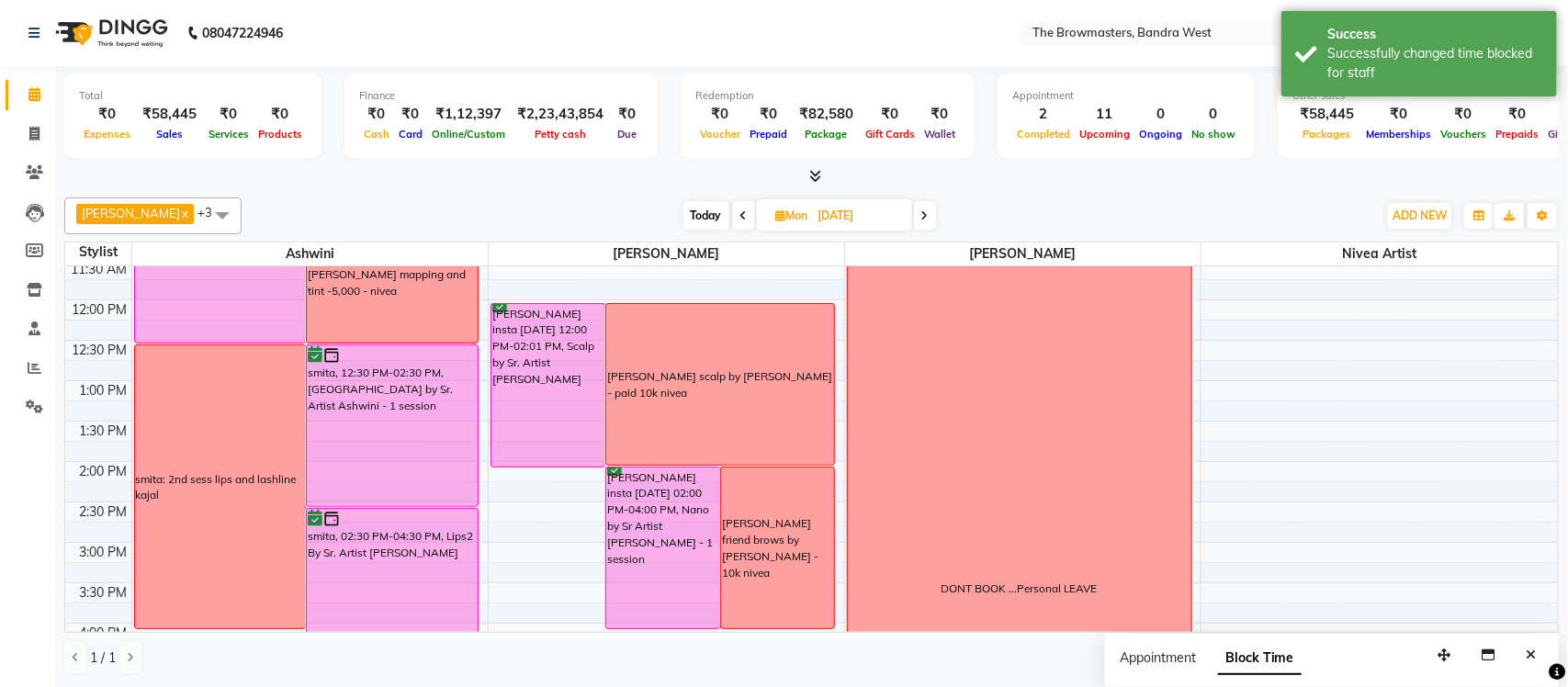
scroll to position [291, 0]
click at [750, 209] on span at bounding box center [743, 216] width 22 height 29
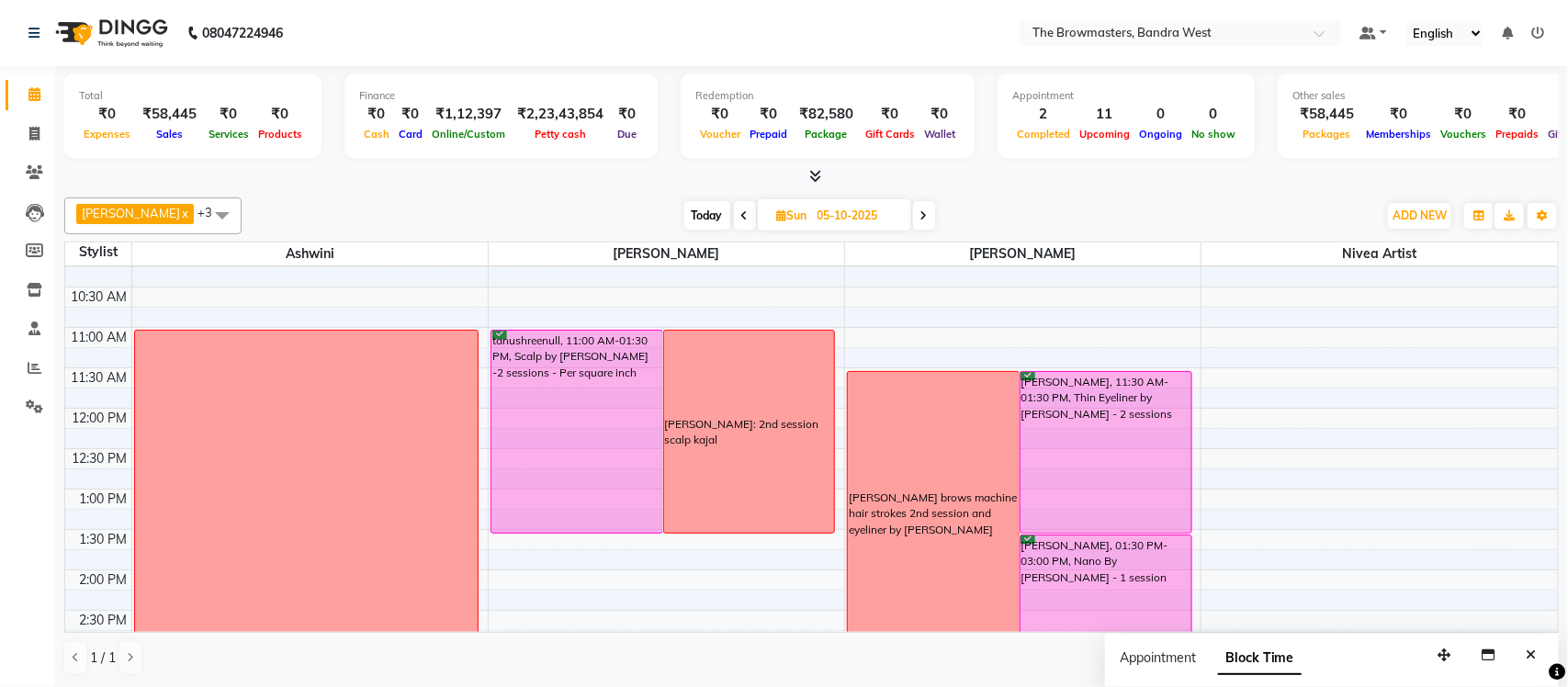
scroll to position [225, 0]
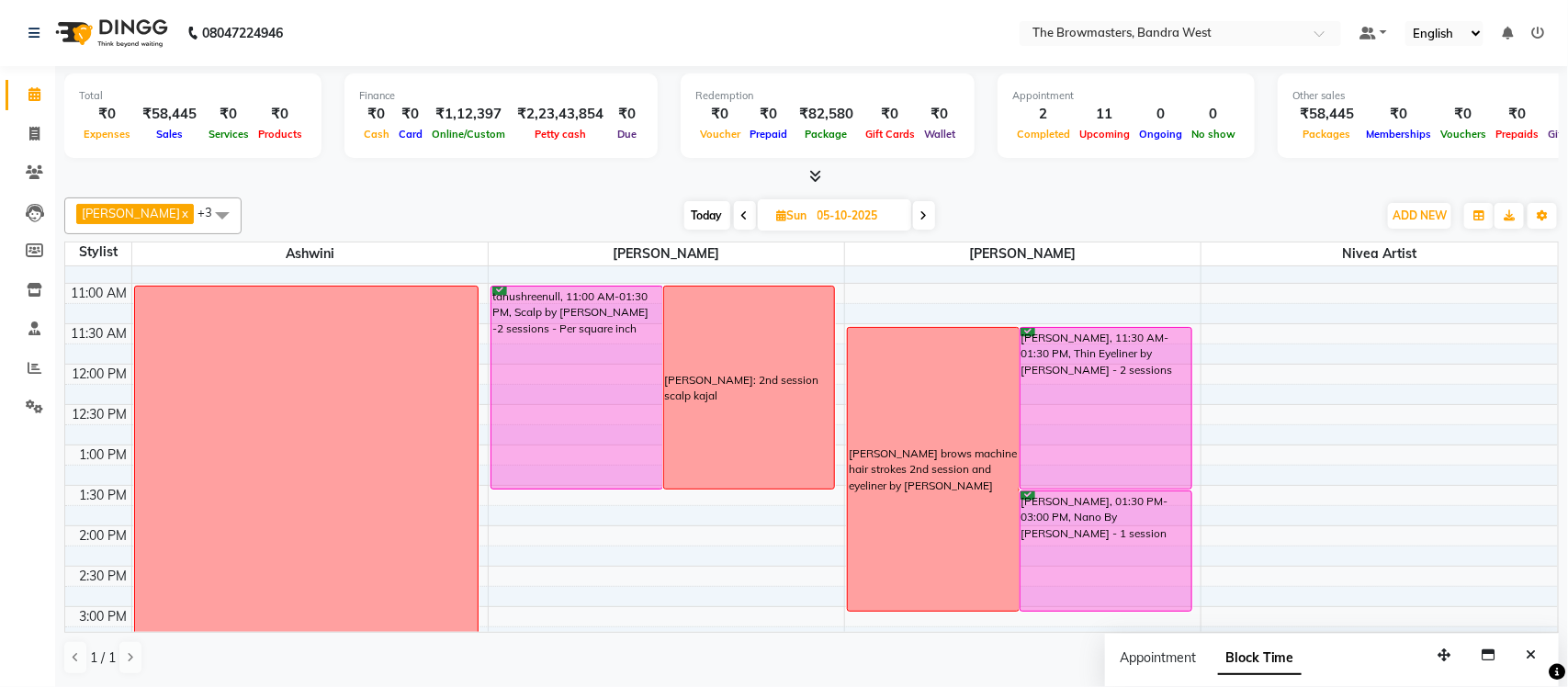
click at [754, 227] on span at bounding box center [744, 216] width 22 height 29
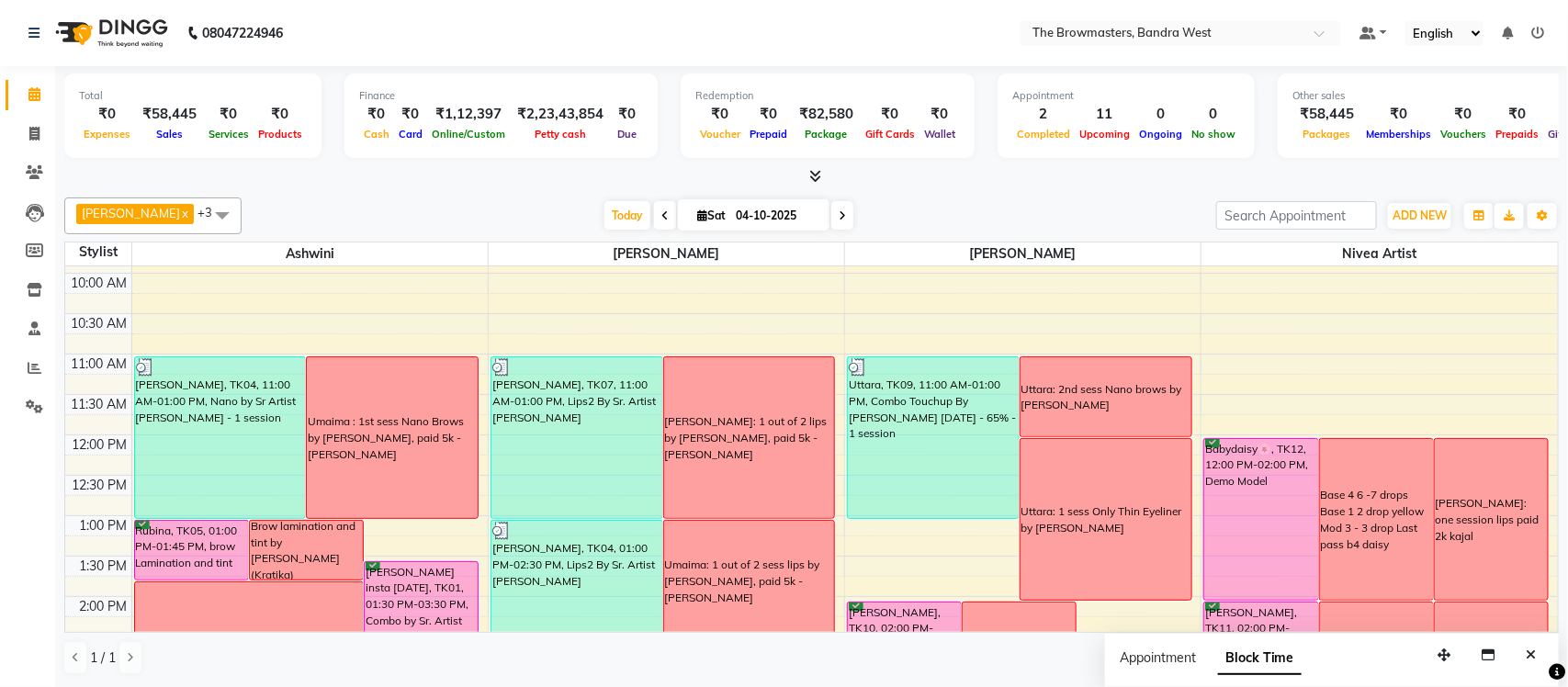
scroll to position [135, 0]
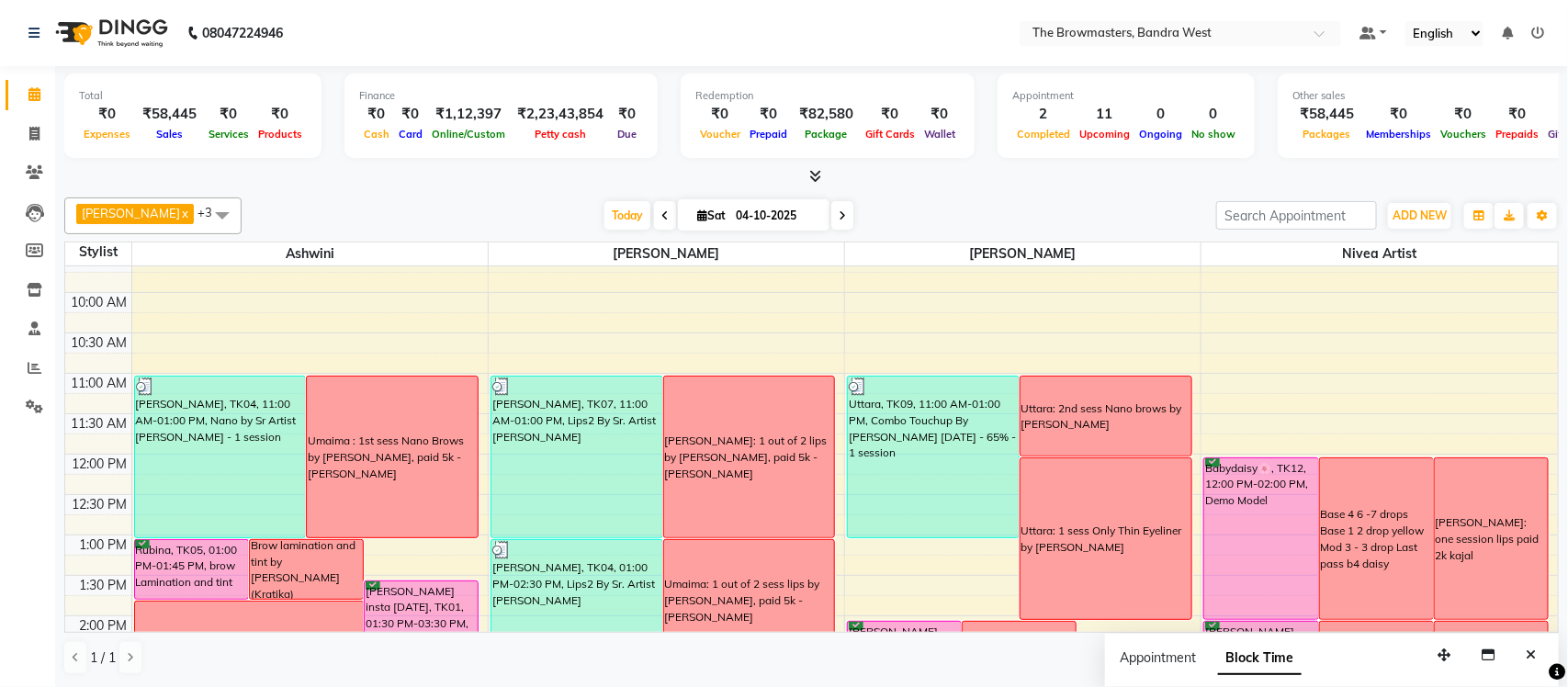
click at [667, 223] on span at bounding box center [664, 216] width 22 height 29
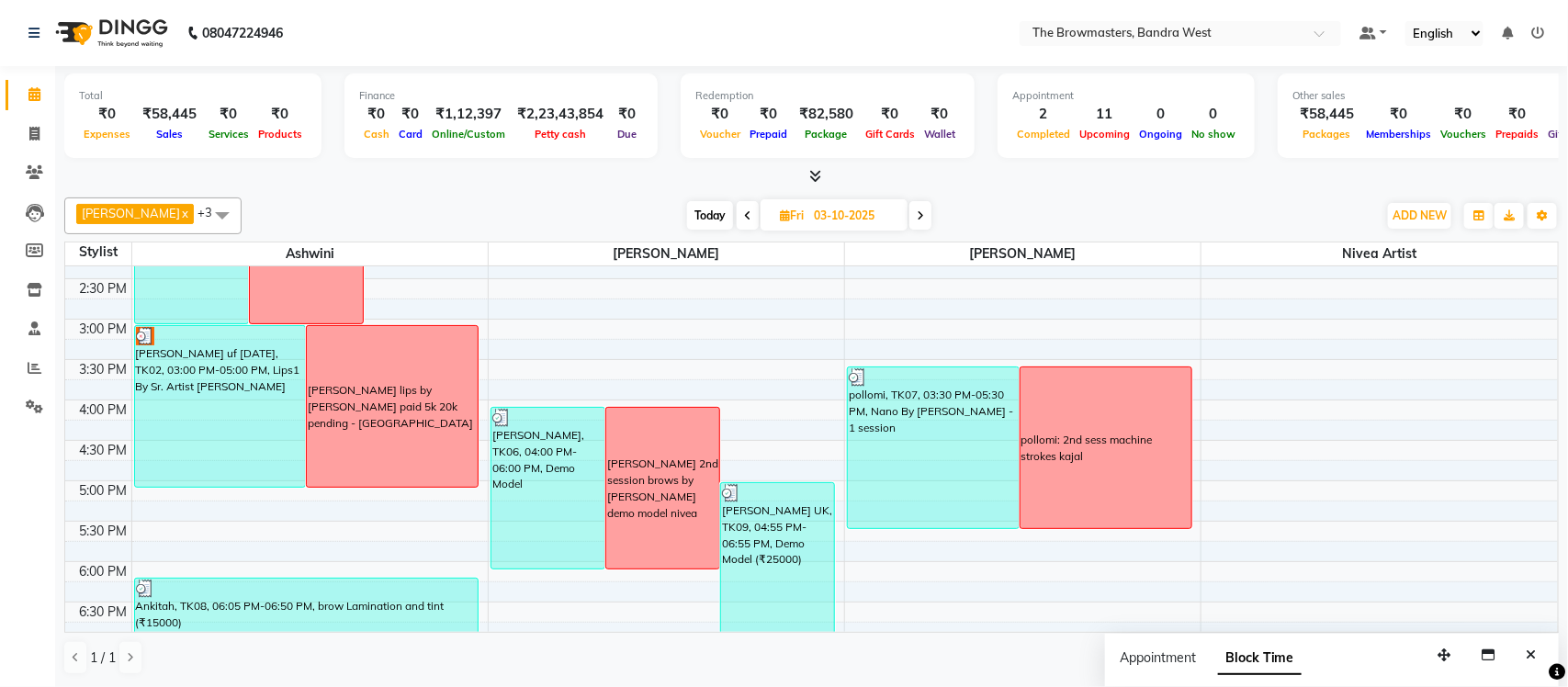
scroll to position [520, 0]
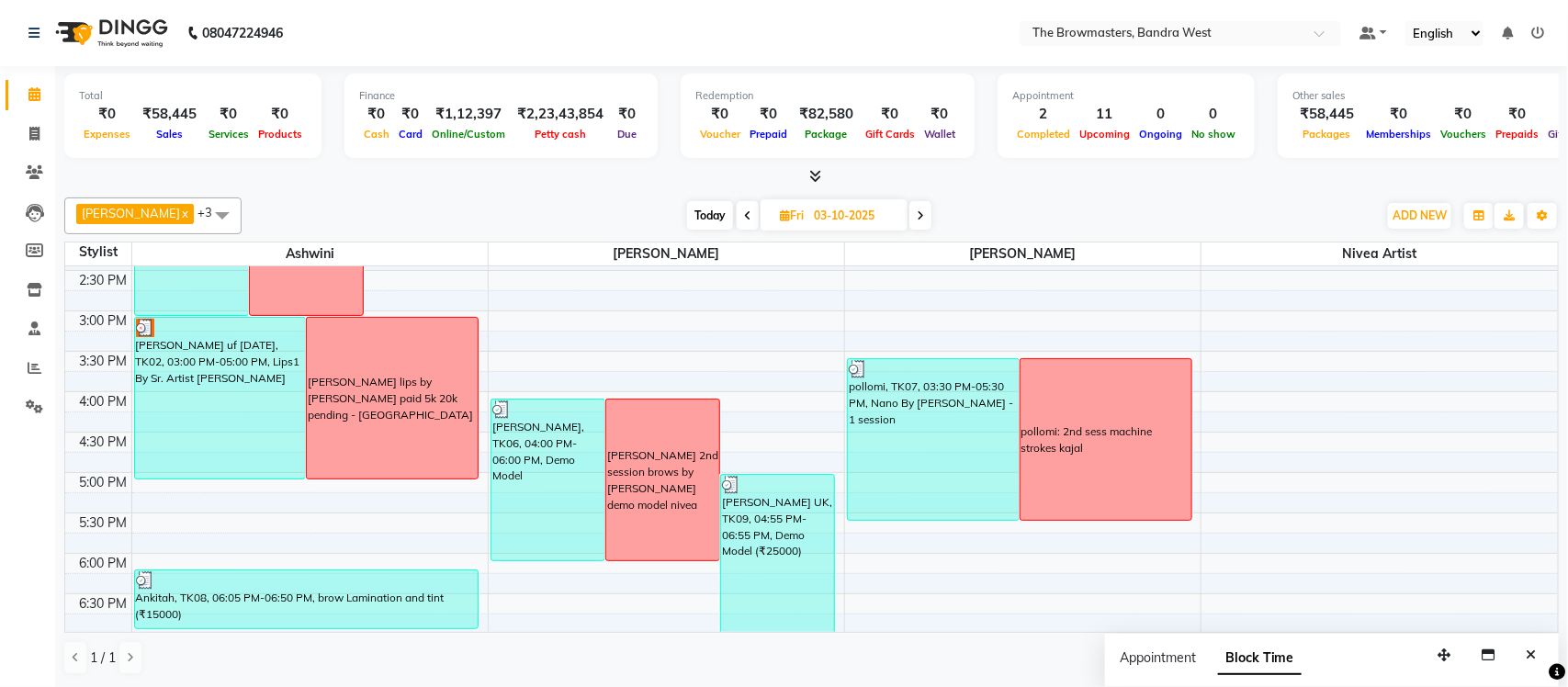
click at [799, 499] on div "Ritu Jones UK, TK09, 04:55 PM-06:55 PM, Demo Model (₹25000)" at bounding box center [777, 555] width 113 height 161
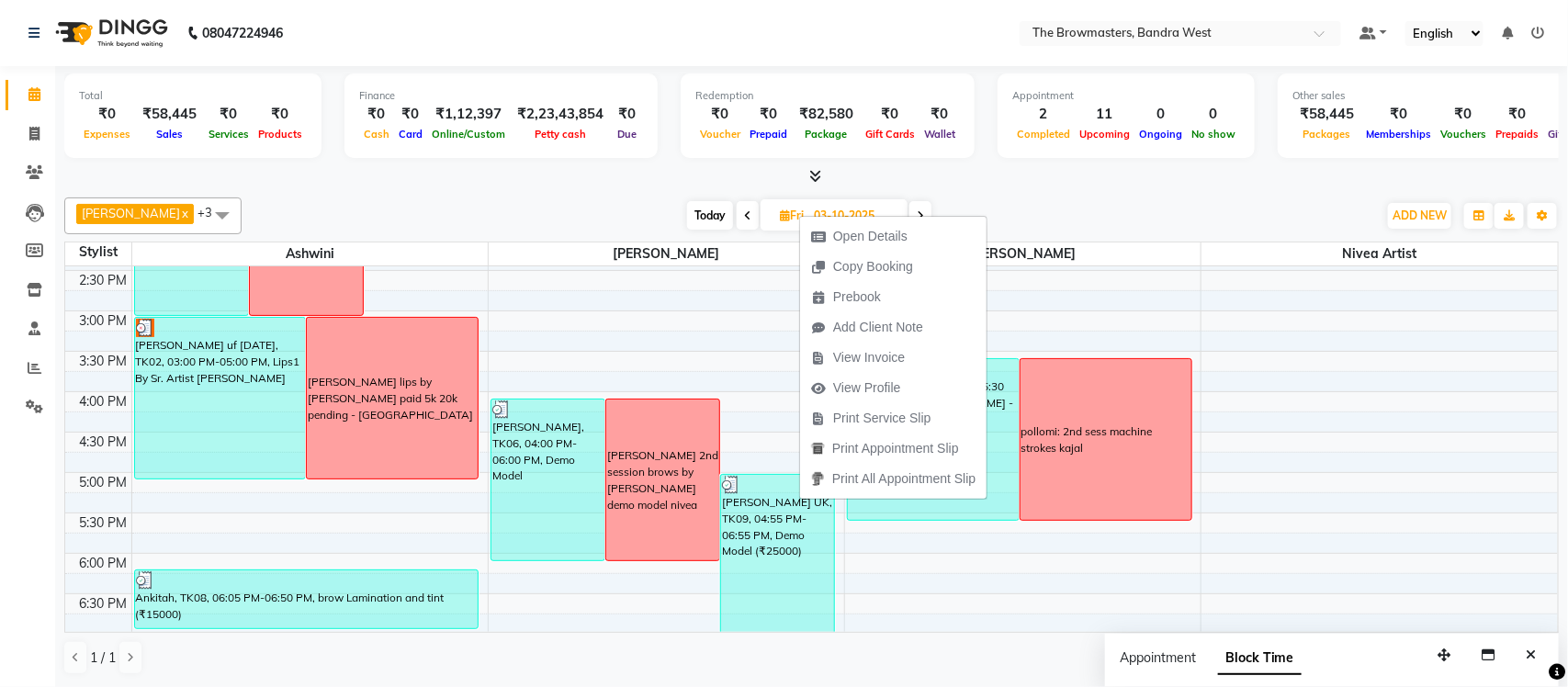
click at [864, 242] on span "Open Details" at bounding box center [869, 236] width 74 height 19
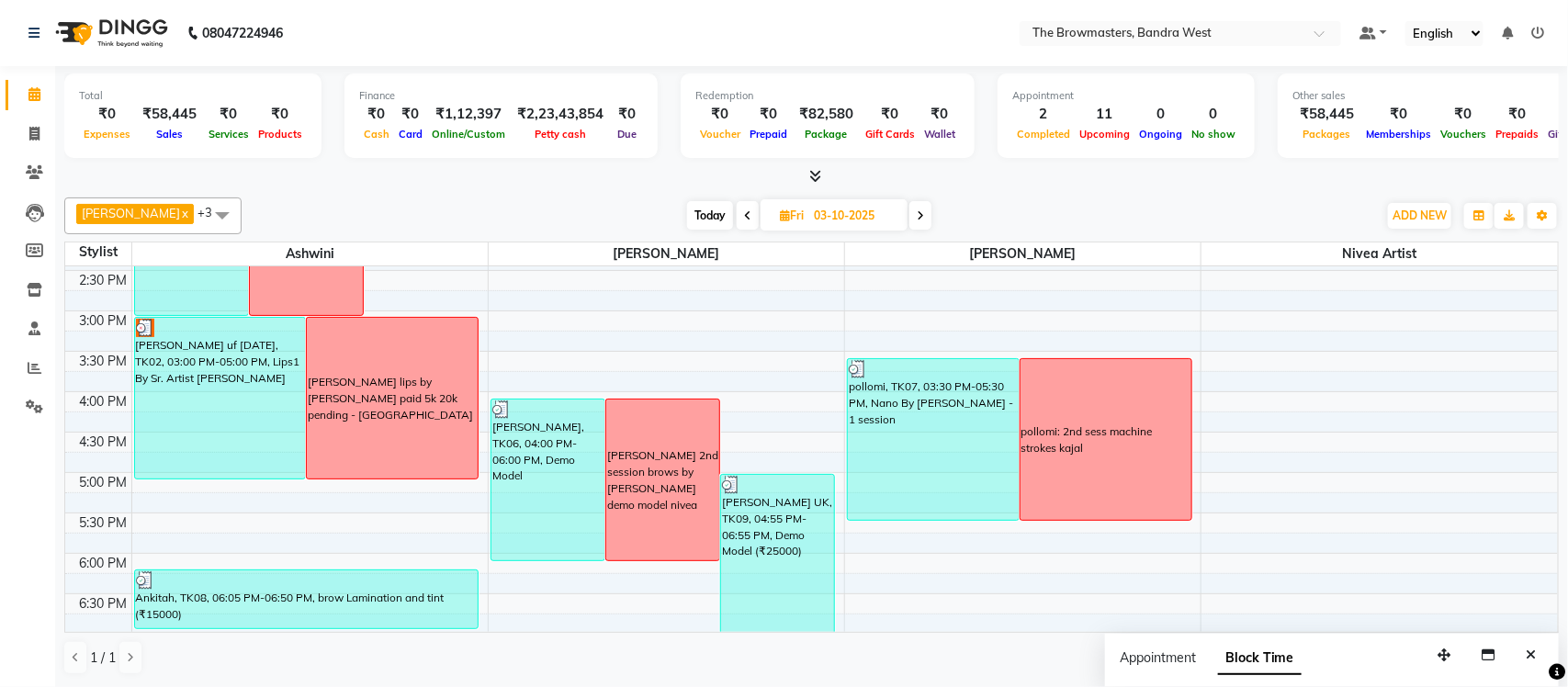
click at [756, 510] on div "Ritu Jones UK, TK09, 04:55 PM-06:55 PM, Demo Model (₹25000)" at bounding box center [777, 555] width 113 height 161
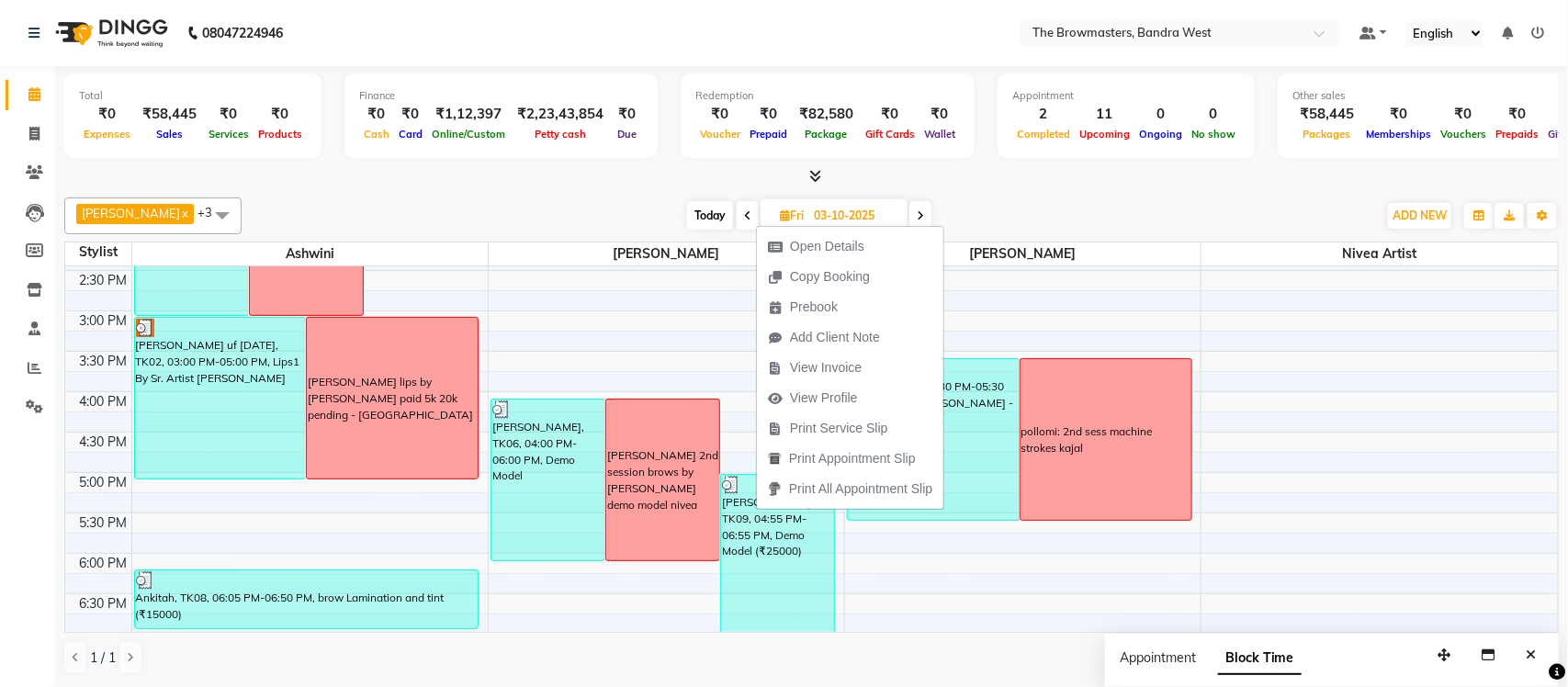
click at [1077, 183] on div at bounding box center [811, 176] width 1494 height 19
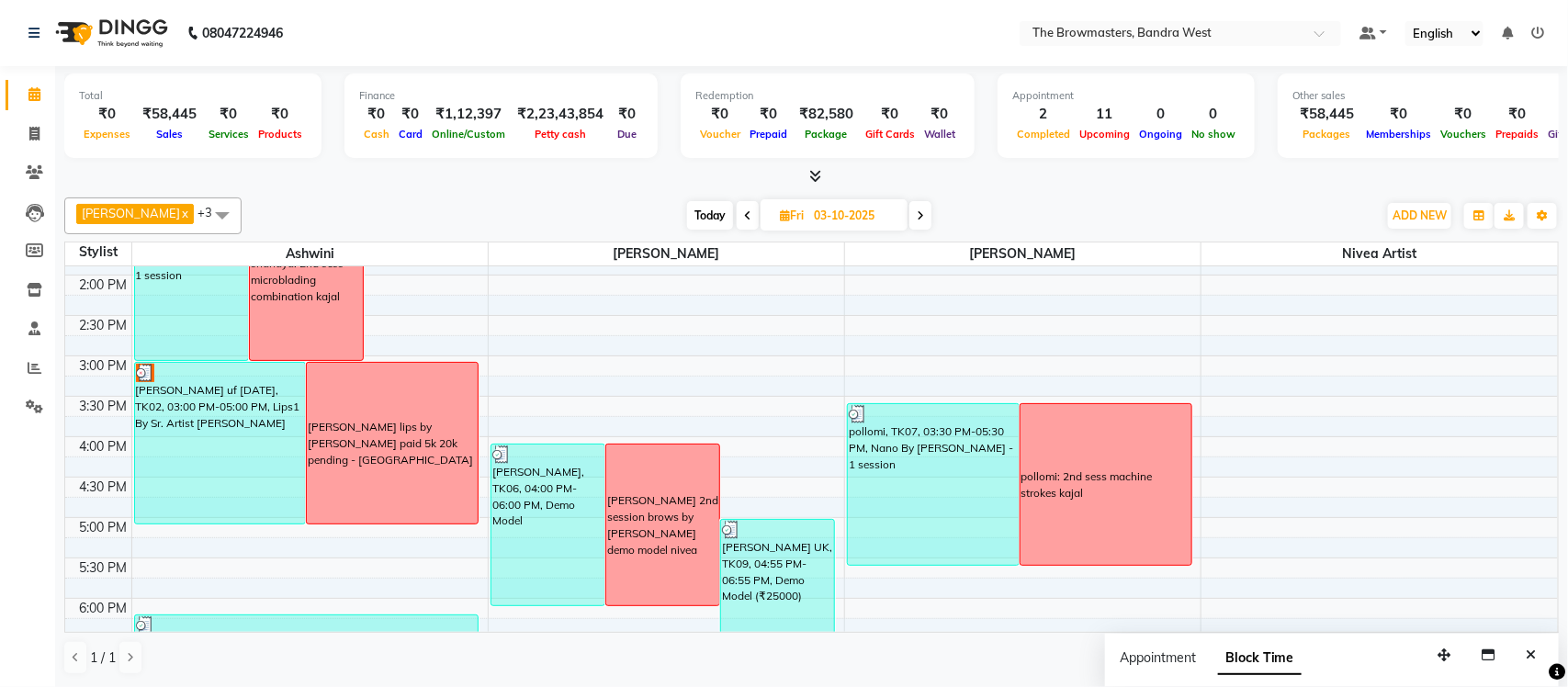
scroll to position [696, 0]
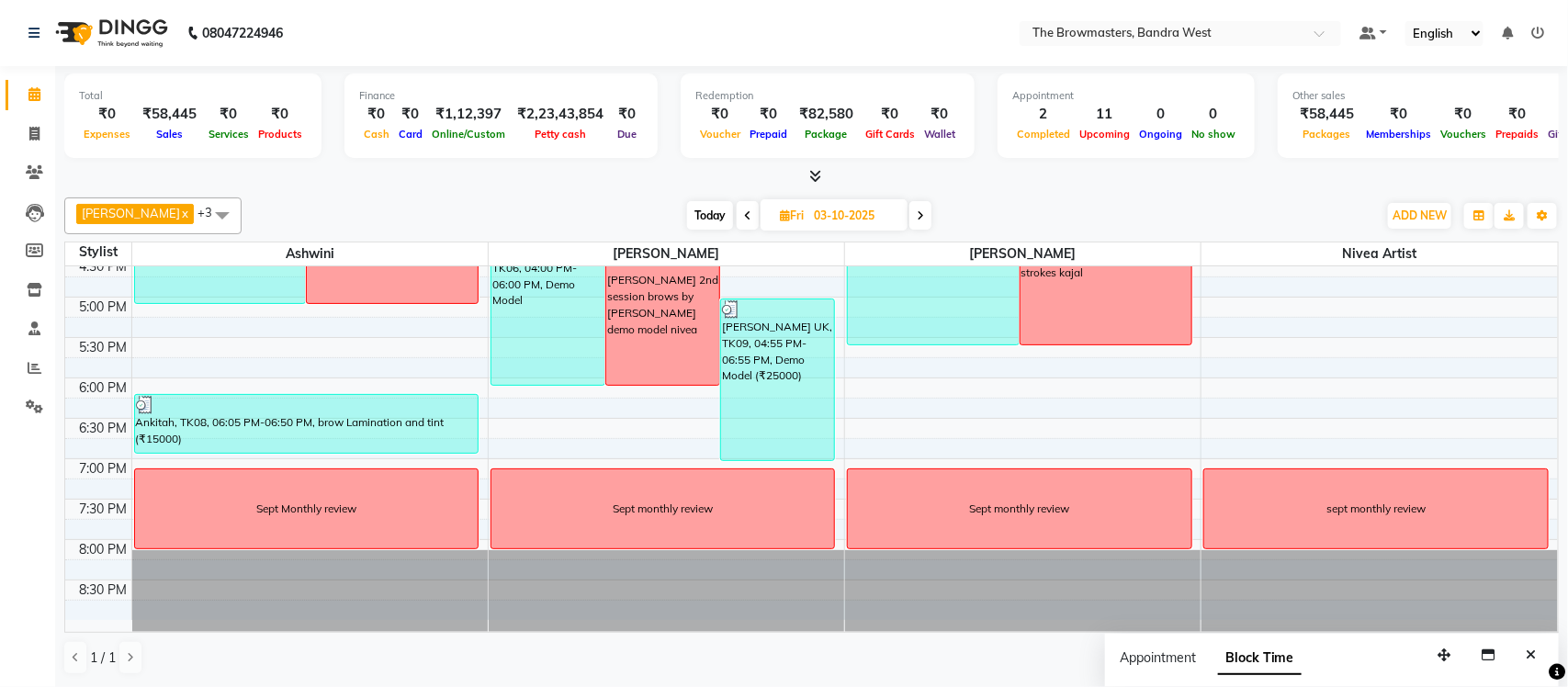
click at [705, 221] on span "Today" at bounding box center [710, 216] width 46 height 29
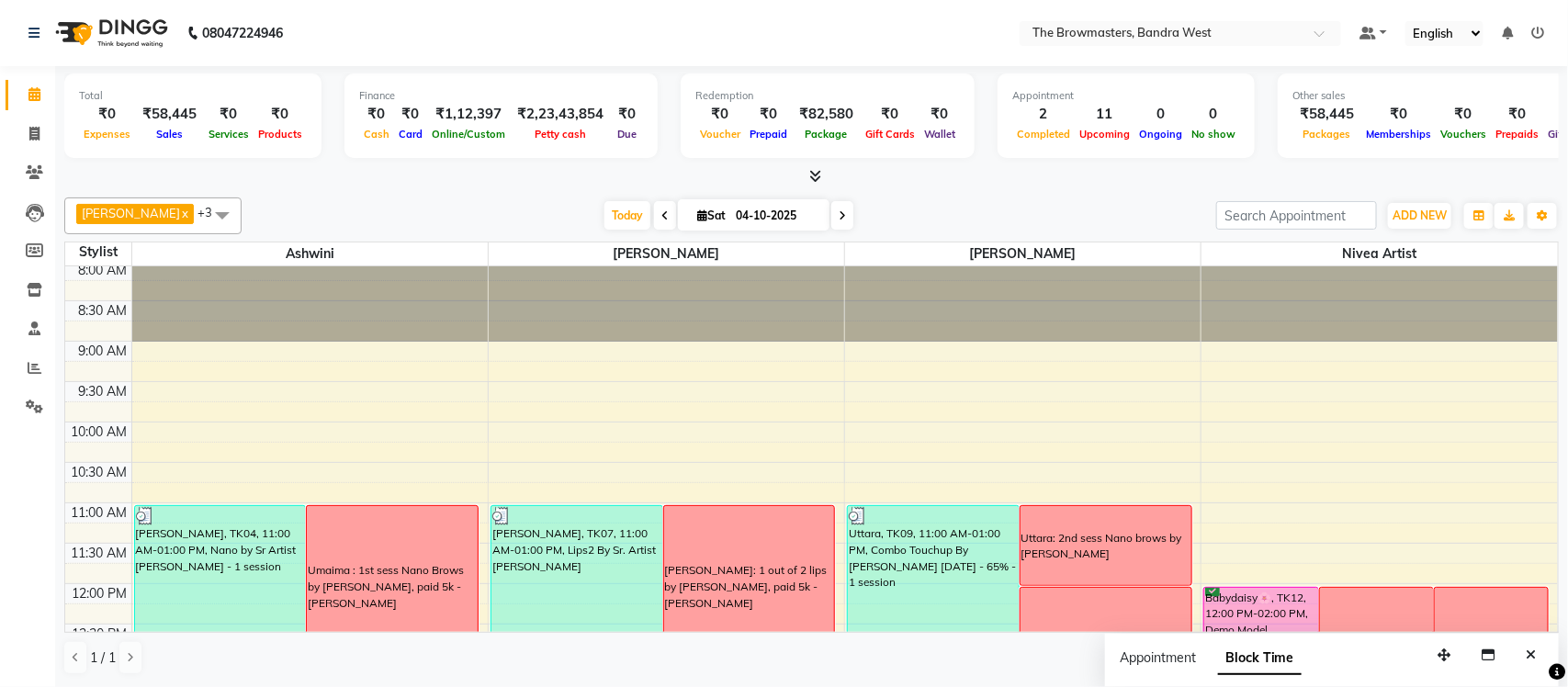
scroll to position [0, 0]
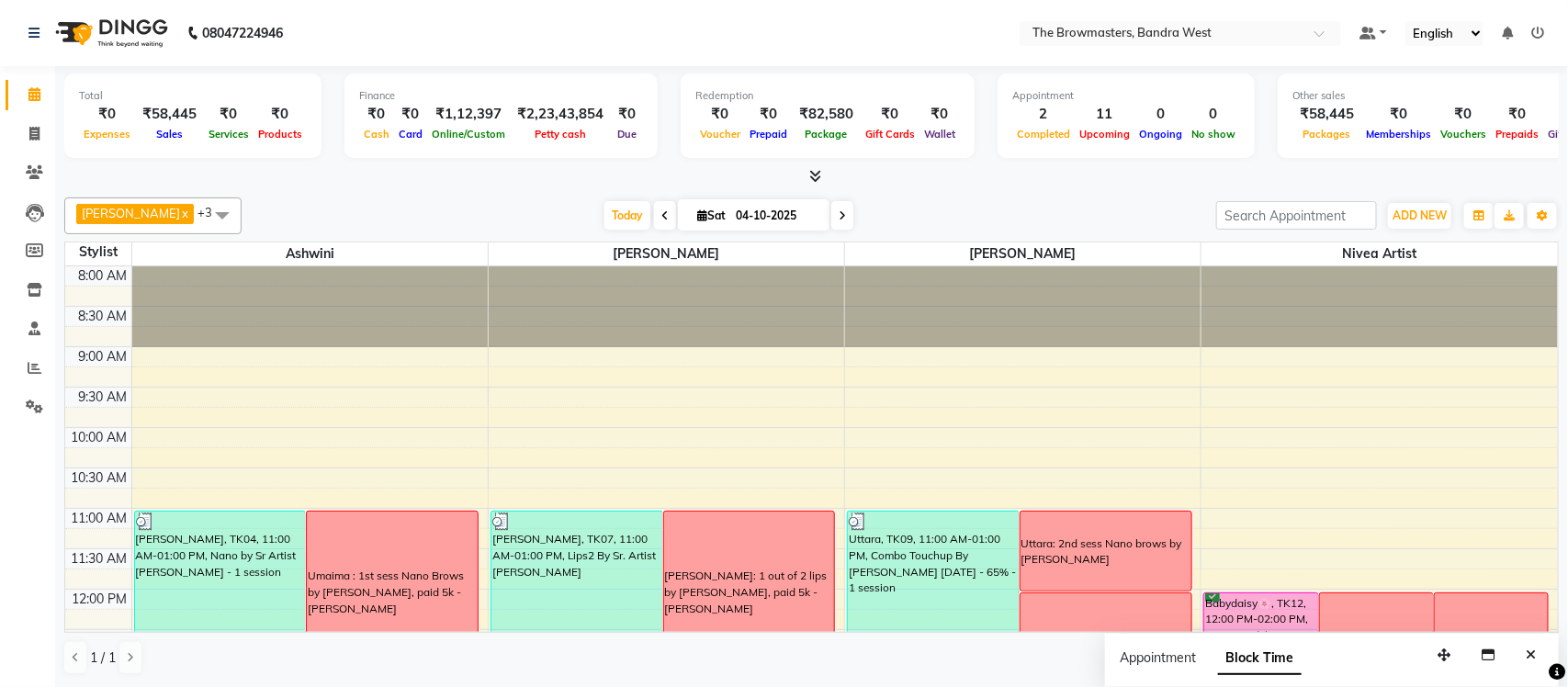
click at [841, 221] on icon at bounding box center [842, 215] width 8 height 11
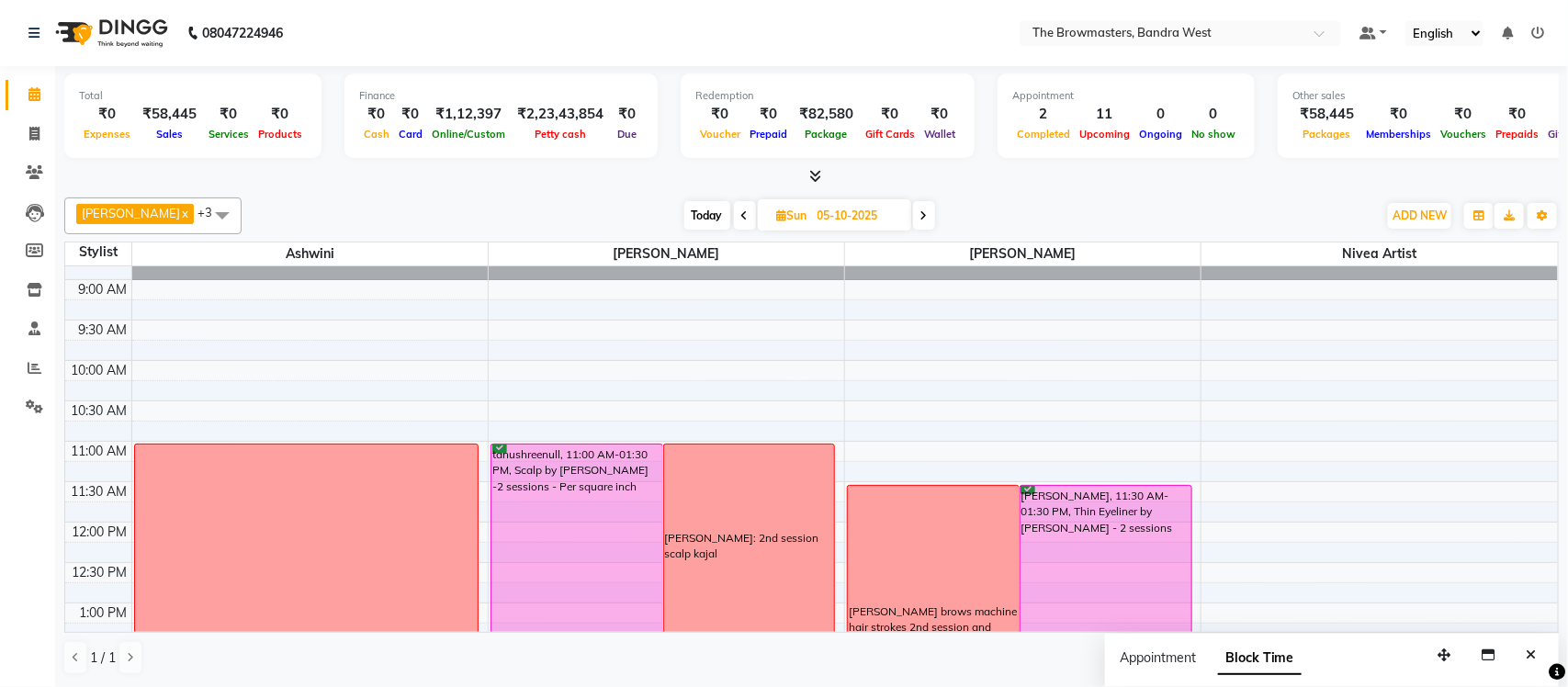
scroll to position [696, 0]
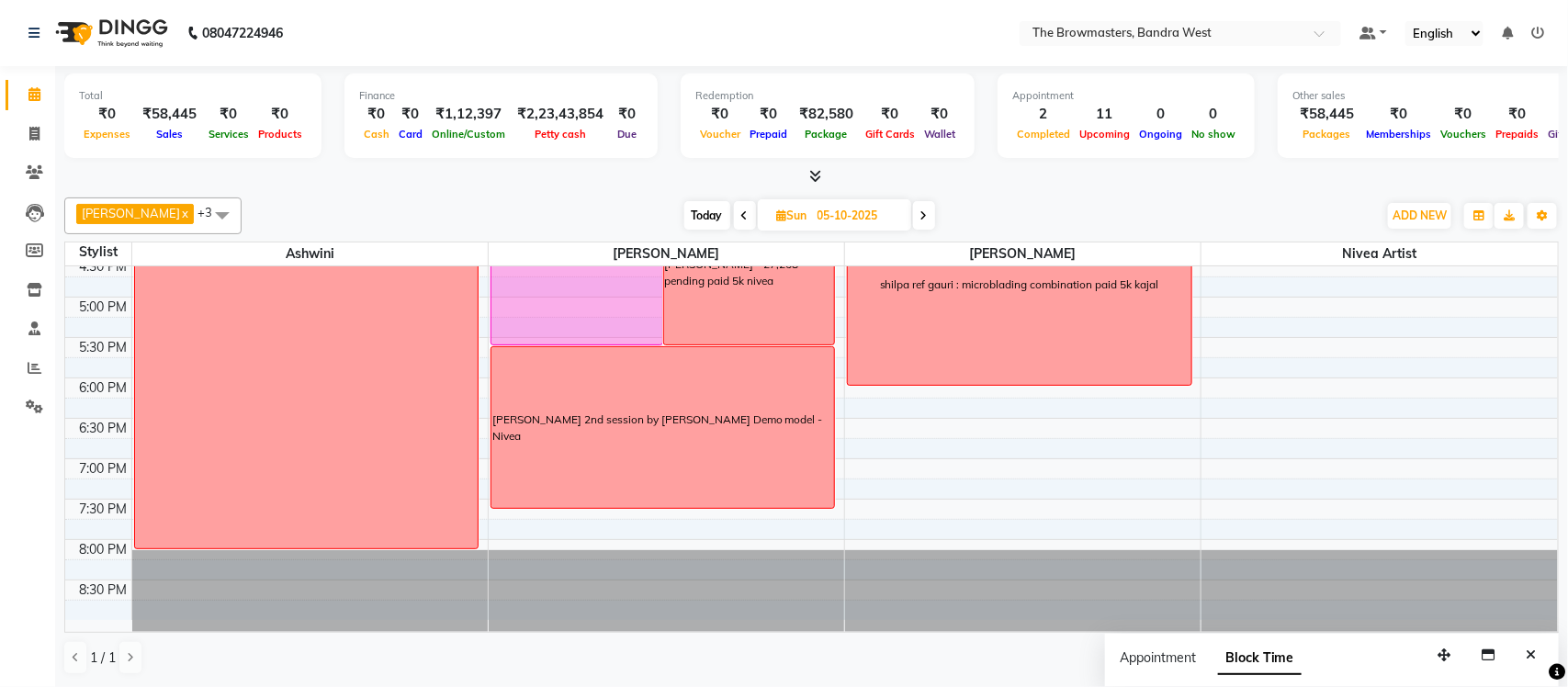
click at [926, 210] on icon at bounding box center [924, 215] width 8 height 11
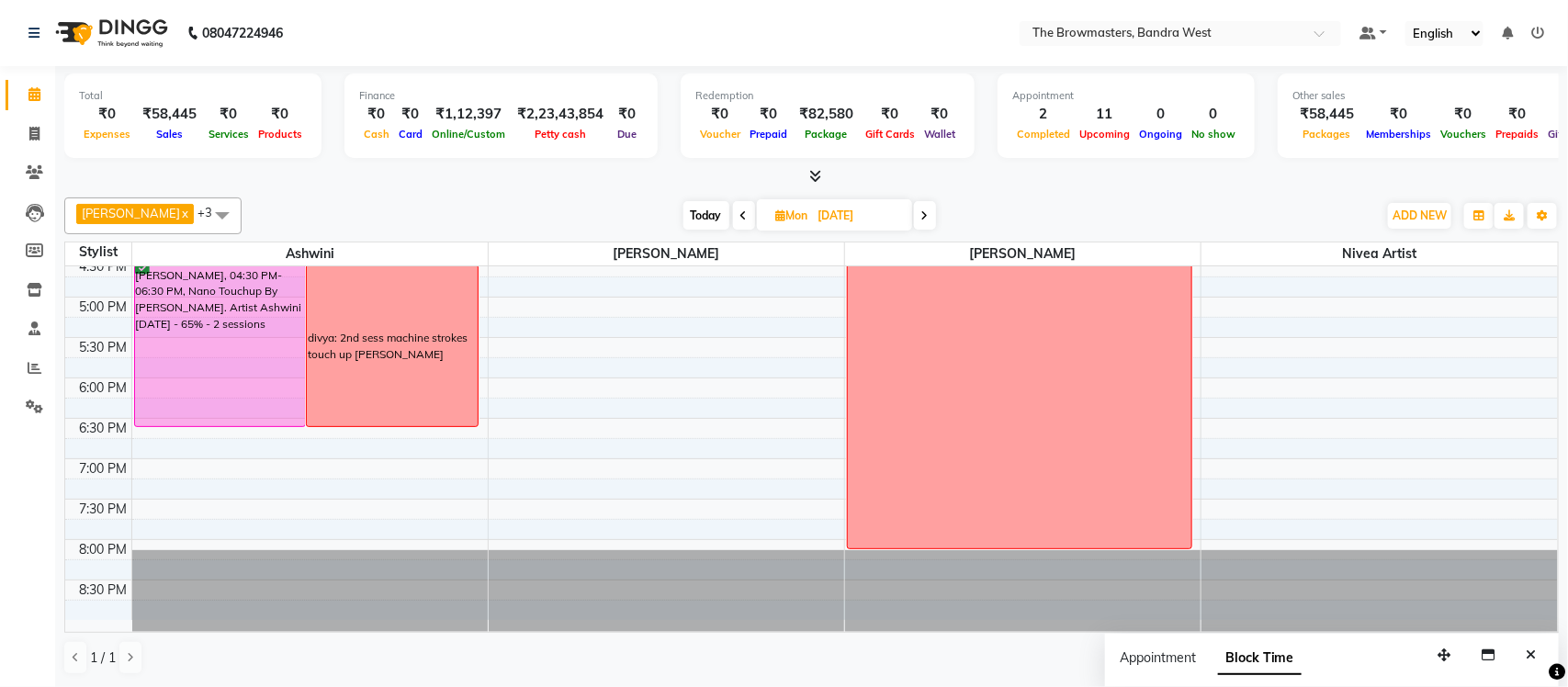
click at [934, 217] on span at bounding box center [924, 216] width 22 height 29
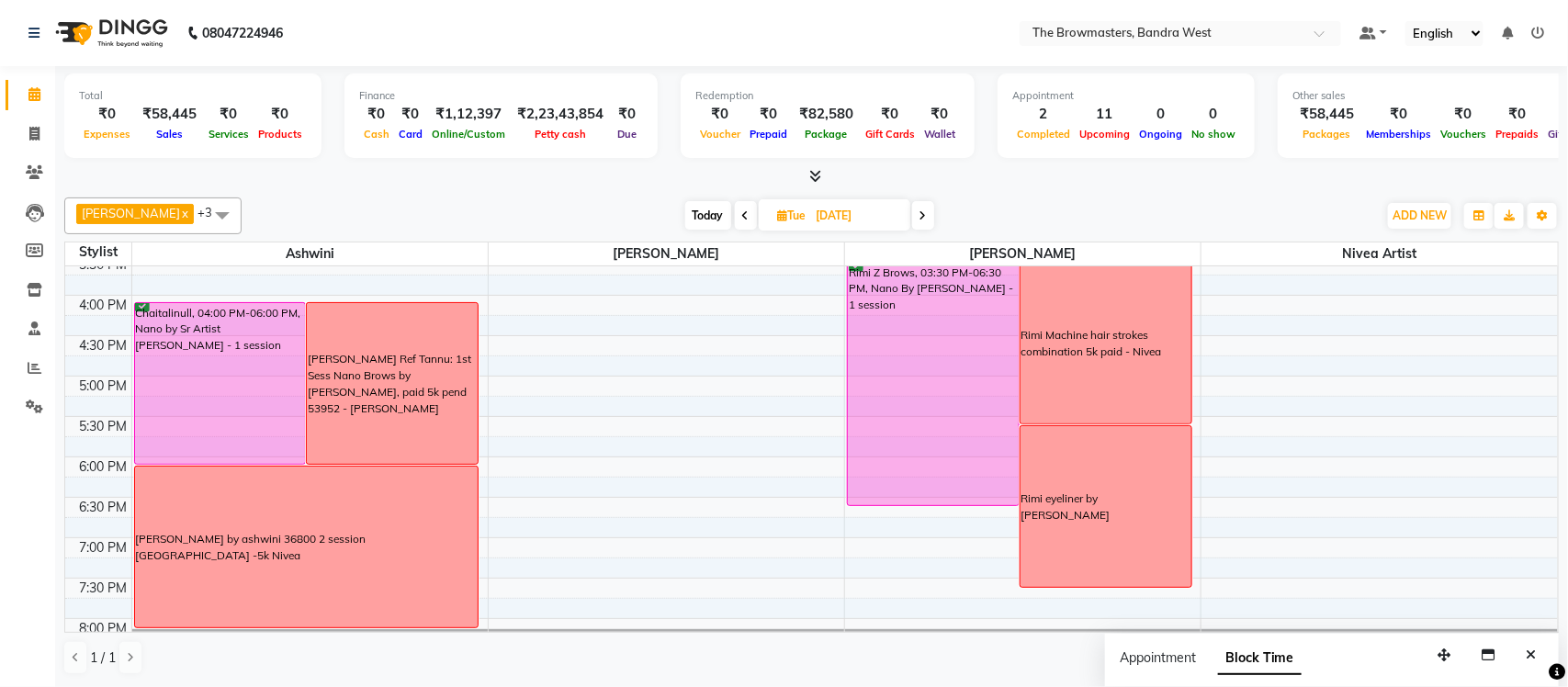
scroll to position [602, 0]
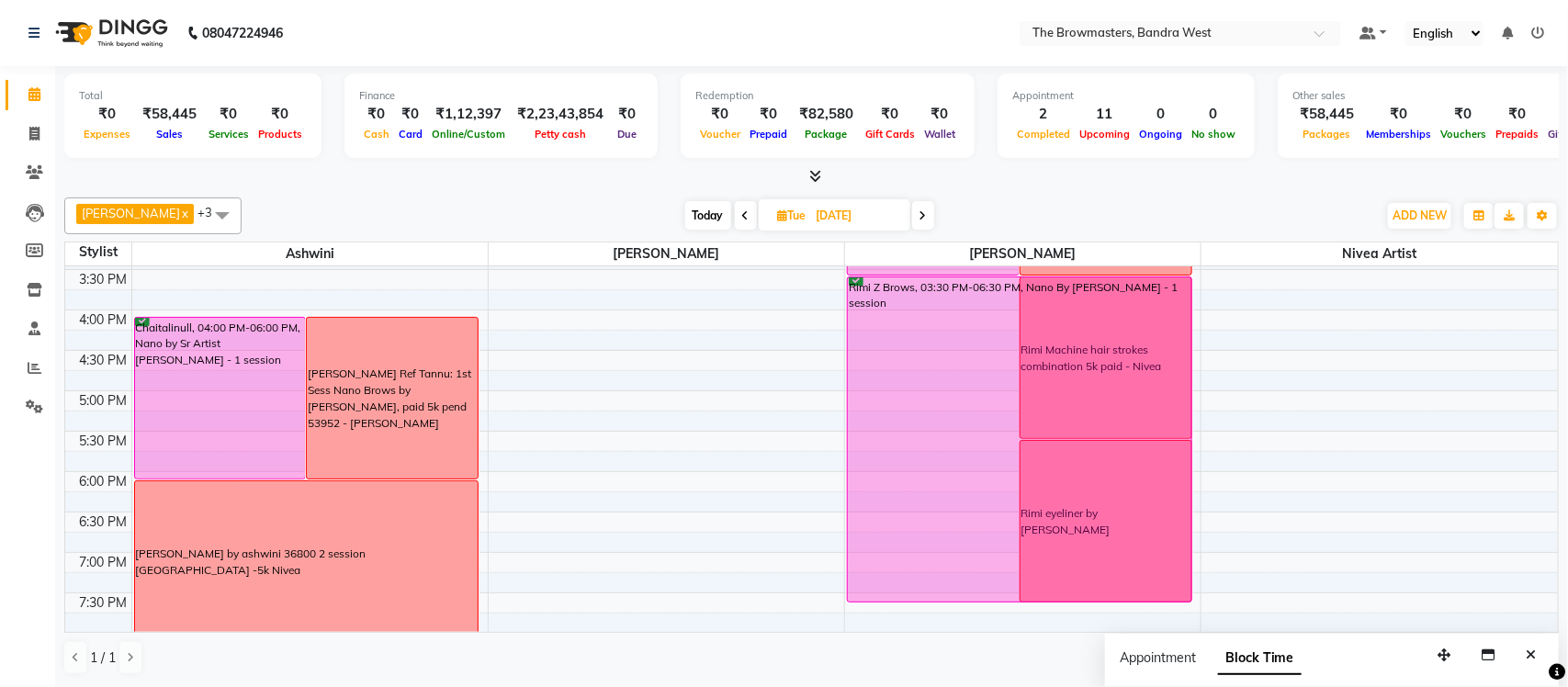
drag, startPoint x: 943, startPoint y: 515, endPoint x: 953, endPoint y: 585, distance: 70.7
click at [953, 585] on div "Hari Dharani, 12:30 PM-03:30 PM, Nano By Ashmi - 1 session Hari Dharani: 1 Sess…" at bounding box center [1023, 188] width 356 height 1049
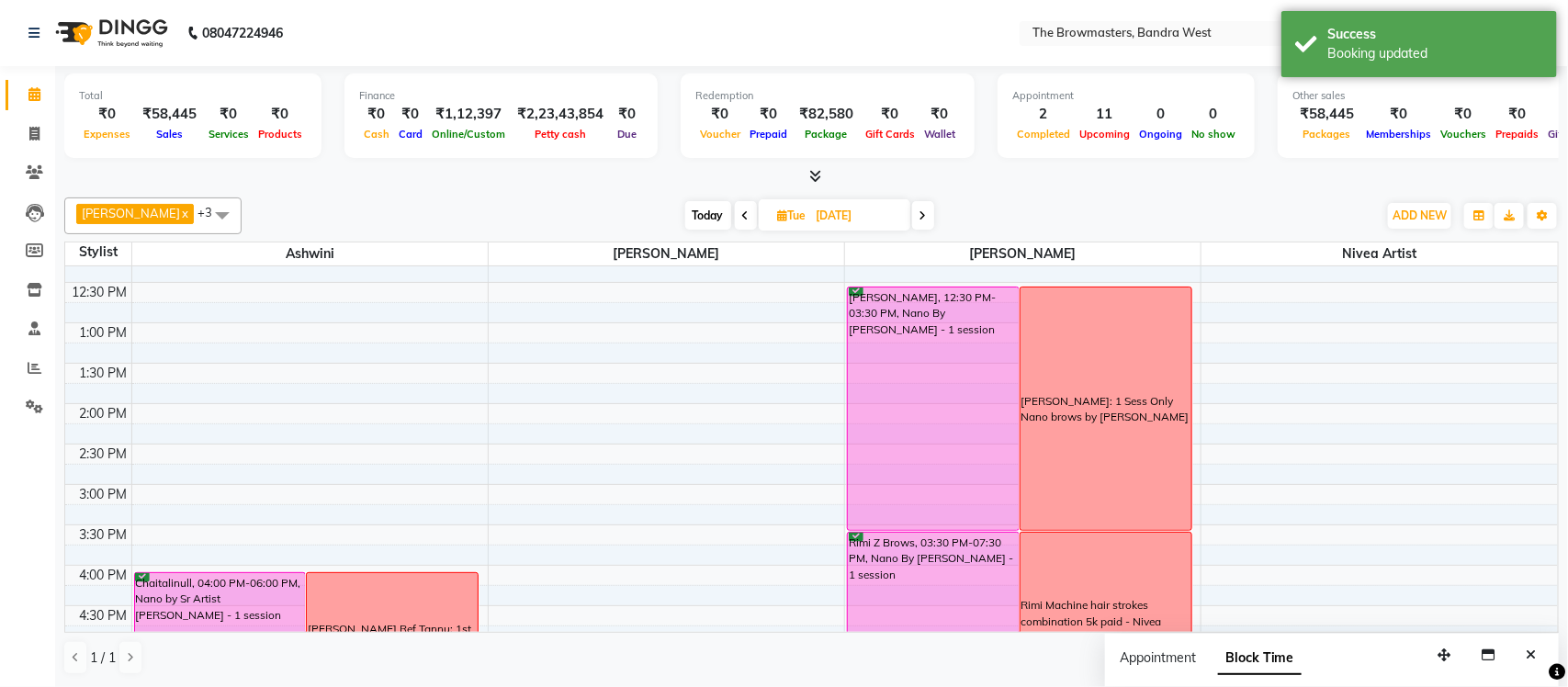
scroll to position [253, 0]
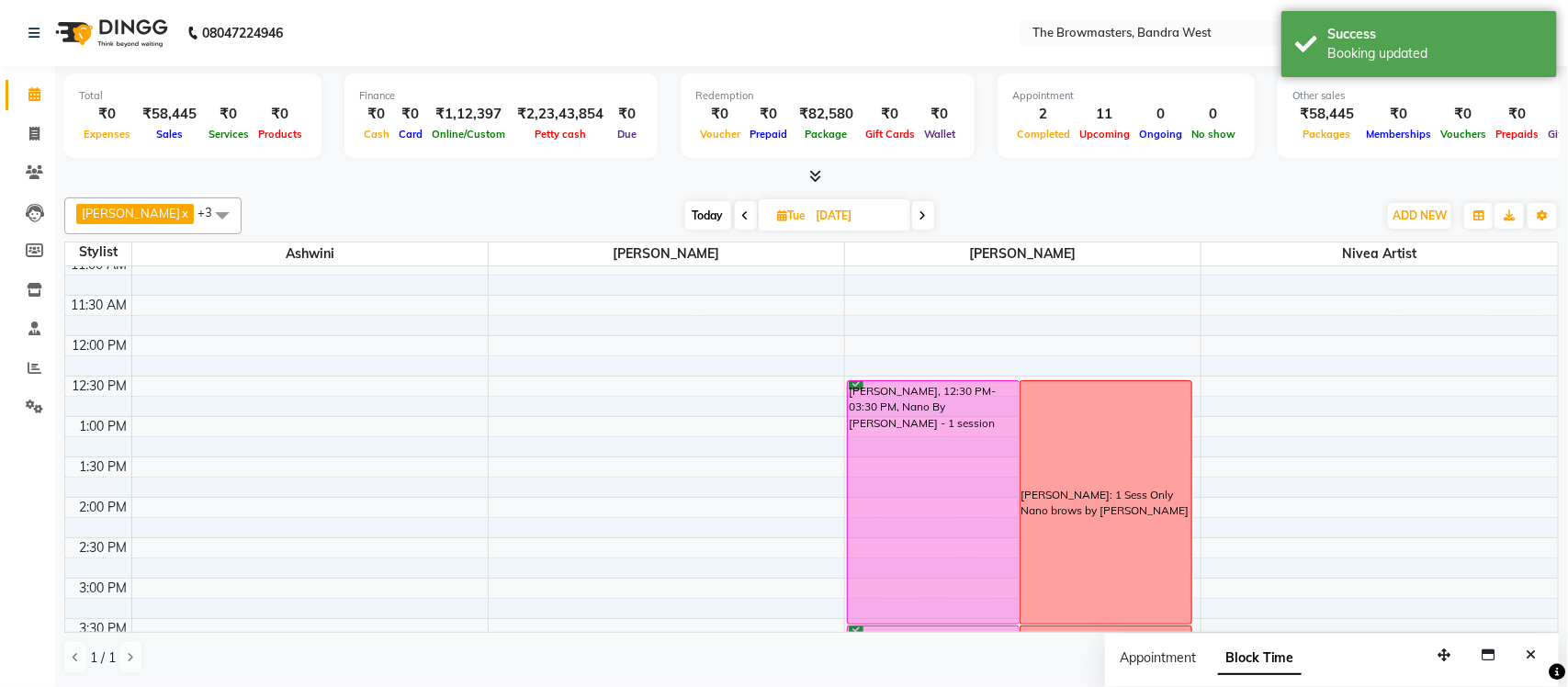
click at [934, 211] on span at bounding box center [922, 216] width 22 height 29
type input "08-10-2025"
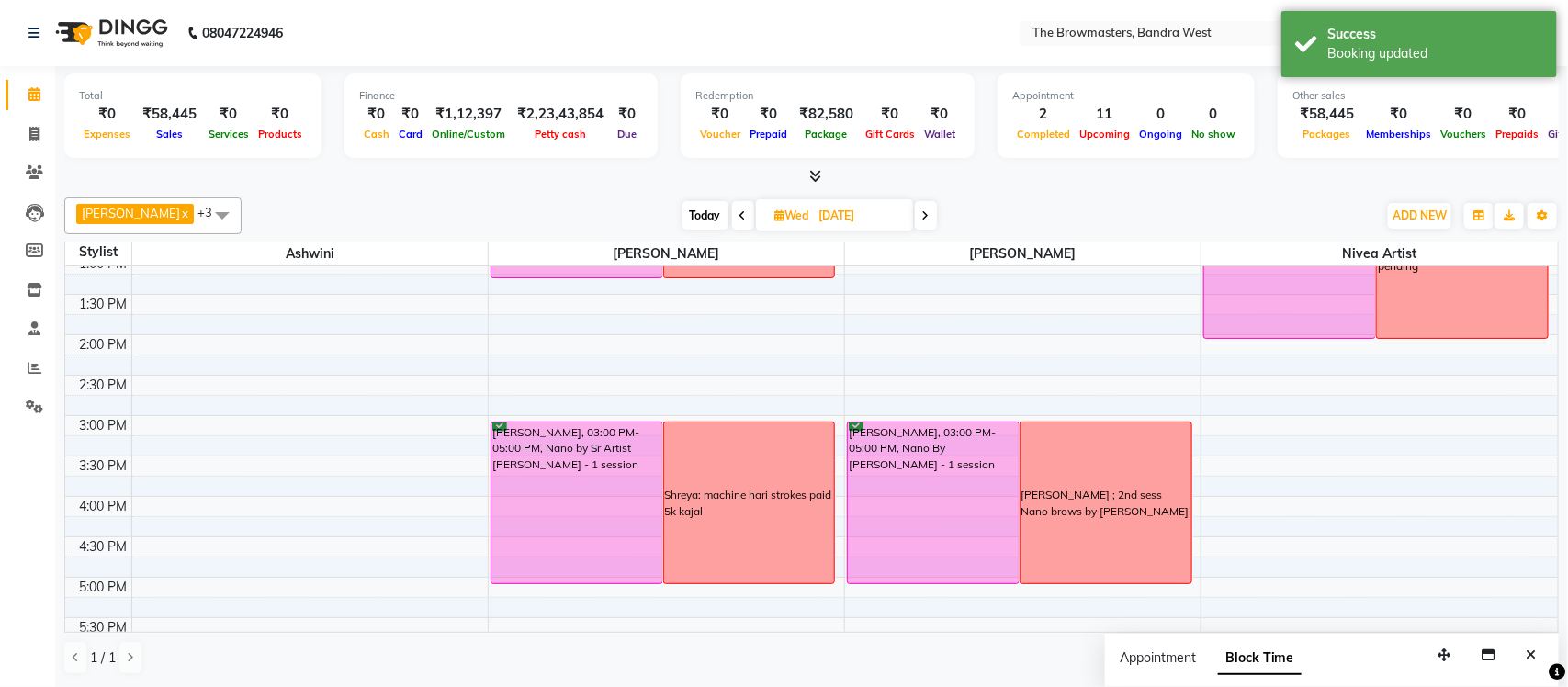
scroll to position [424, 0]
